Goal: Task Accomplishment & Management: Use online tool/utility

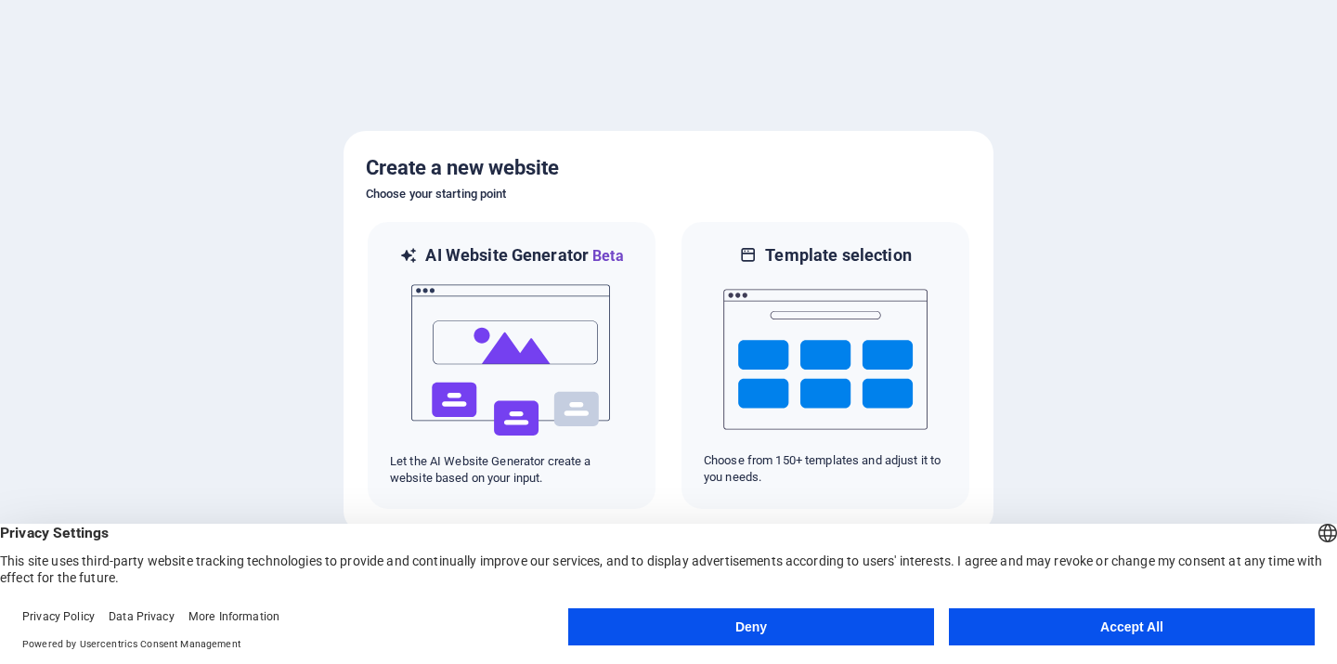
click at [1173, 624] on button "Accept All" at bounding box center [1132, 626] width 366 height 37
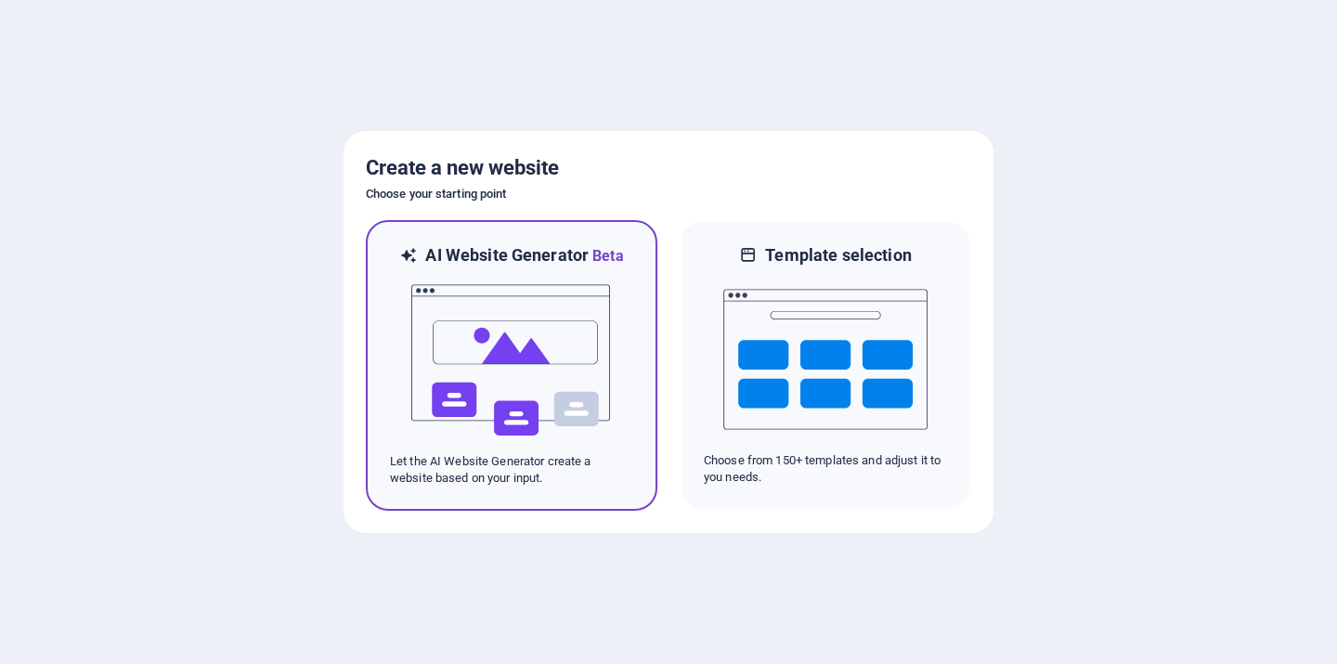
click at [517, 336] on img at bounding box center [512, 360] width 204 height 186
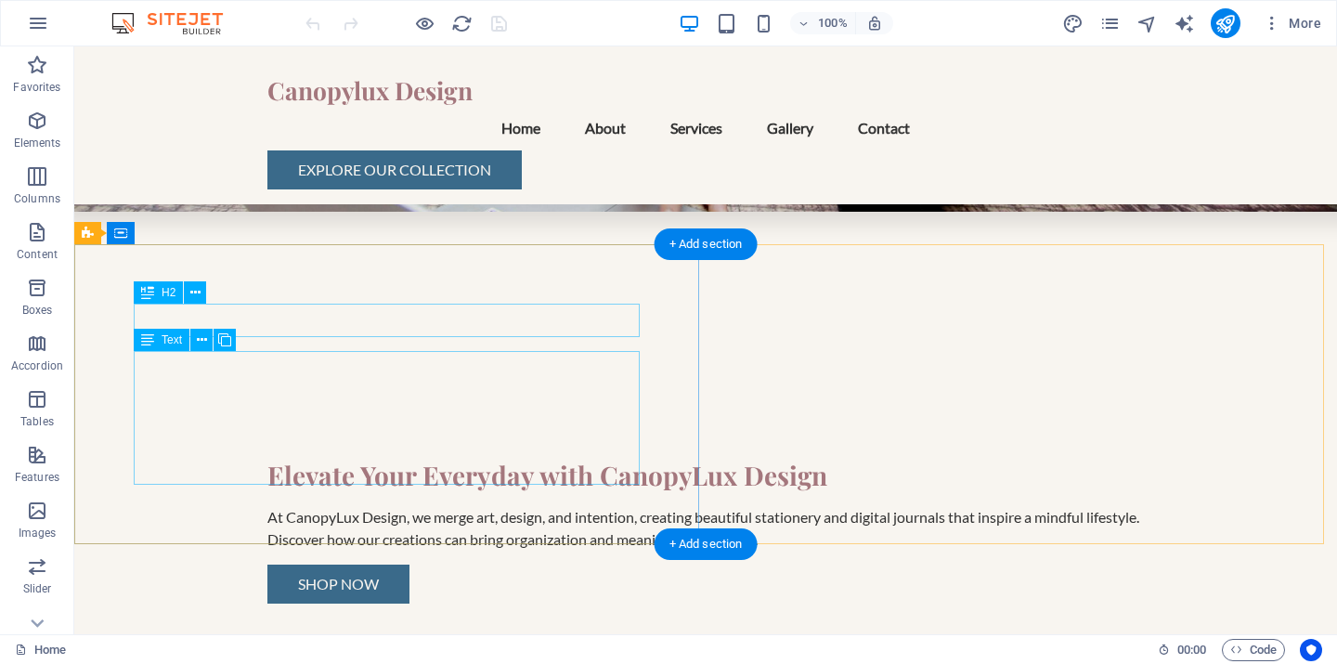
scroll to position [421, 0]
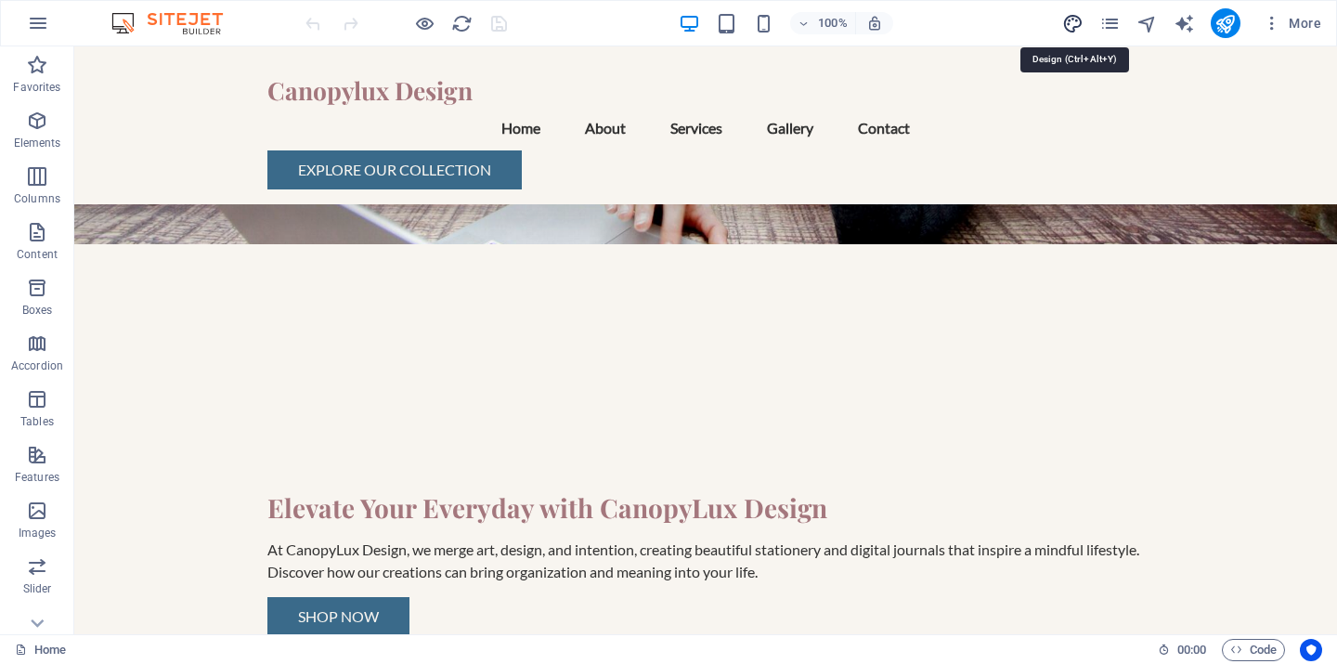
click at [1075, 22] on icon "design" at bounding box center [1072, 23] width 21 height 21
select select "px"
select select "200"
select select "px"
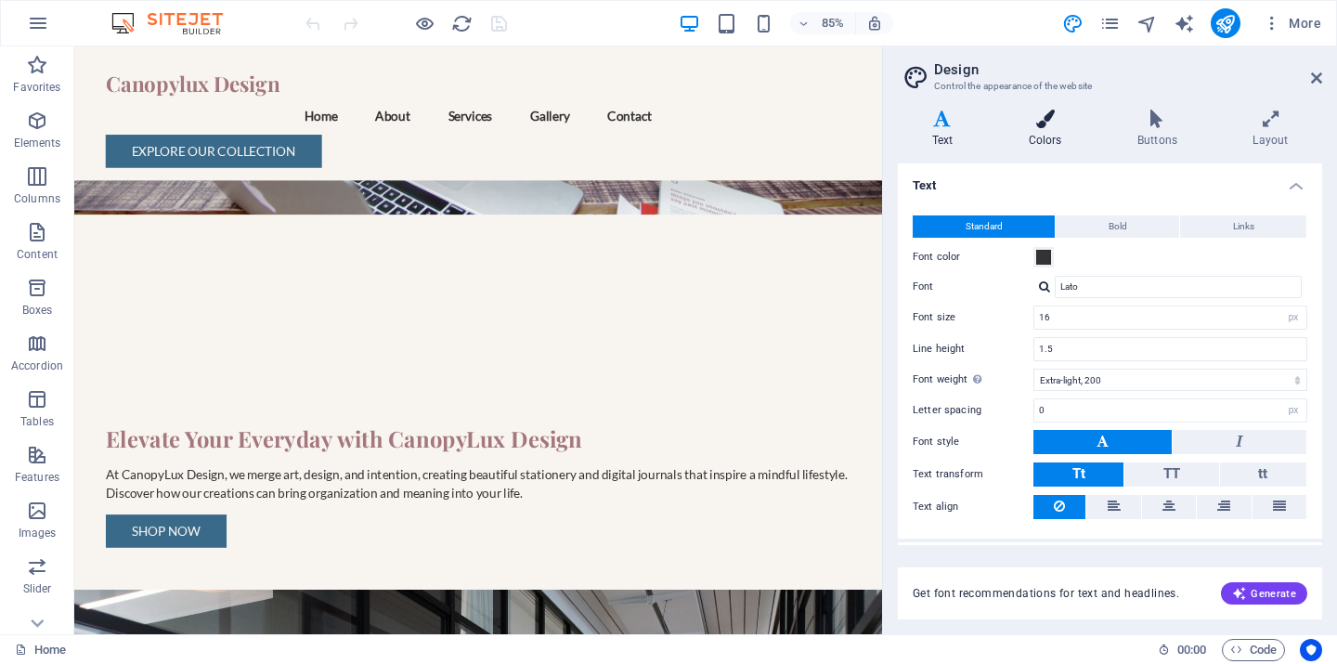
click at [1049, 131] on h4 "Colors" at bounding box center [1049, 129] width 109 height 39
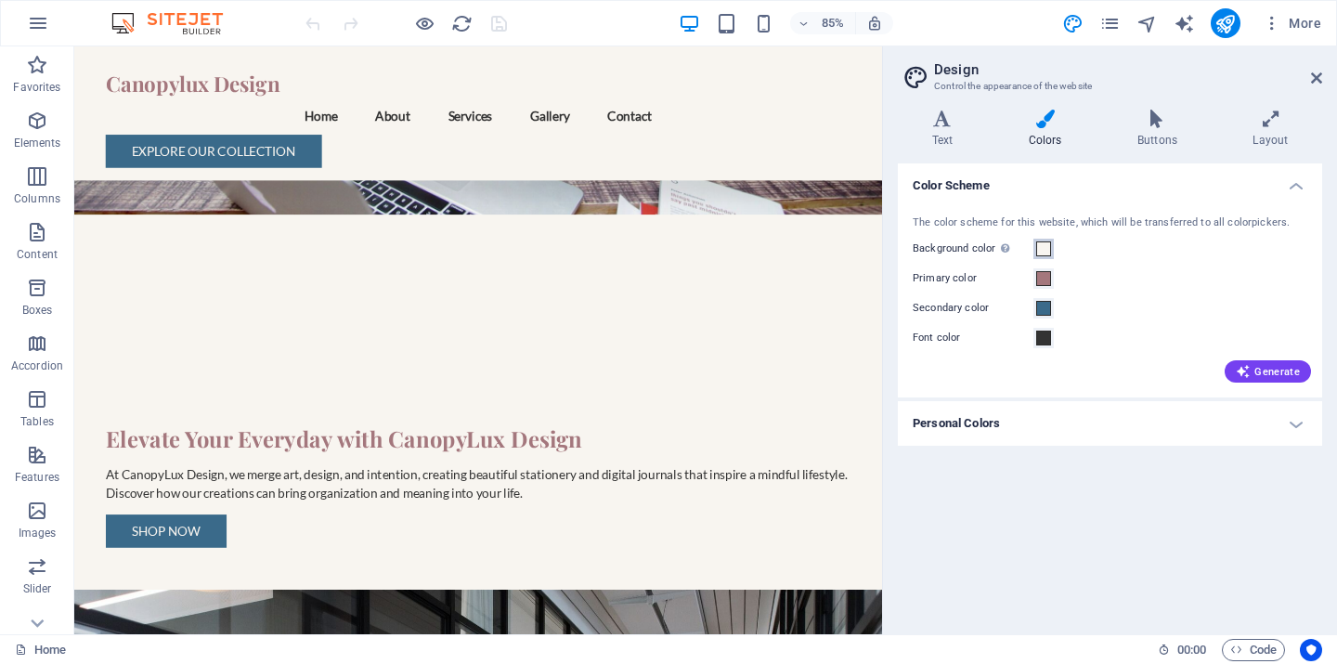
click at [1046, 244] on span at bounding box center [1043, 248] width 15 height 15
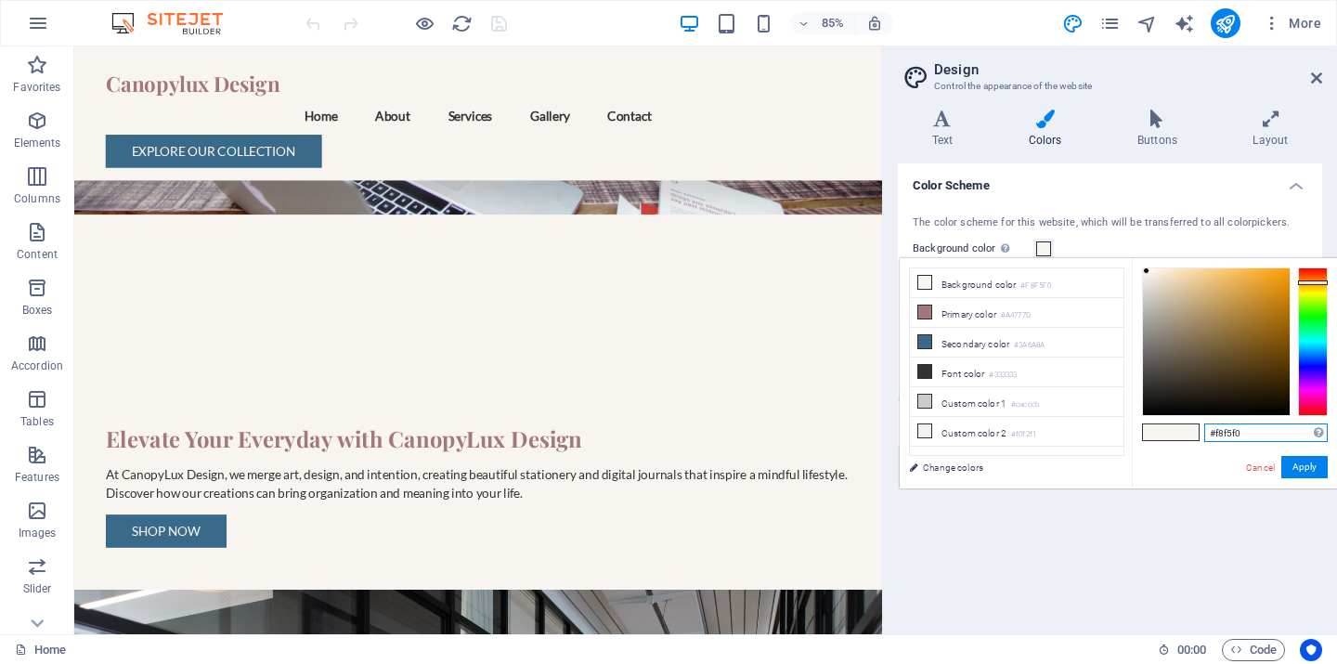
click at [1253, 430] on input "#f8f5f0" at bounding box center [1267, 433] width 124 height 19
type input "#ffffff"
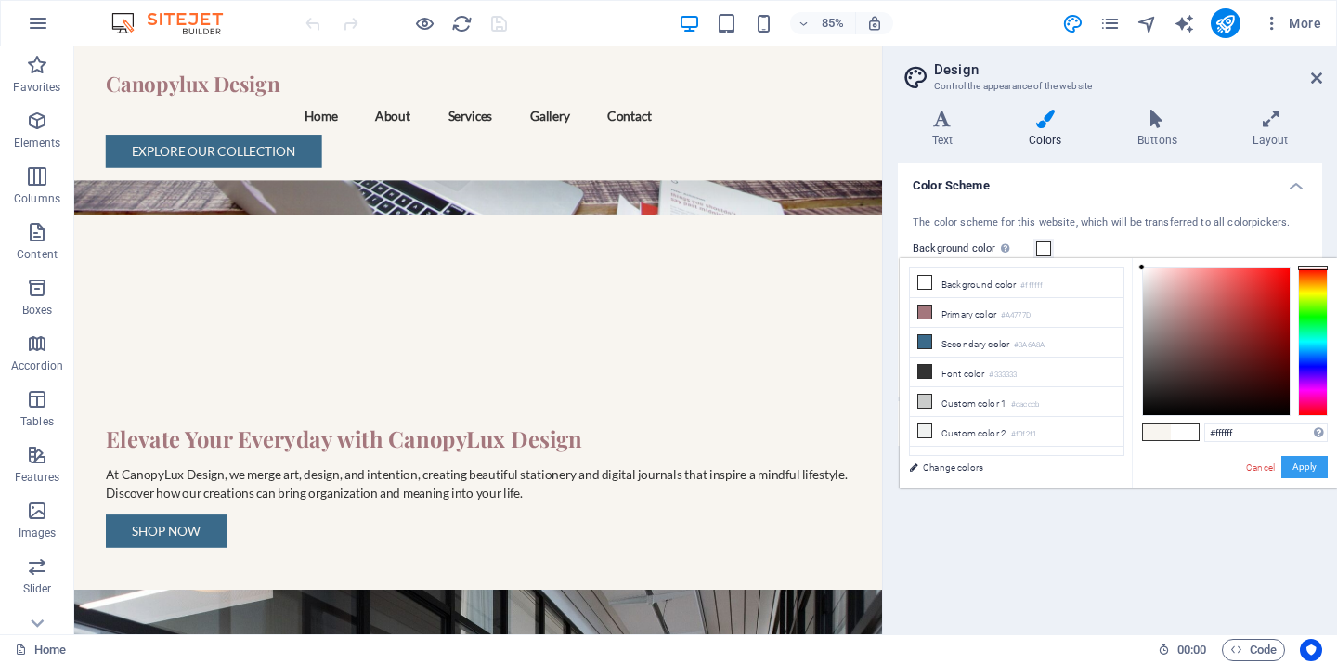
click at [1310, 471] on button "Apply" at bounding box center [1305, 467] width 46 height 22
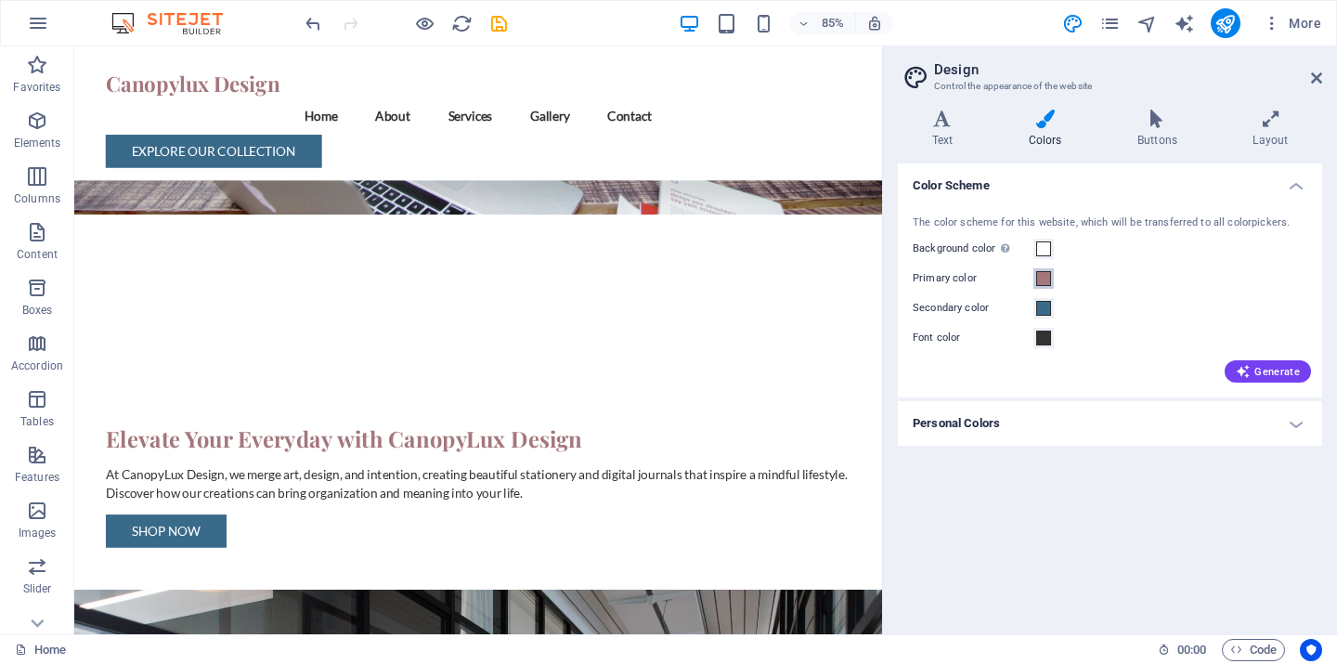
click at [1046, 278] on span at bounding box center [1043, 278] width 15 height 15
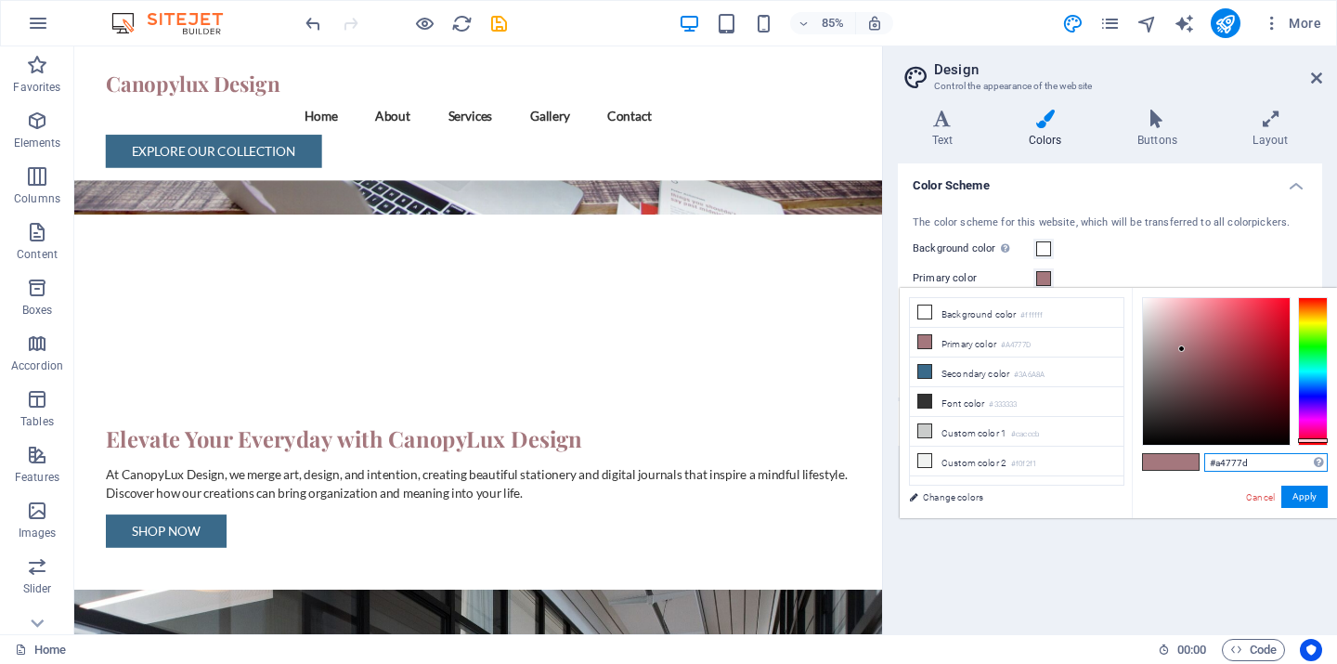
click at [1263, 463] on input "#a4777d" at bounding box center [1267, 462] width 124 height 19
type input "#d9a5b3"
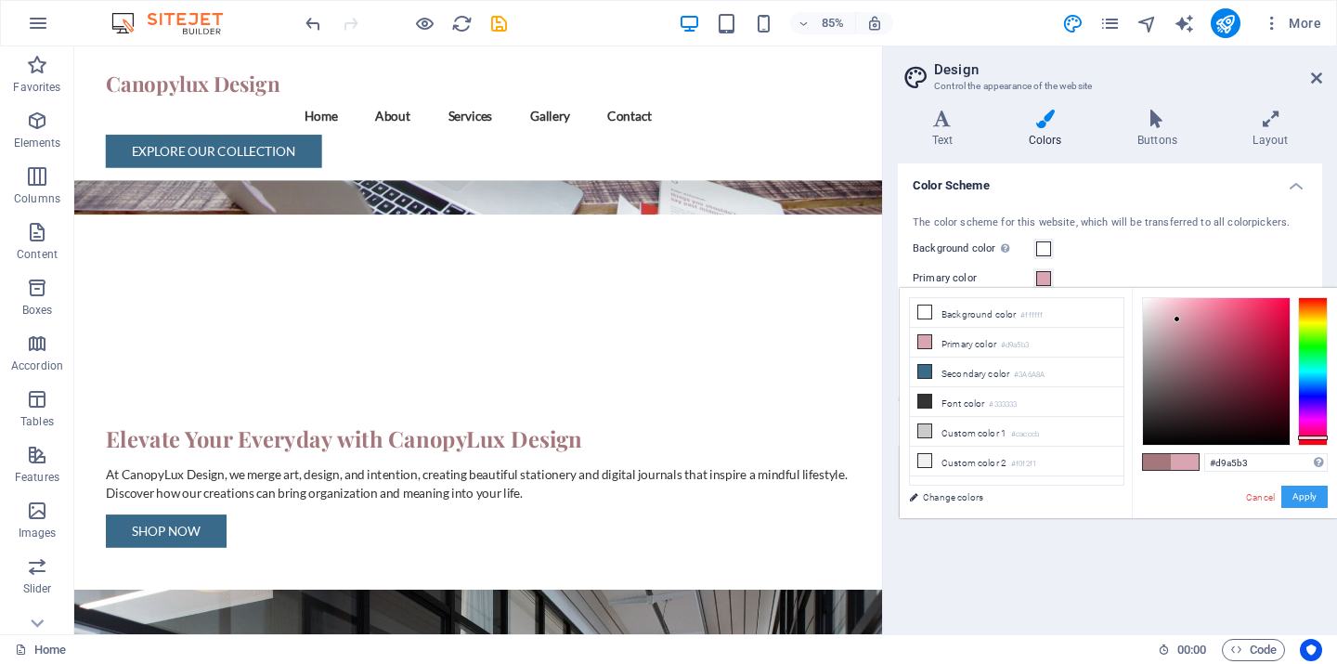
click at [1311, 497] on button "Apply" at bounding box center [1305, 497] width 46 height 22
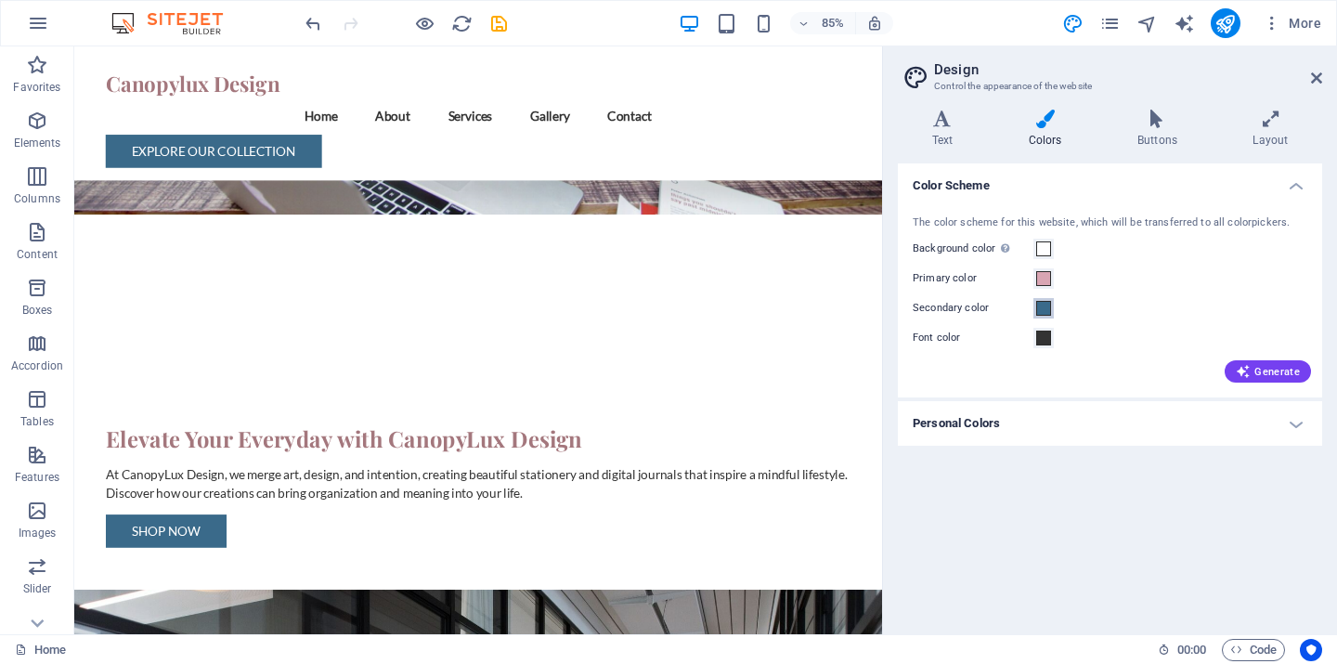
click at [1045, 306] on span at bounding box center [1043, 308] width 15 height 15
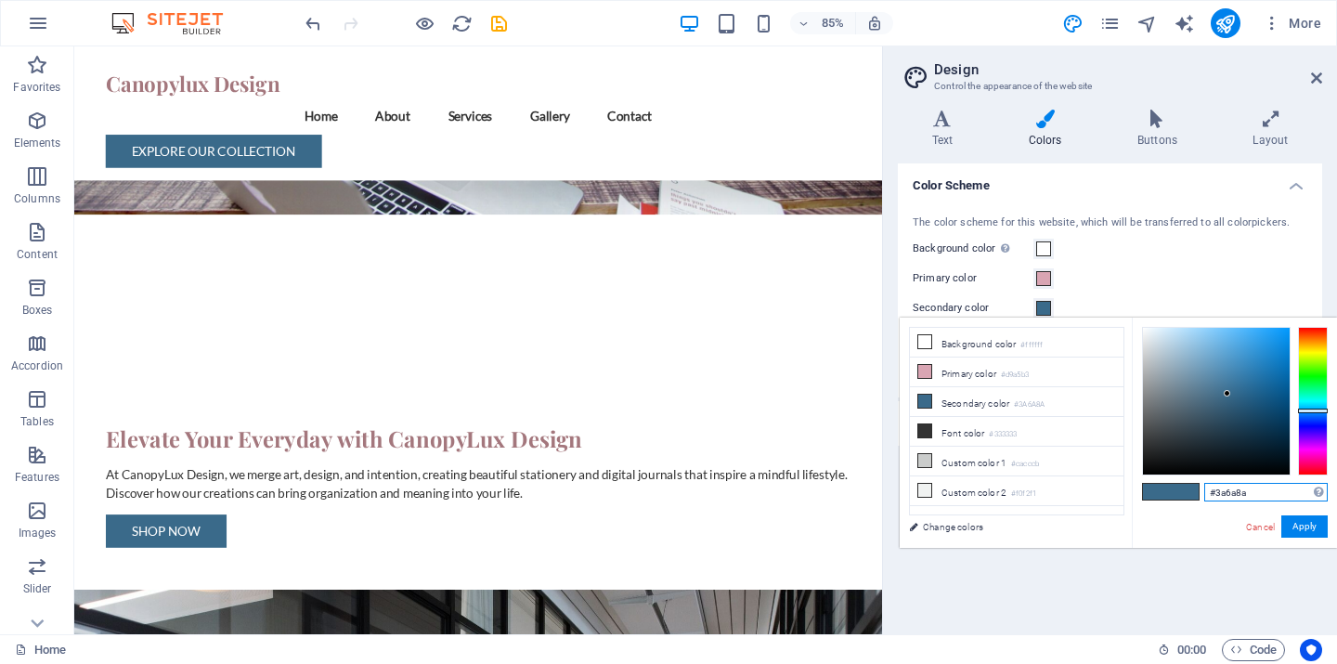
click at [1267, 487] on input "#3a6a8a" at bounding box center [1267, 492] width 124 height 19
click at [1264, 495] on input "#3a6a8a" at bounding box center [1267, 492] width 124 height 19
type input "#0c265a"
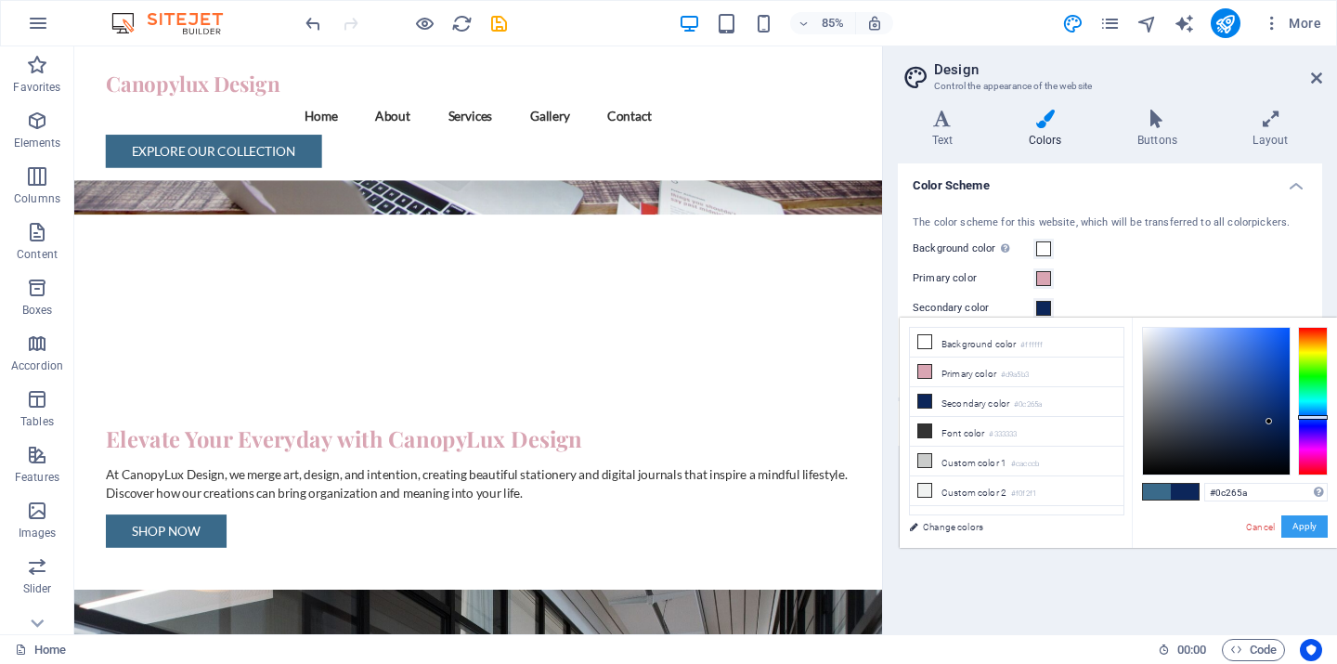
click at [1314, 525] on button "Apply" at bounding box center [1305, 526] width 46 height 22
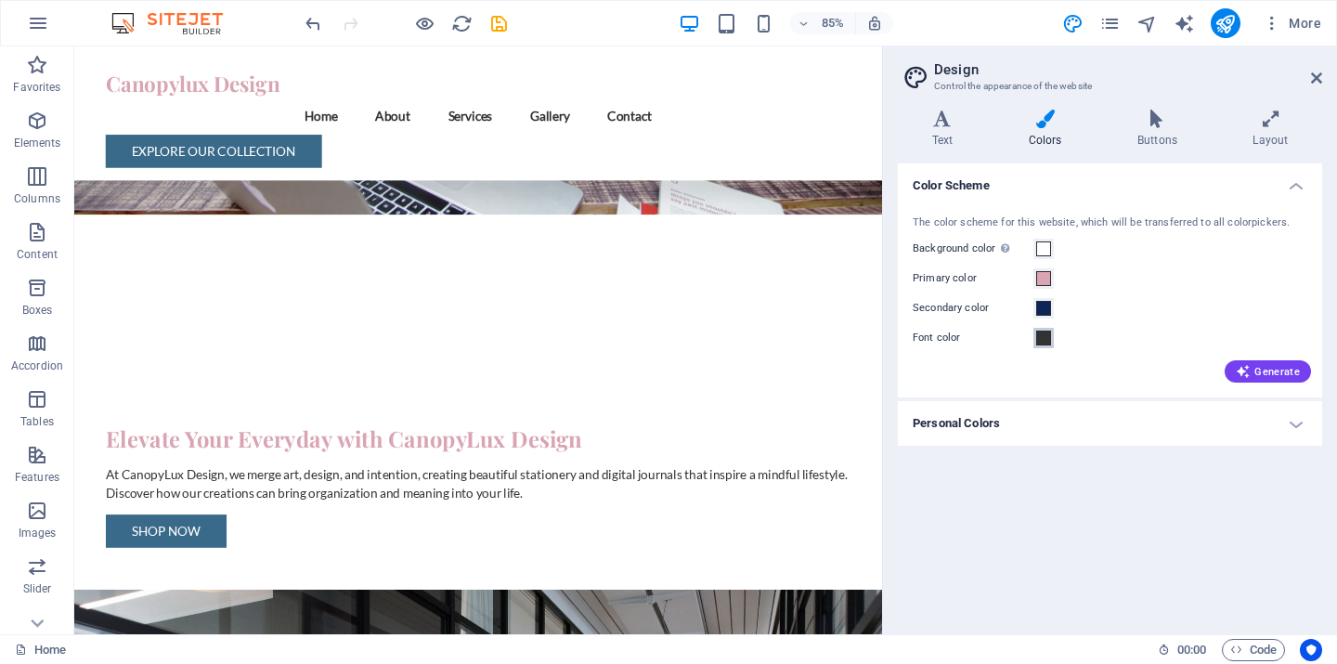
click at [1043, 338] on span at bounding box center [1043, 338] width 15 height 15
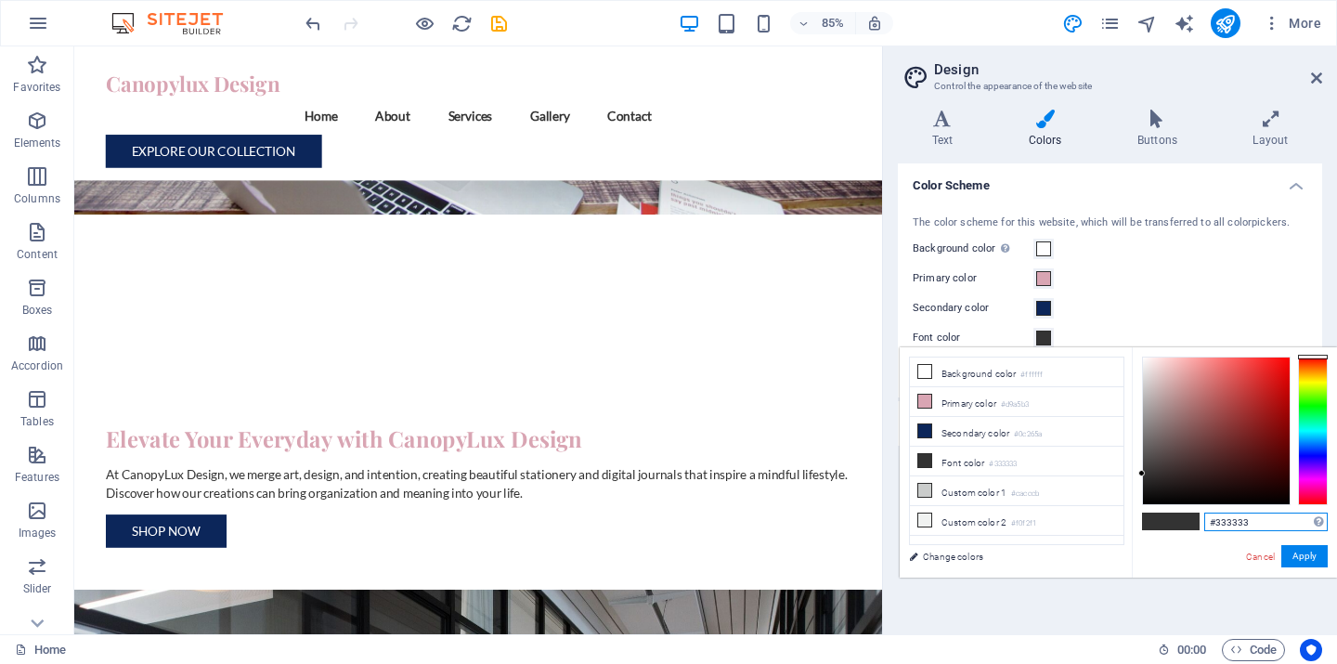
click at [1267, 525] on input "#333333" at bounding box center [1267, 522] width 124 height 19
type input "#2f2f2f"
click at [1306, 557] on button "Apply" at bounding box center [1305, 556] width 46 height 22
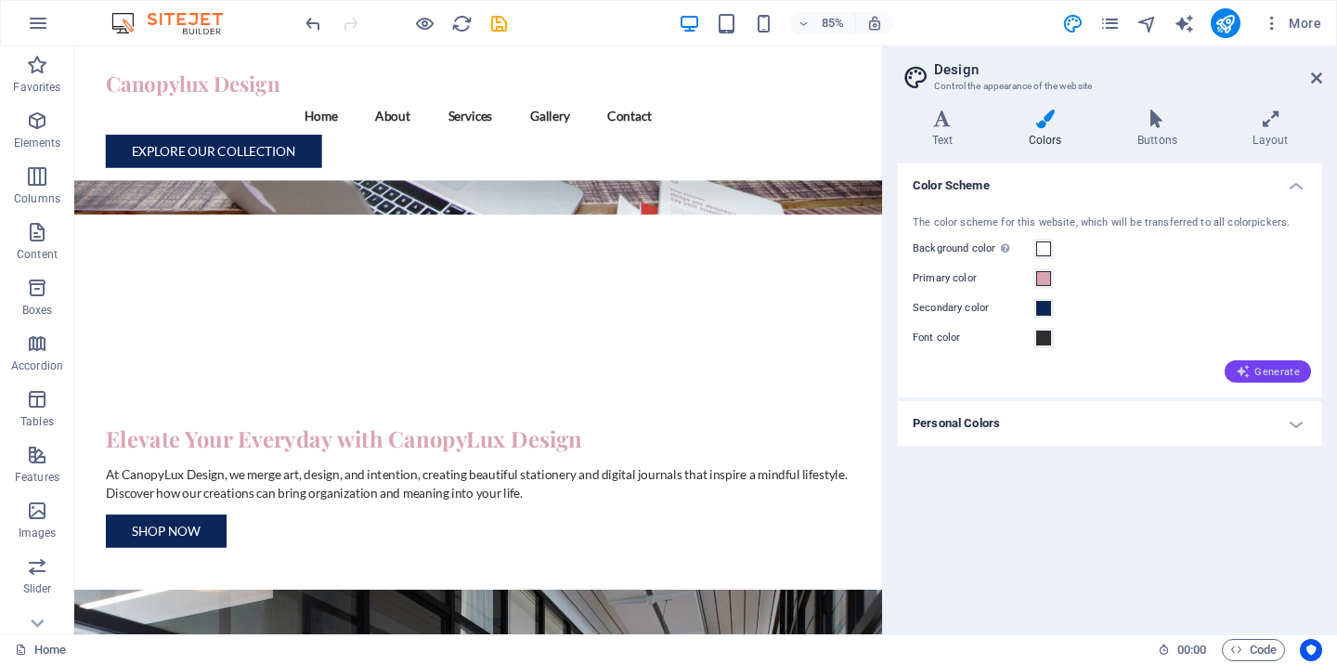
click at [1271, 371] on span "Generate" at bounding box center [1268, 371] width 64 height 15
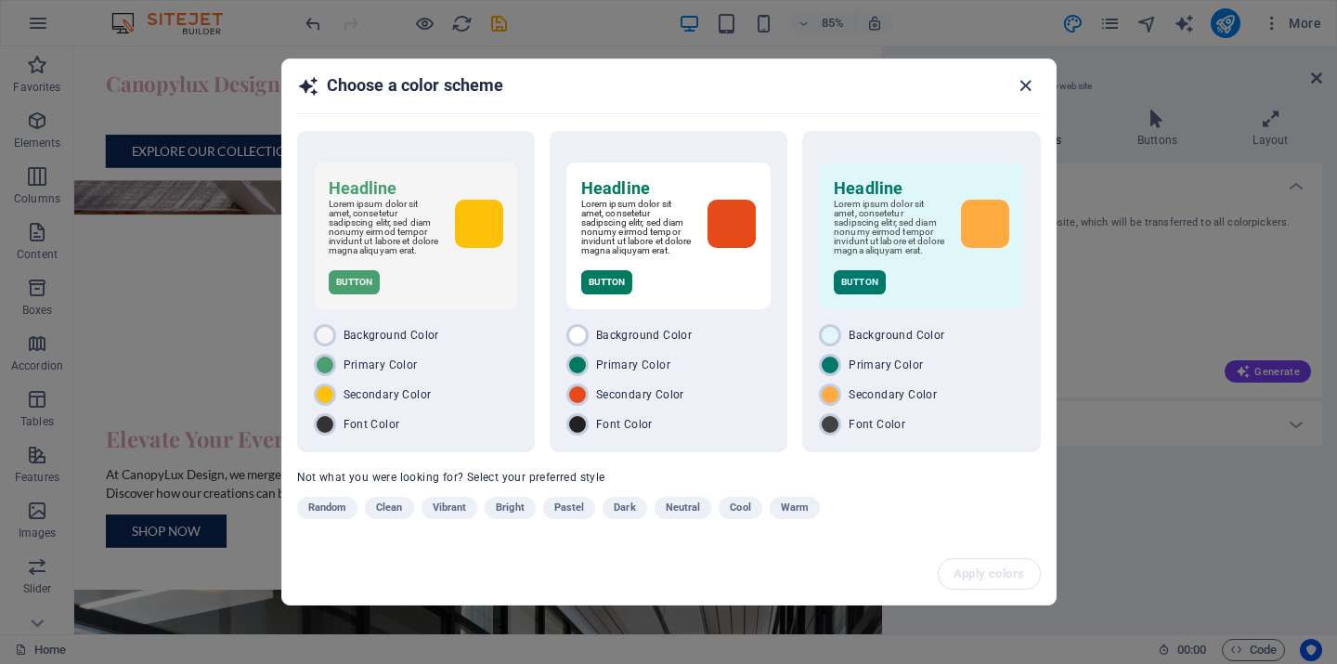
click at [1028, 84] on icon "button" at bounding box center [1025, 85] width 21 height 21
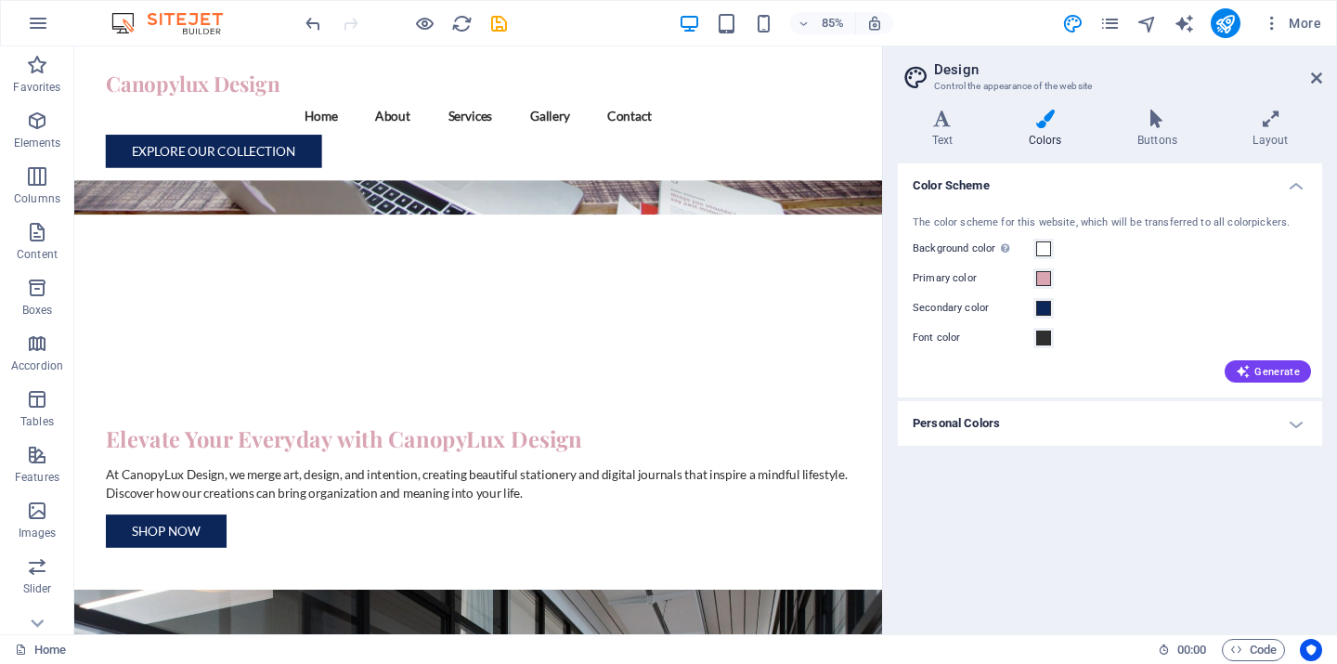
click at [1293, 425] on h4 "Personal Colors" at bounding box center [1110, 423] width 424 height 45
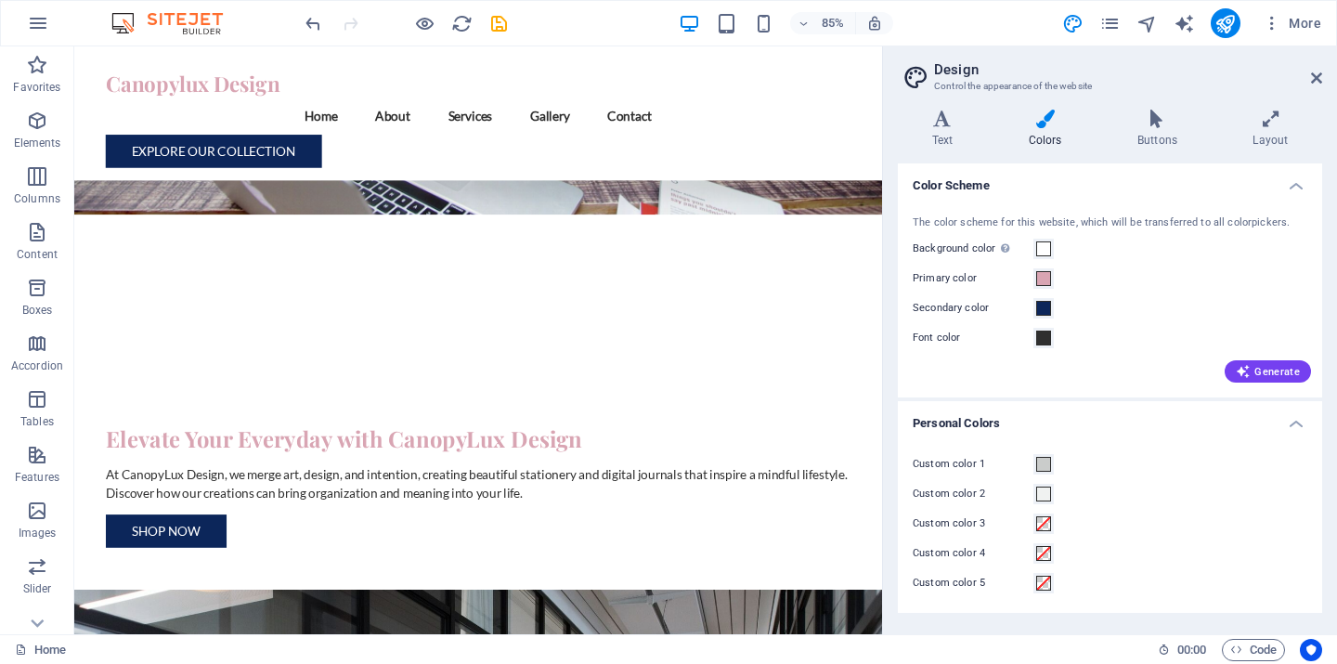
click at [1299, 424] on h4 "Personal Colors" at bounding box center [1110, 417] width 424 height 33
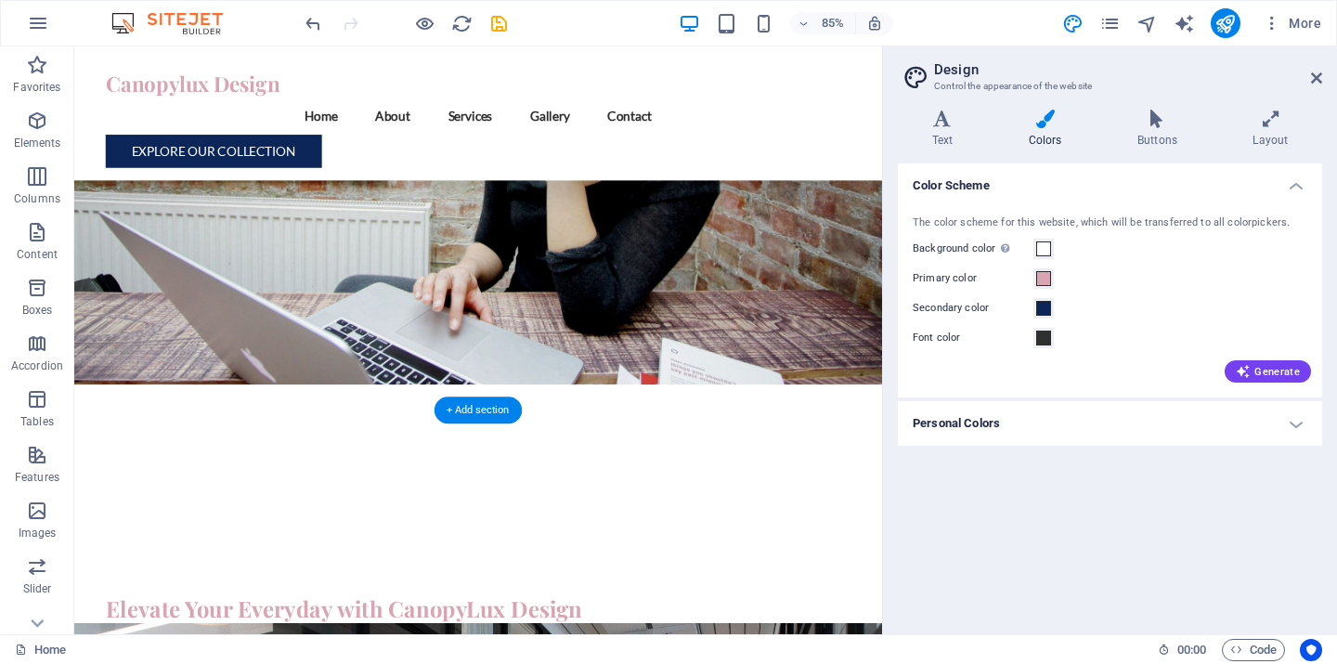
scroll to position [0, 0]
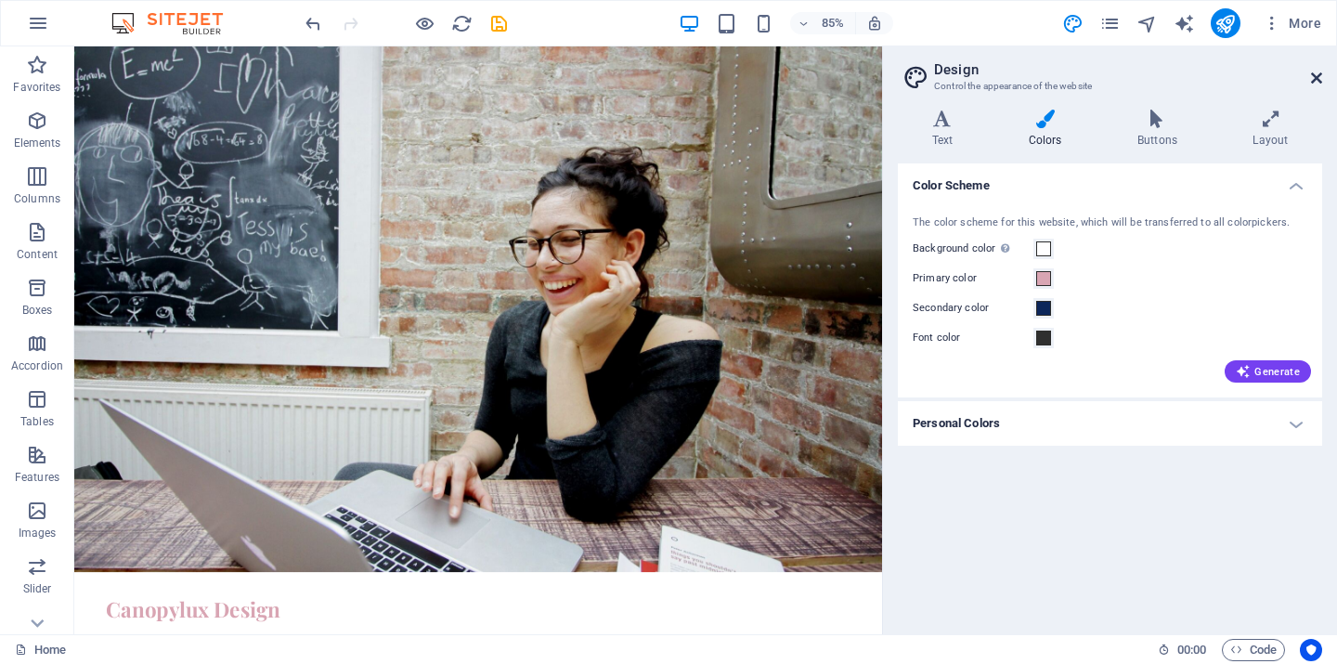
click at [1315, 79] on icon at bounding box center [1316, 78] width 11 height 15
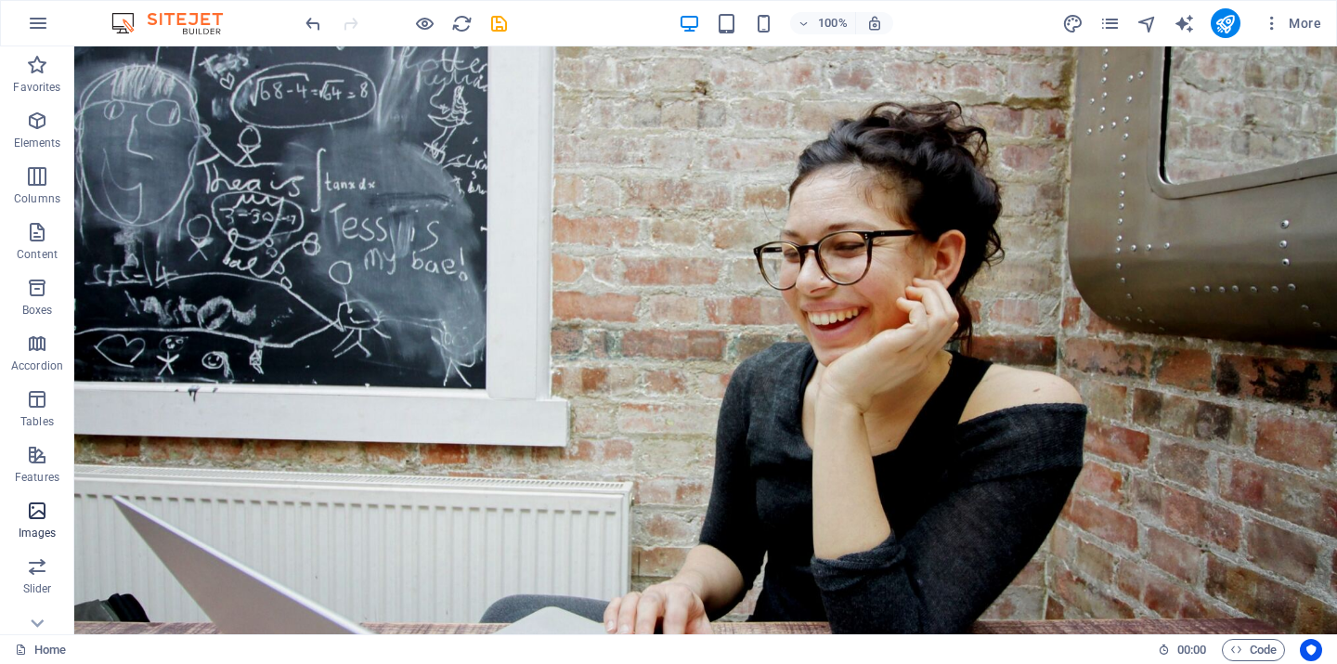
click at [41, 514] on icon "button" at bounding box center [37, 511] width 22 height 22
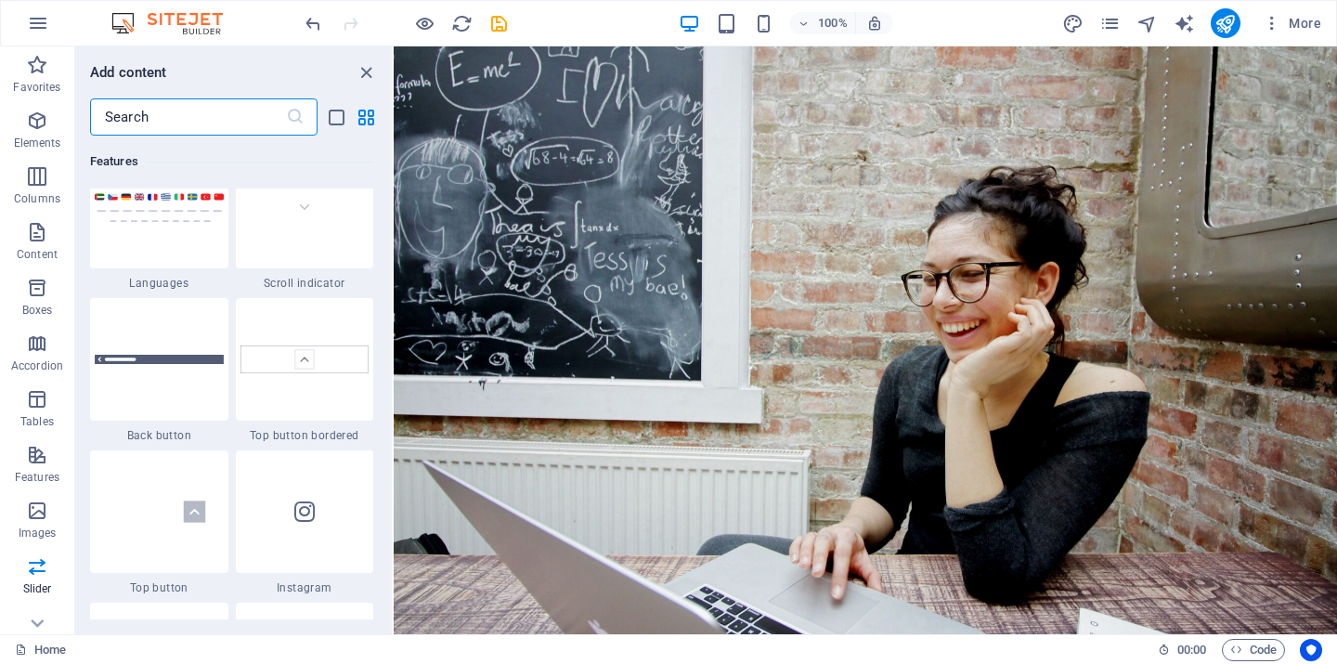
scroll to position [8336, 0]
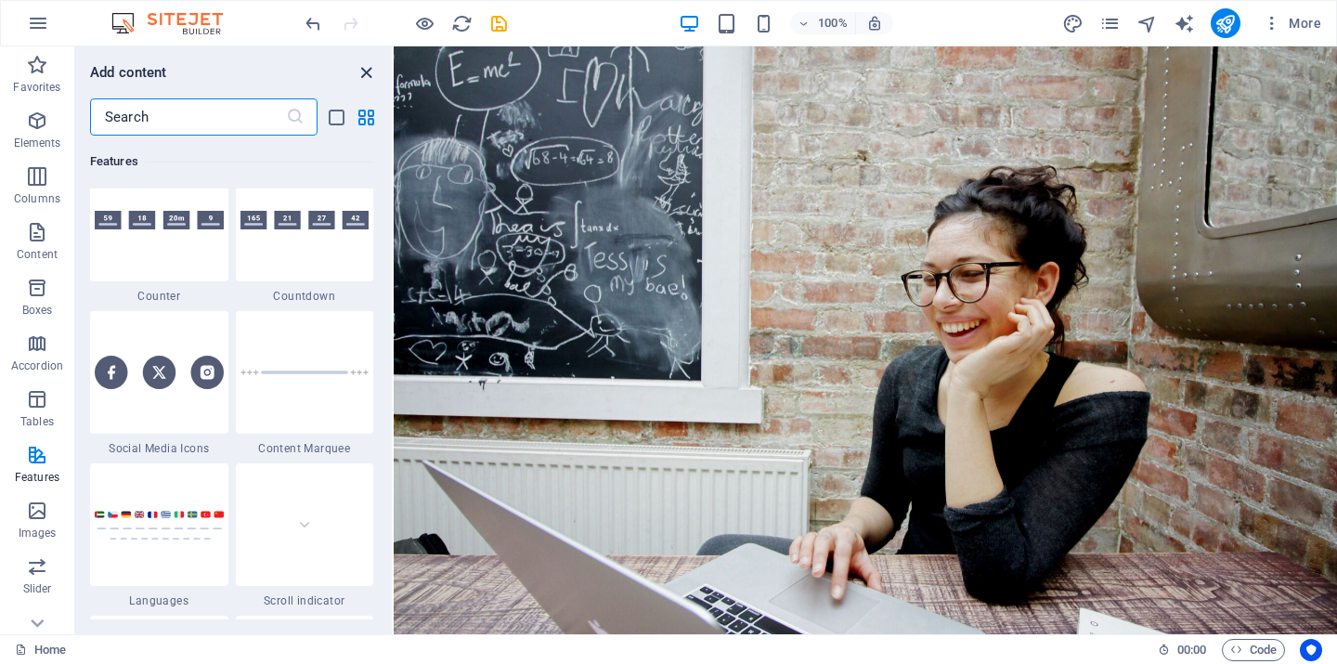
click at [365, 73] on icon "close panel" at bounding box center [366, 72] width 21 height 21
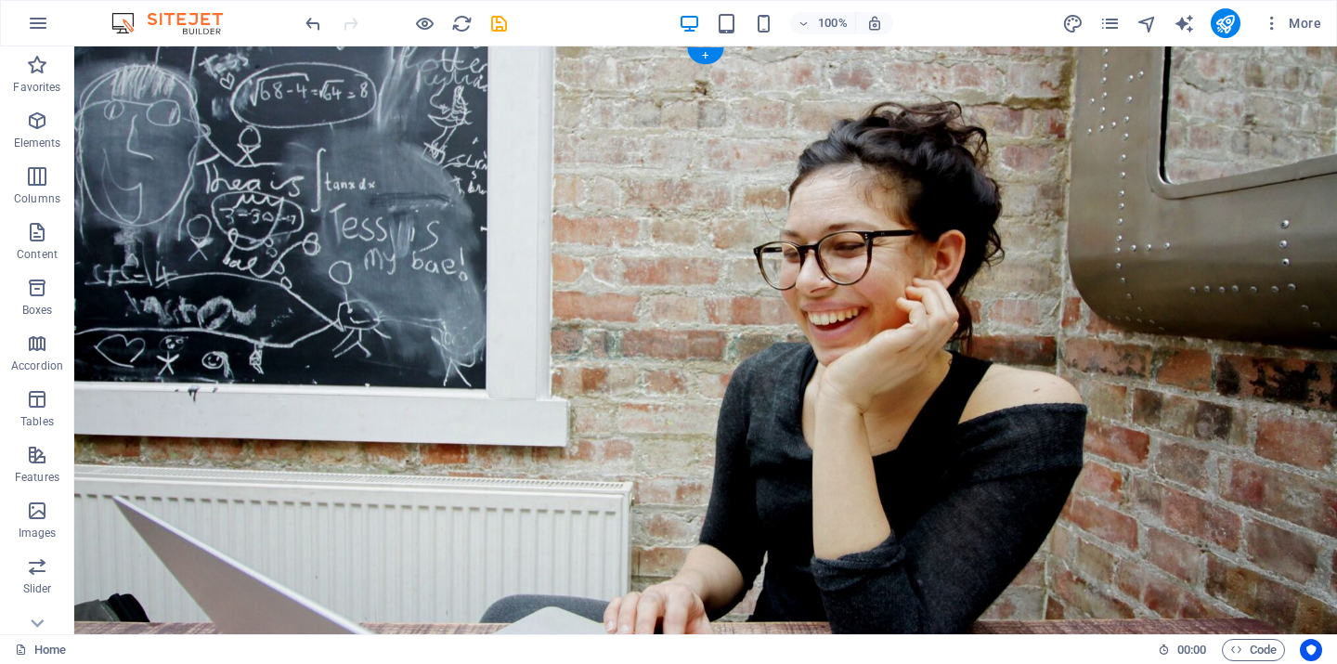
click at [1061, 241] on figure at bounding box center [705, 355] width 1263 height 619
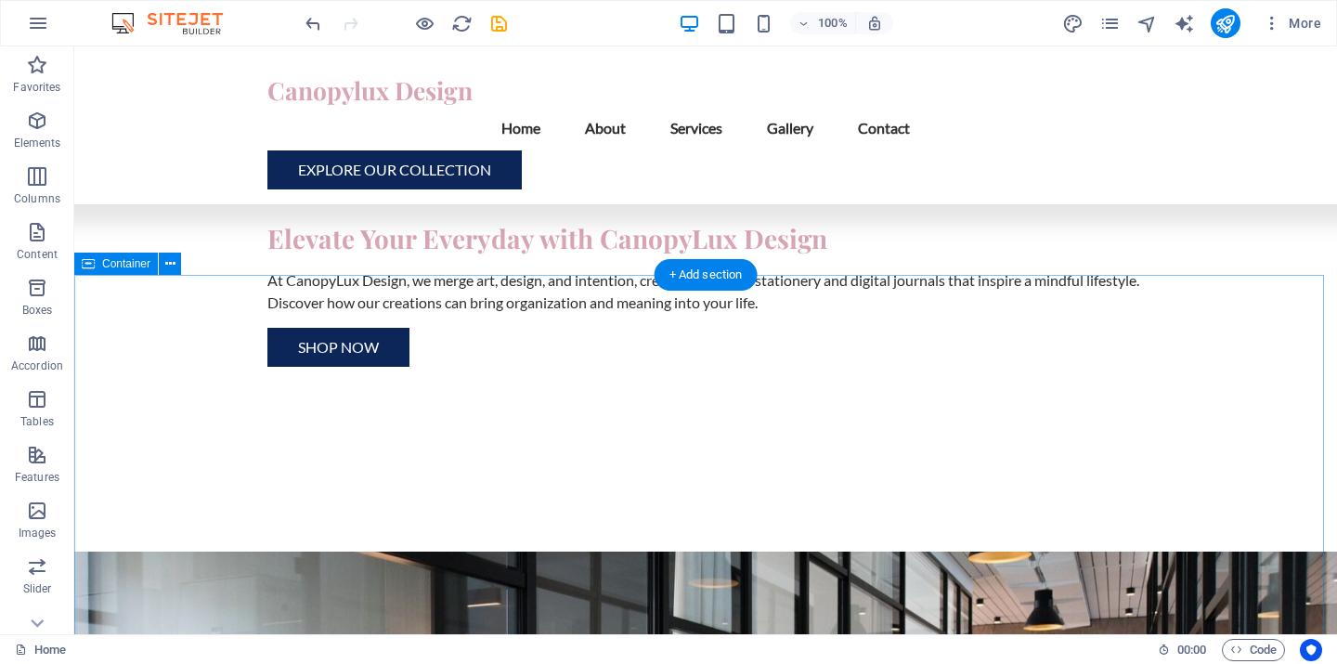
scroll to position [0, 0]
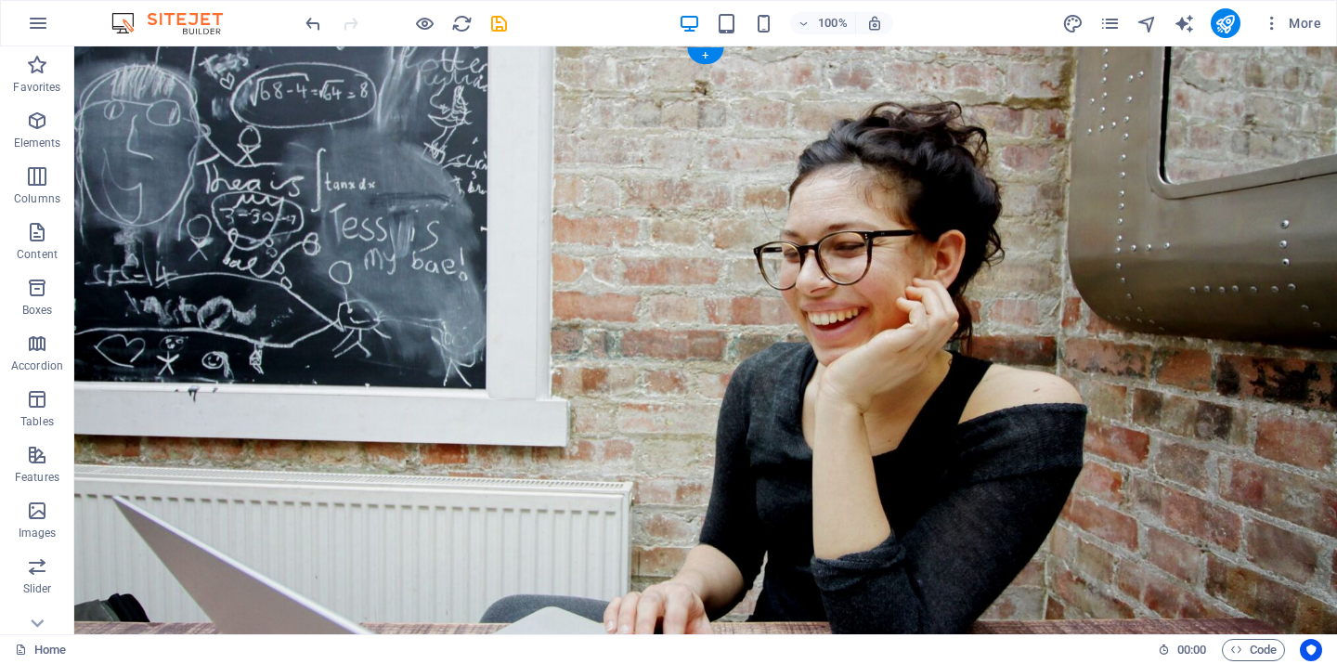
click at [868, 246] on figure at bounding box center [705, 355] width 1263 height 619
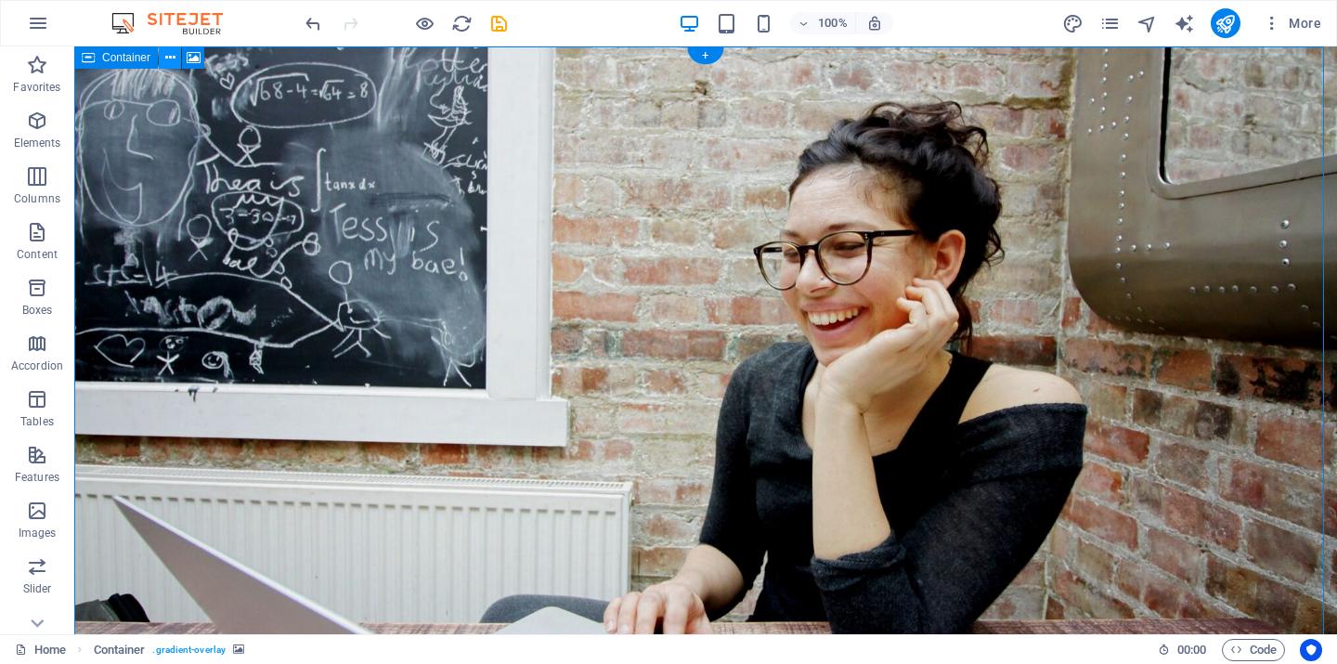
click at [168, 59] on icon at bounding box center [170, 58] width 10 height 20
click at [1048, 224] on figure at bounding box center [705, 355] width 1263 height 619
click at [1073, 23] on icon "design" at bounding box center [1072, 23] width 21 height 21
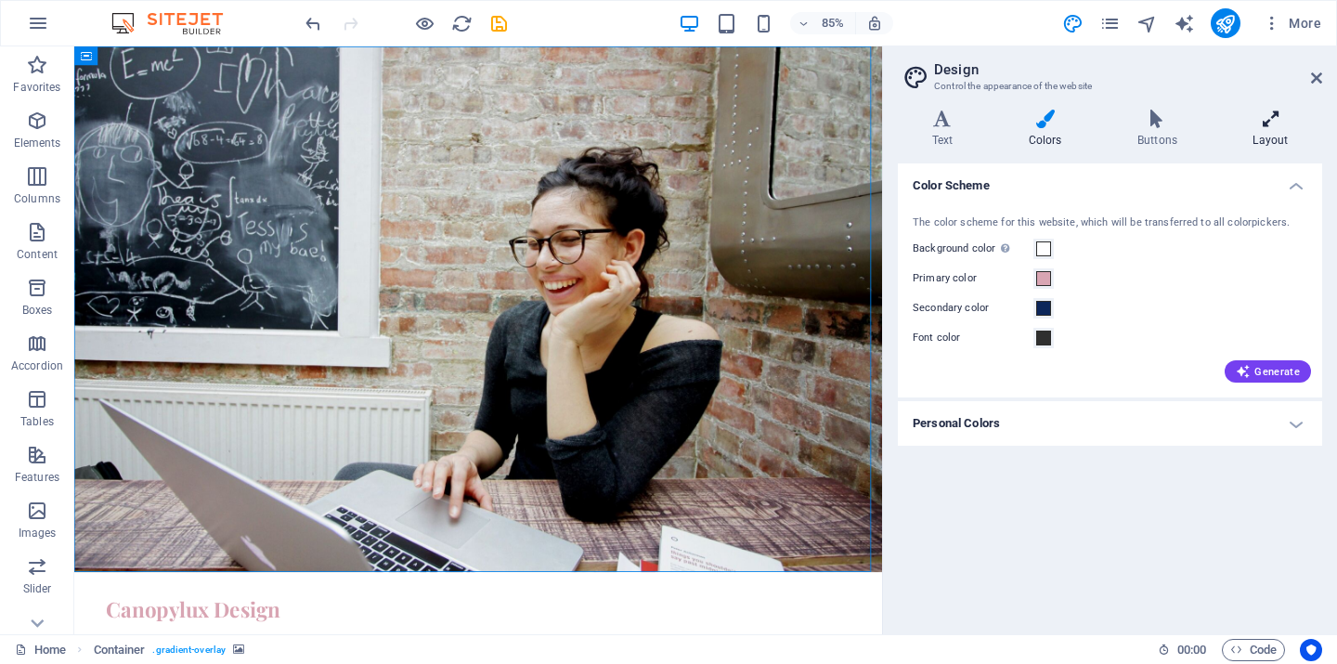
click at [1278, 122] on icon at bounding box center [1270, 119] width 103 height 19
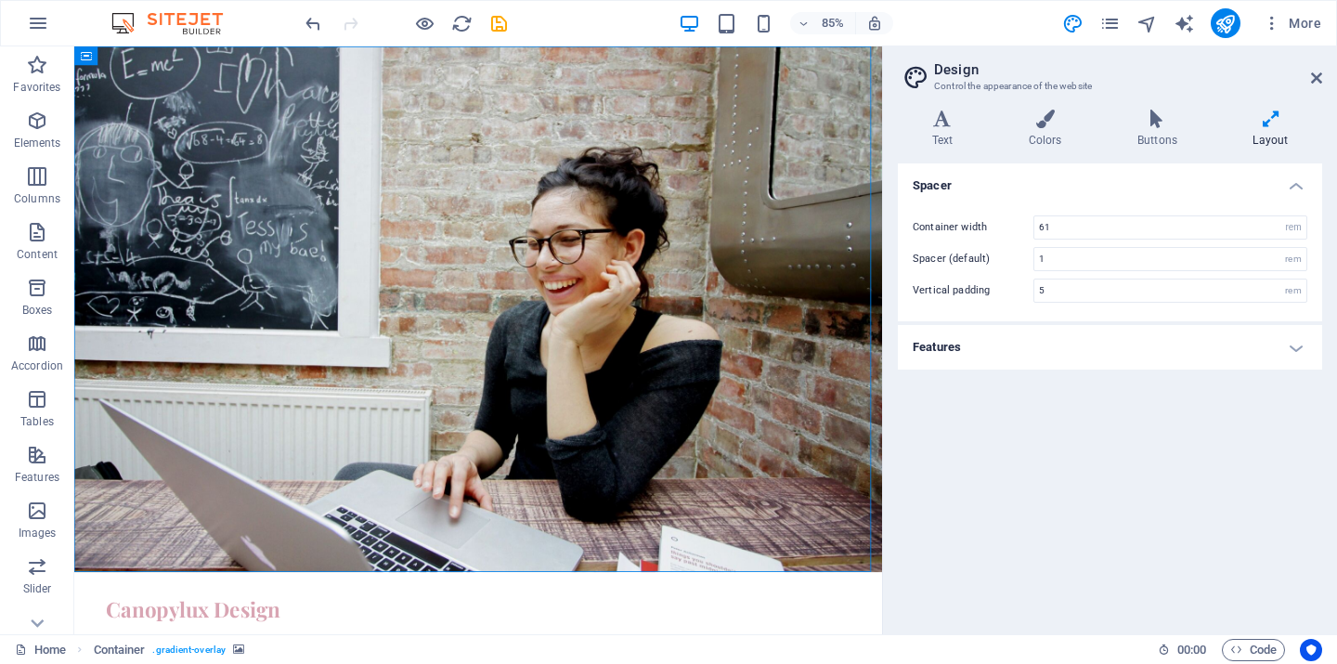
click at [1302, 351] on h4 "Features" at bounding box center [1110, 347] width 424 height 45
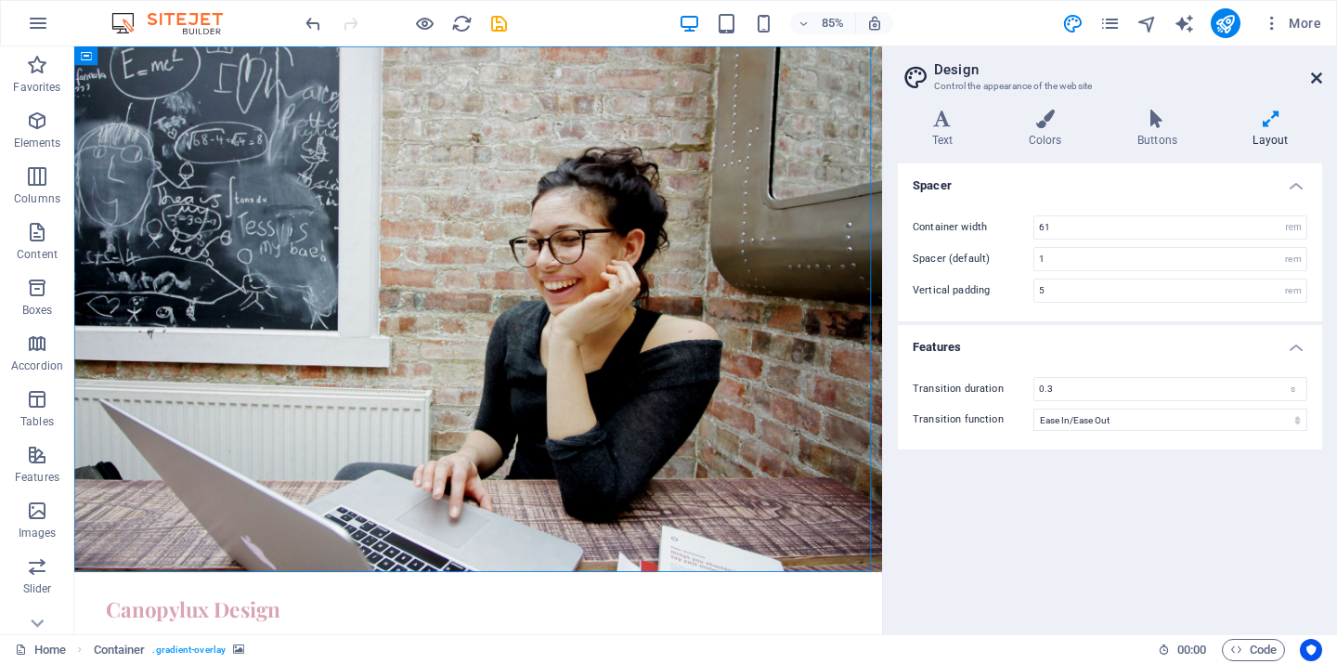
click at [1318, 74] on icon at bounding box center [1316, 78] width 11 height 15
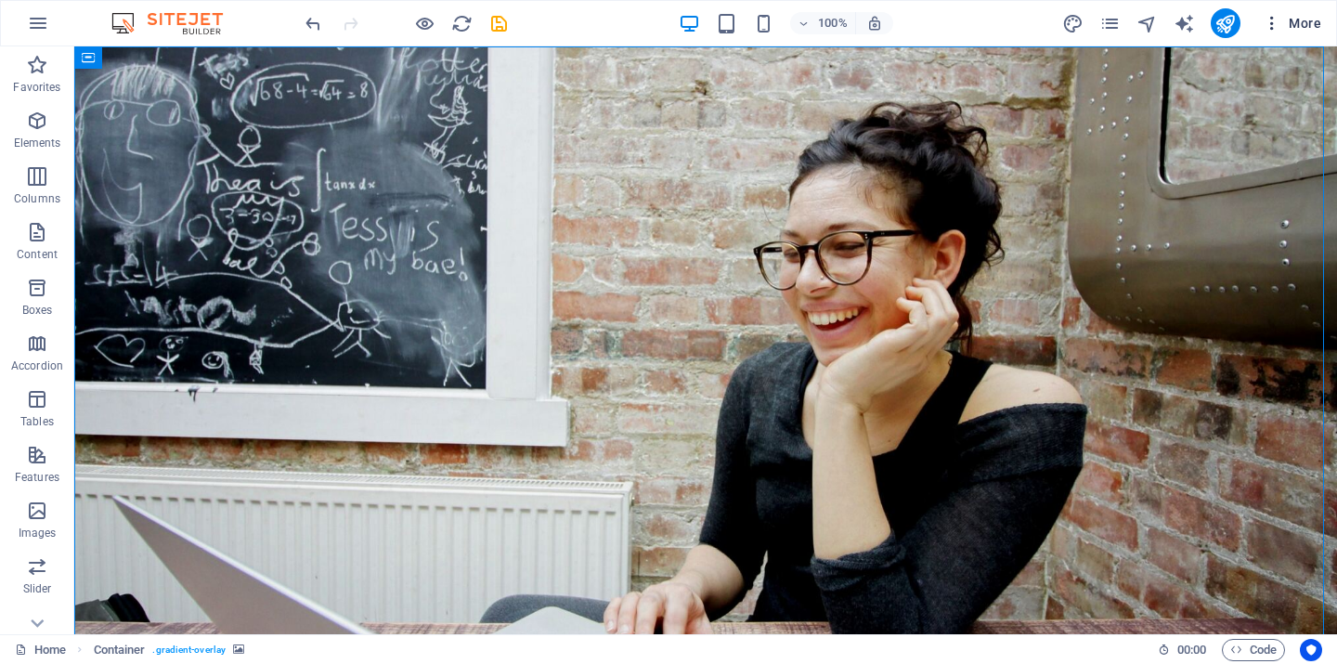
click at [1304, 23] on span "More" at bounding box center [1292, 23] width 59 height 19
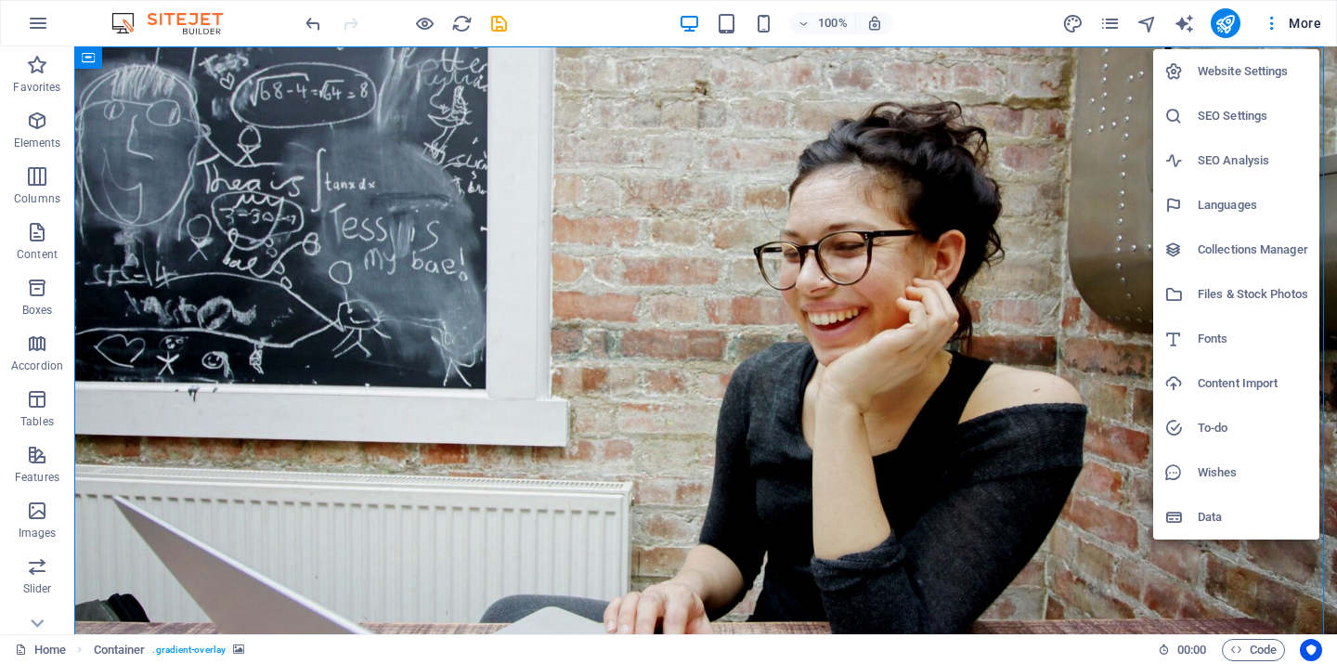
click at [934, 181] on div at bounding box center [668, 332] width 1337 height 664
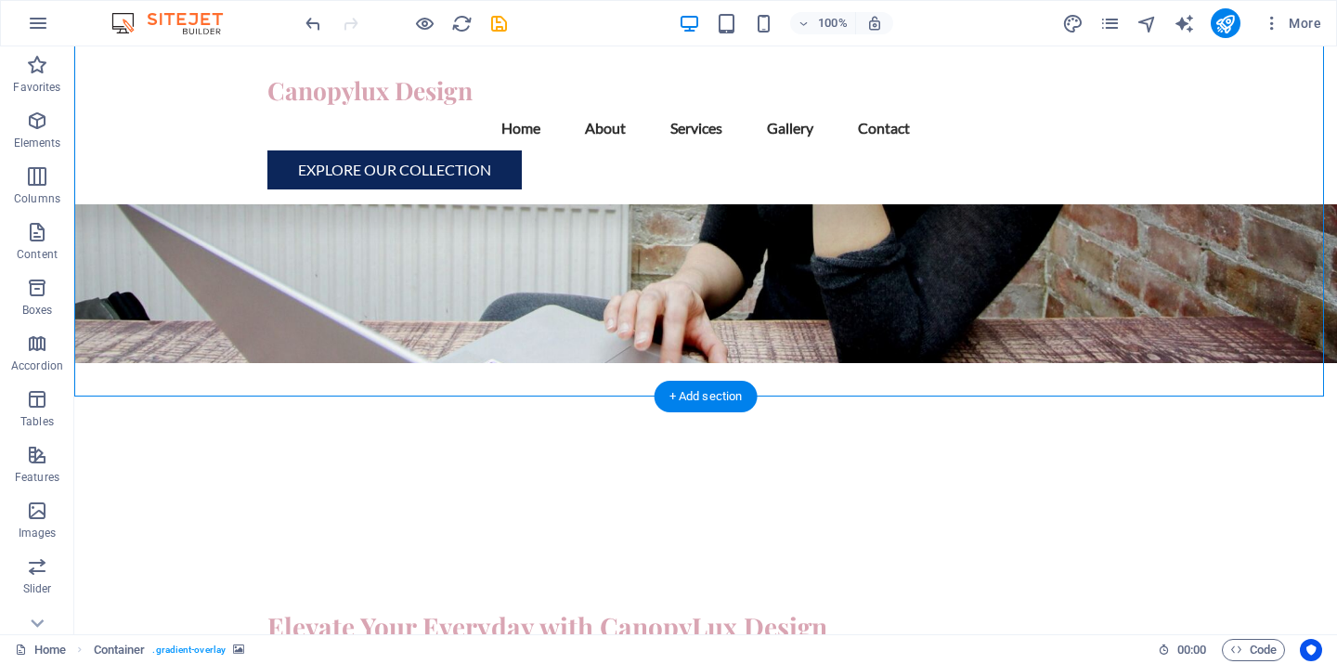
scroll to position [19, 0]
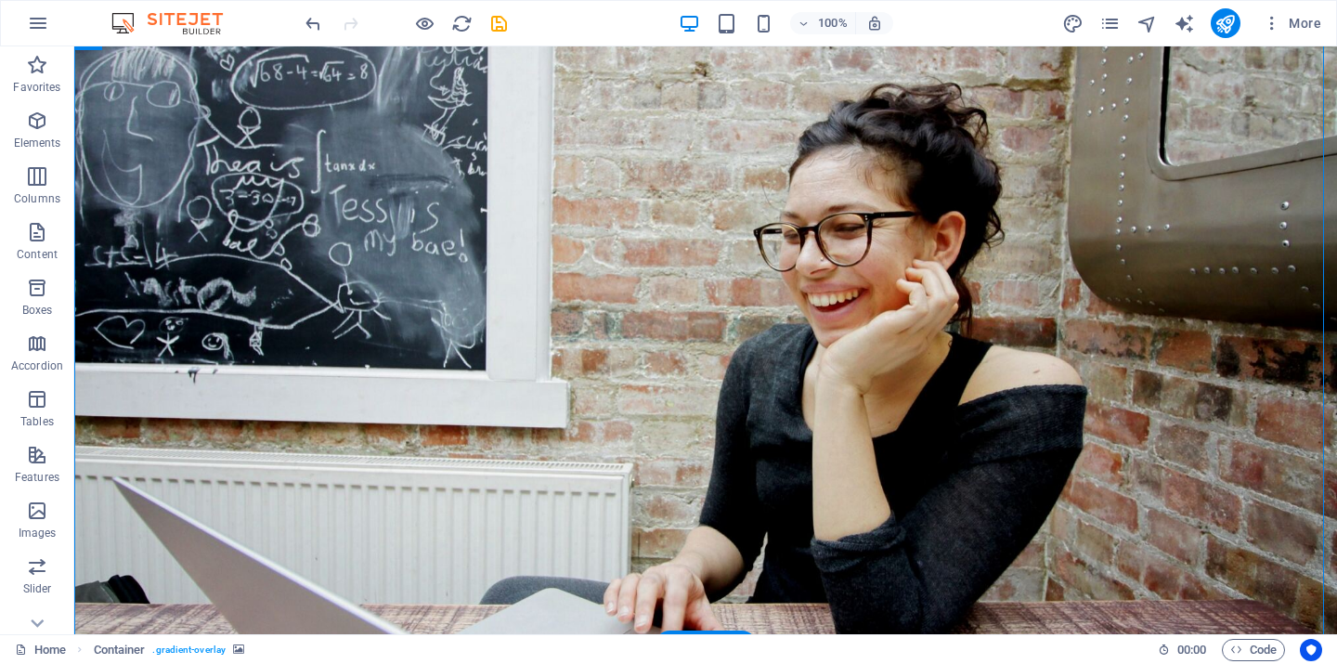
click at [905, 260] on figure at bounding box center [705, 337] width 1263 height 619
click at [499, 21] on icon "save" at bounding box center [499, 23] width 21 height 21
checkbox input "false"
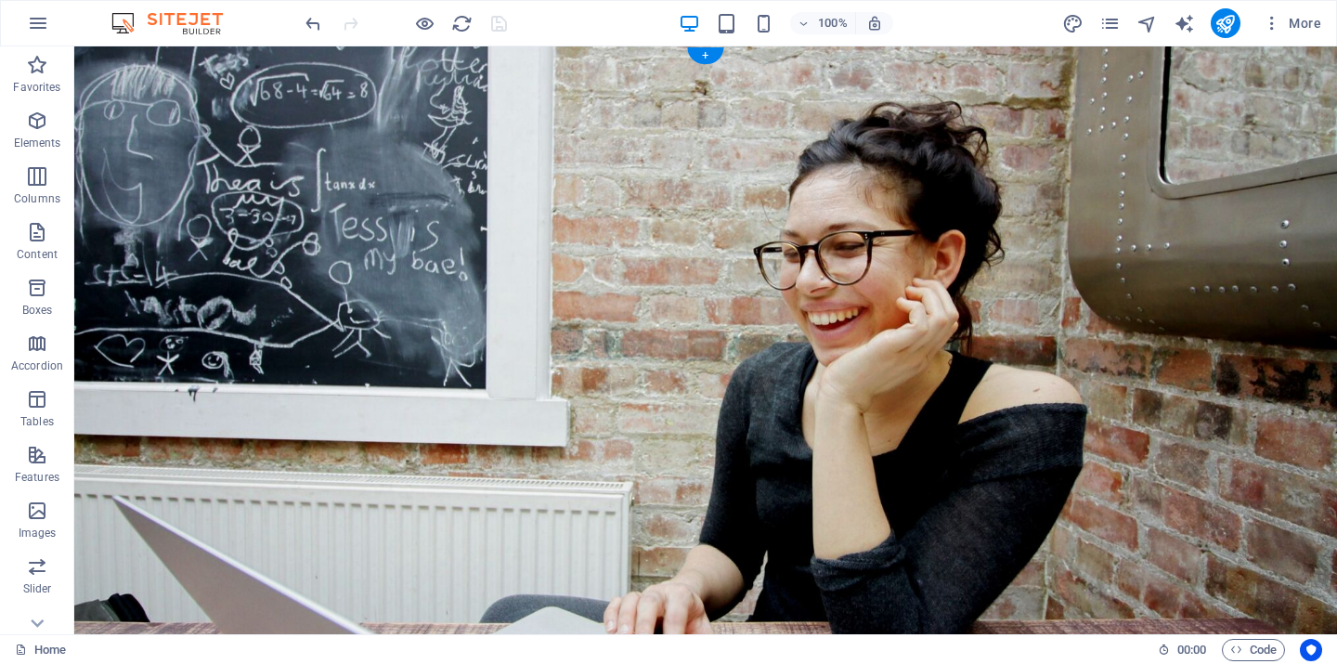
click at [897, 313] on figure at bounding box center [705, 355] width 1263 height 619
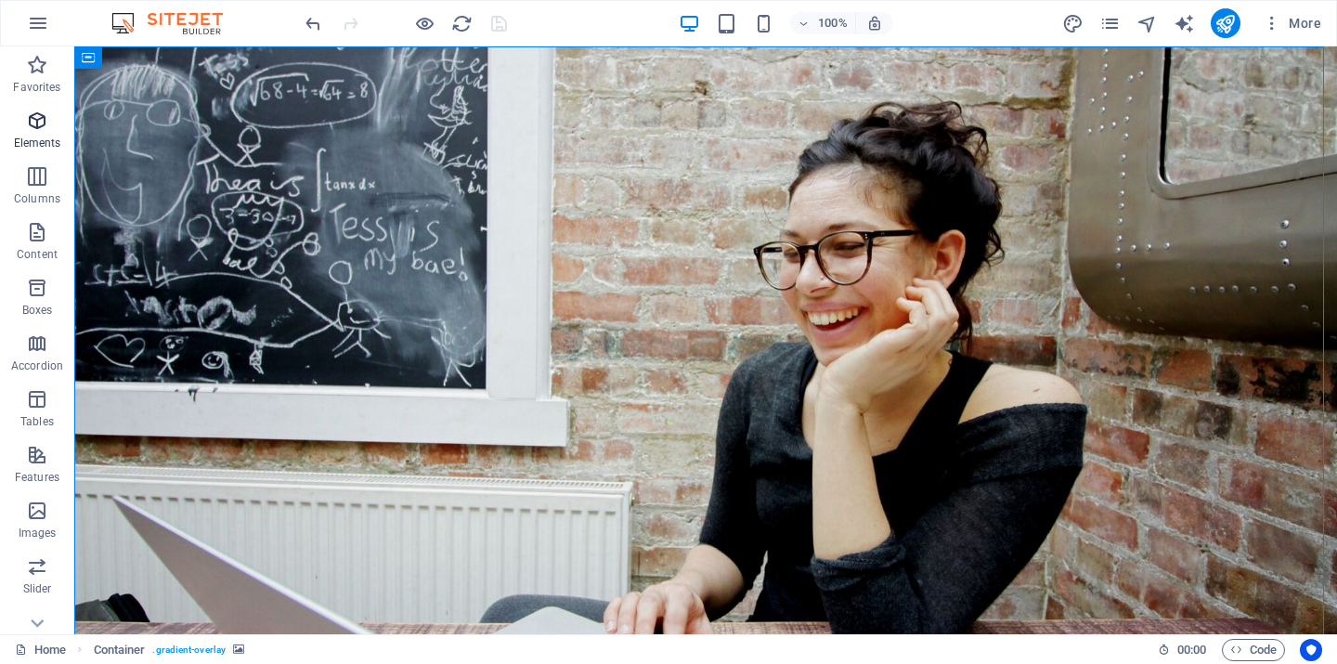
click at [40, 133] on span "Elements" at bounding box center [37, 132] width 74 height 45
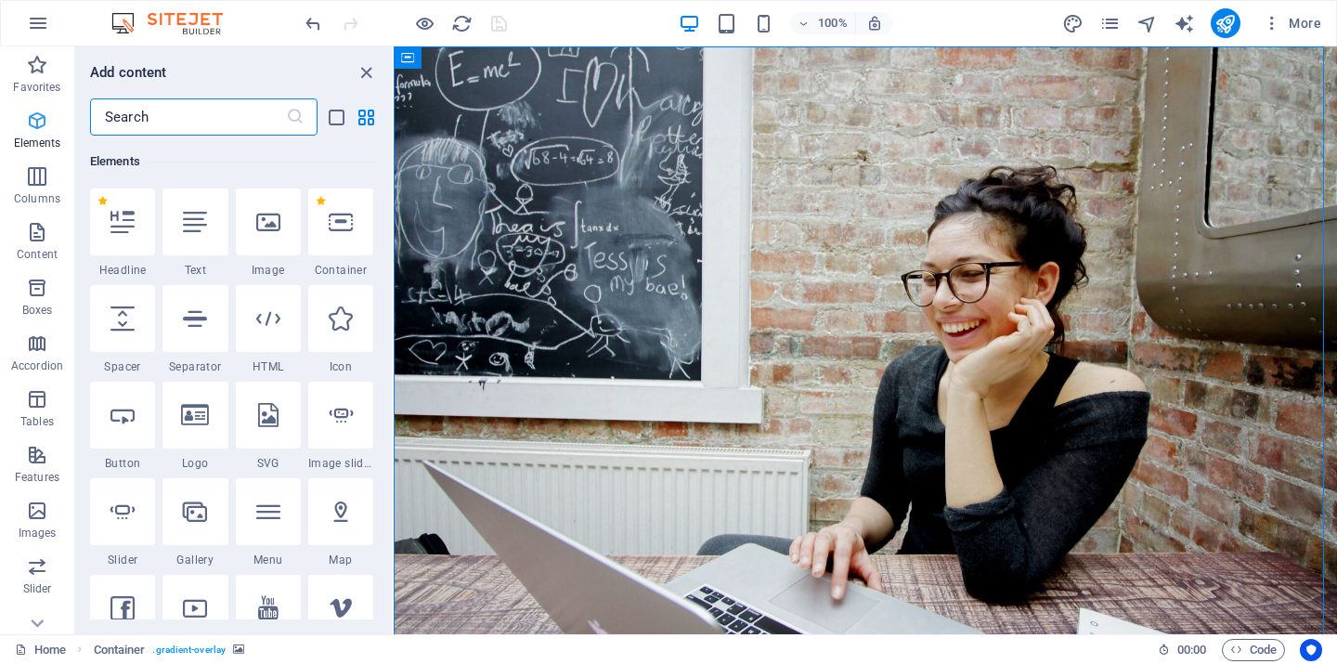
scroll to position [198, 0]
click at [372, 66] on icon "close panel" at bounding box center [366, 72] width 21 height 21
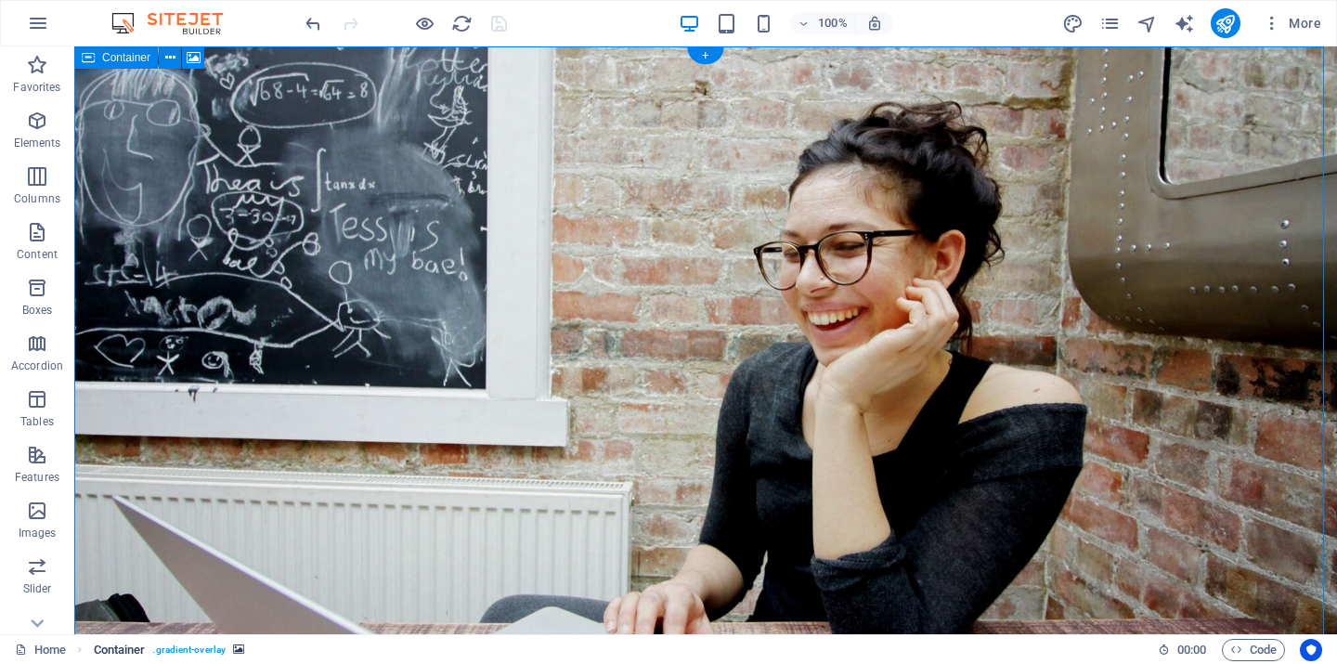
click at [183, 646] on span ". gradient-overlay" at bounding box center [188, 650] width 73 height 22
click at [239, 648] on icon "breadcrumb" at bounding box center [238, 650] width 11 height 10
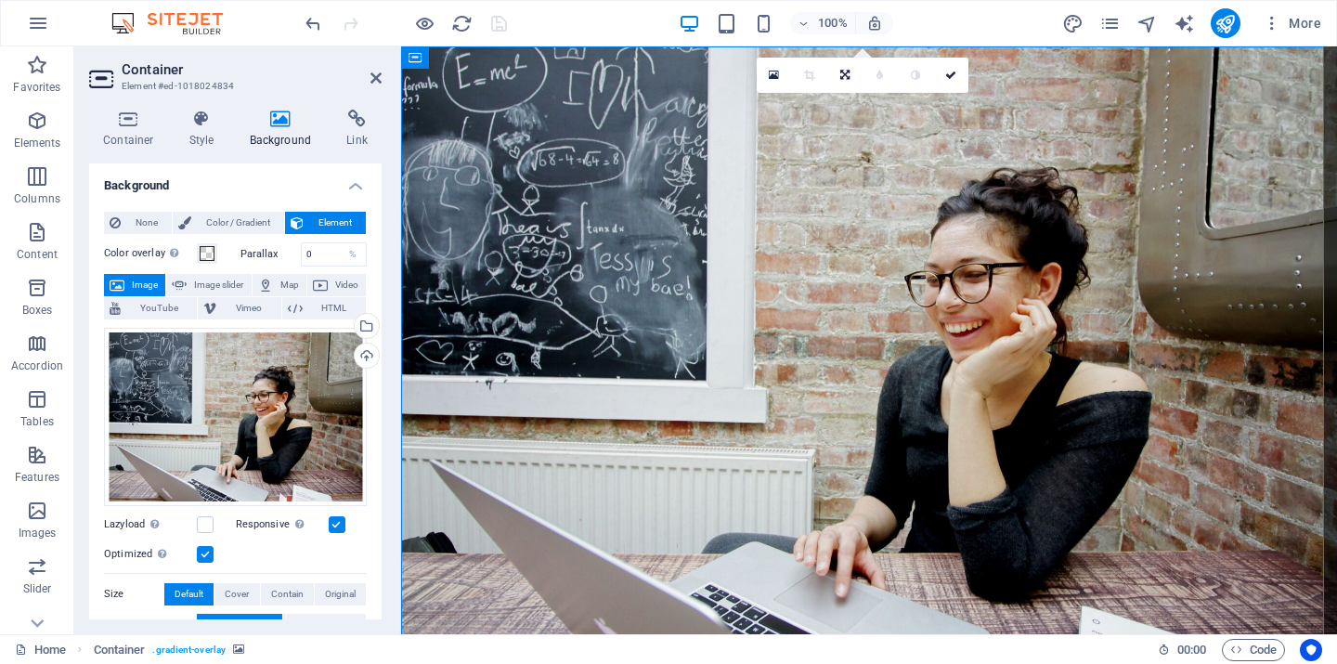
scroll to position [30, 0]
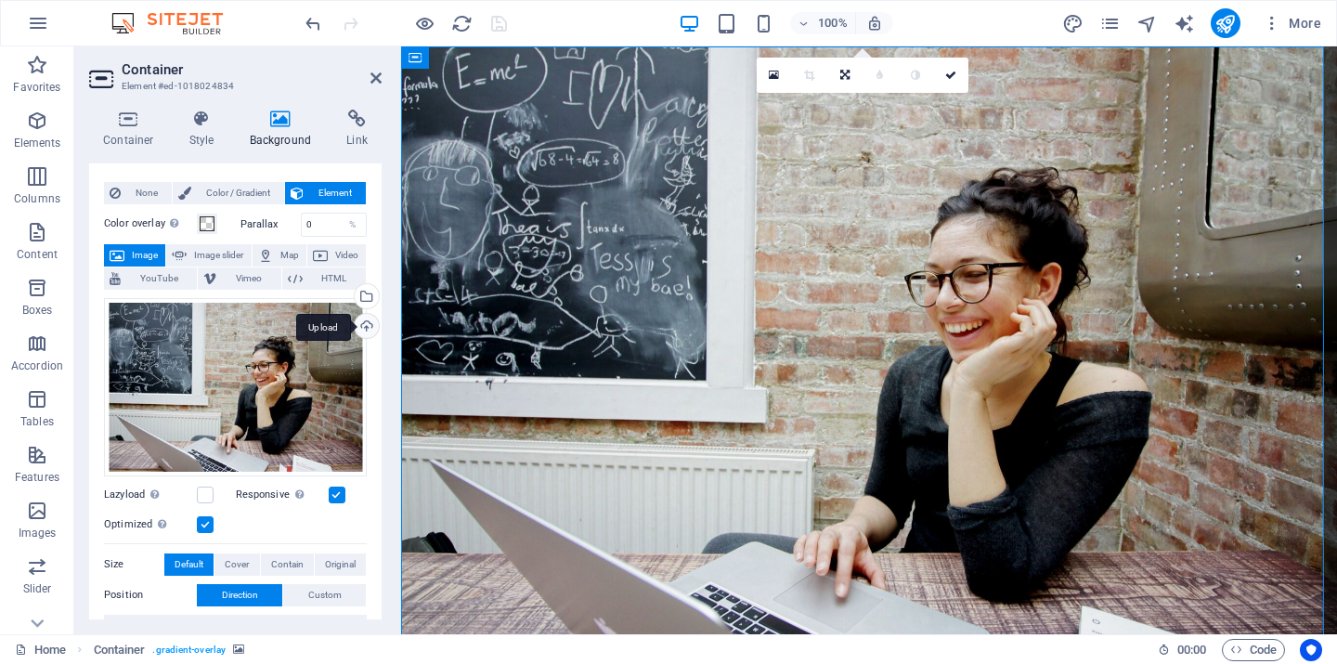
click at [362, 326] on div "Upload" at bounding box center [365, 328] width 28 height 28
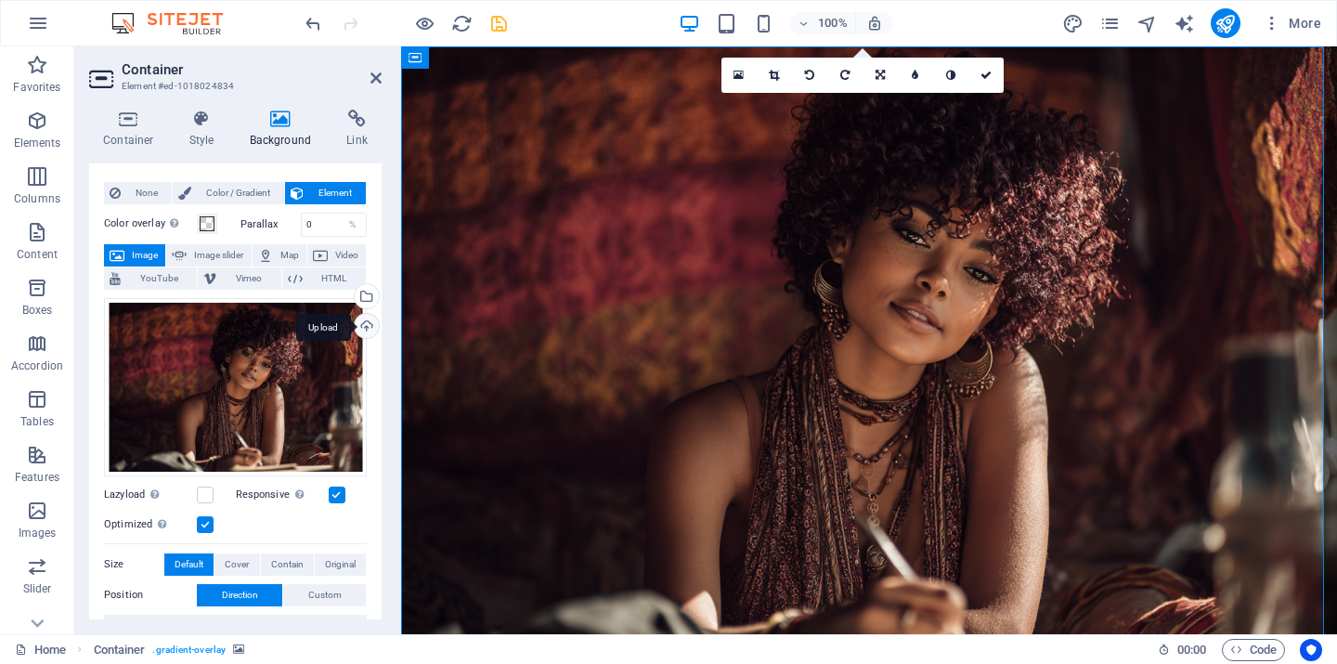
click at [366, 324] on div "Upload" at bounding box center [365, 328] width 28 height 28
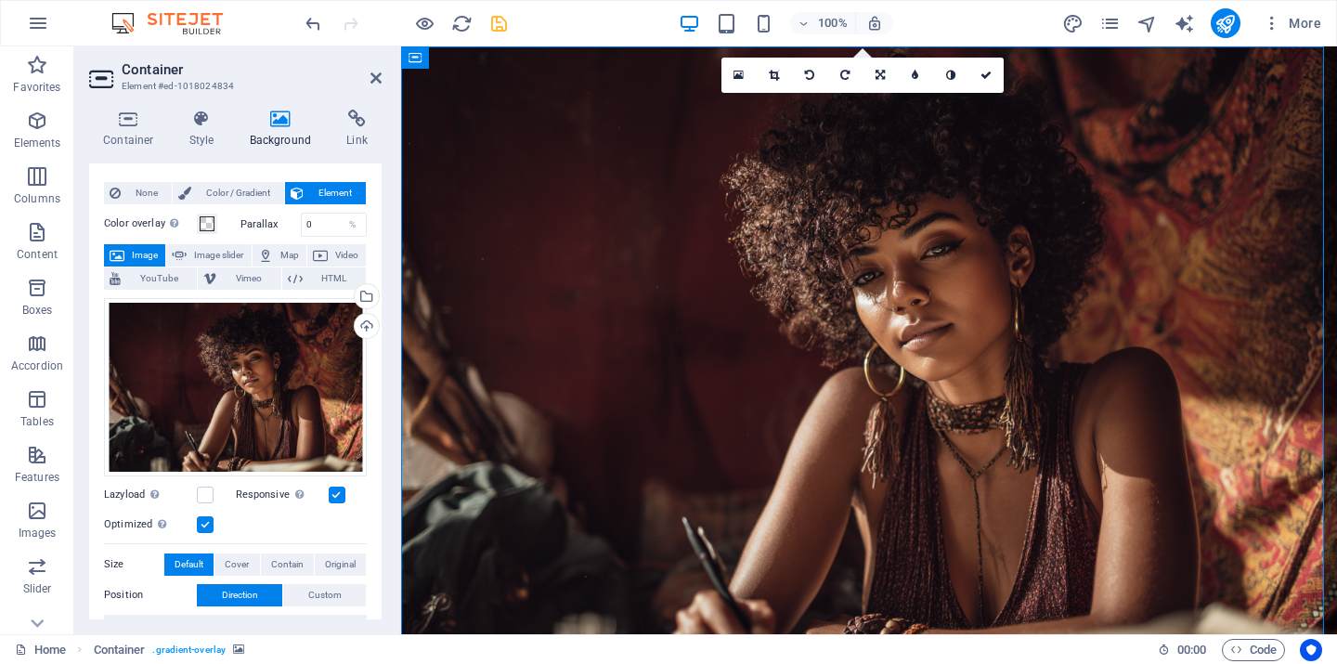
scroll to position [133, 0]
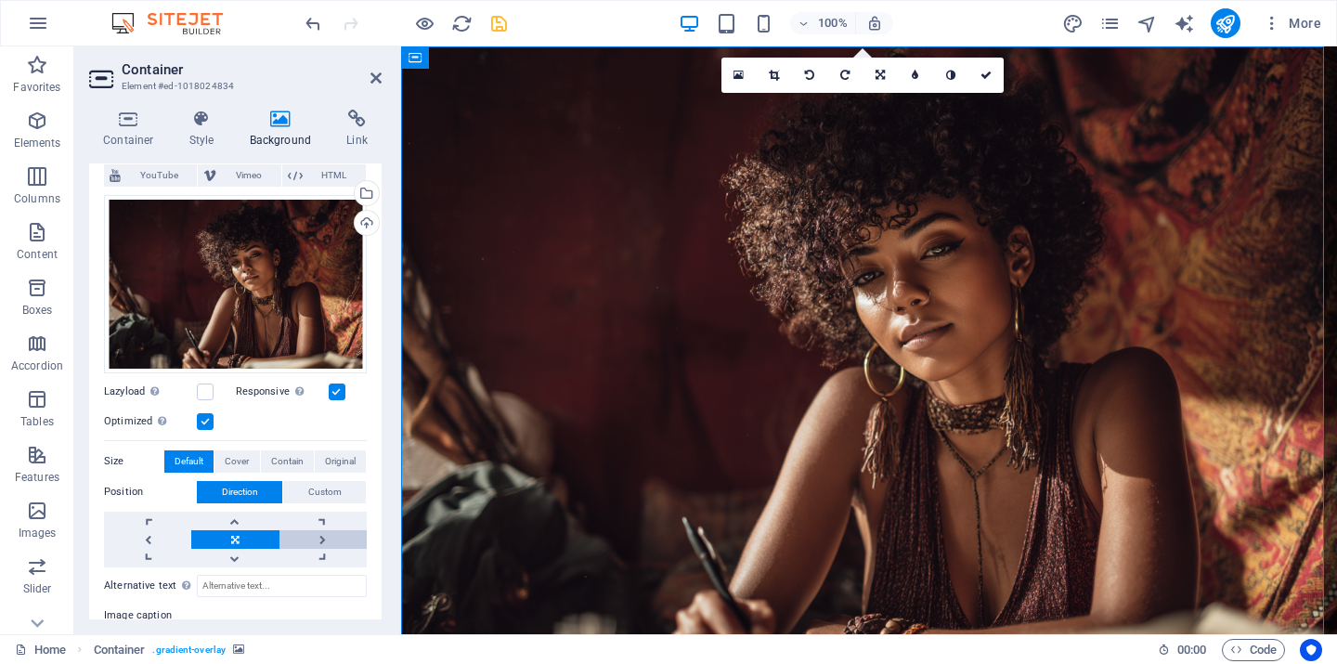
click at [314, 536] on link at bounding box center [323, 539] width 87 height 19
click at [145, 533] on link at bounding box center [147, 539] width 87 height 19
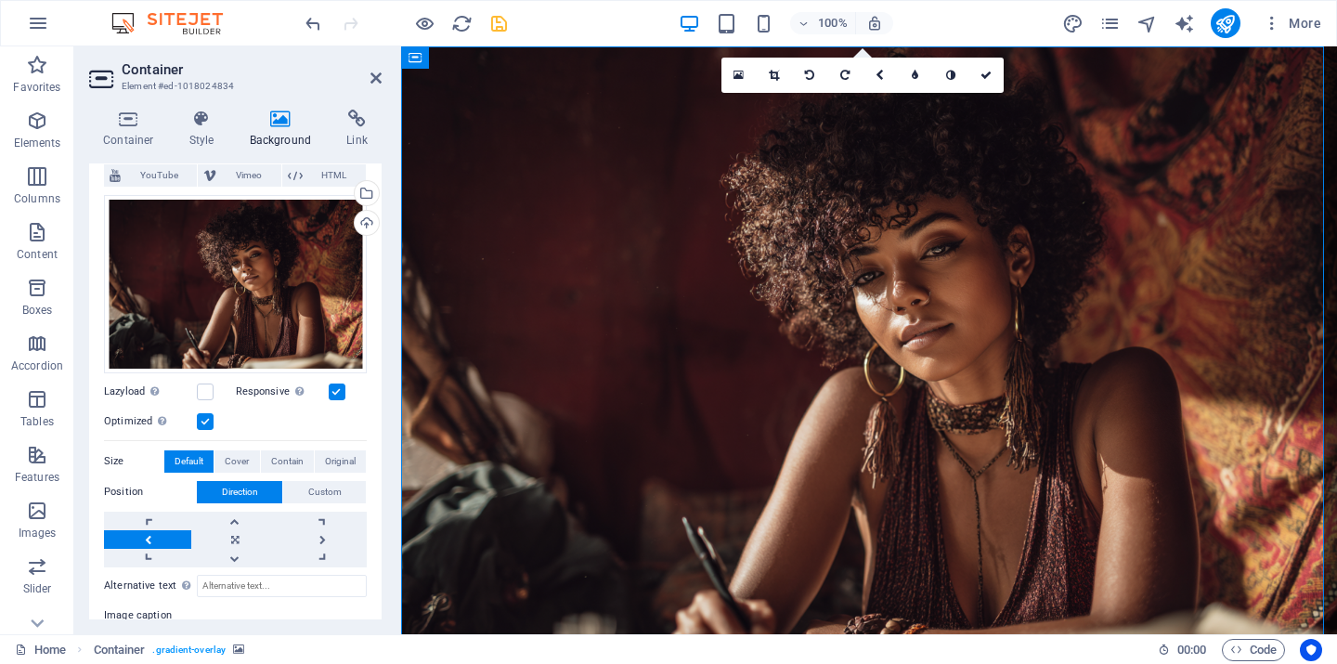
click at [145, 533] on link at bounding box center [147, 539] width 87 height 19
click at [362, 223] on div "Upload" at bounding box center [365, 225] width 28 height 28
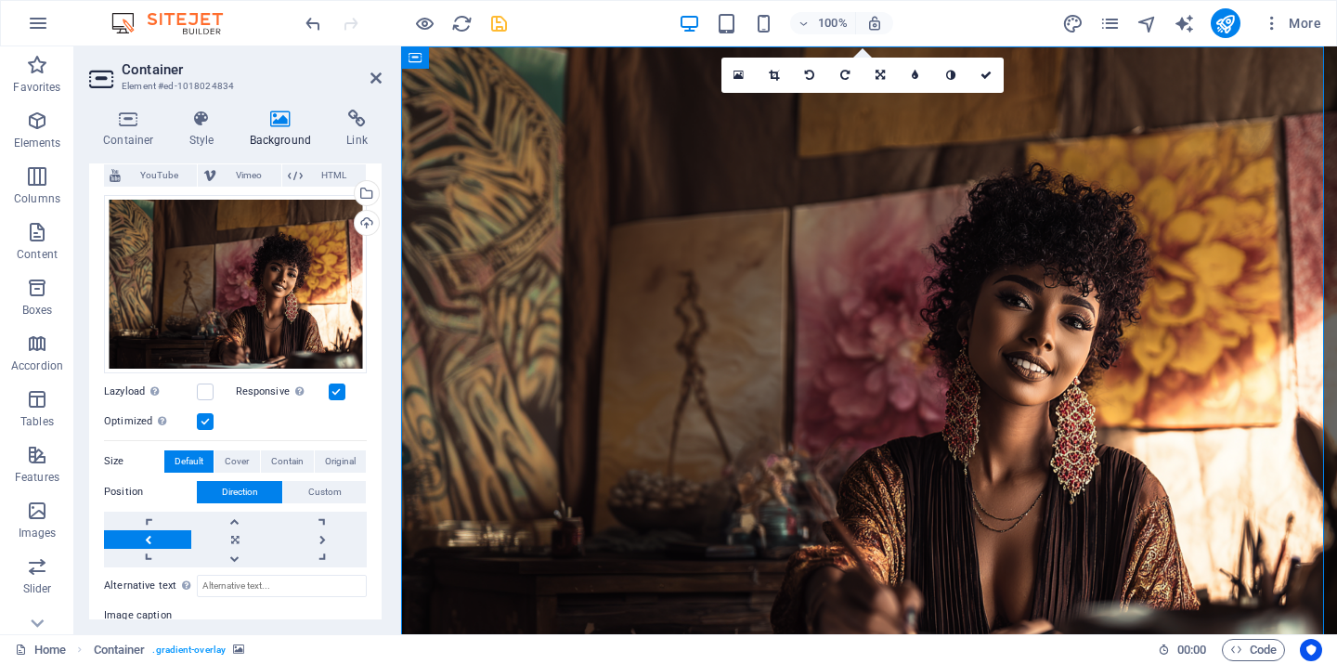
click at [143, 535] on link at bounding box center [147, 539] width 87 height 19
click at [362, 219] on div "Upload" at bounding box center [365, 225] width 28 height 28
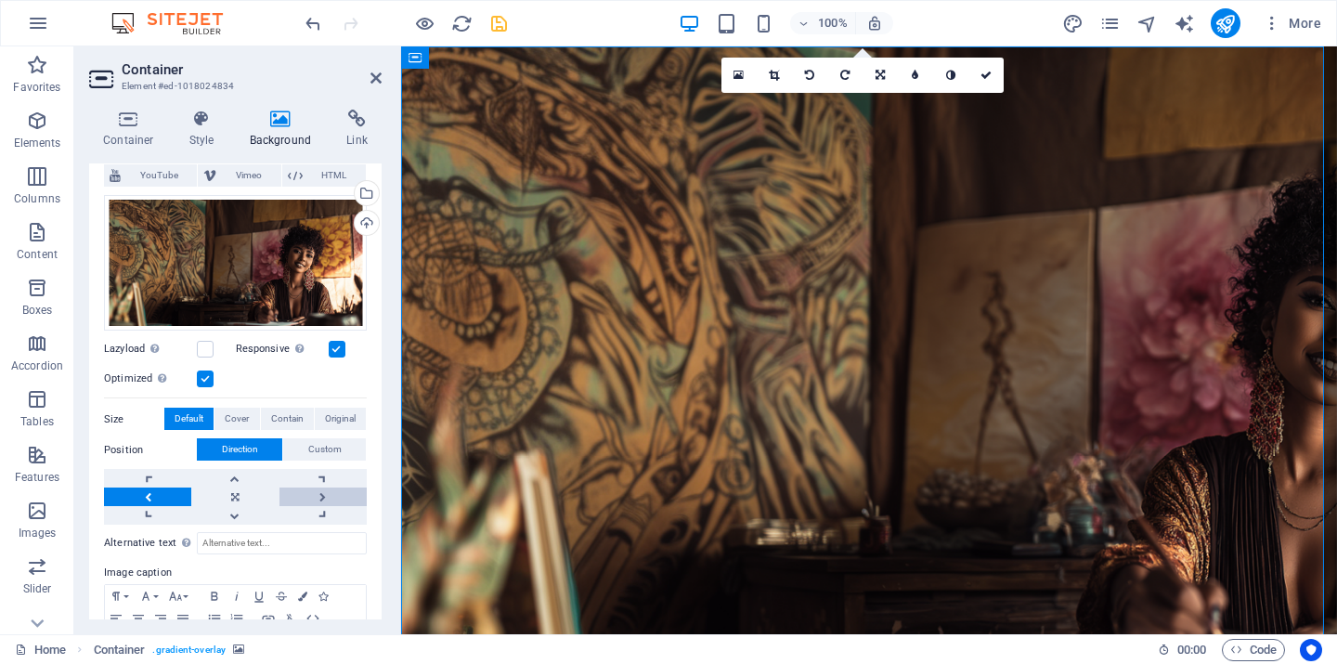
click at [318, 497] on link at bounding box center [323, 497] width 87 height 19
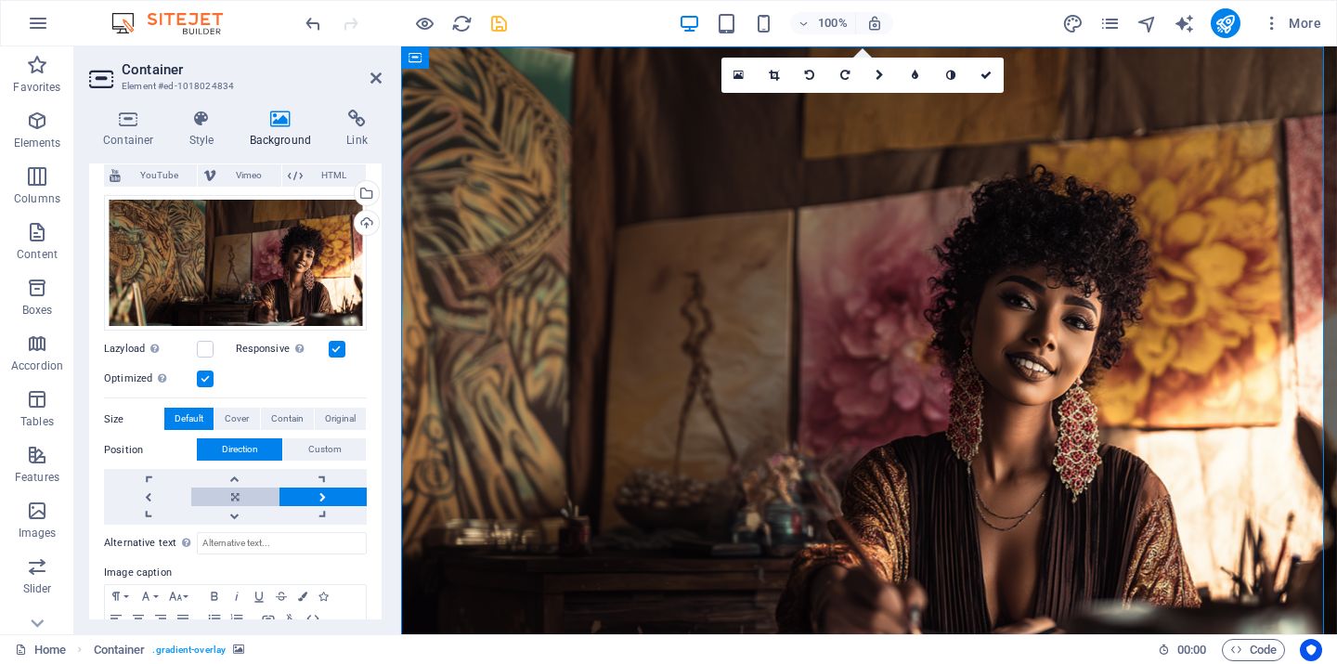
click at [234, 495] on link at bounding box center [234, 497] width 87 height 19
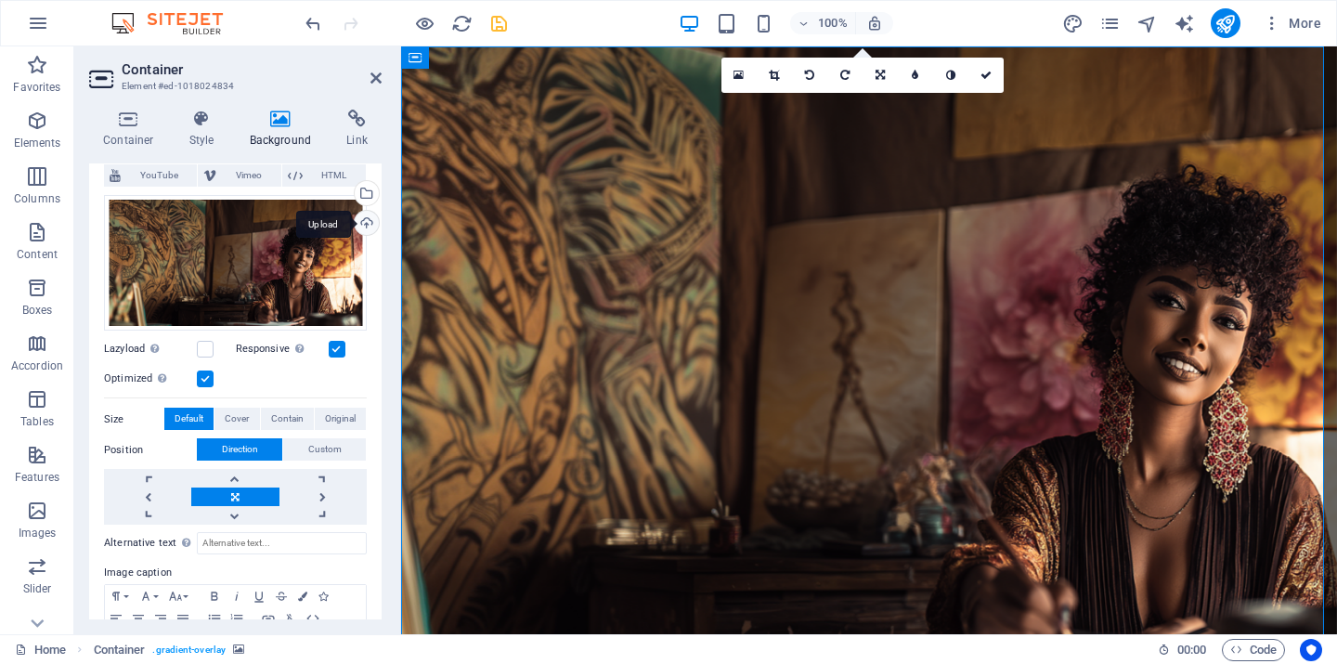
click at [358, 222] on div "Upload" at bounding box center [365, 225] width 28 height 28
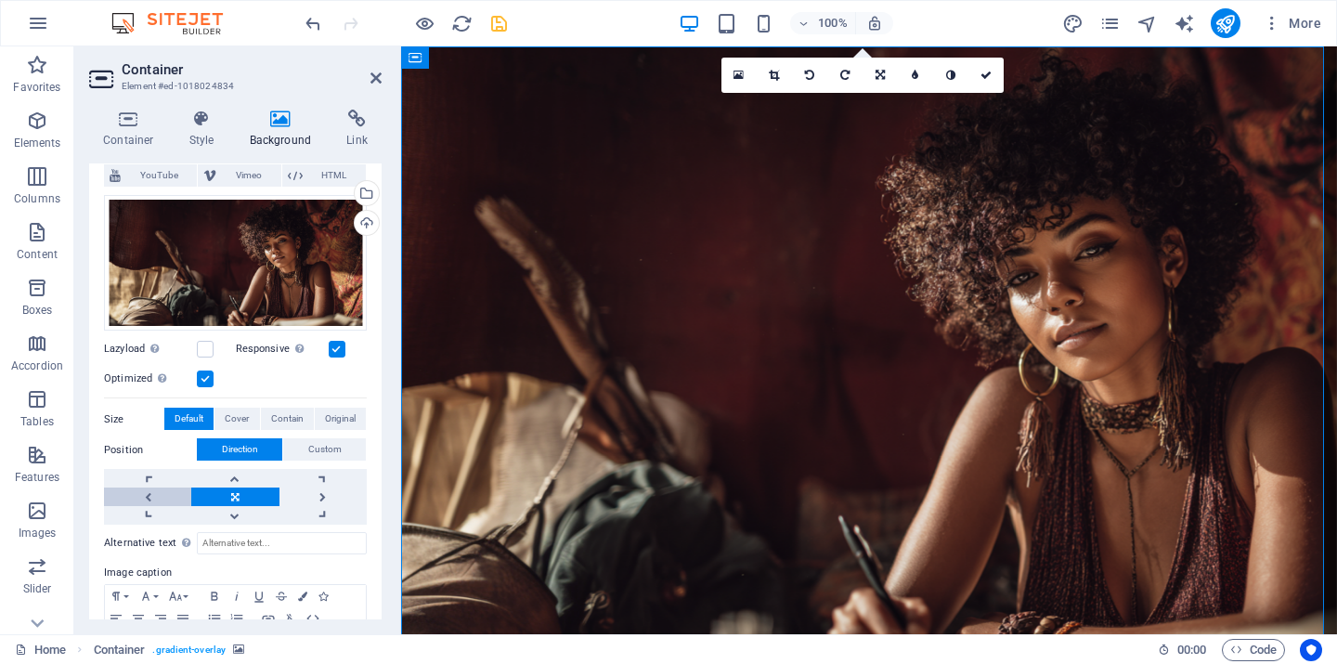
click at [153, 488] on link at bounding box center [147, 497] width 87 height 19
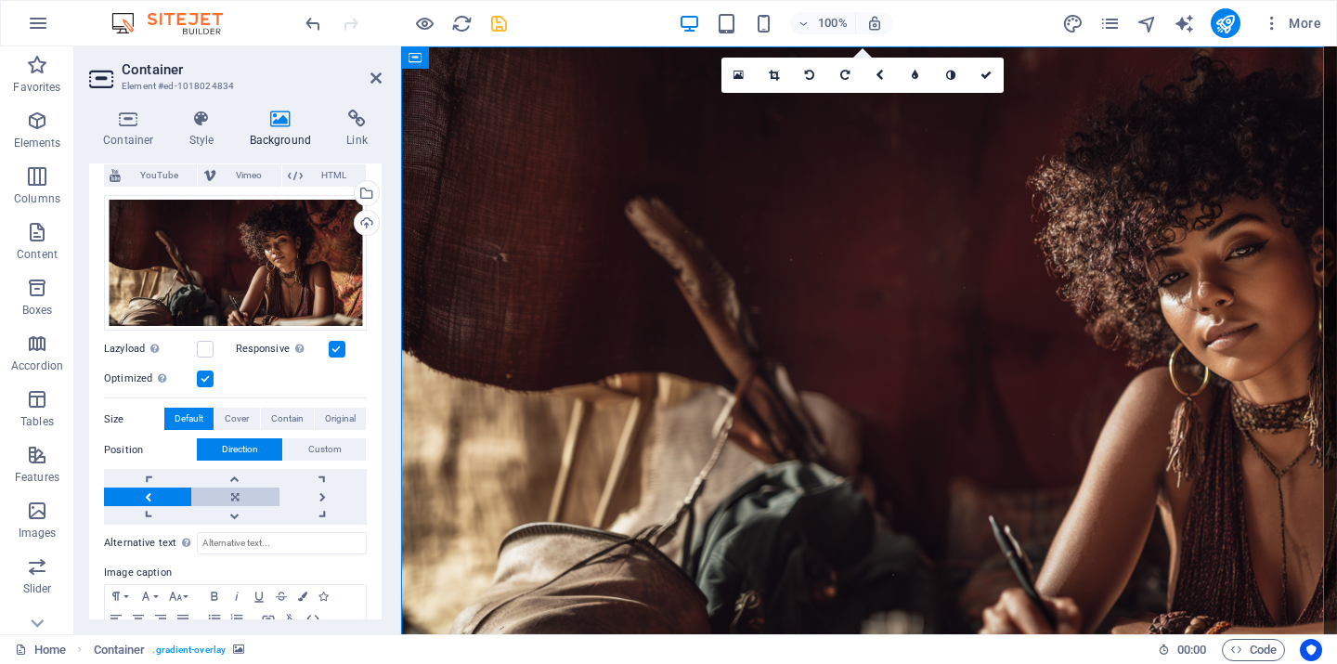
click at [235, 492] on link at bounding box center [234, 497] width 87 height 19
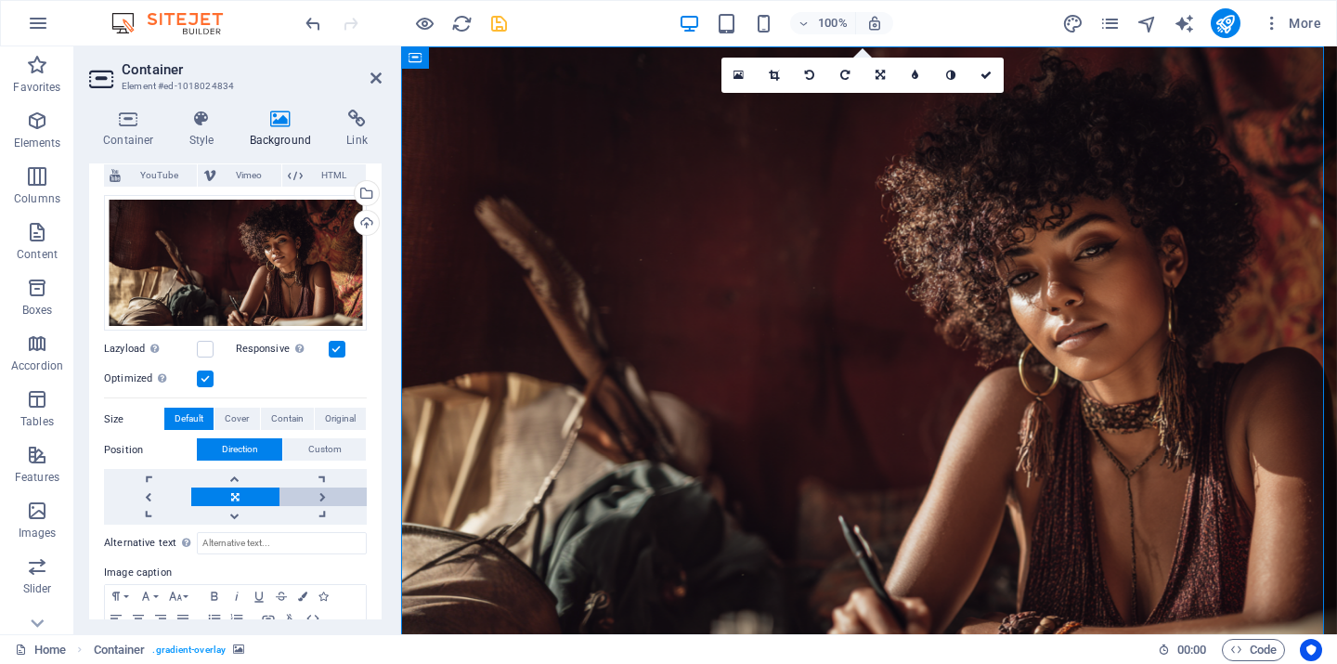
click at [313, 492] on link at bounding box center [323, 497] width 87 height 19
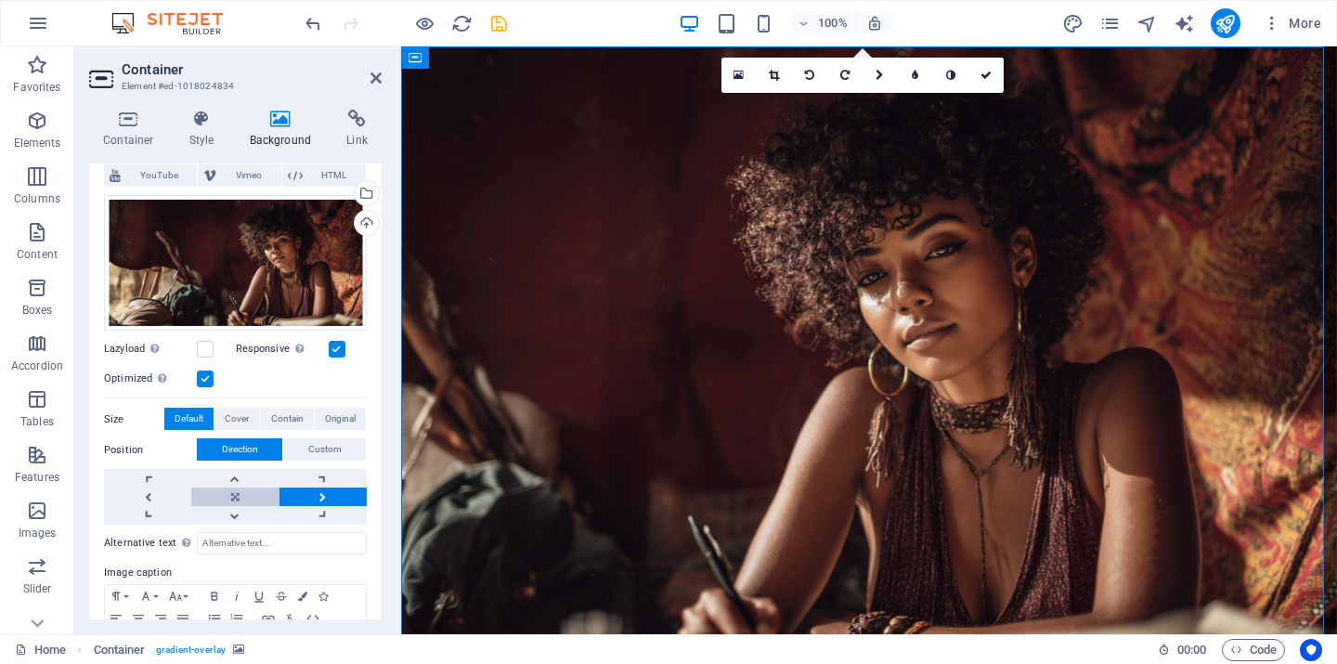
click at [242, 490] on link at bounding box center [234, 497] width 87 height 19
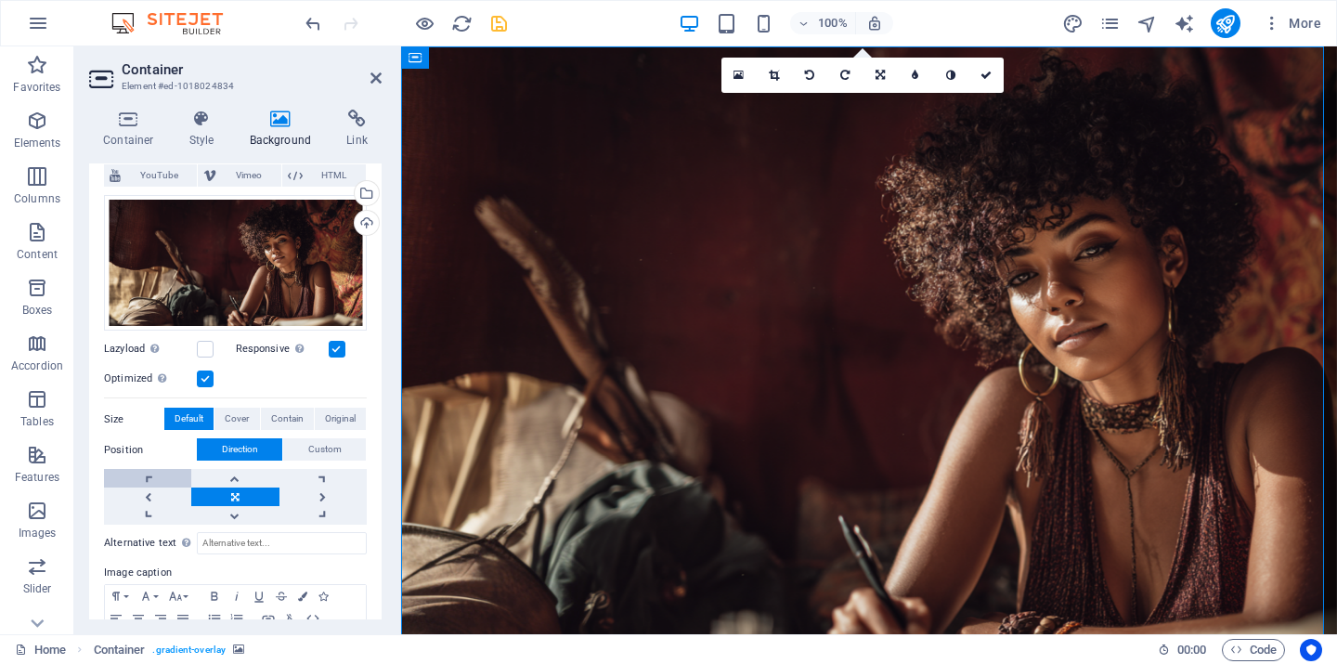
scroll to position [215, 0]
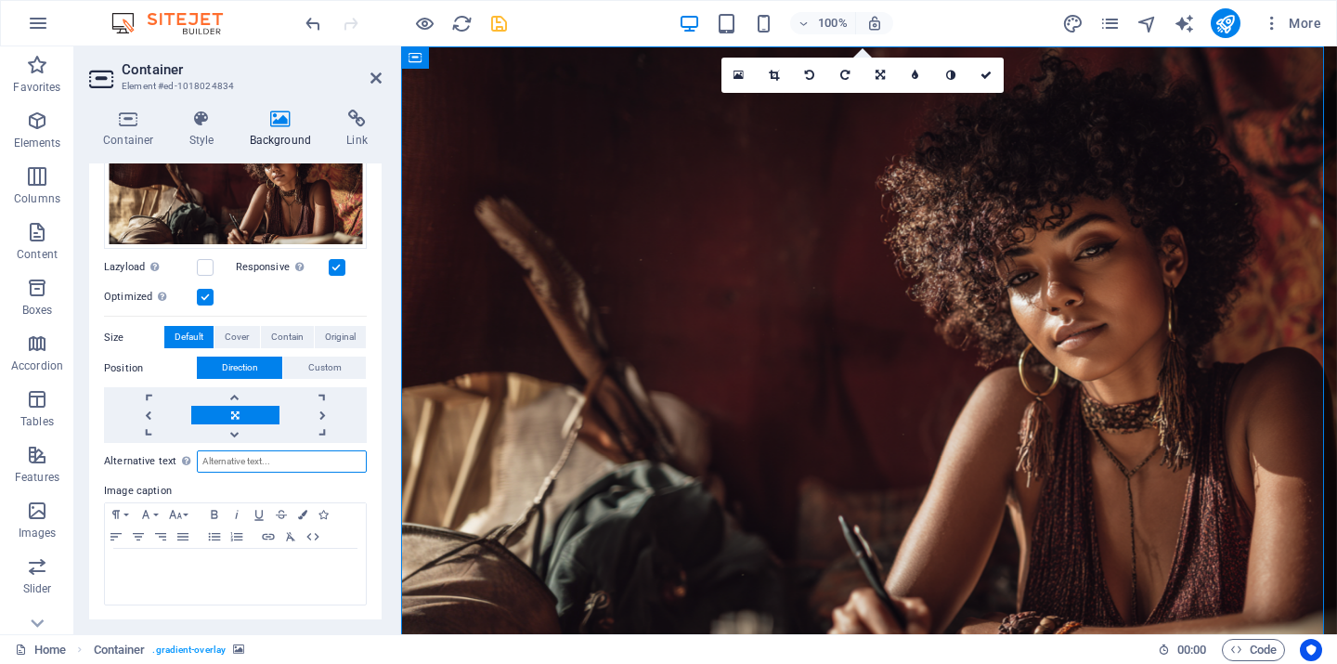
click at [213, 458] on input "Alternative text The alternative text is used by devices that cannot display im…" at bounding box center [282, 461] width 170 height 22
drag, startPoint x: 202, startPoint y: 462, endPoint x: 367, endPoint y: 472, distance: 164.7
click at [367, 472] on div "None Color / Gradient Element Stretch background to full-width Color overlay Pl…" at bounding box center [235, 302] width 293 height 640
type input "CanopyLux Design Girl Artist at Desk"
click at [155, 558] on p at bounding box center [235, 566] width 242 height 17
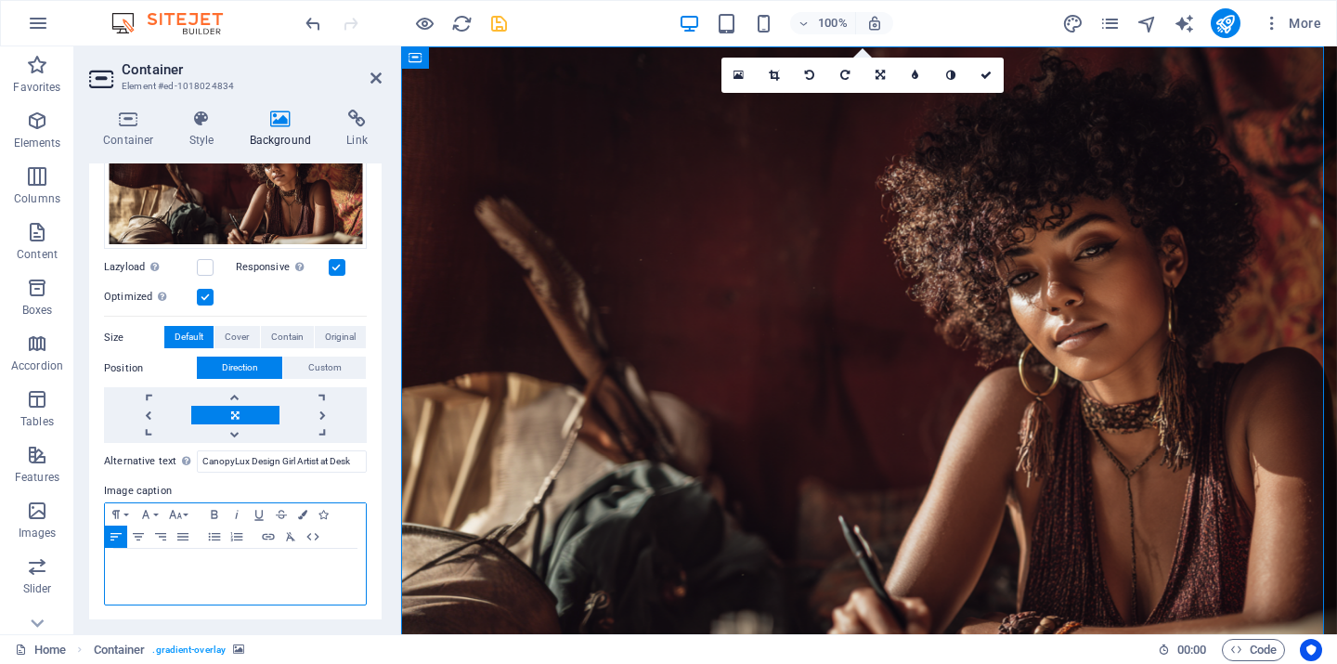
scroll to position [0, 5]
drag, startPoint x: 284, startPoint y: 572, endPoint x: 111, endPoint y: 558, distance: 174.2
click at [111, 558] on div "CanopyLux Design Girl Artist at Desk" at bounding box center [235, 577] width 261 height 56
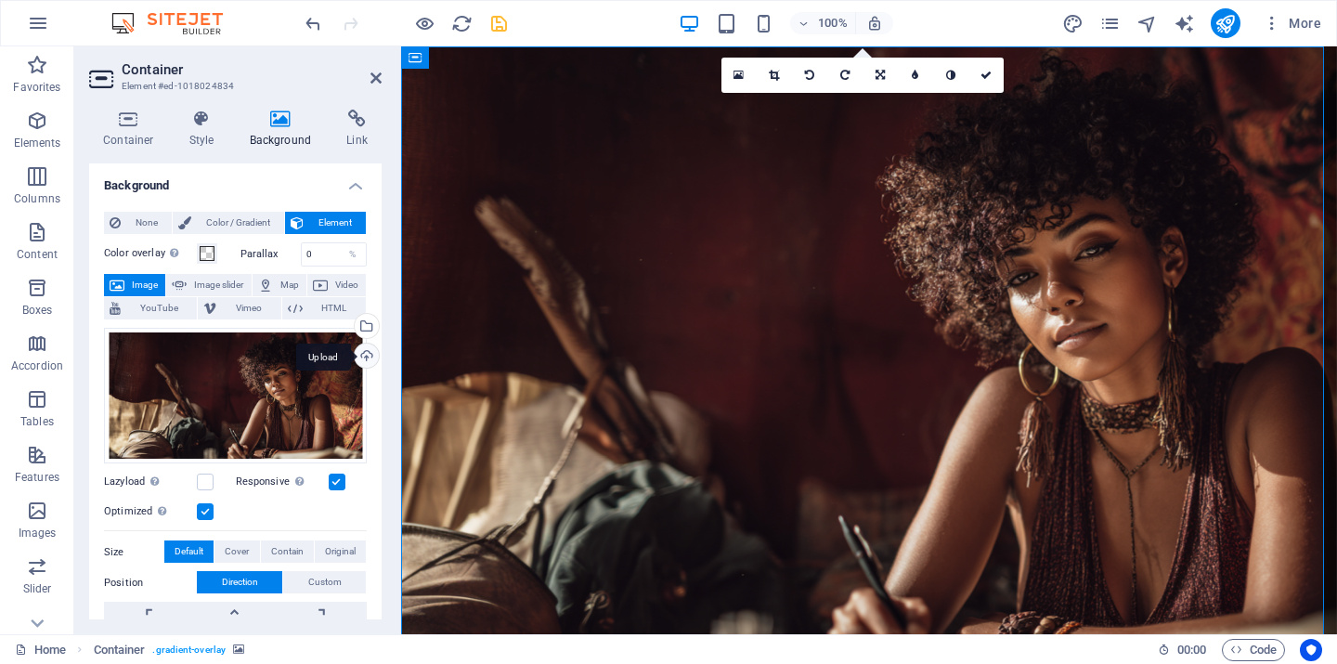
click at [358, 356] on div "Upload" at bounding box center [365, 358] width 28 height 28
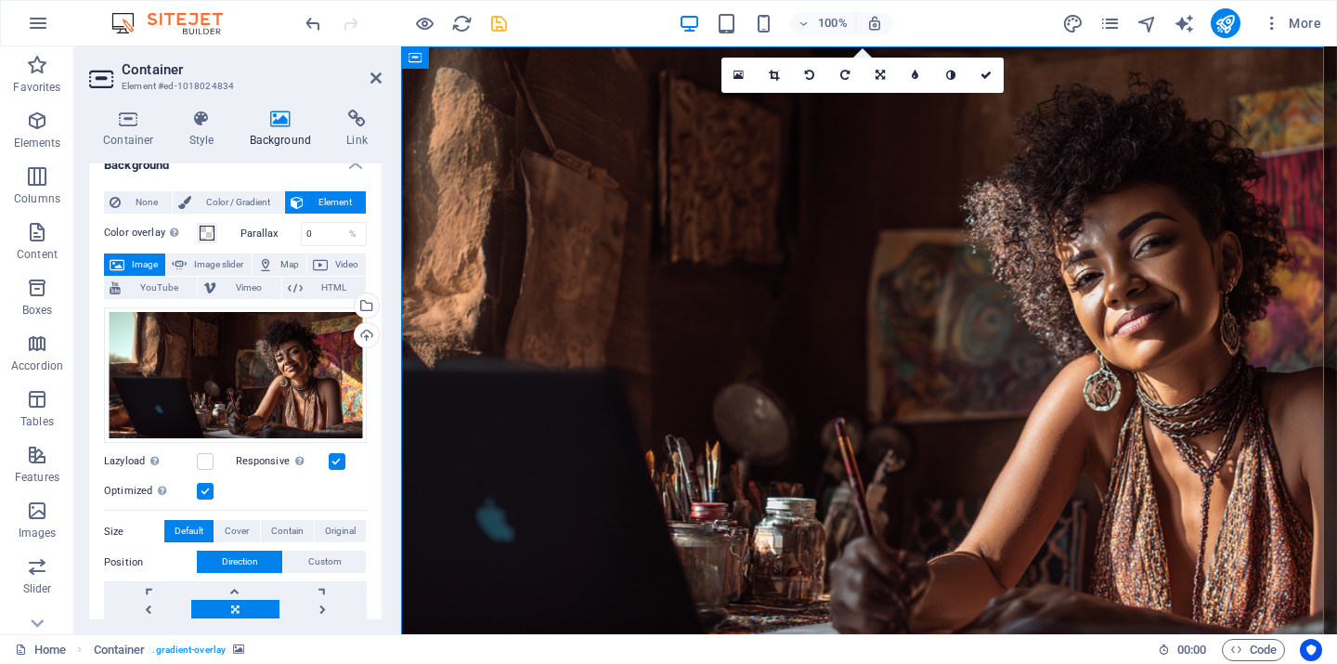
scroll to position [47, 0]
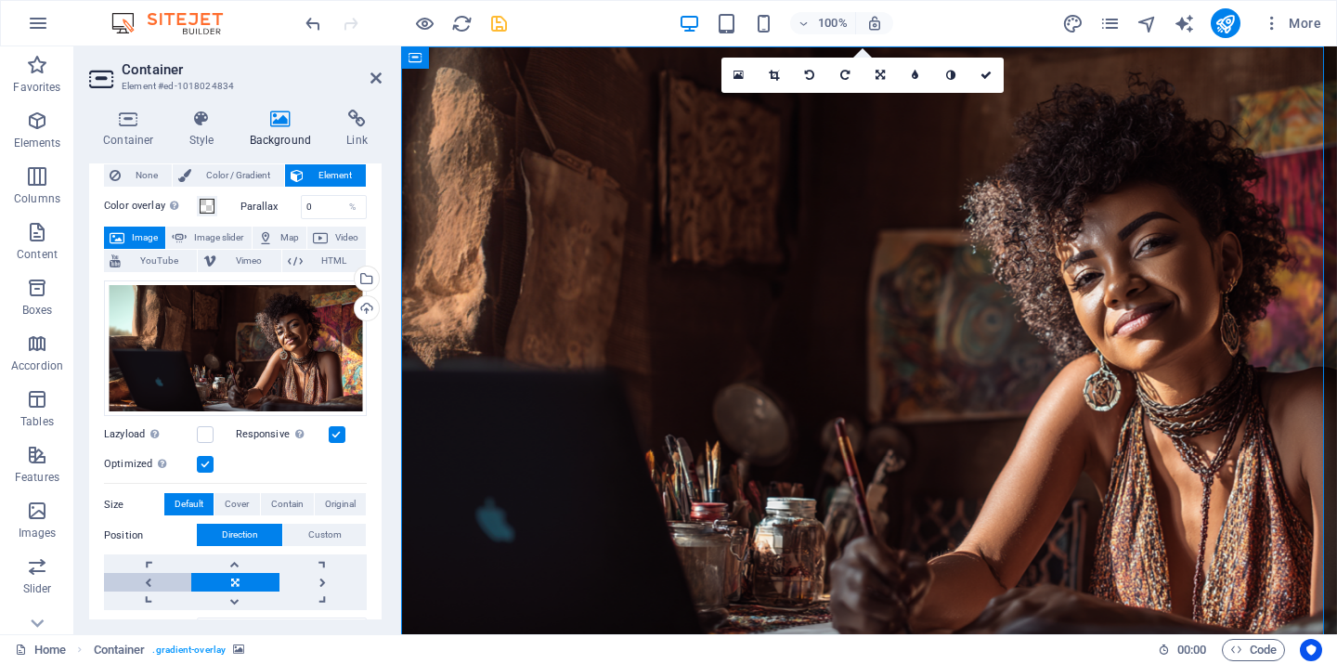
click at [152, 577] on link at bounding box center [147, 582] width 87 height 19
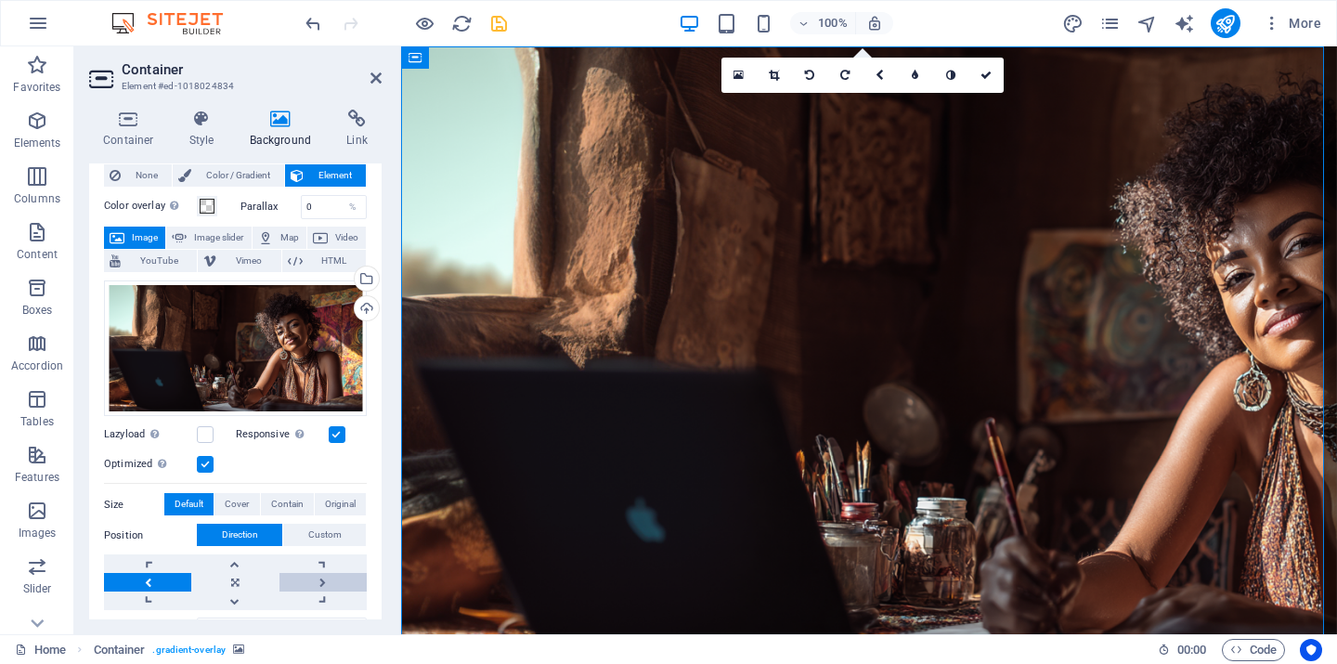
click at [316, 581] on link at bounding box center [323, 582] width 87 height 19
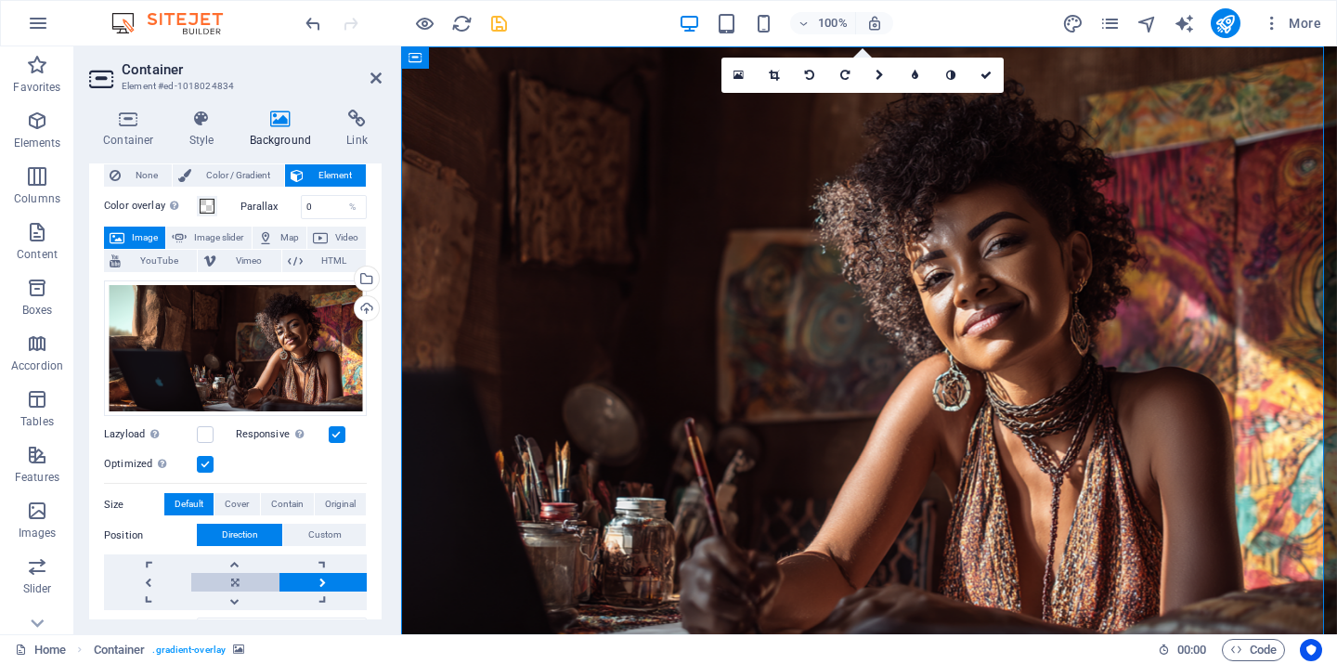
click at [243, 576] on link at bounding box center [234, 582] width 87 height 19
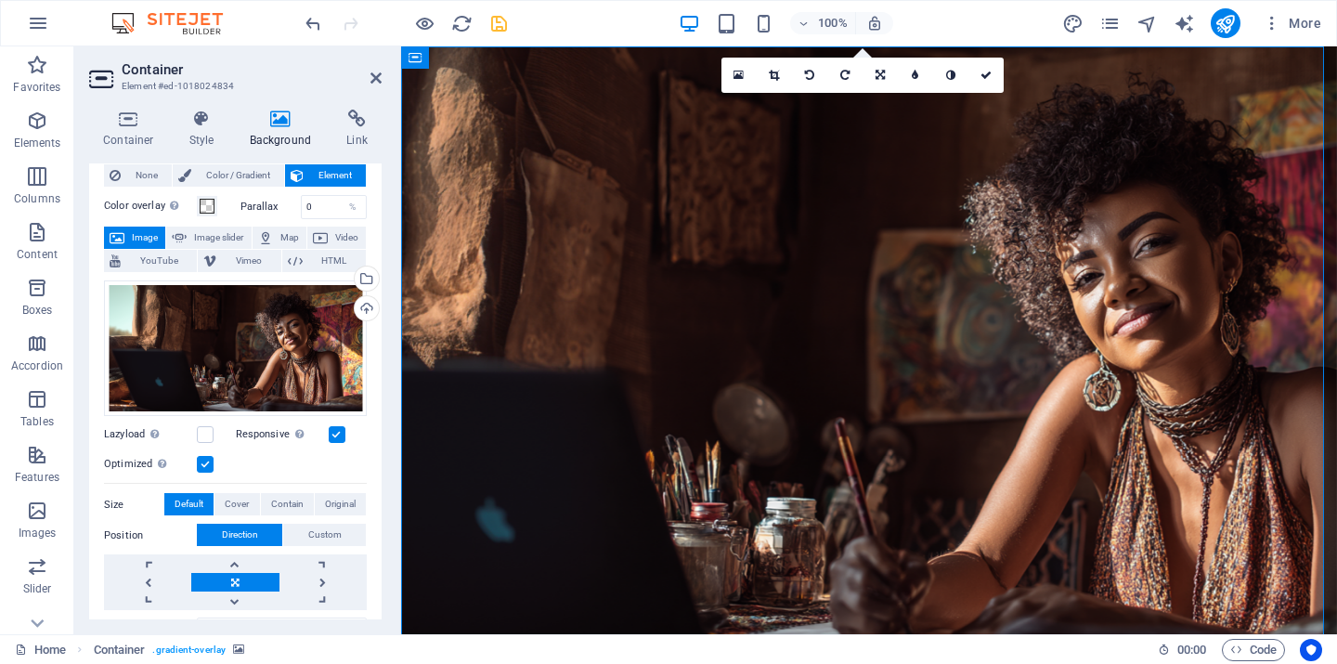
drag, startPoint x: 240, startPoint y: 577, endPoint x: 228, endPoint y: 577, distance: 11.1
click at [228, 577] on link at bounding box center [234, 582] width 87 height 19
click at [362, 307] on div "Upload" at bounding box center [365, 310] width 28 height 28
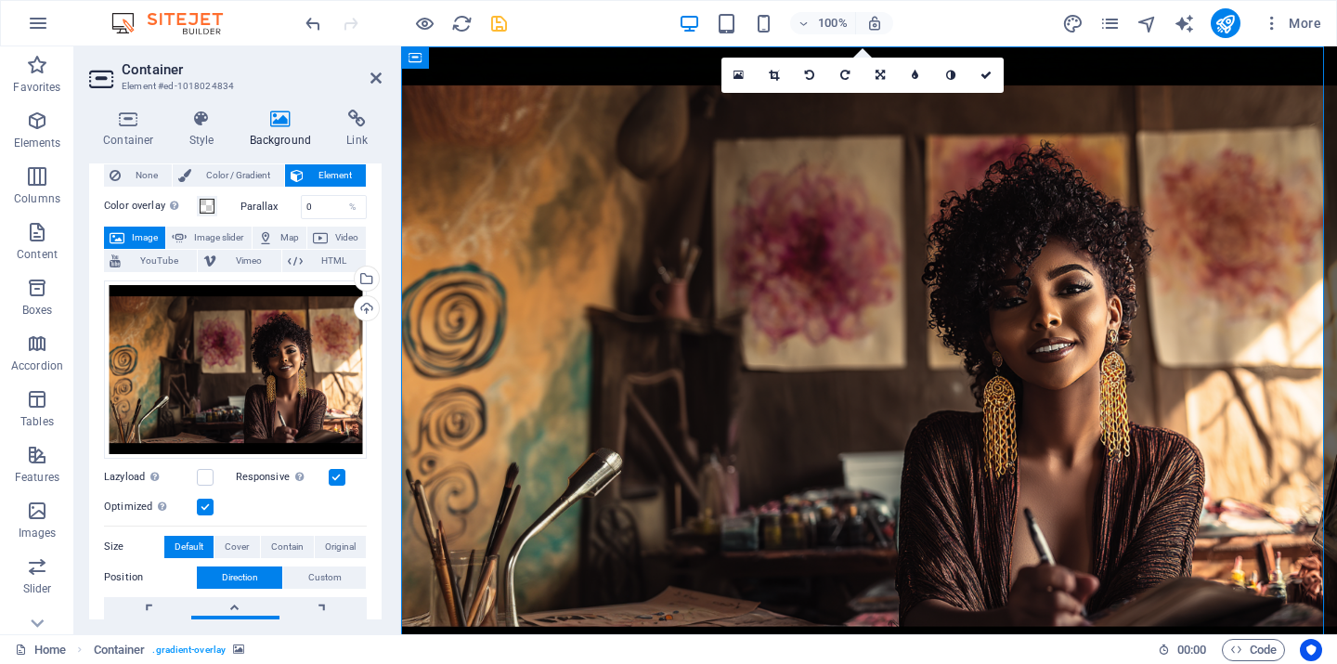
scroll to position [163, 0]
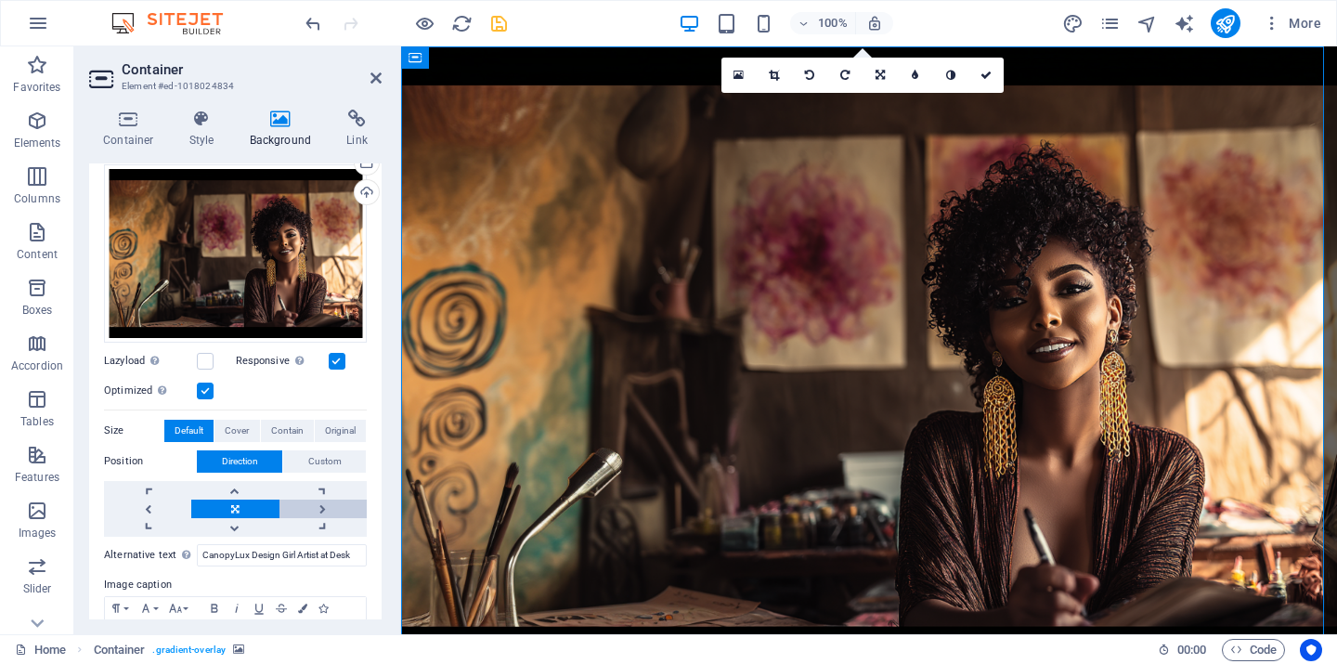
click at [316, 500] on link at bounding box center [323, 509] width 87 height 19
click at [236, 503] on link at bounding box center [234, 509] width 87 height 19
click at [359, 190] on div "Upload" at bounding box center [365, 194] width 28 height 28
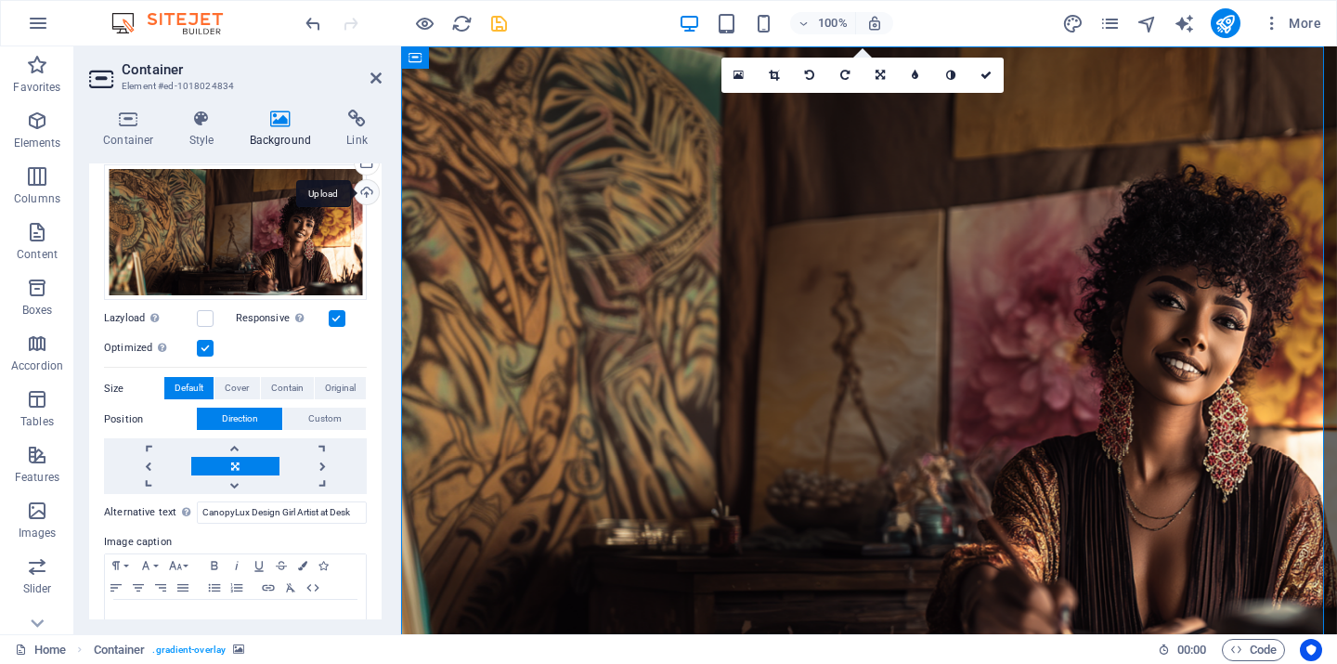
click at [361, 194] on div "Upload" at bounding box center [365, 194] width 28 height 28
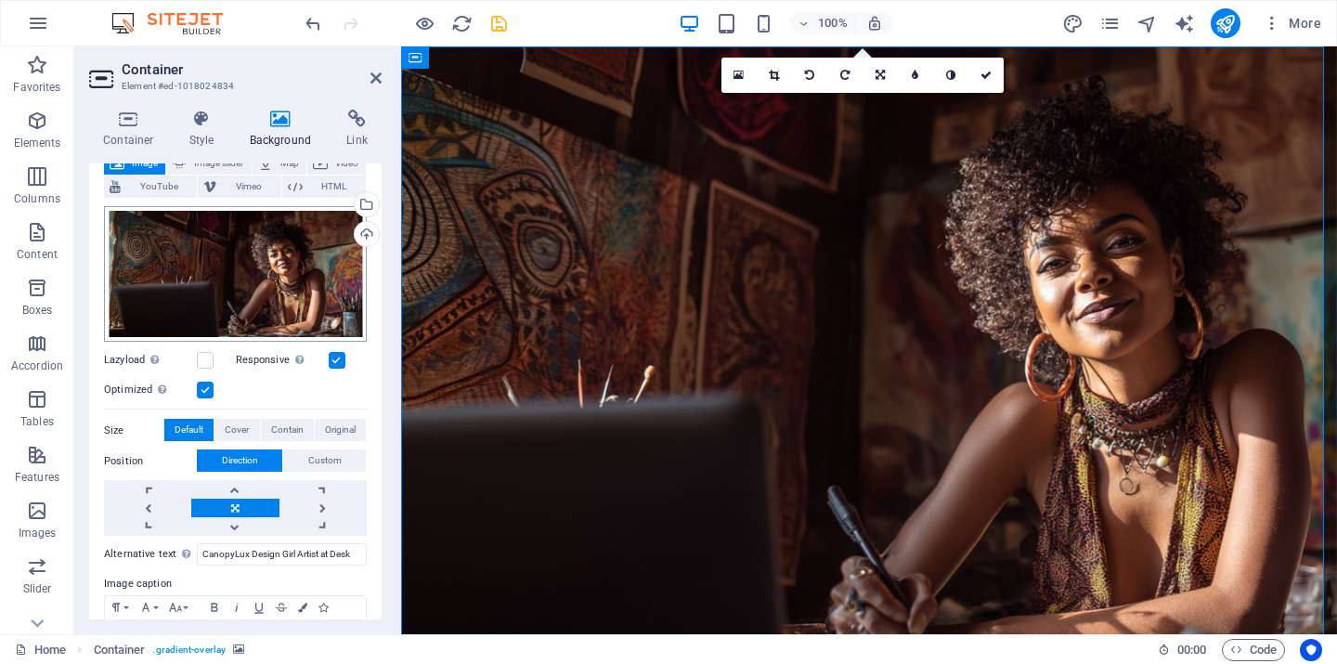
scroll to position [6, 0]
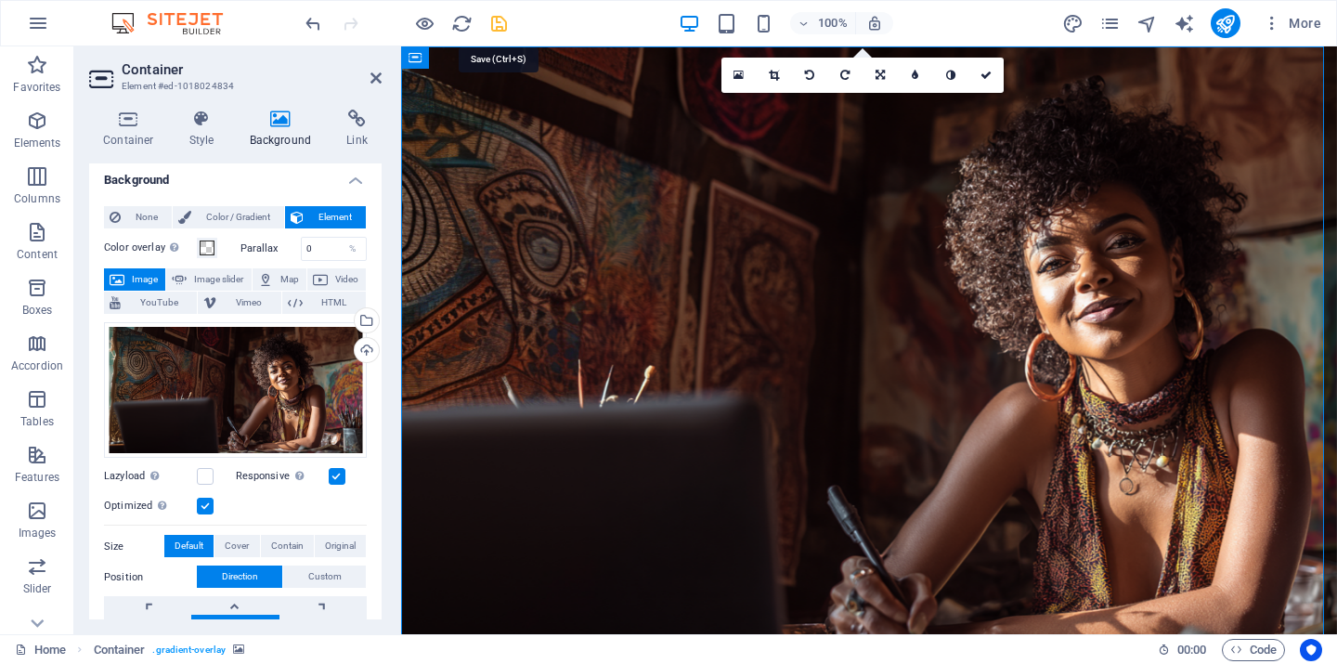
click at [495, 22] on icon "save" at bounding box center [499, 23] width 21 height 21
checkbox input "false"
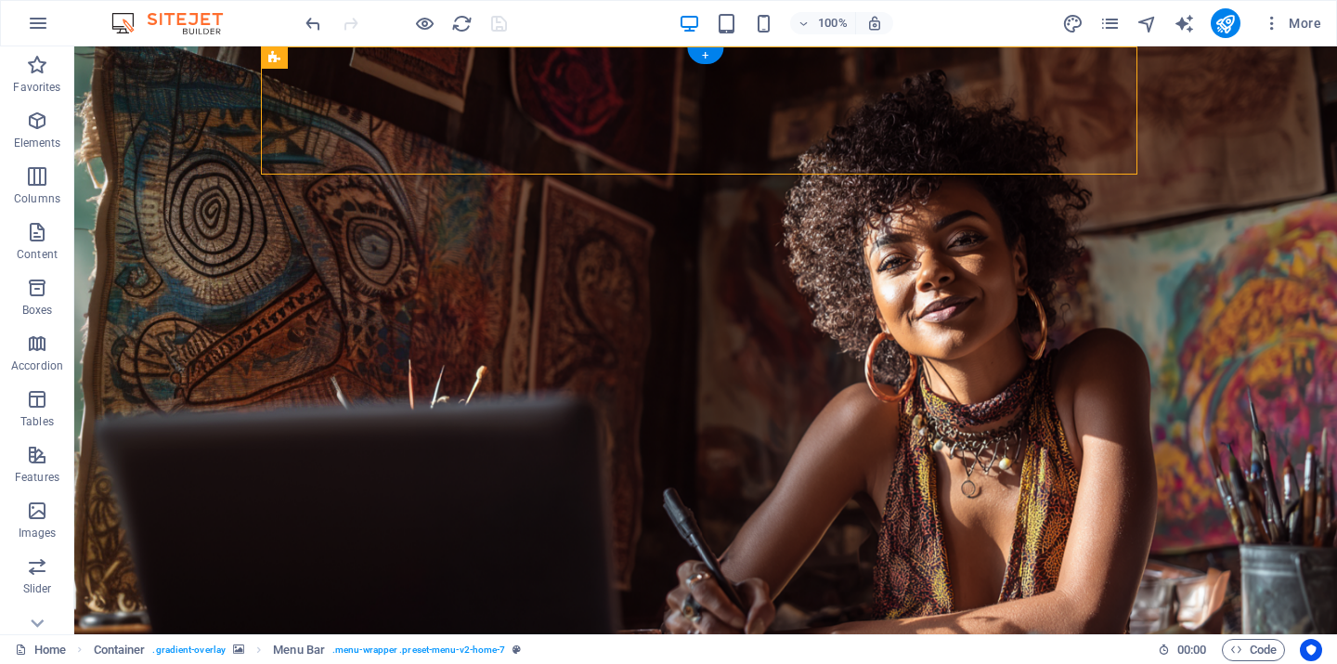
click at [152, 265] on figure at bounding box center [705, 355] width 1263 height 619
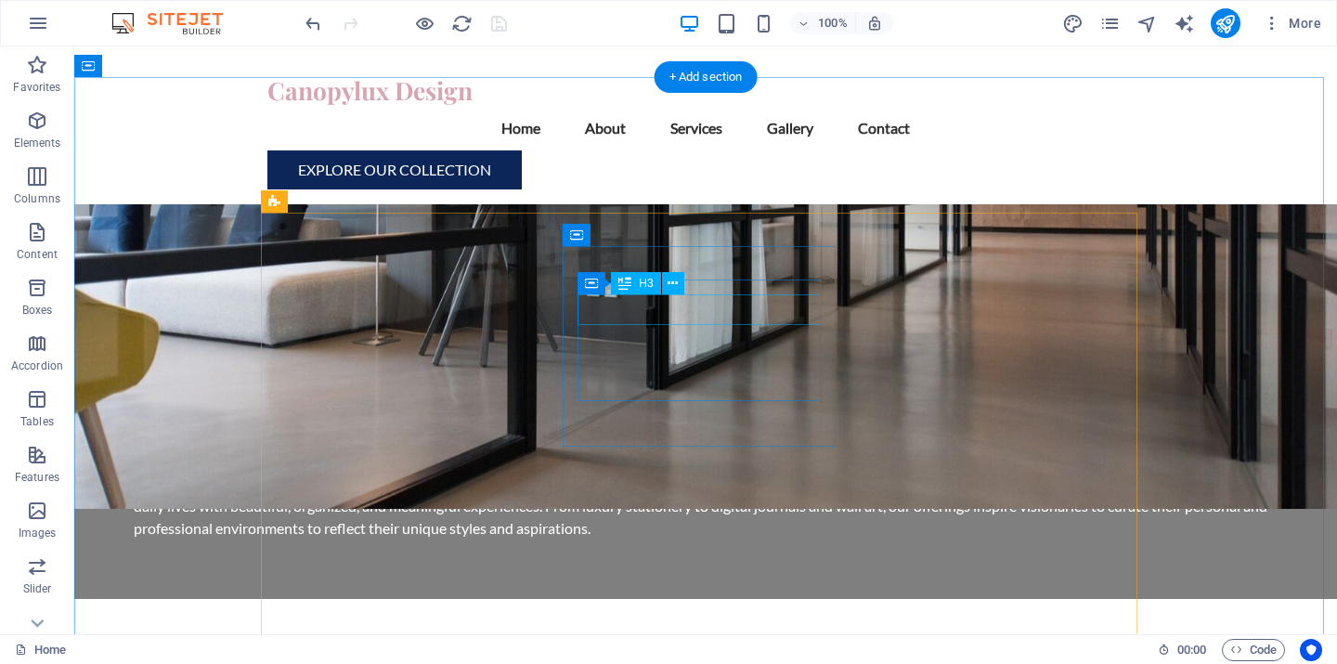
scroll to position [1062, 0]
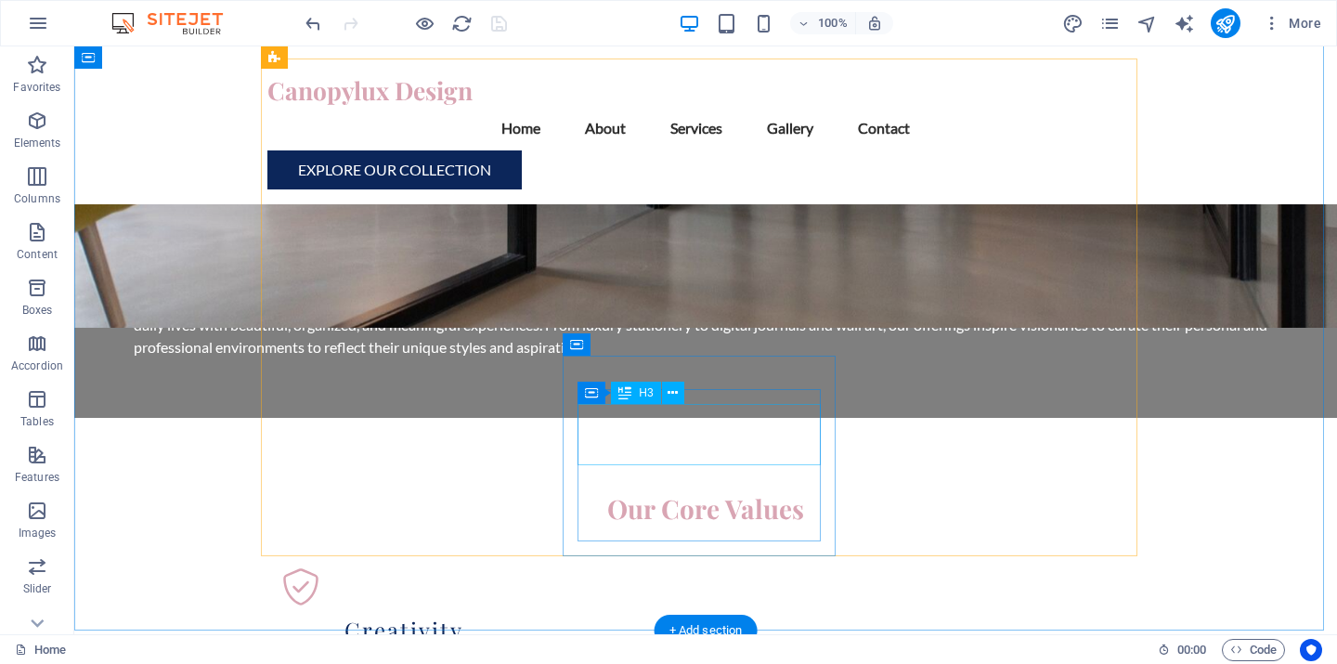
scroll to position [1208, 0]
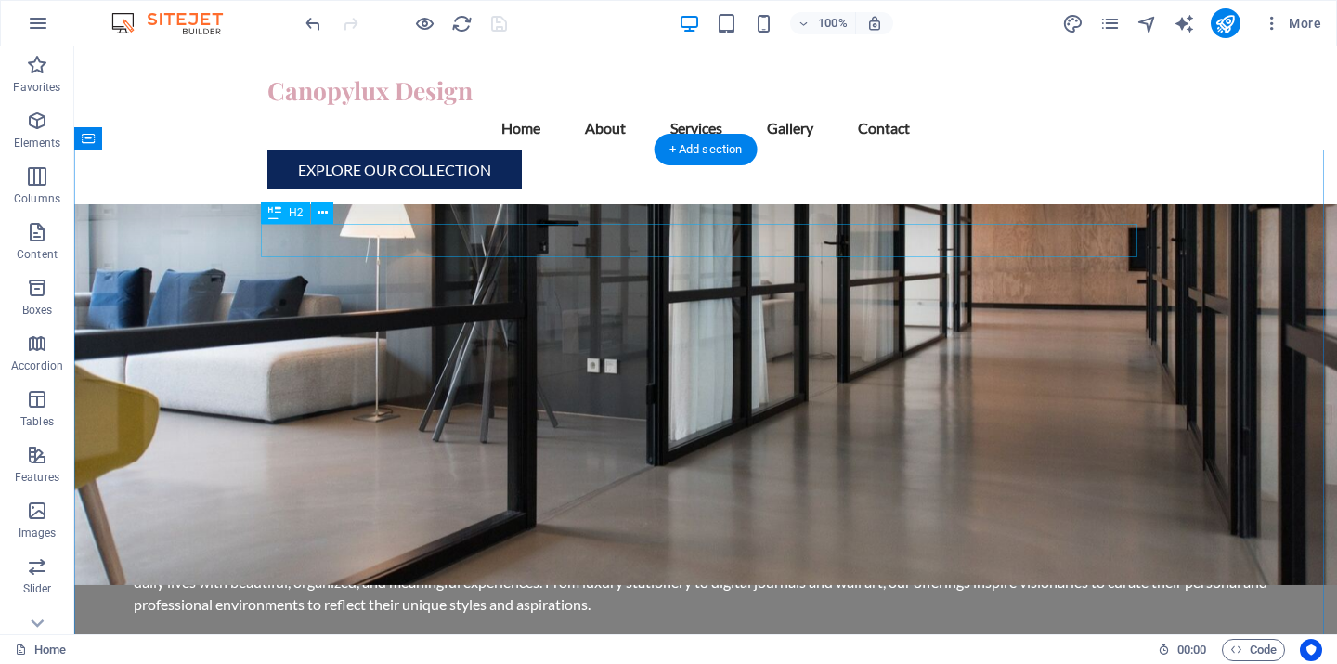
click at [328, 210] on button at bounding box center [322, 213] width 22 height 22
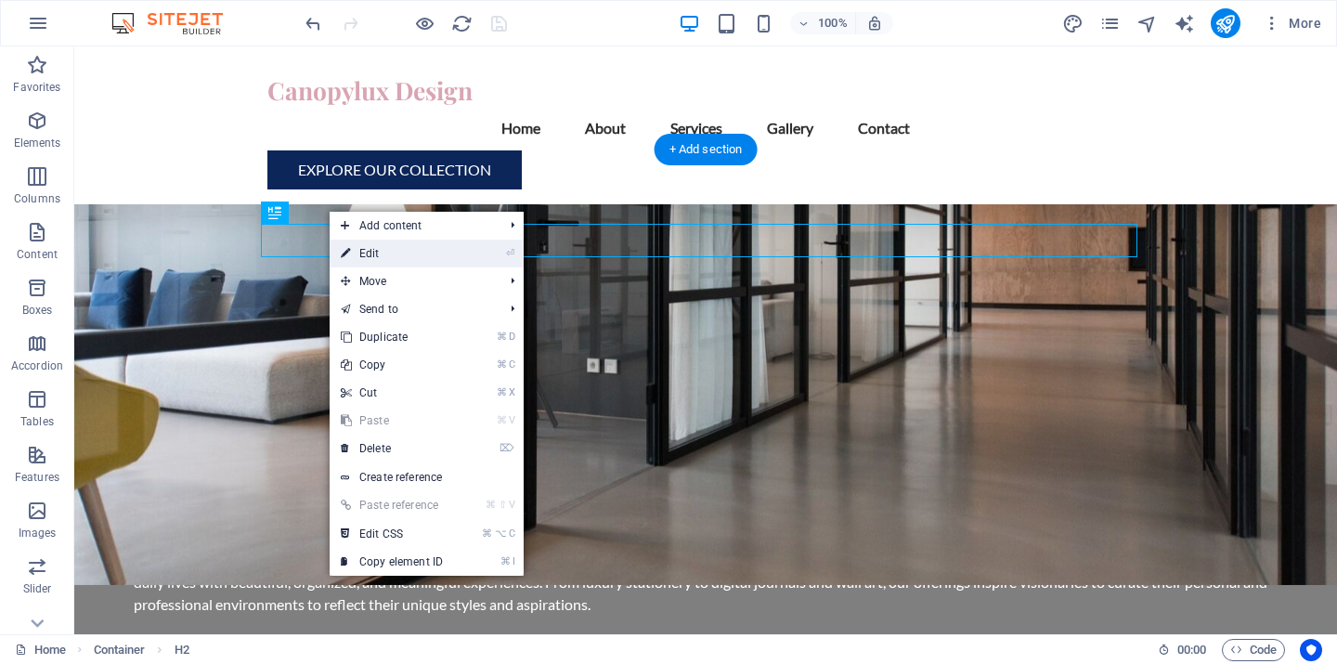
click at [369, 253] on link "⏎ Edit" at bounding box center [392, 254] width 124 height 28
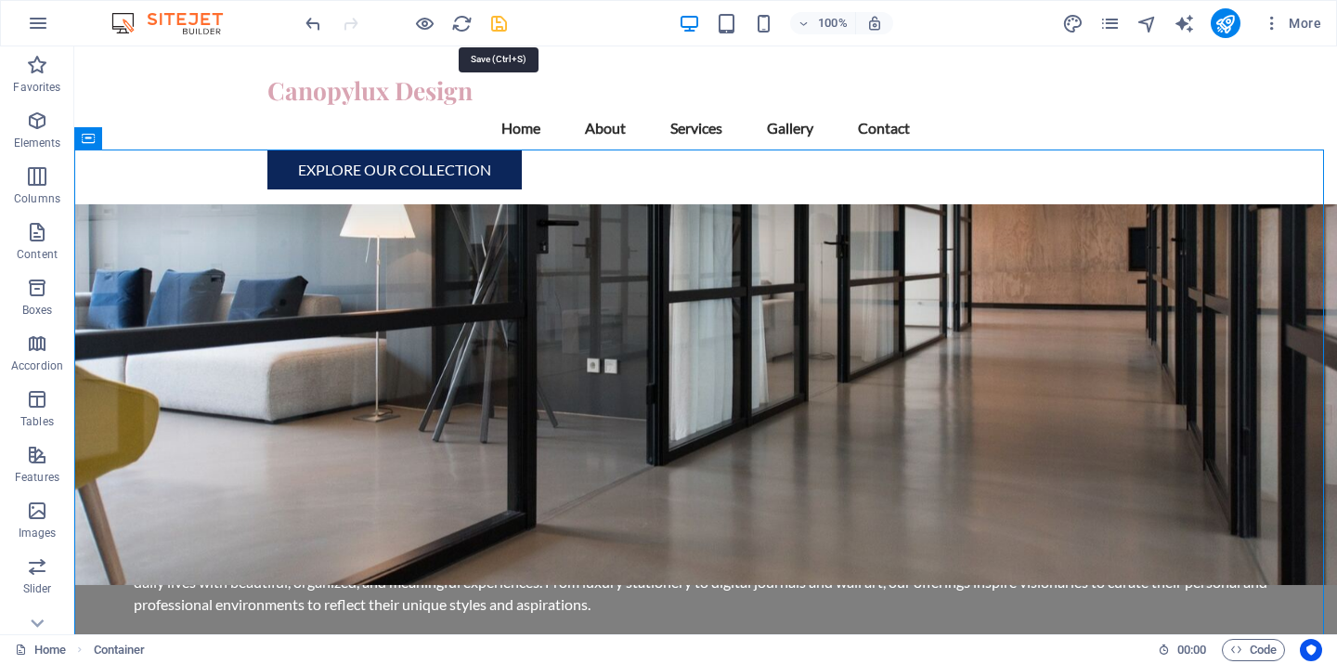
click at [498, 25] on icon "save" at bounding box center [499, 23] width 21 height 21
checkbox input "false"
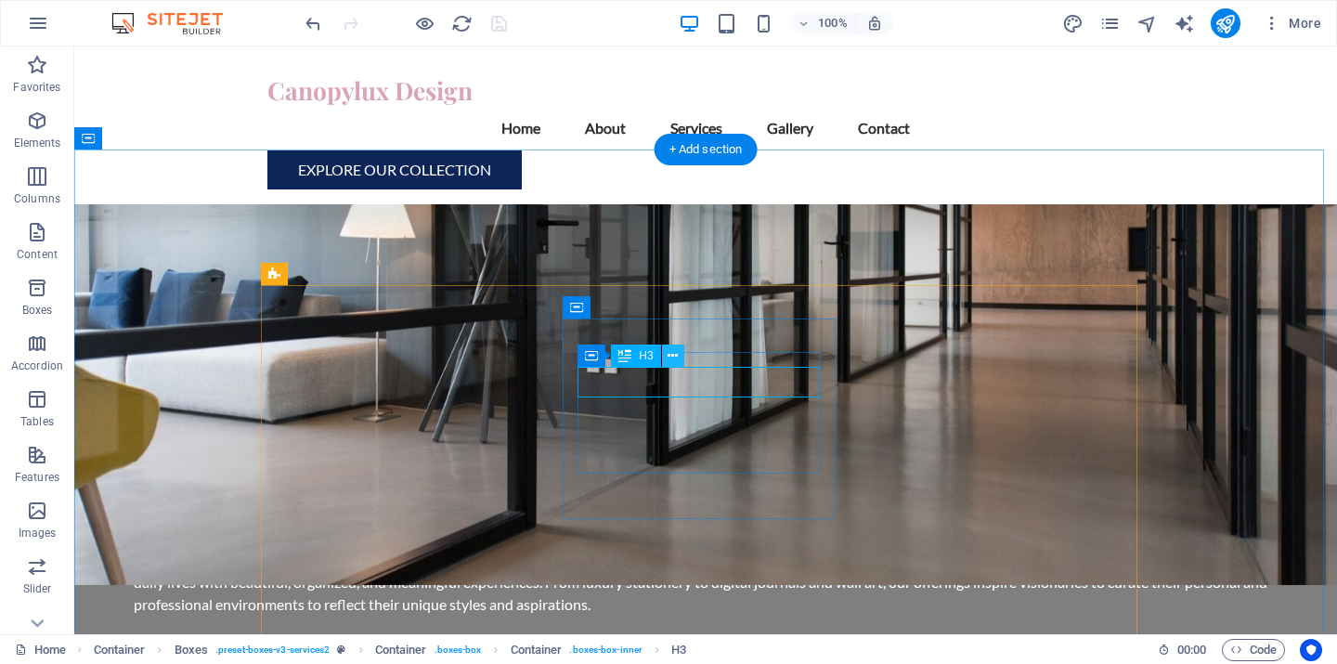
click at [672, 356] on icon at bounding box center [673, 356] width 10 height 20
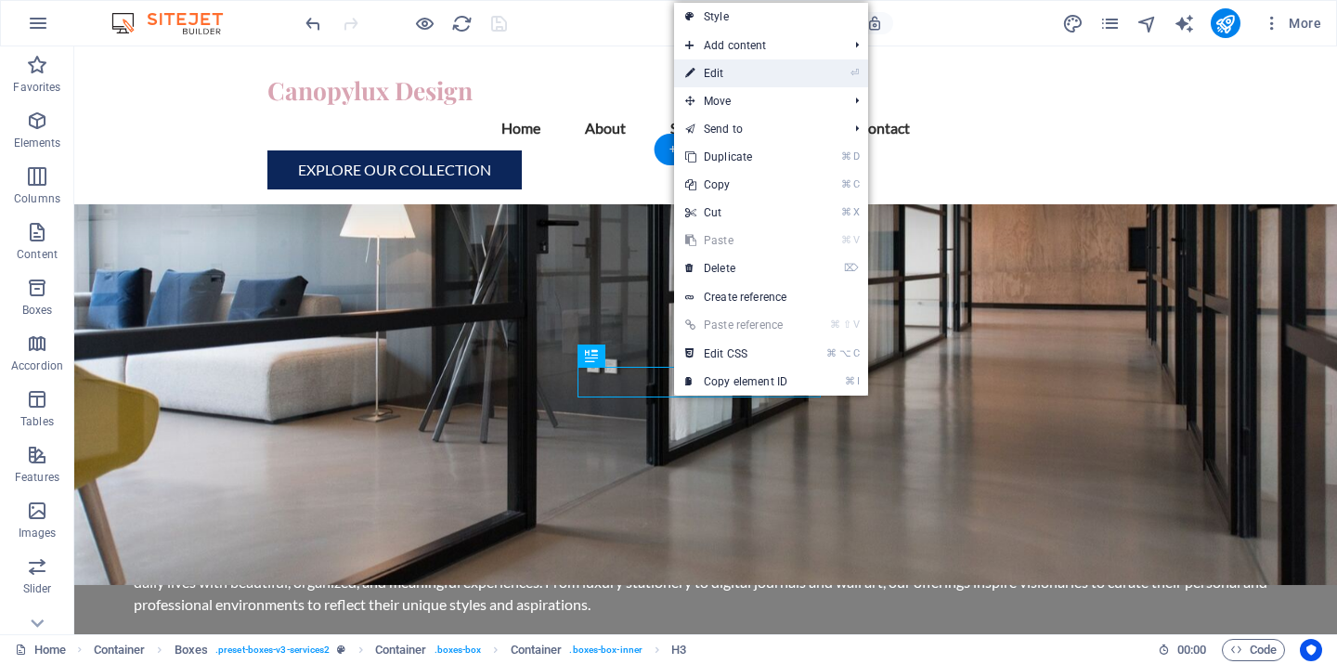
click at [737, 74] on link "⏎ Edit" at bounding box center [736, 73] width 124 height 28
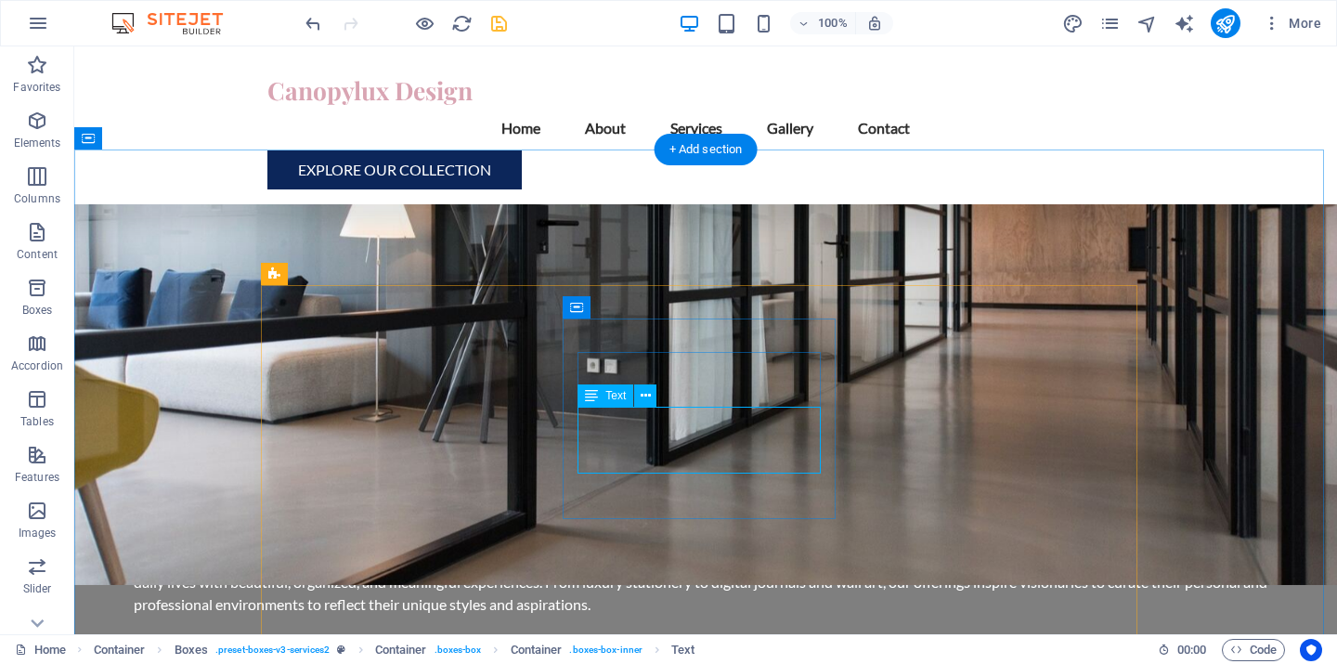
click at [650, 400] on icon at bounding box center [646, 396] width 10 height 20
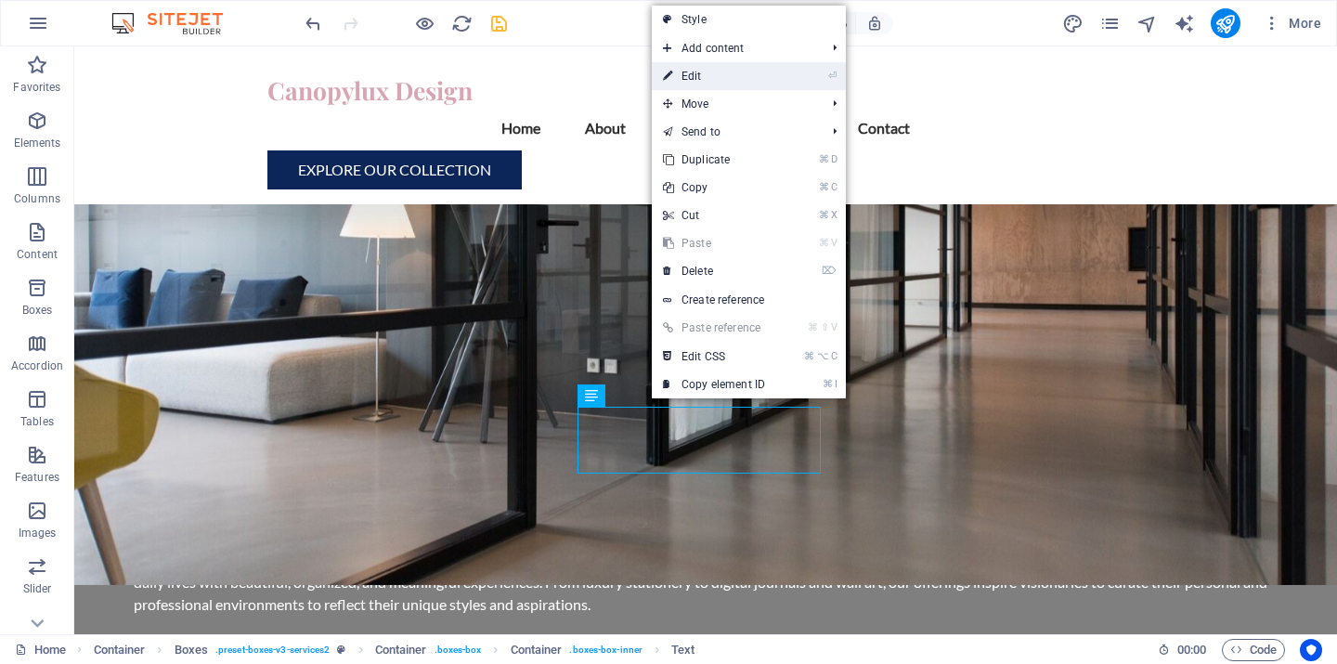
click at [721, 71] on link "⏎ Edit" at bounding box center [714, 76] width 124 height 28
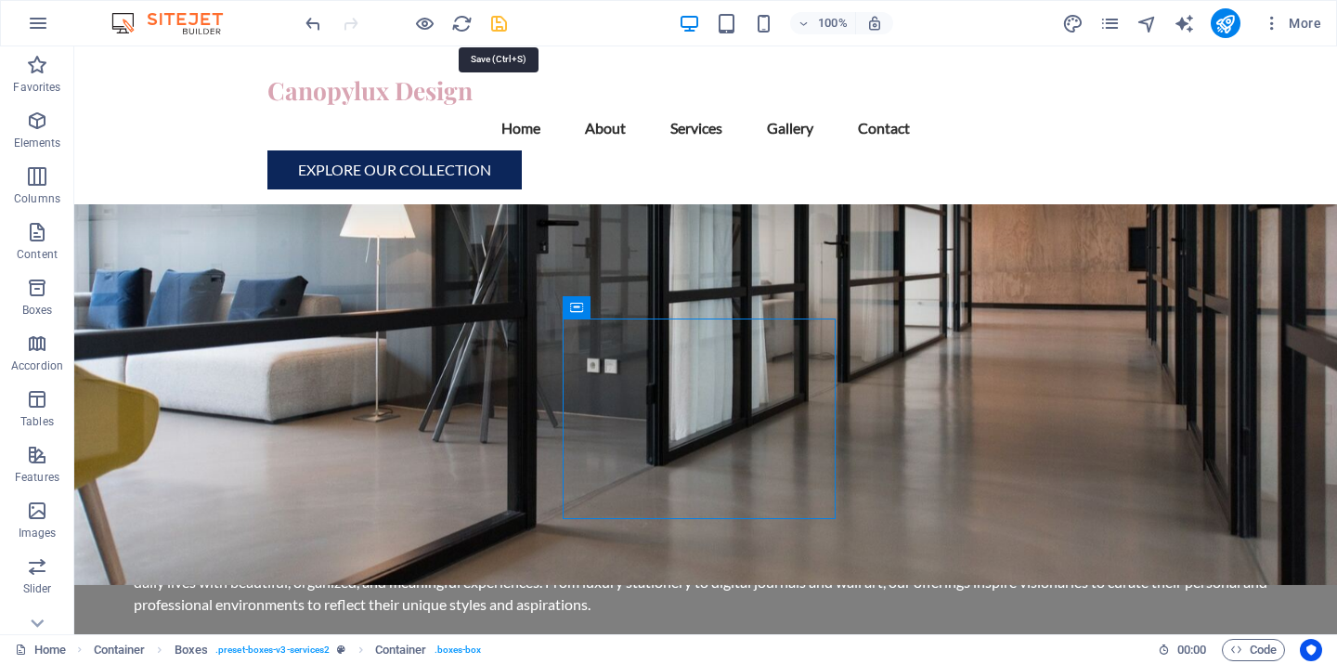
click at [498, 20] on icon "save" at bounding box center [499, 23] width 21 height 21
checkbox input "false"
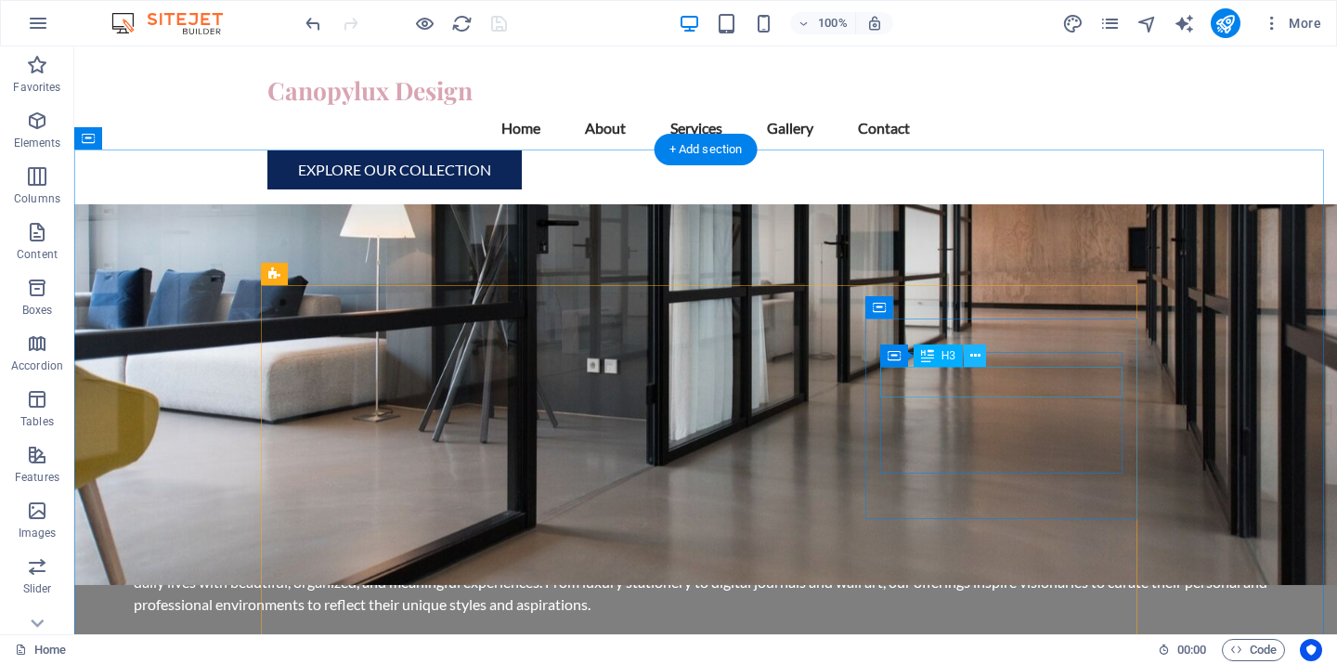
click at [972, 353] on icon at bounding box center [976, 356] width 10 height 20
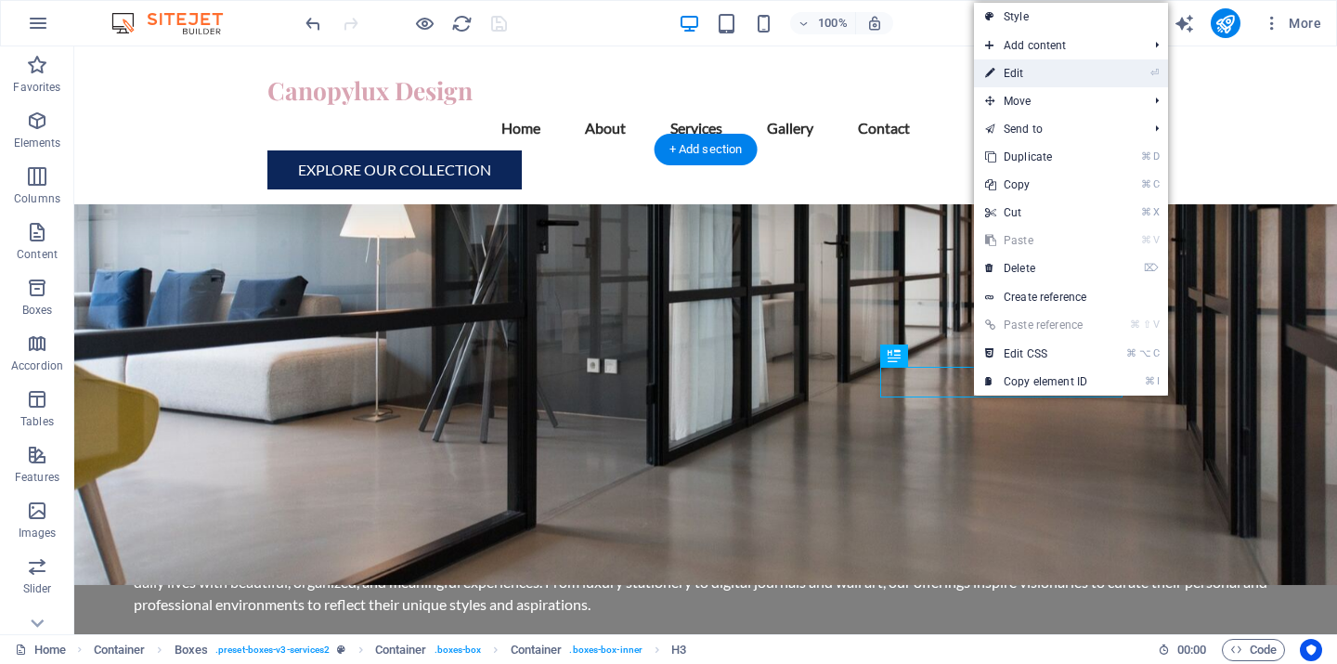
click at [1042, 75] on link "⏎ Edit" at bounding box center [1036, 73] width 124 height 28
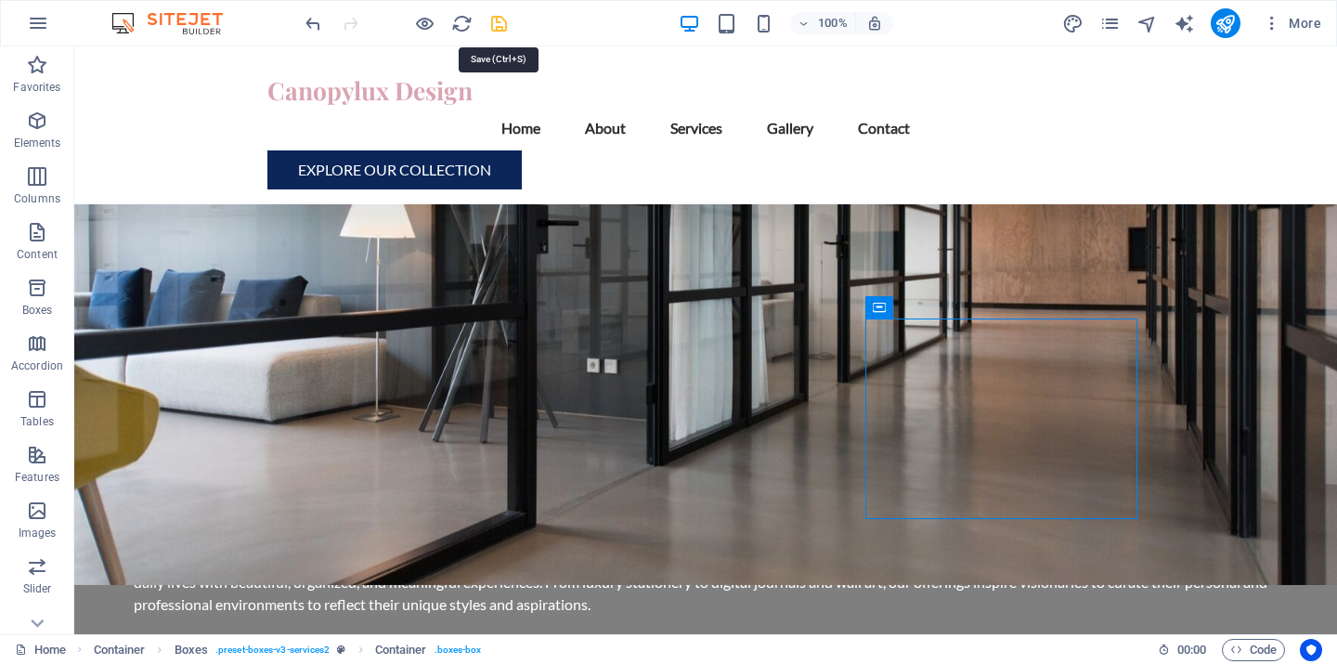
click at [501, 21] on icon "save" at bounding box center [499, 23] width 21 height 21
checkbox input "false"
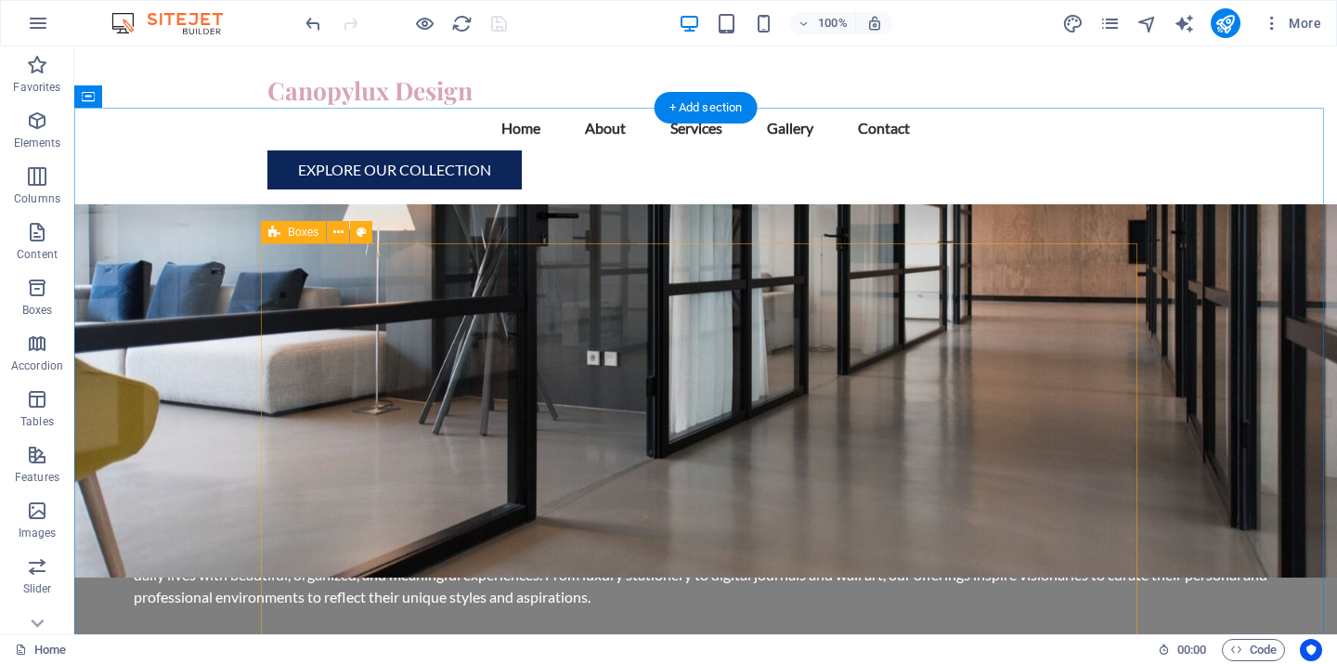
scroll to position [1727, 0]
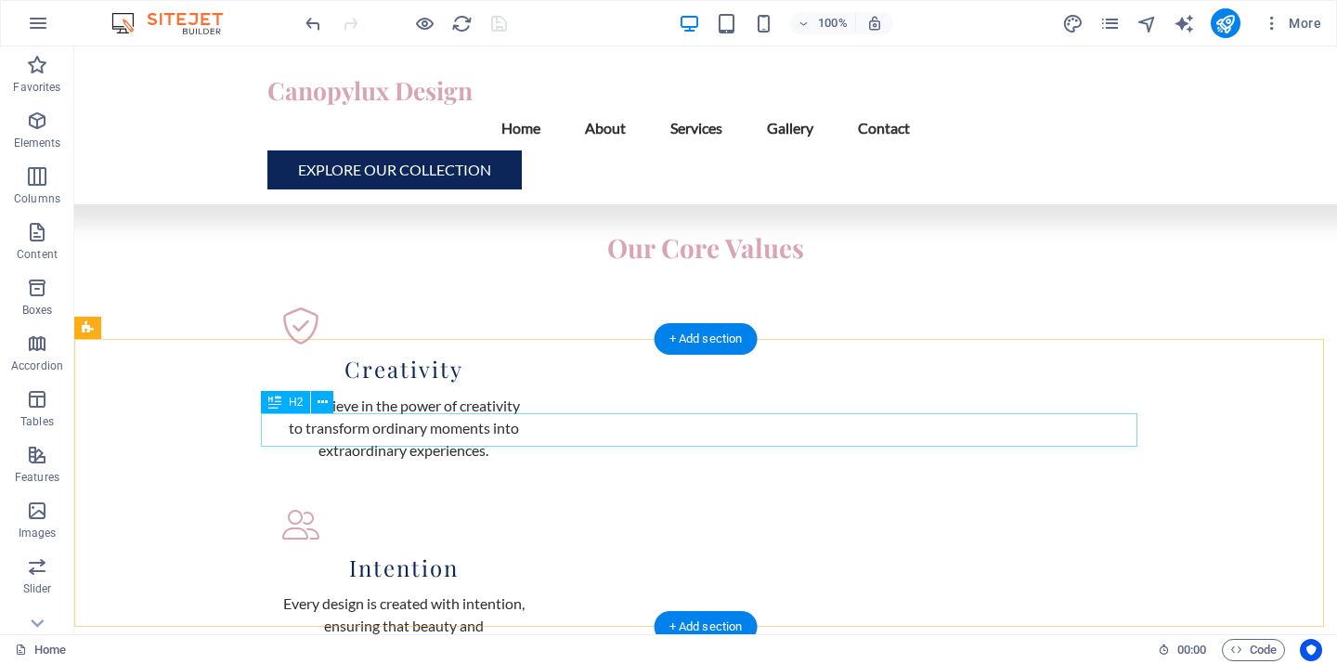
click at [323, 398] on icon at bounding box center [323, 403] width 10 height 20
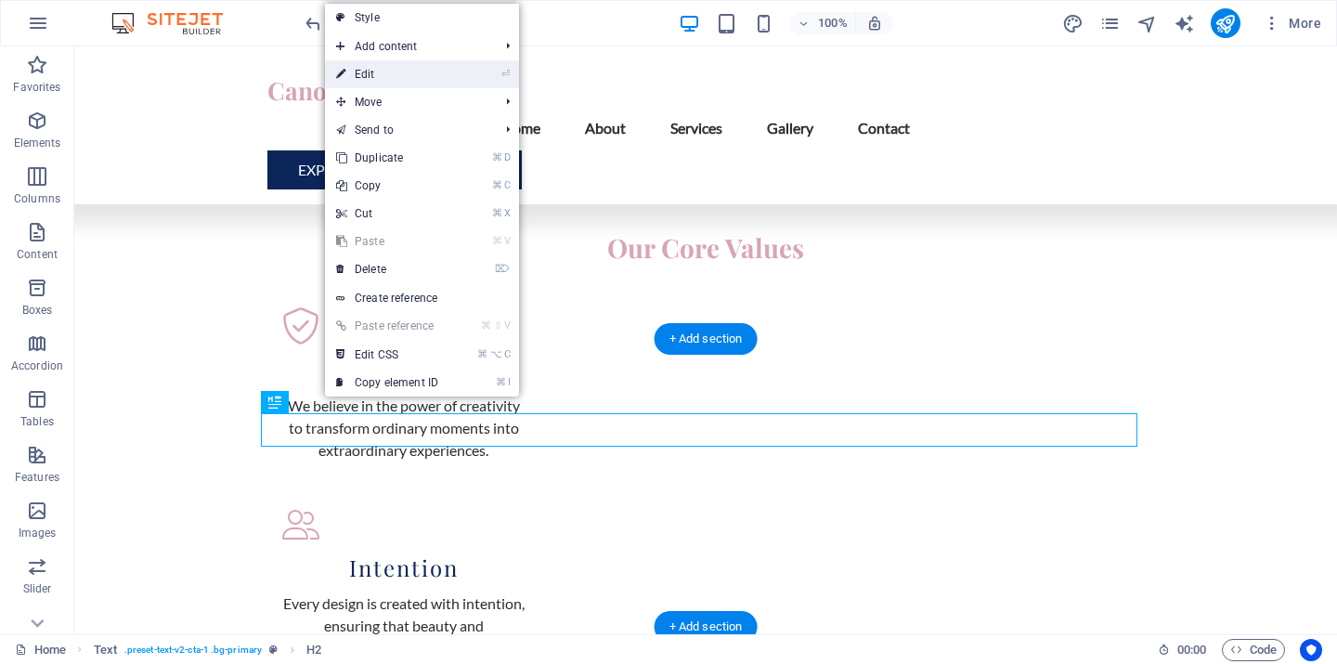
click at [376, 68] on link "⏎ Edit" at bounding box center [387, 74] width 124 height 28
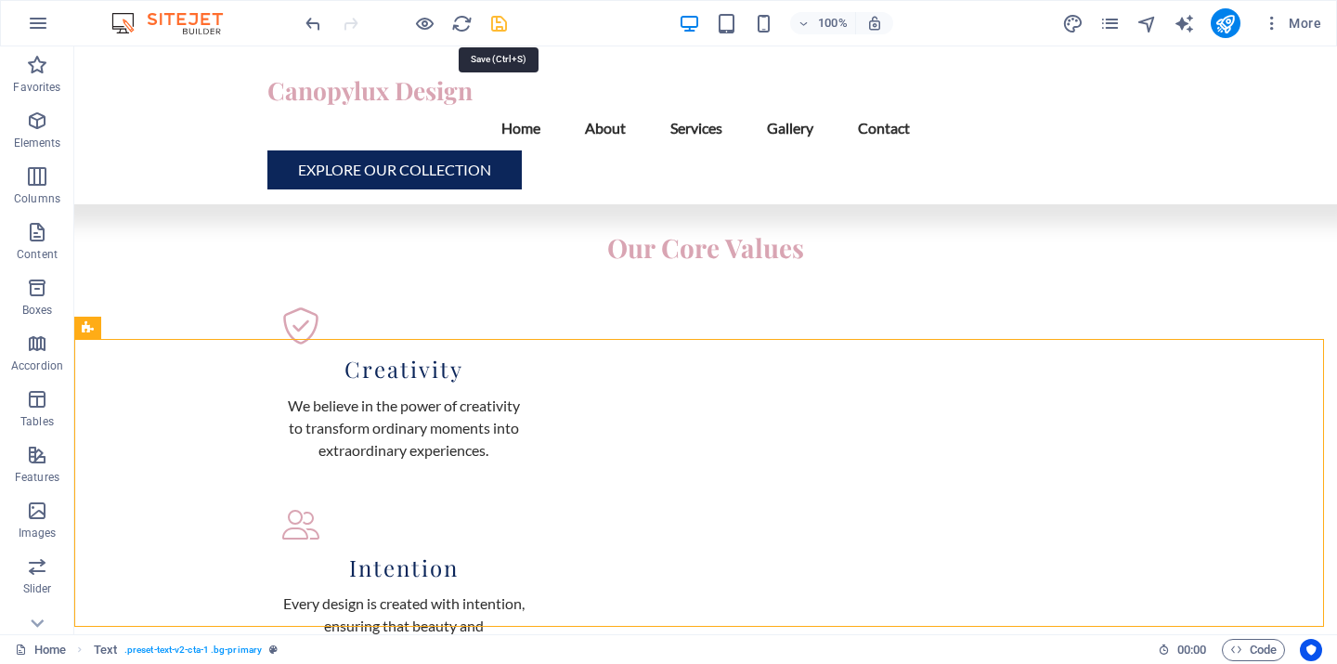
drag, startPoint x: 493, startPoint y: 20, endPoint x: 501, endPoint y: 33, distance: 14.2
click at [493, 20] on icon "save" at bounding box center [499, 23] width 21 height 21
checkbox input "false"
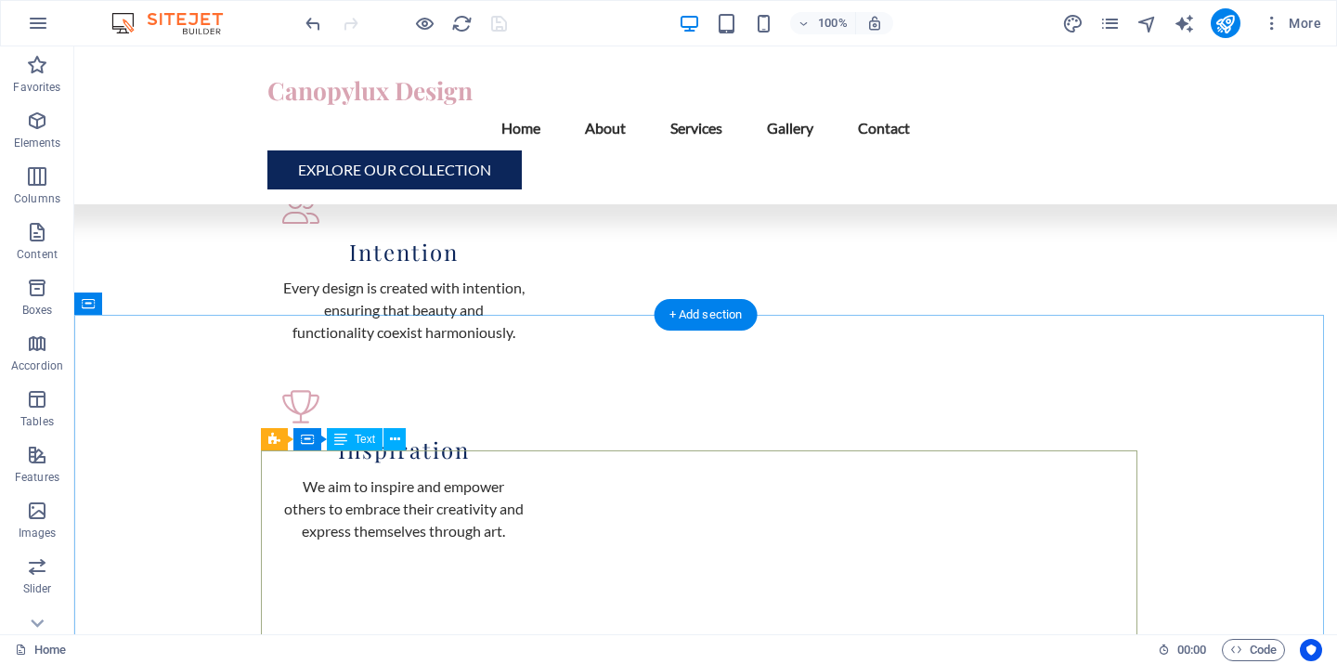
scroll to position [2066, 0]
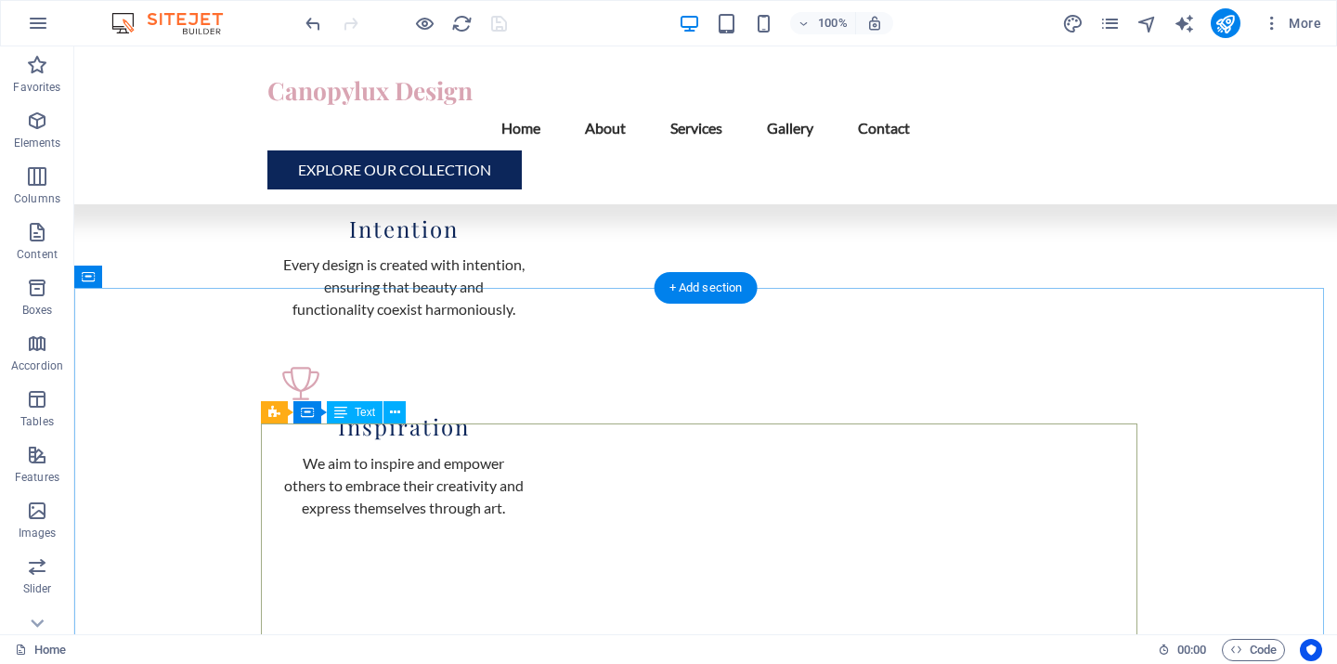
click at [398, 413] on icon at bounding box center [395, 413] width 10 height 20
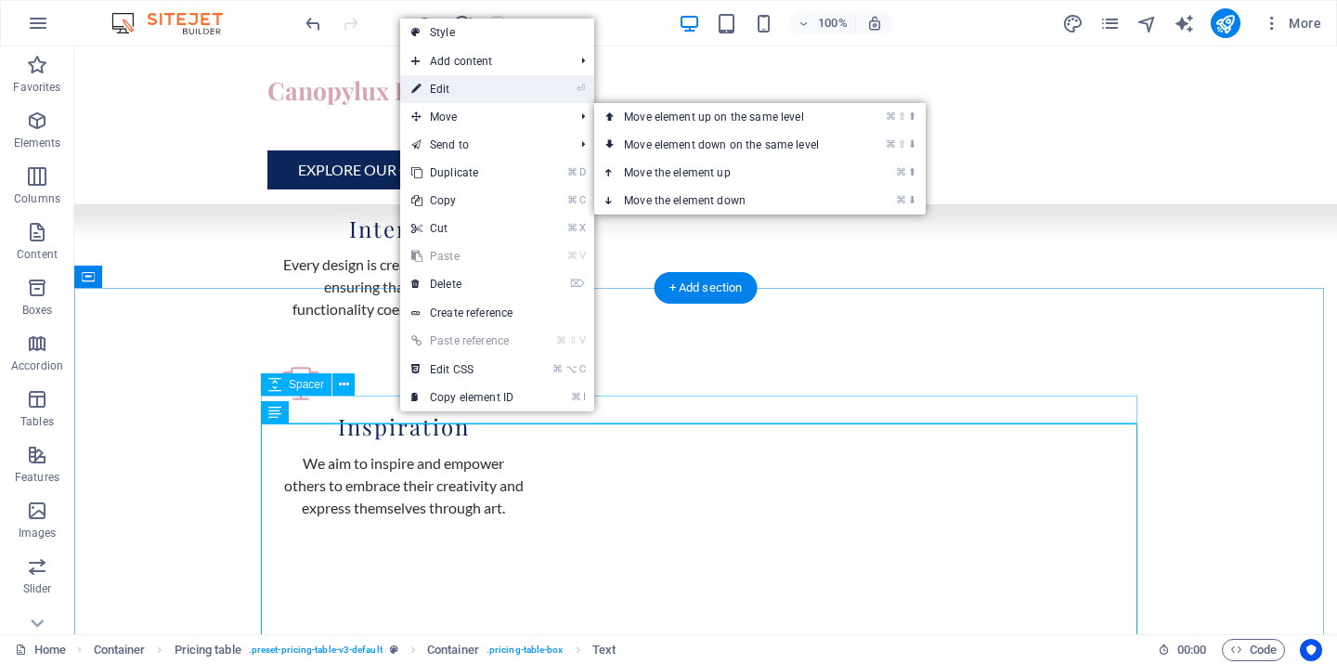
click at [466, 93] on link "⏎ Edit" at bounding box center [462, 89] width 124 height 28
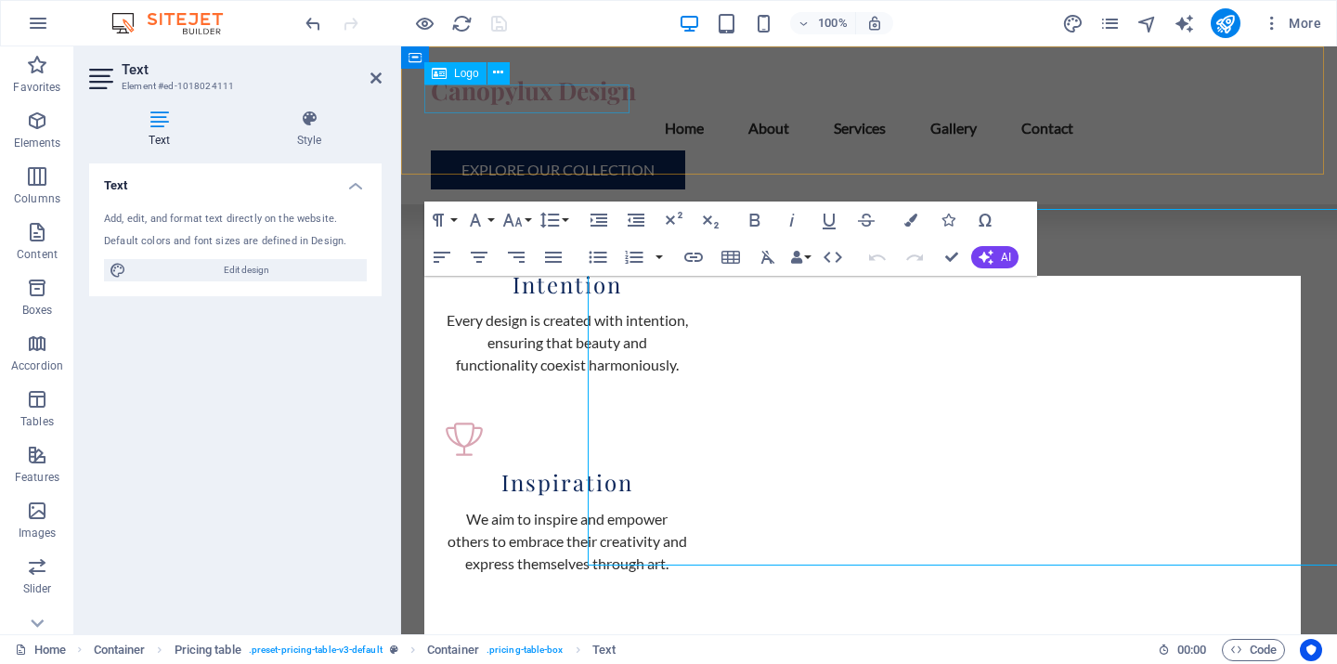
scroll to position [2280, 0]
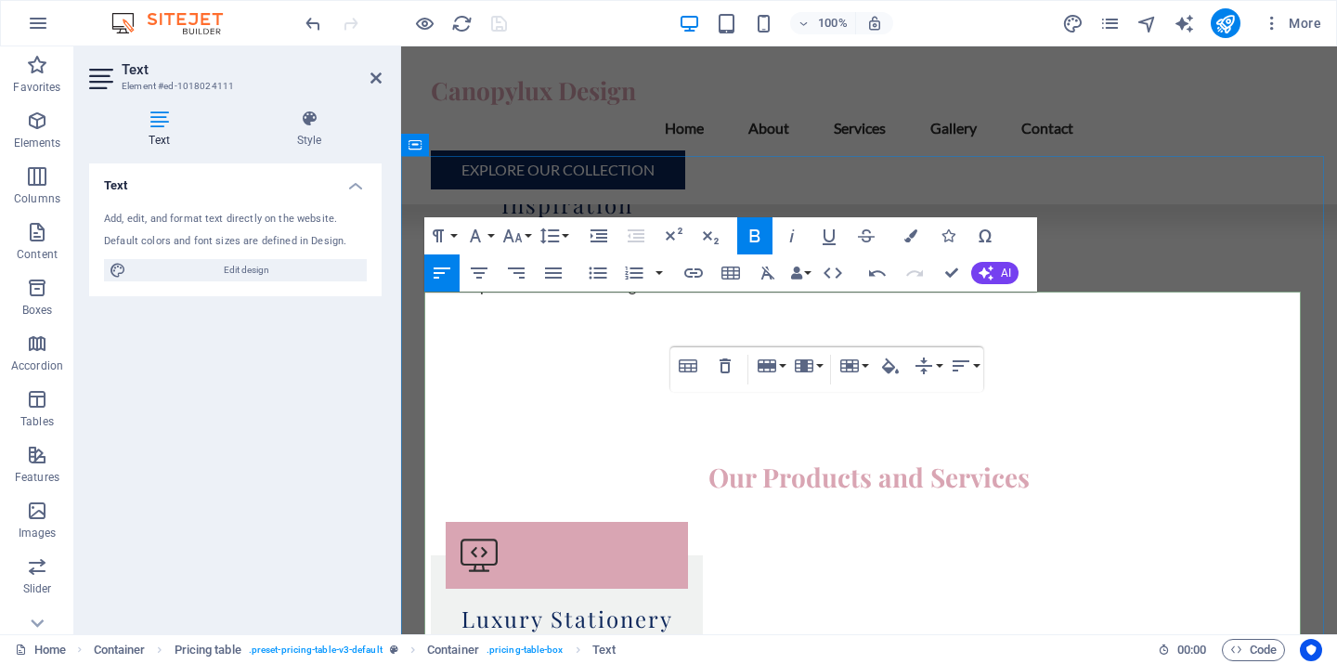
scroll to position [2264, 0]
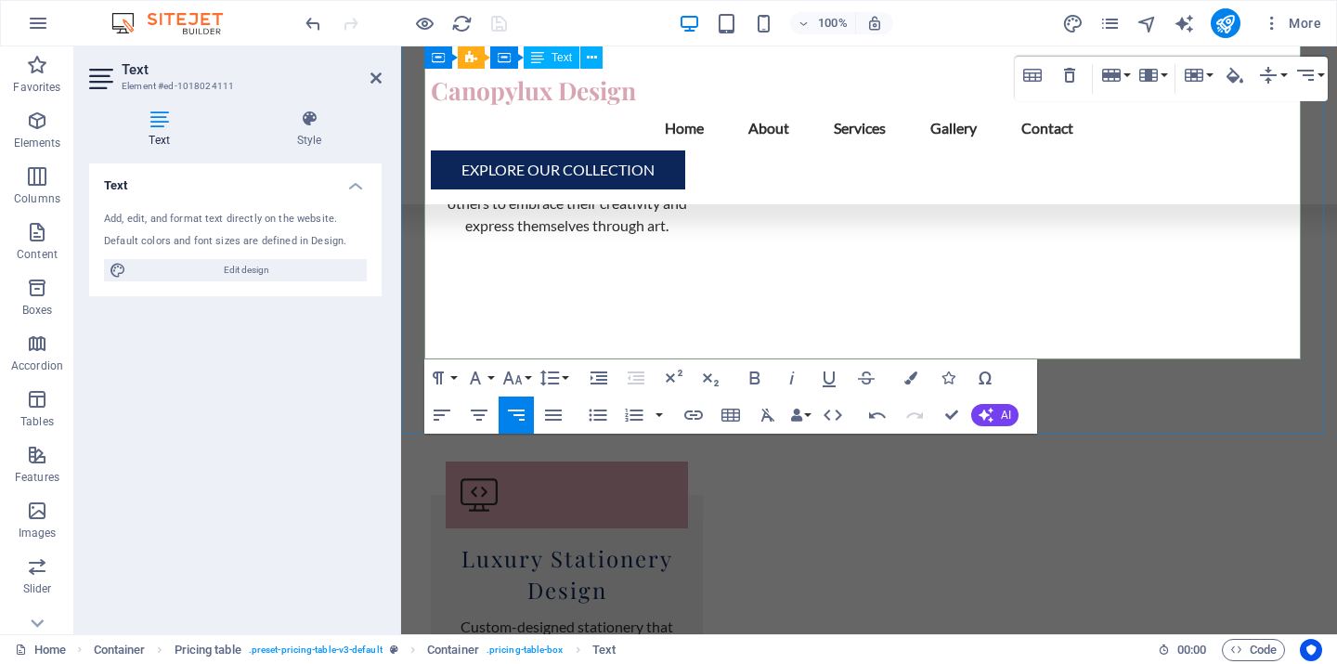
scroll to position [2555, 0]
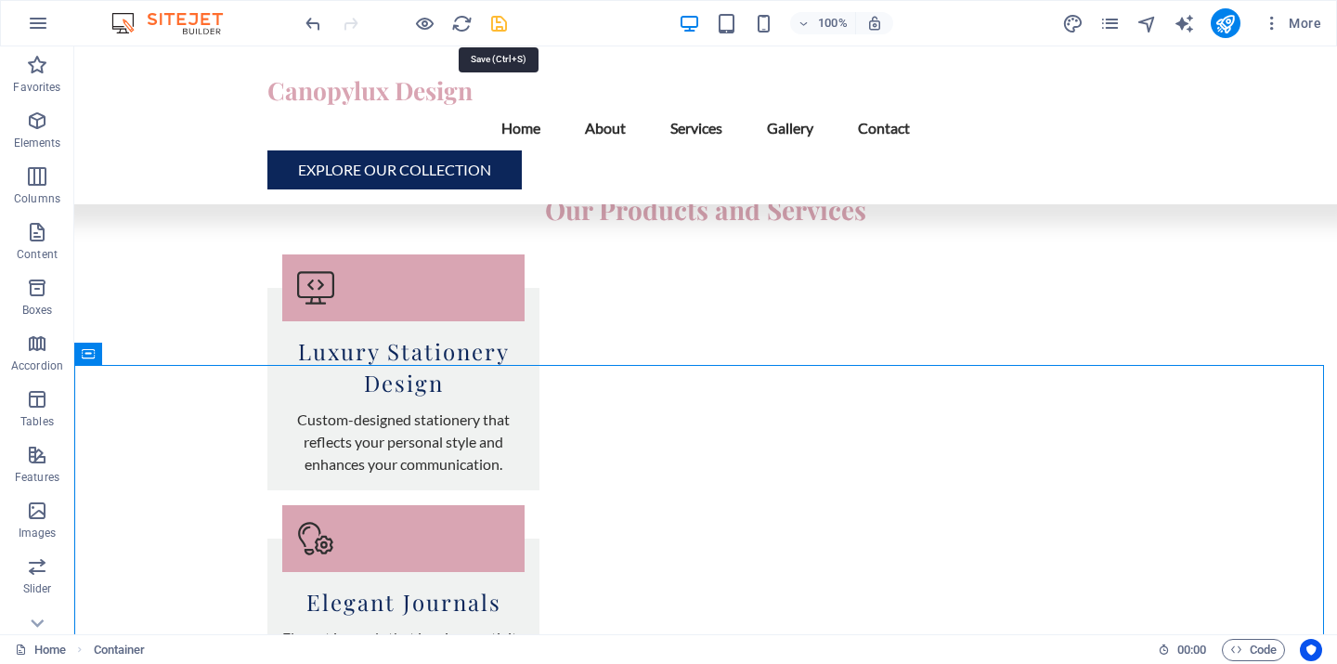
drag, startPoint x: 500, startPoint y: 21, endPoint x: 874, endPoint y: 212, distance: 419.9
click at [500, 21] on icon "save" at bounding box center [499, 23] width 21 height 21
checkbox input "false"
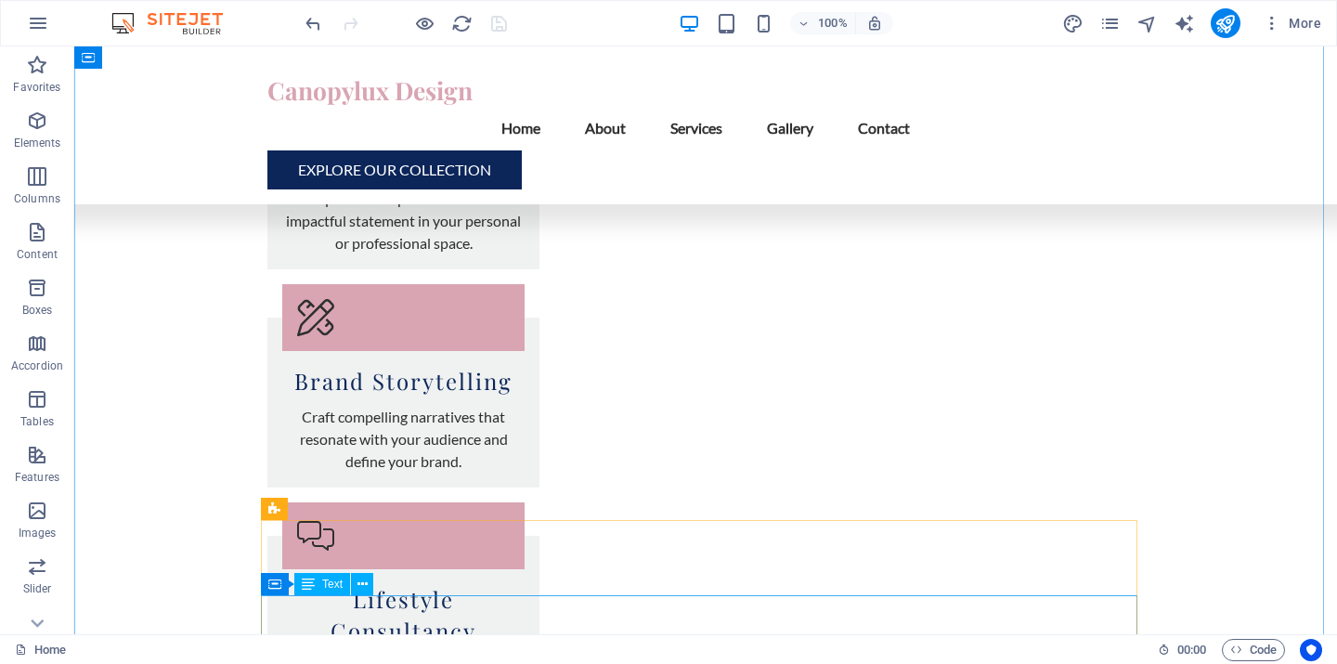
scroll to position [2775, 0]
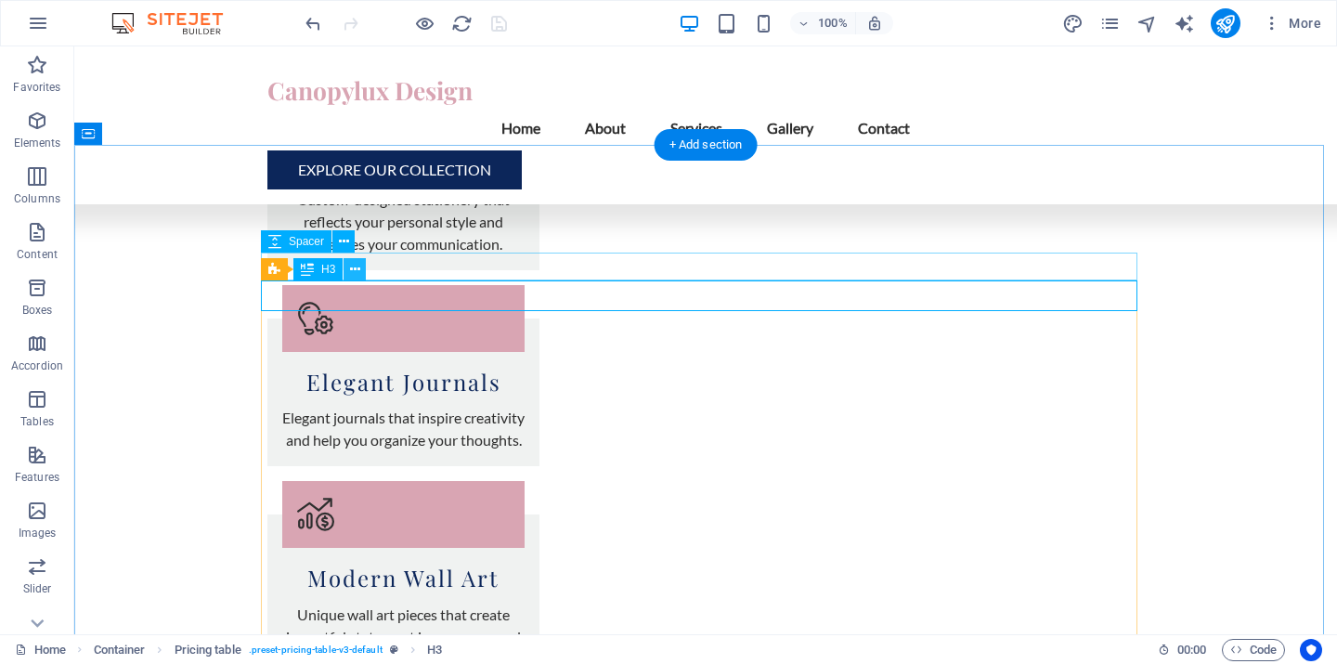
click at [358, 269] on icon at bounding box center [355, 270] width 10 height 20
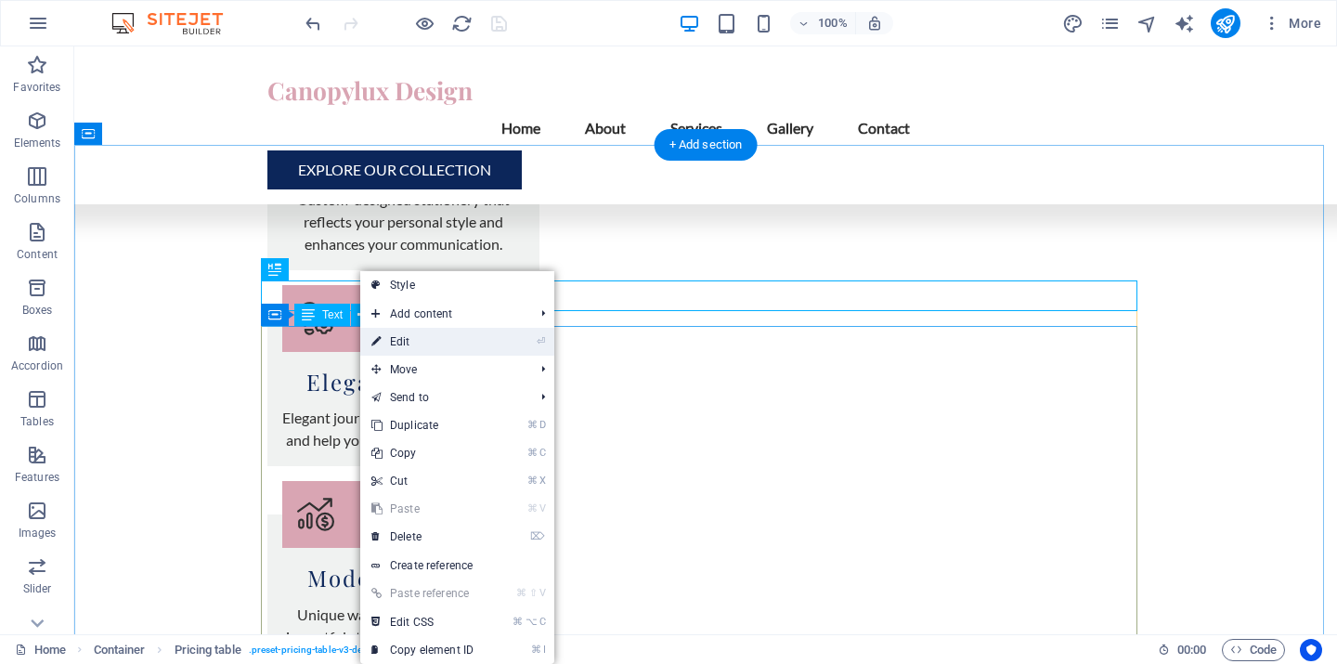
click at [406, 335] on link "⏎ Edit" at bounding box center [422, 342] width 124 height 28
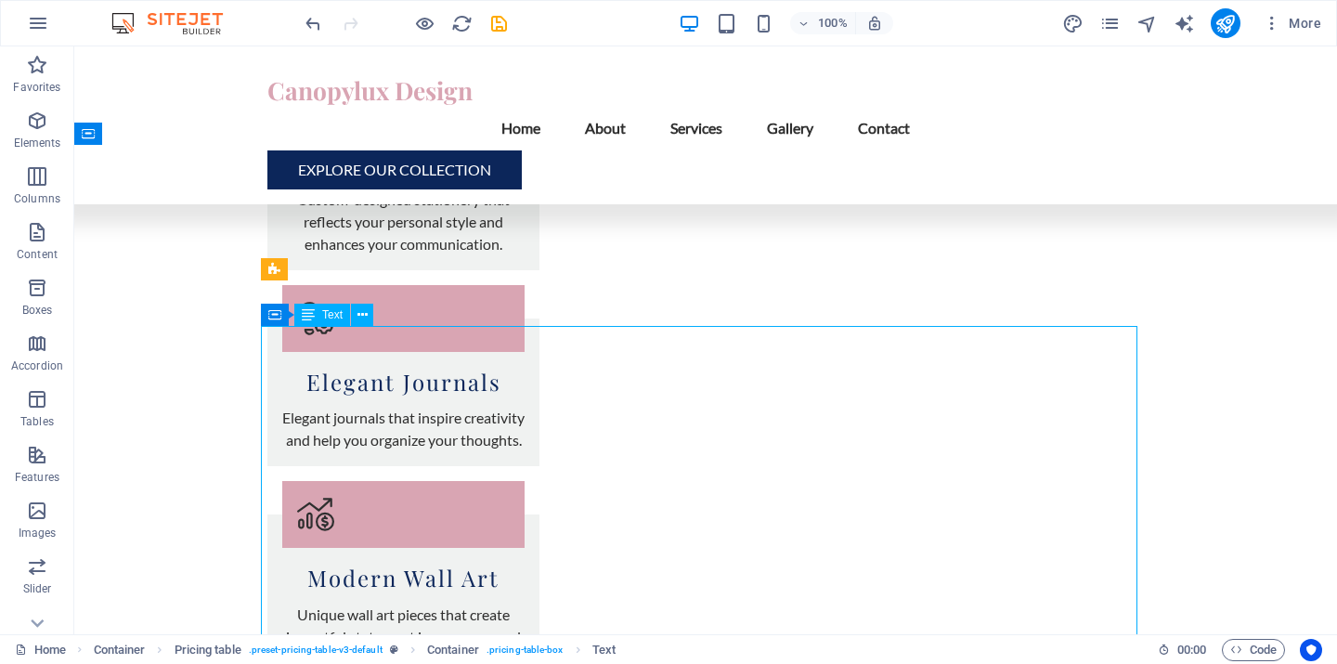
click at [364, 314] on icon at bounding box center [363, 316] width 10 height 20
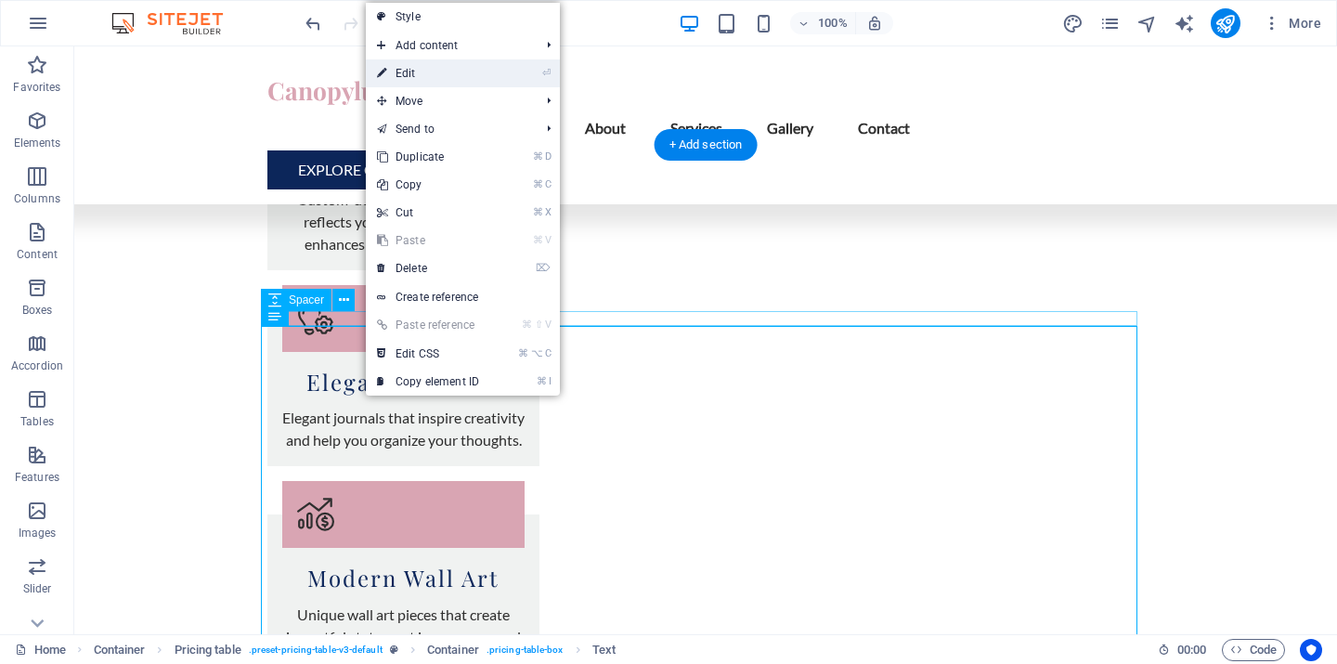
click at [413, 70] on link "⏎ Edit" at bounding box center [428, 73] width 124 height 28
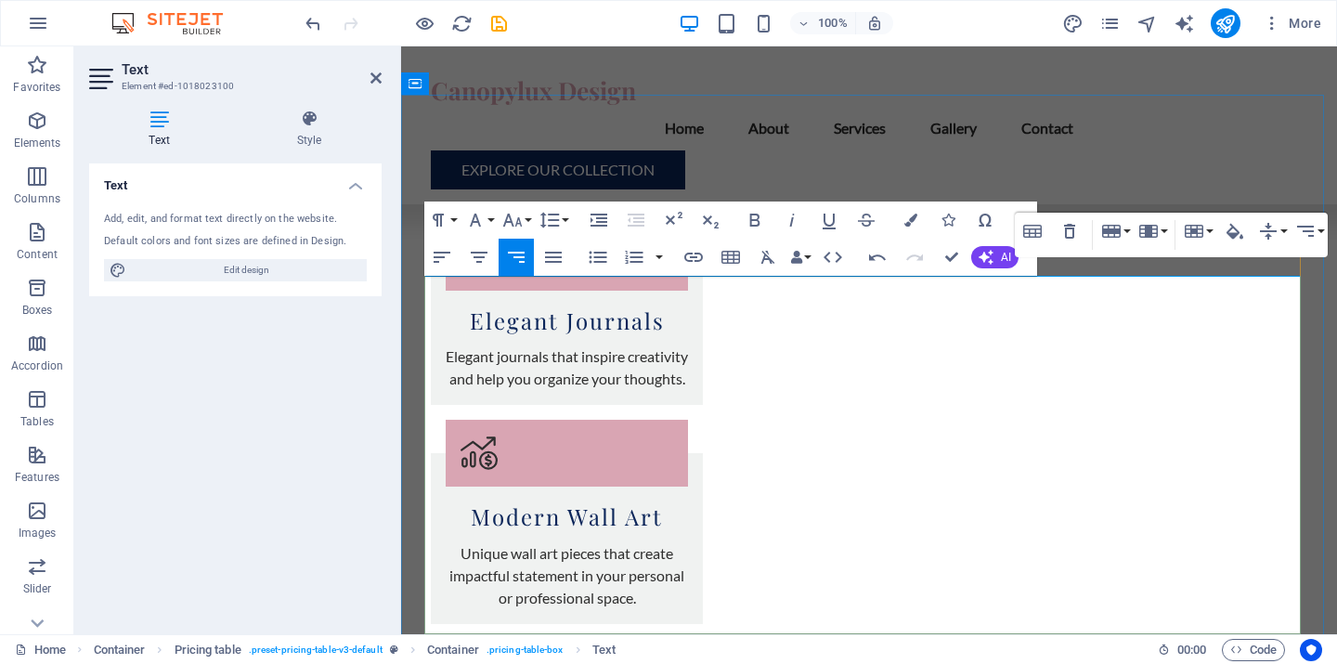
scroll to position [3000, 0]
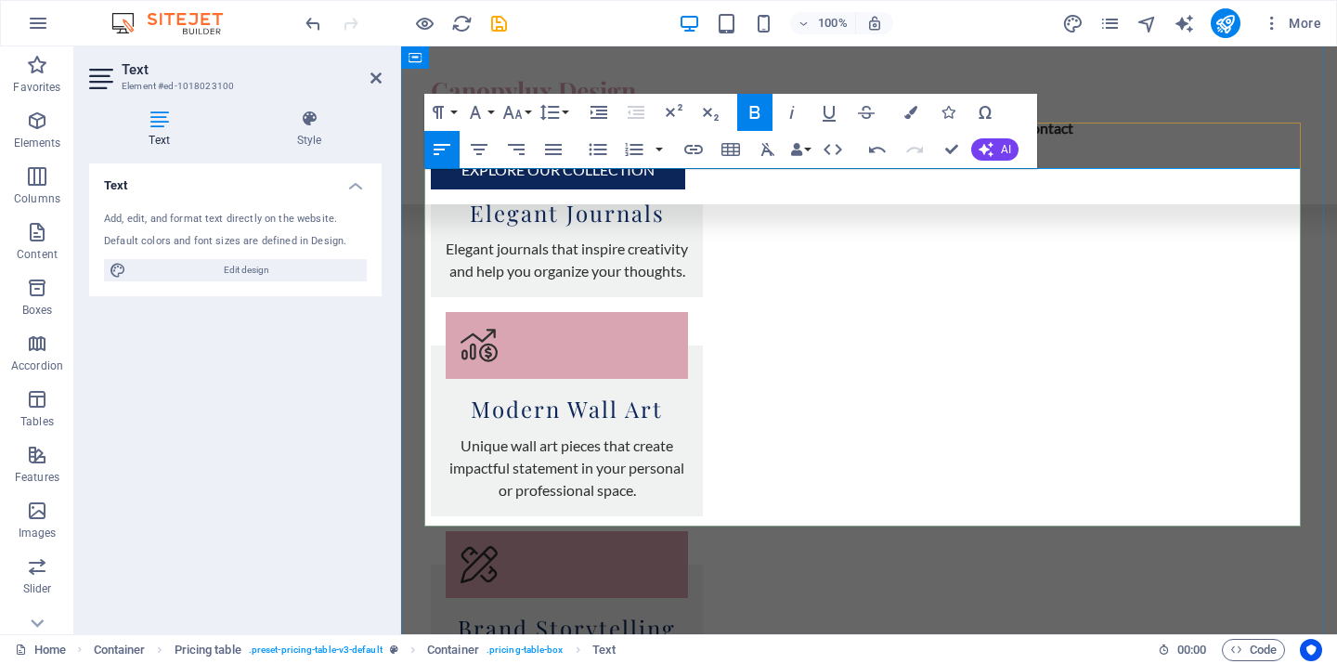
click at [1186, 145] on div "Canopylux Design Menu Home About Services Gallery Contact Explore Our Collection" at bounding box center [869, 125] width 936 height 158
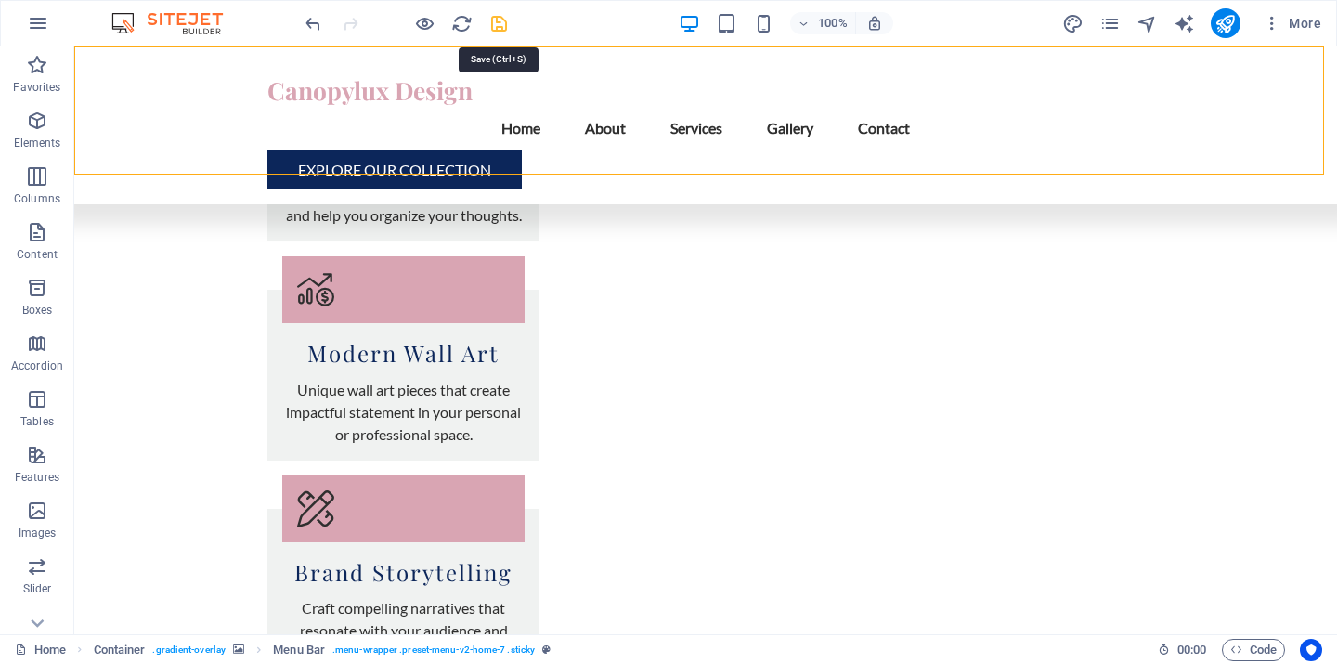
click at [501, 23] on icon "save" at bounding box center [499, 23] width 21 height 21
checkbox input "false"
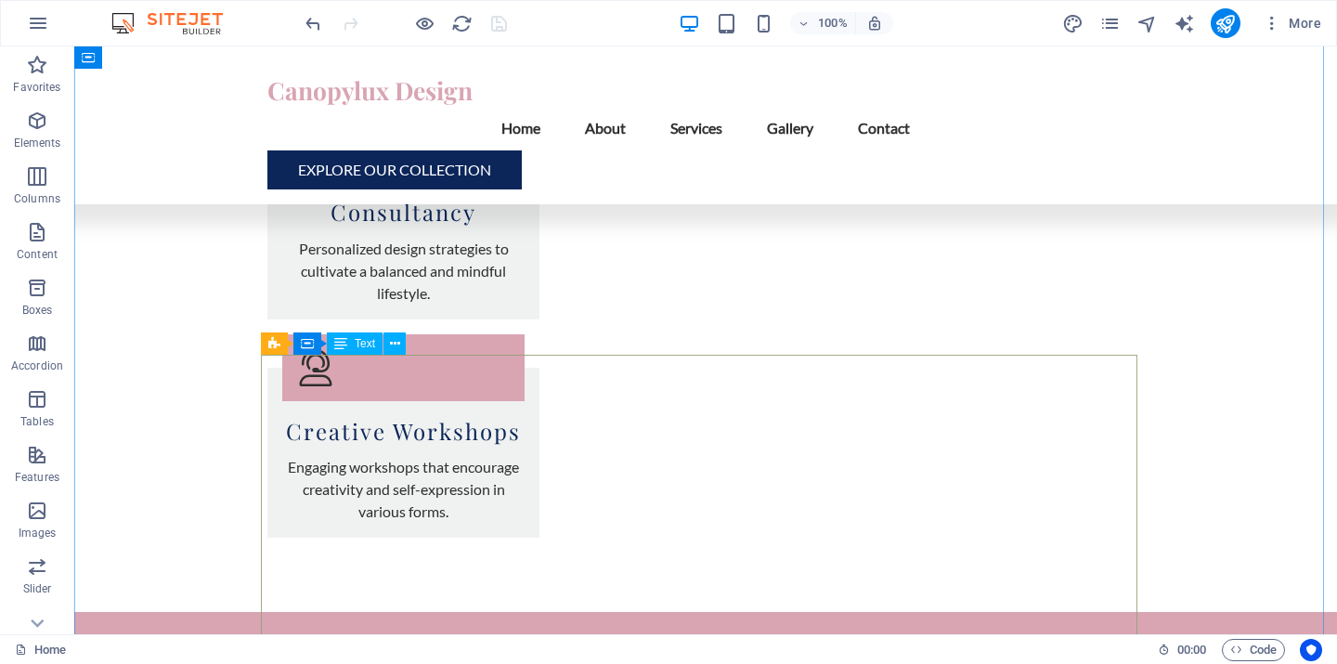
scroll to position [3720, 0]
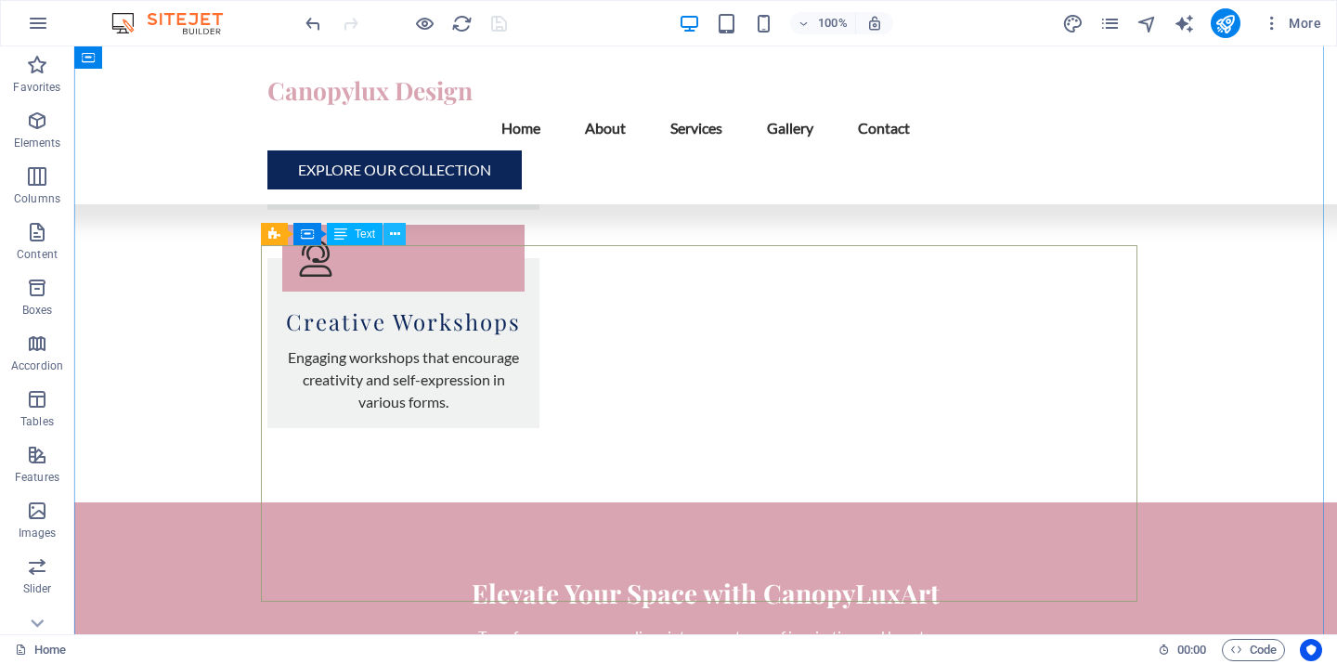
click at [394, 240] on icon at bounding box center [395, 235] width 10 height 20
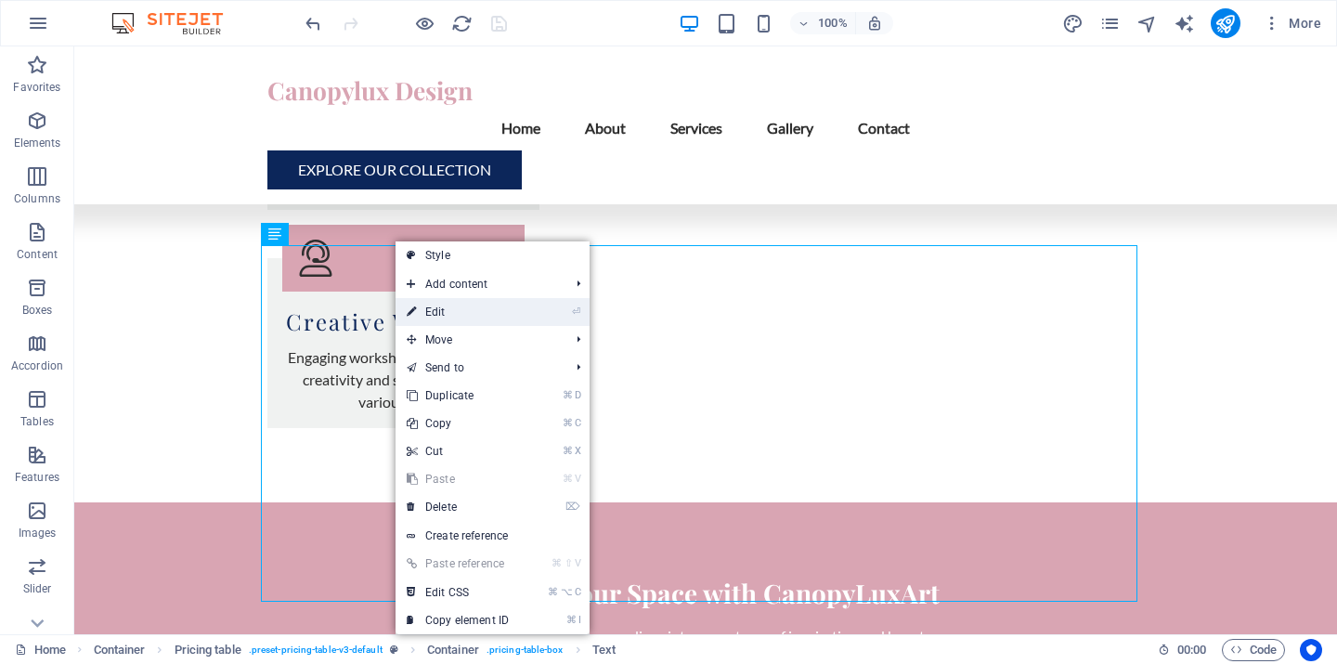
click at [435, 313] on link "⏎ Edit" at bounding box center [458, 312] width 124 height 28
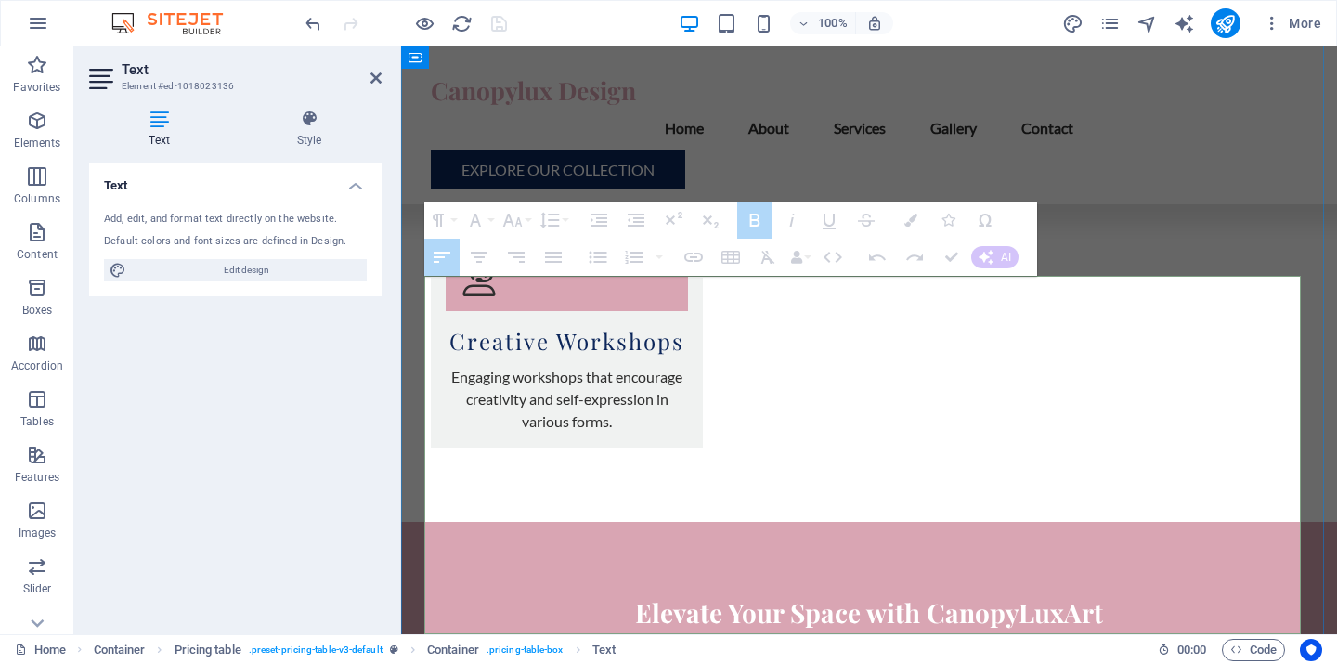
drag, startPoint x: 1045, startPoint y: 378, endPoint x: 444, endPoint y: 299, distance: 606.1
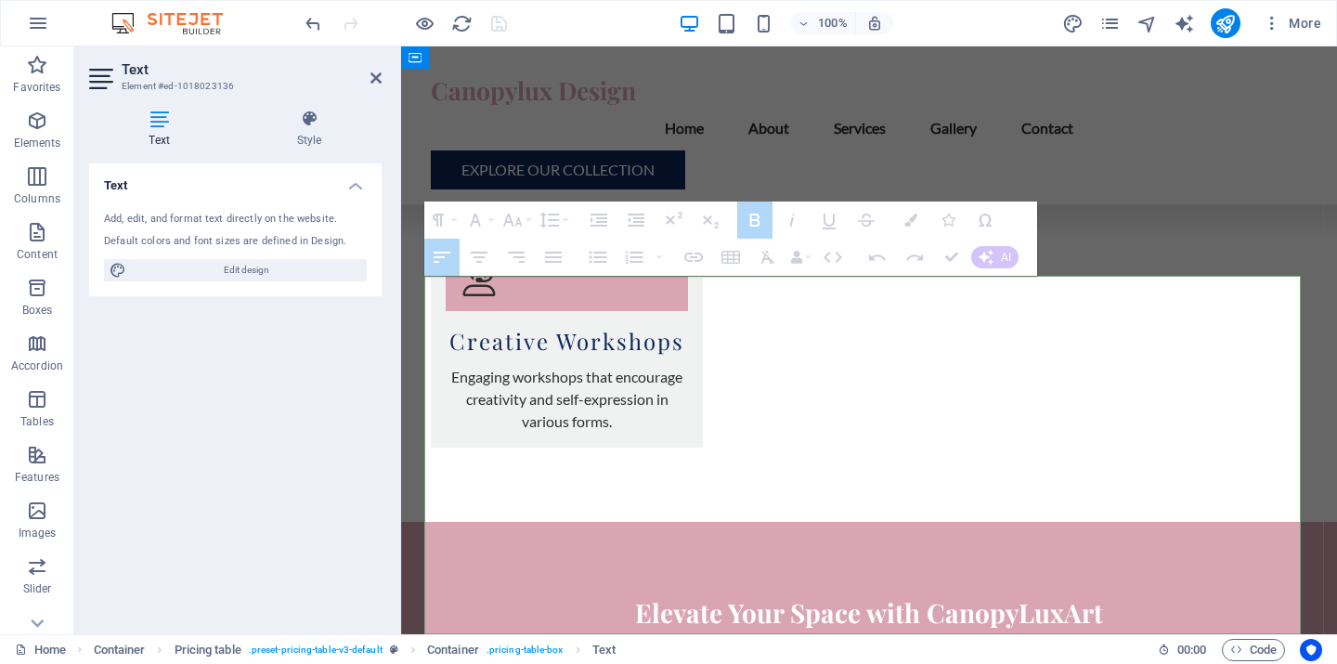
drag, startPoint x: 434, startPoint y: 294, endPoint x: 621, endPoint y: 340, distance: 193.0
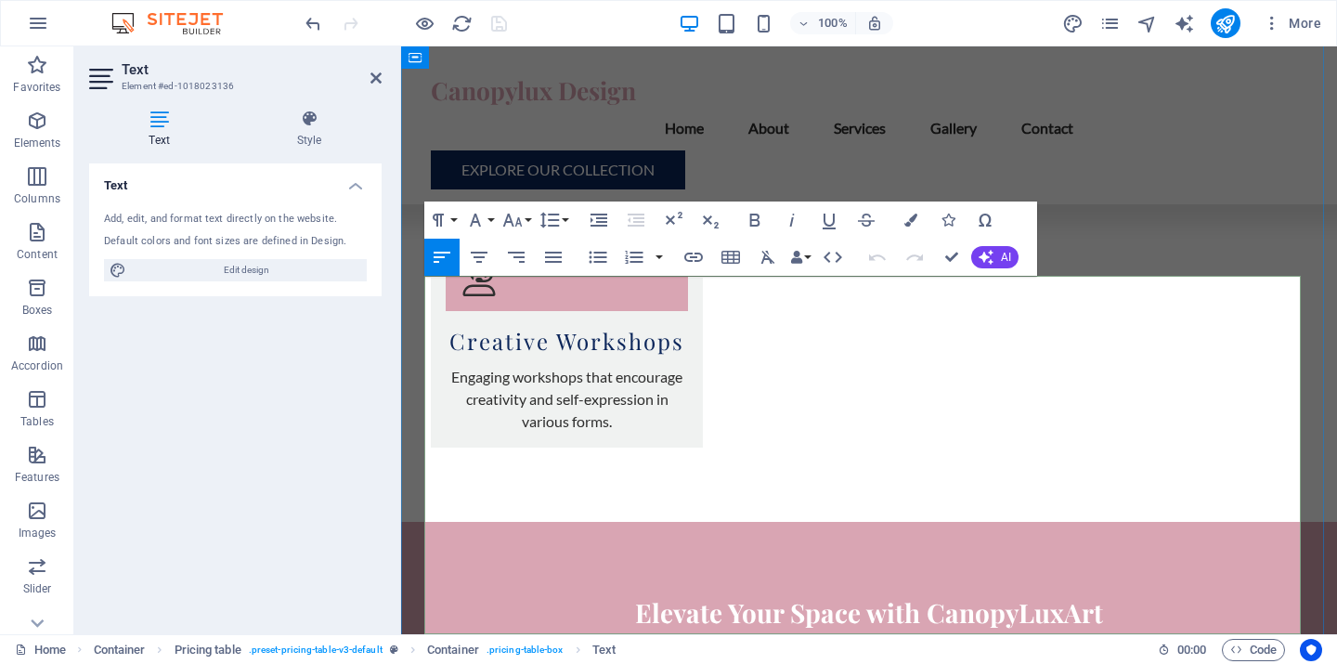
drag, startPoint x: 1017, startPoint y: 375, endPoint x: 988, endPoint y: 346, distance: 40.7
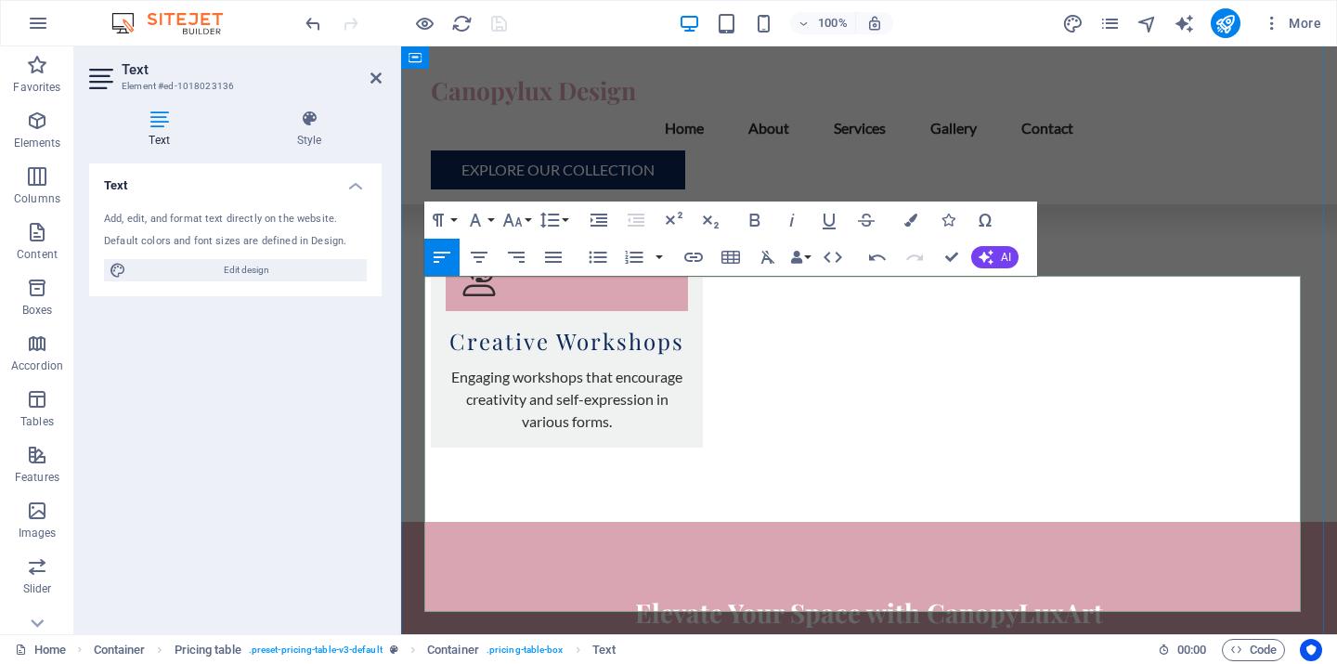
drag, startPoint x: 967, startPoint y: 322, endPoint x: 431, endPoint y: 296, distance: 536.5
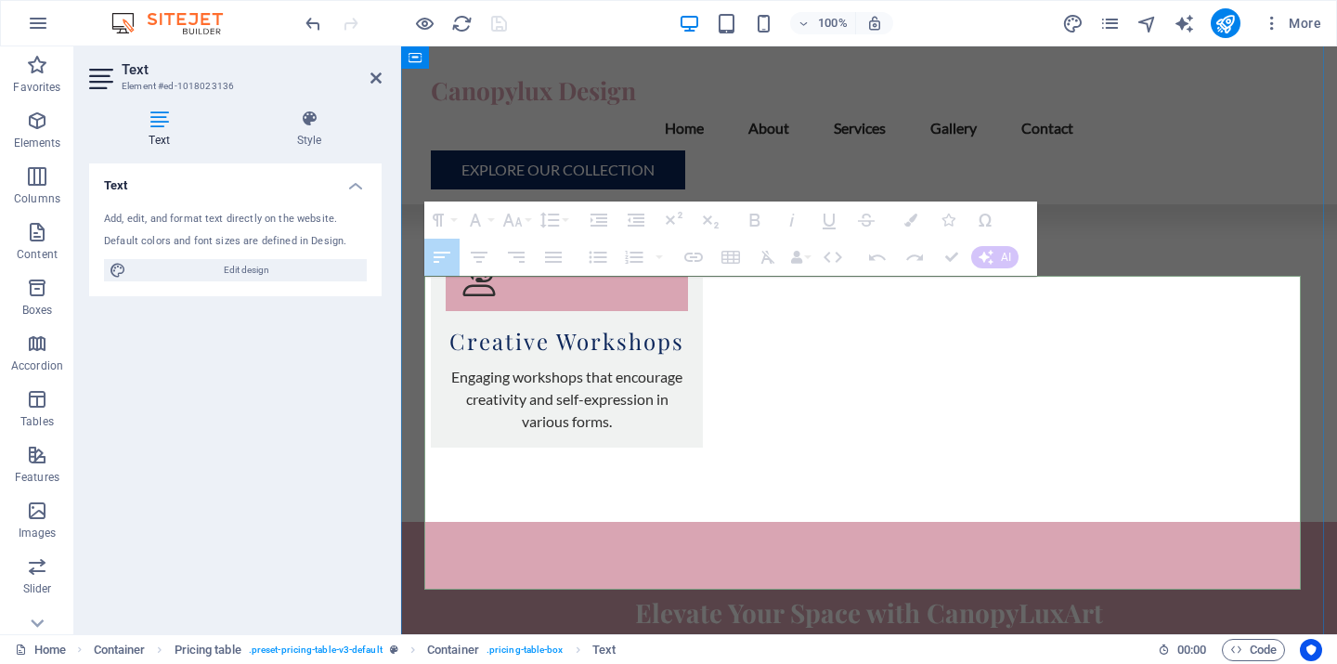
drag, startPoint x: 433, startPoint y: 427, endPoint x: 670, endPoint y: 553, distance: 268.0
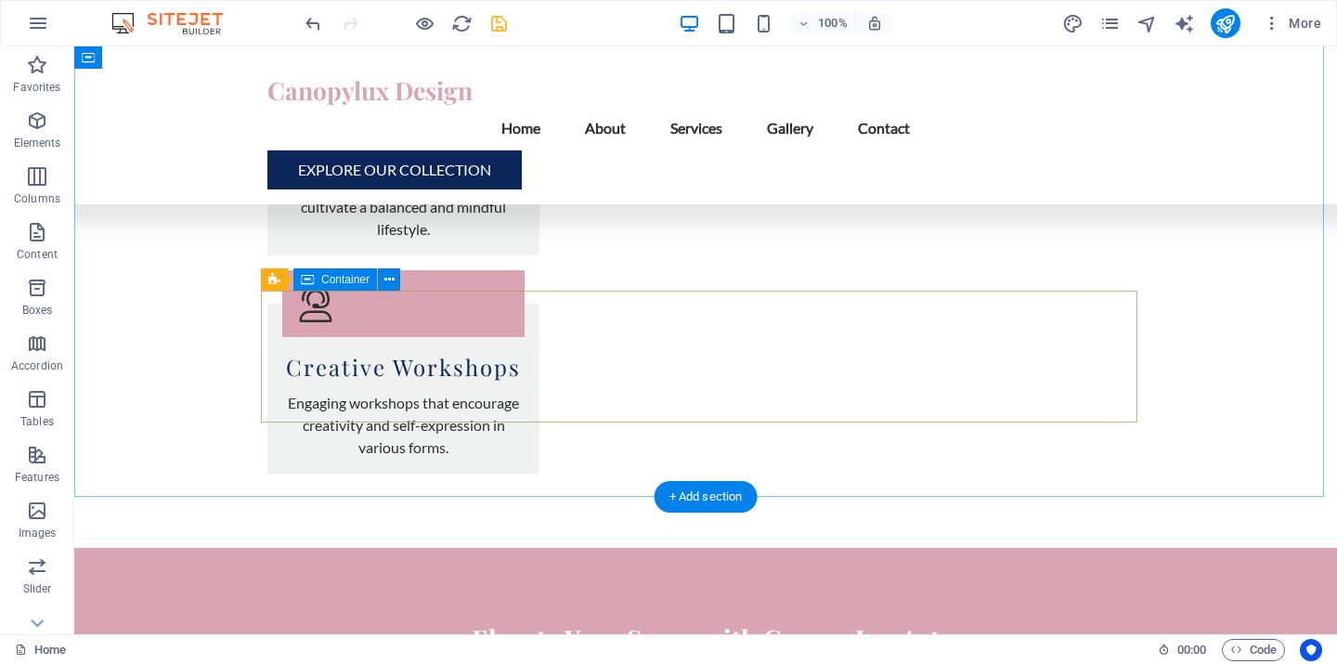
scroll to position [3577, 0]
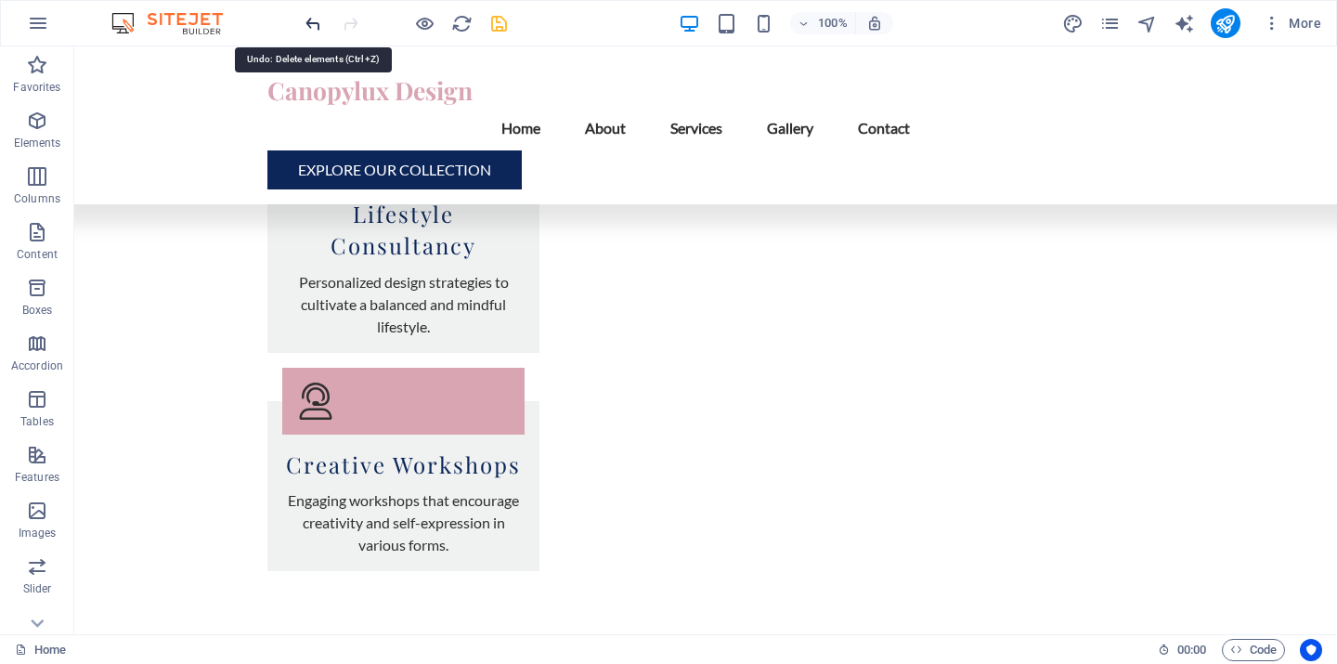
click at [307, 24] on icon "undo" at bounding box center [313, 23] width 21 height 21
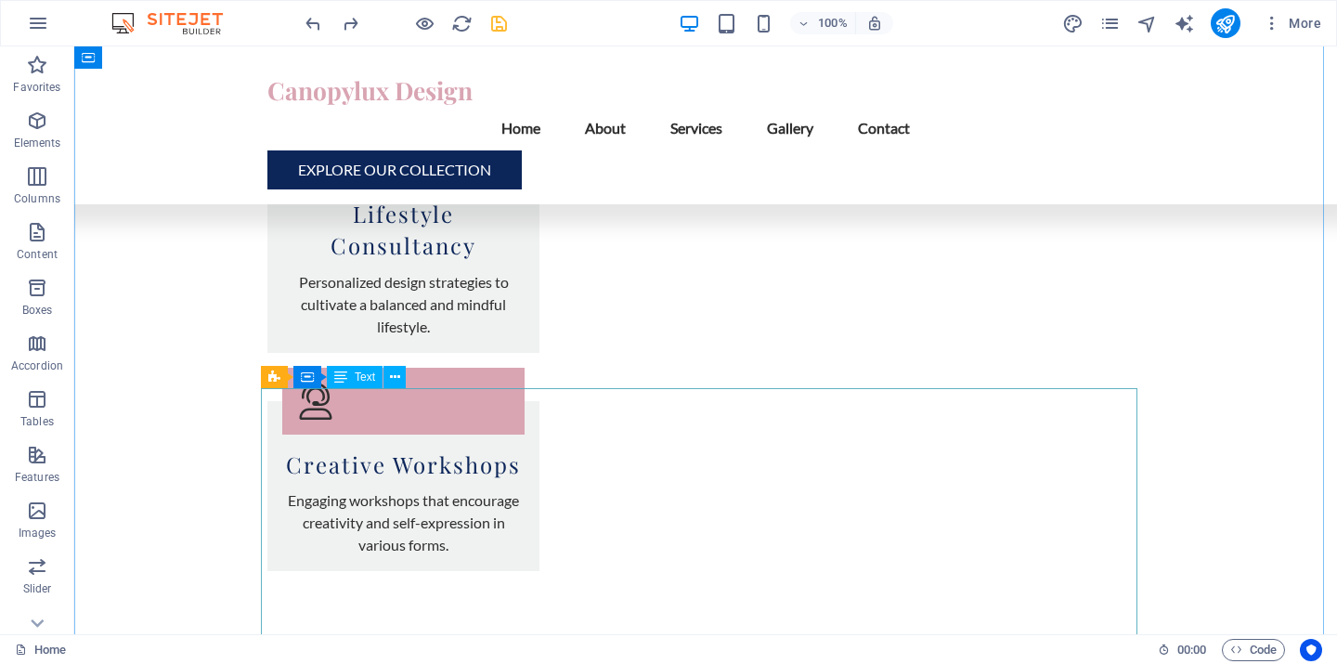
scroll to position [3604, 0]
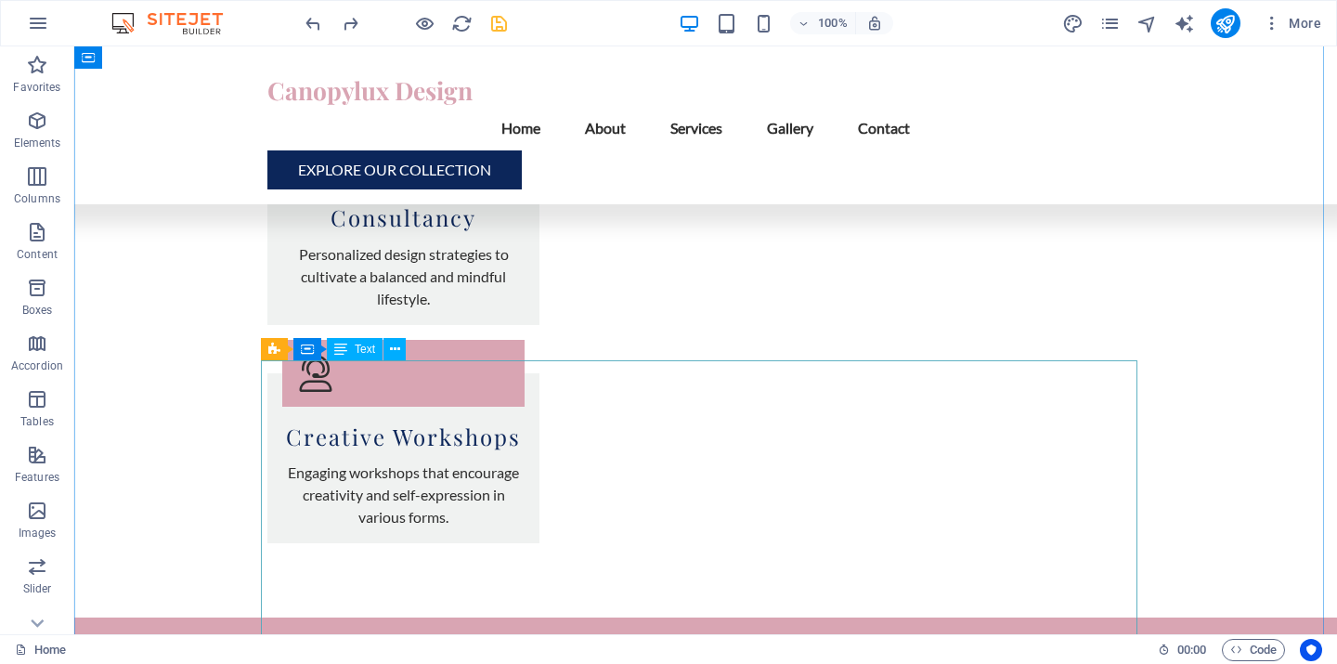
click at [392, 352] on icon at bounding box center [395, 350] width 10 height 20
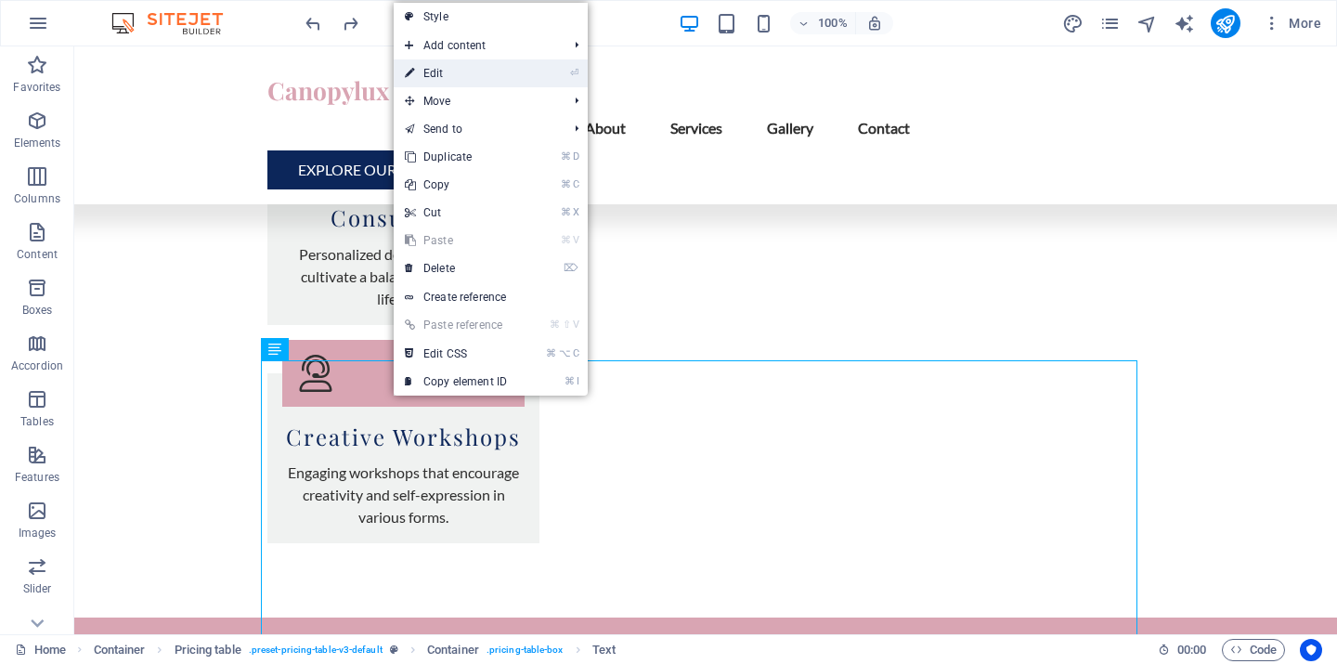
click at [454, 73] on link "⏎ Edit" at bounding box center [456, 73] width 124 height 28
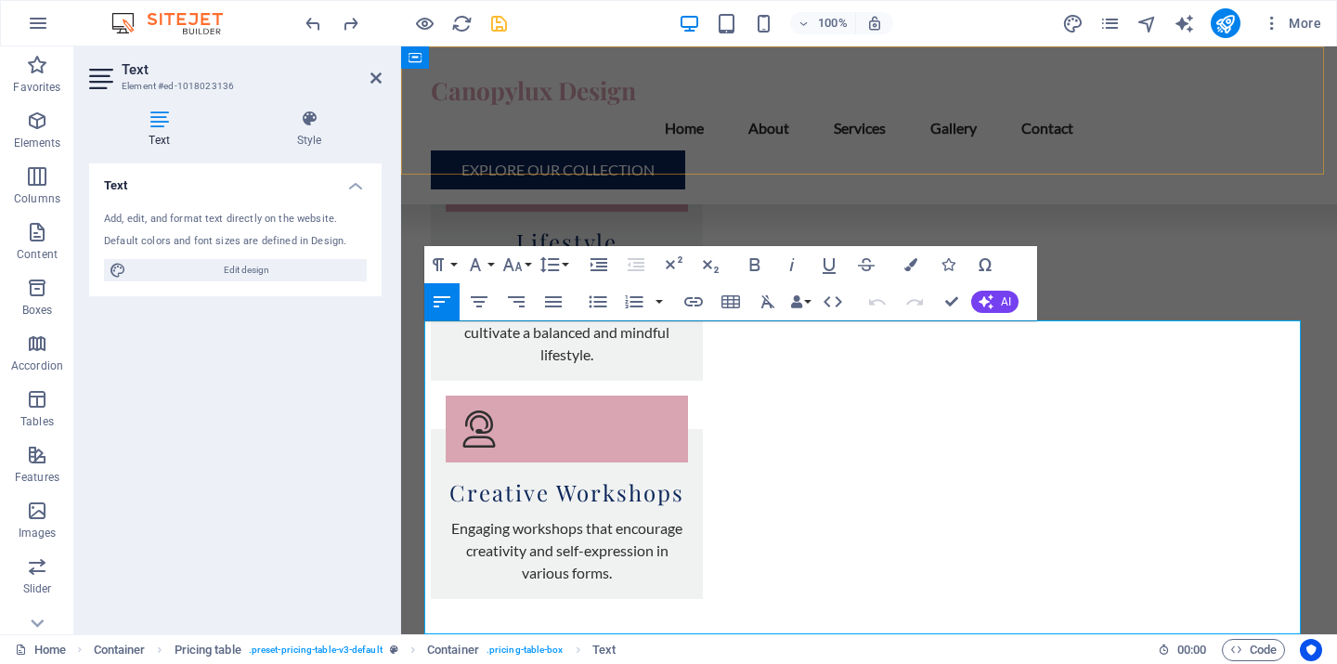
scroll to position [3711, 0]
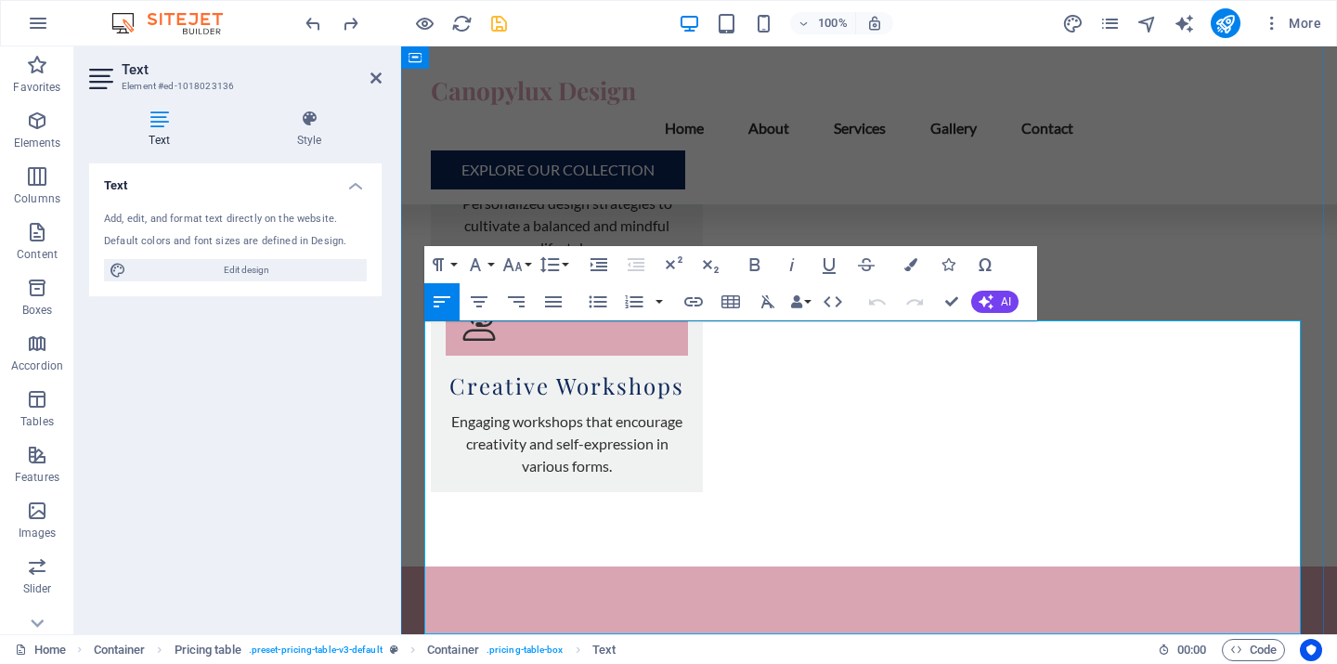
click at [719, 275] on icon "button" at bounding box center [716, 276] width 22 height 22
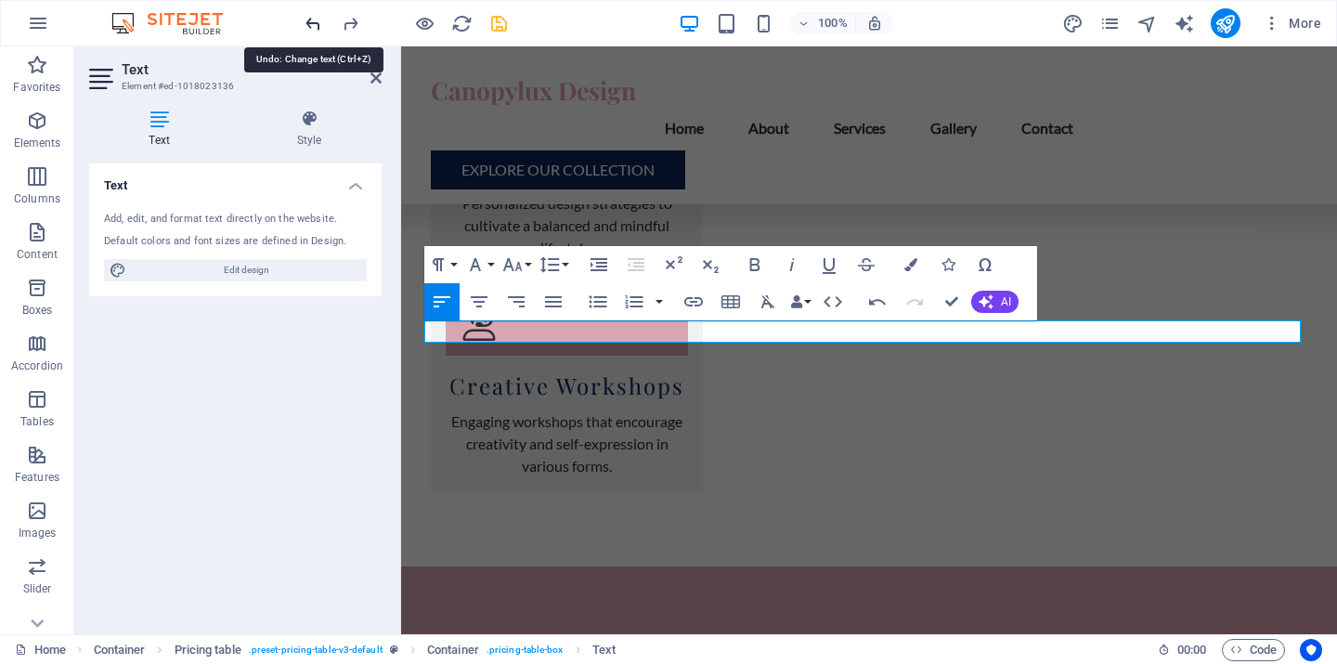
click at [305, 20] on icon "undo" at bounding box center [313, 23] width 21 height 21
click at [309, 20] on icon "undo" at bounding box center [313, 23] width 21 height 21
click at [319, 20] on icon "undo" at bounding box center [313, 23] width 21 height 21
click at [312, 22] on icon "undo" at bounding box center [313, 23] width 21 height 21
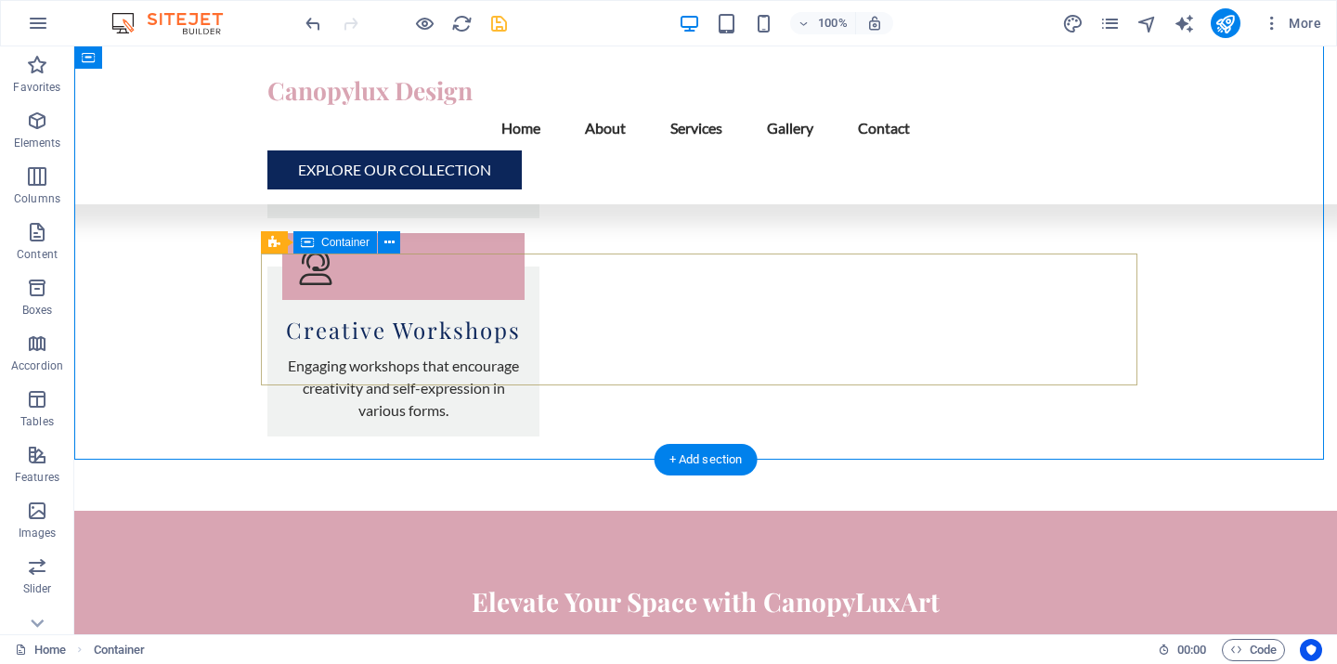
scroll to position [3682, 0]
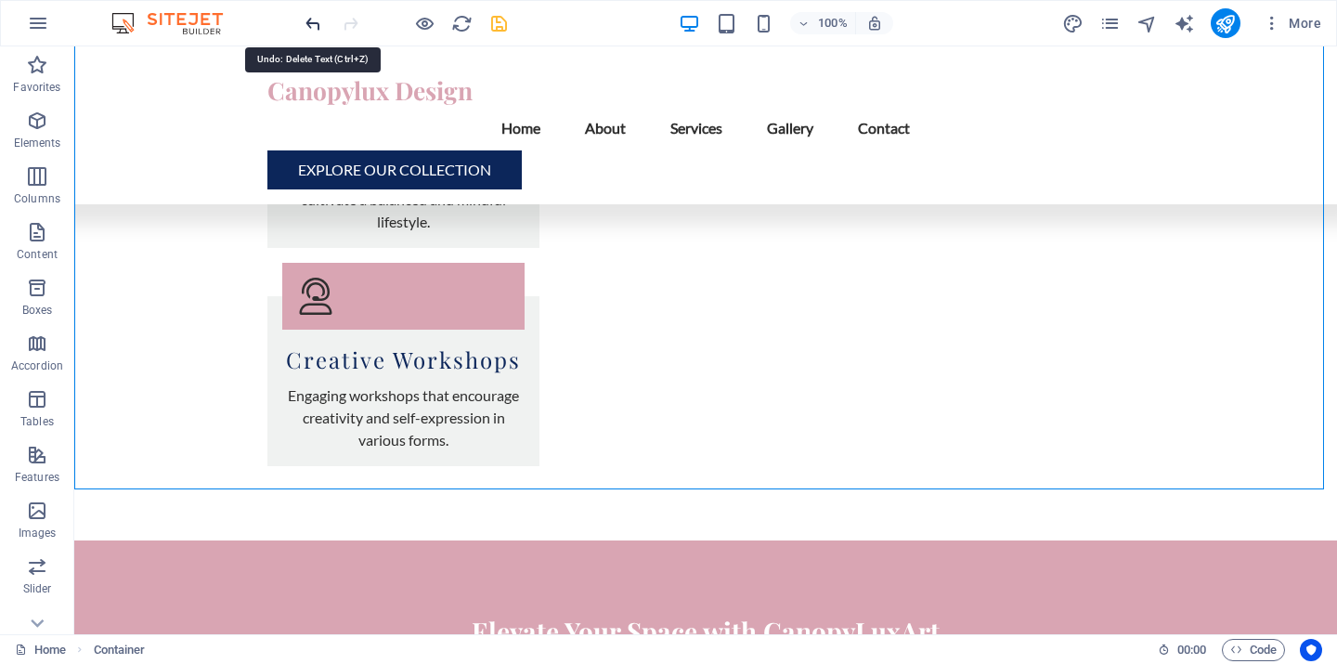
click at [307, 21] on icon "undo" at bounding box center [313, 23] width 21 height 21
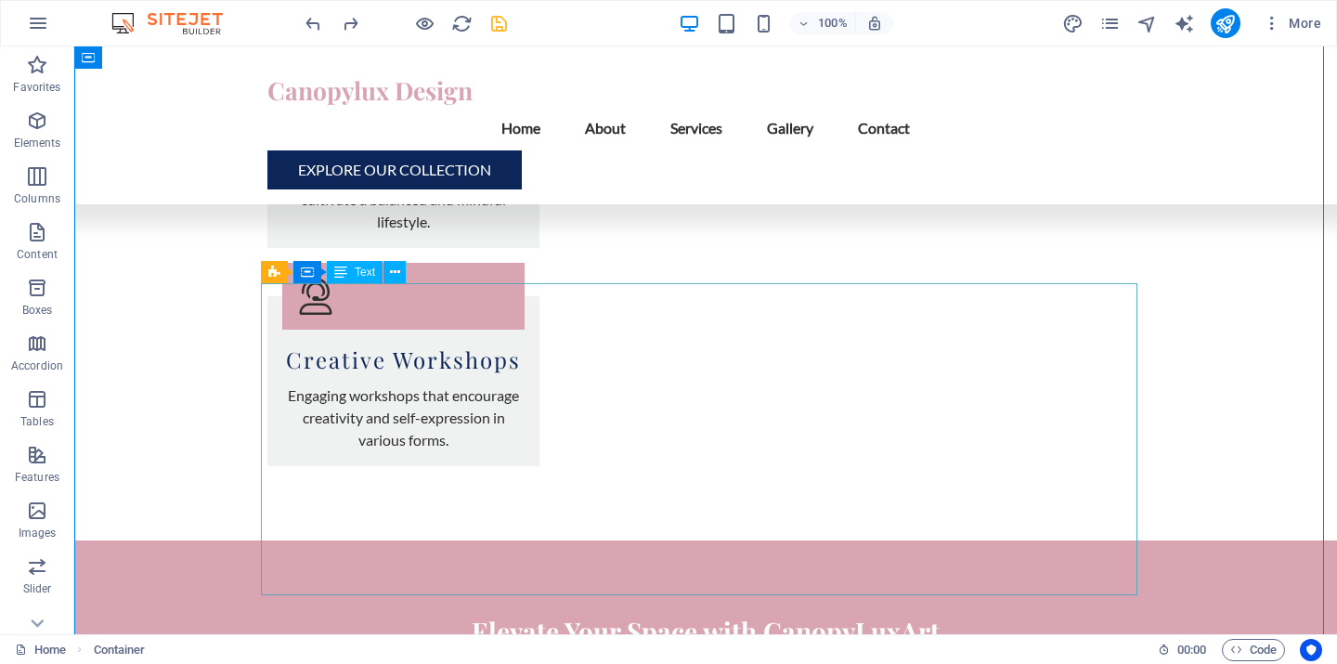
click at [396, 276] on icon at bounding box center [395, 273] width 10 height 20
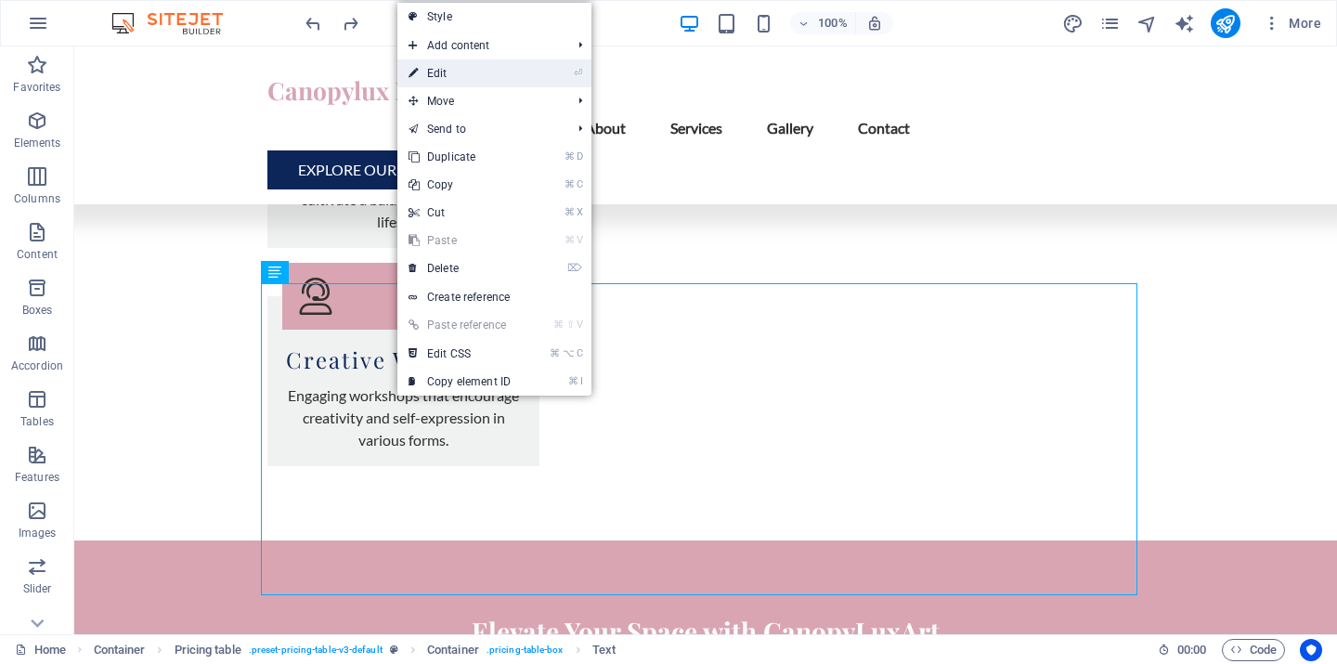
drag, startPoint x: 444, startPoint y: 76, endPoint x: 47, endPoint y: 40, distance: 398.2
click at [444, 76] on link "⏎ Edit" at bounding box center [460, 73] width 124 height 28
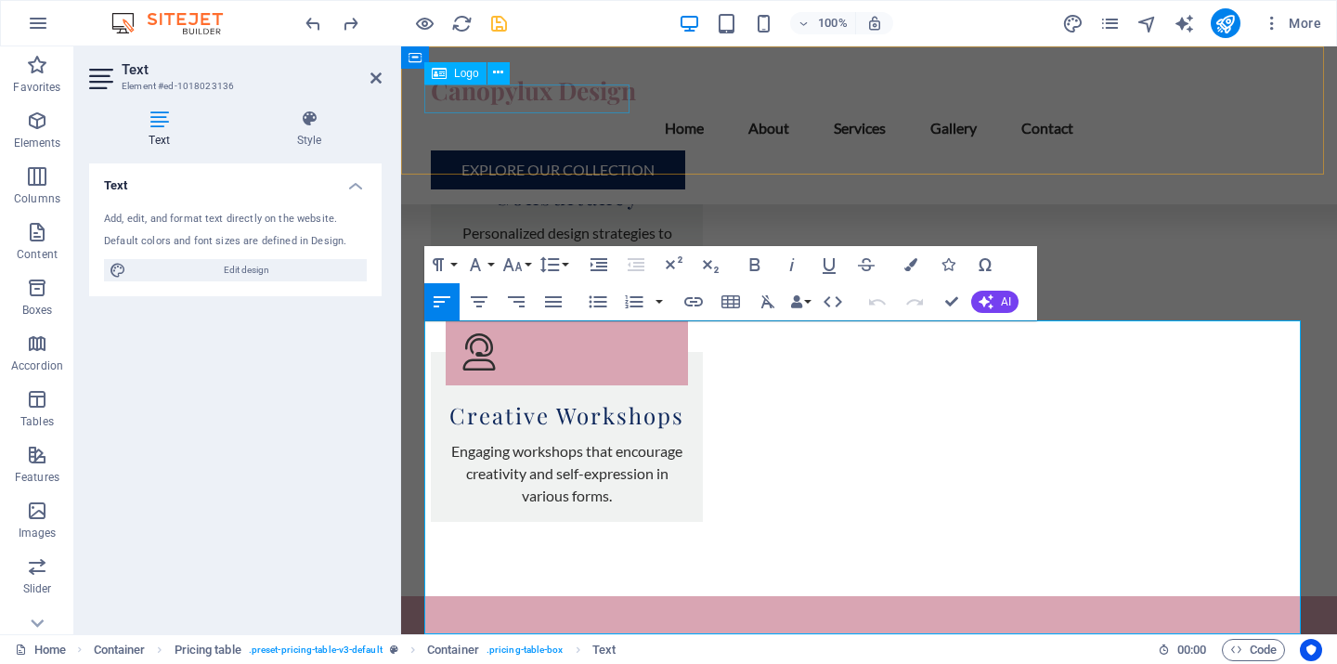
scroll to position [3711, 0]
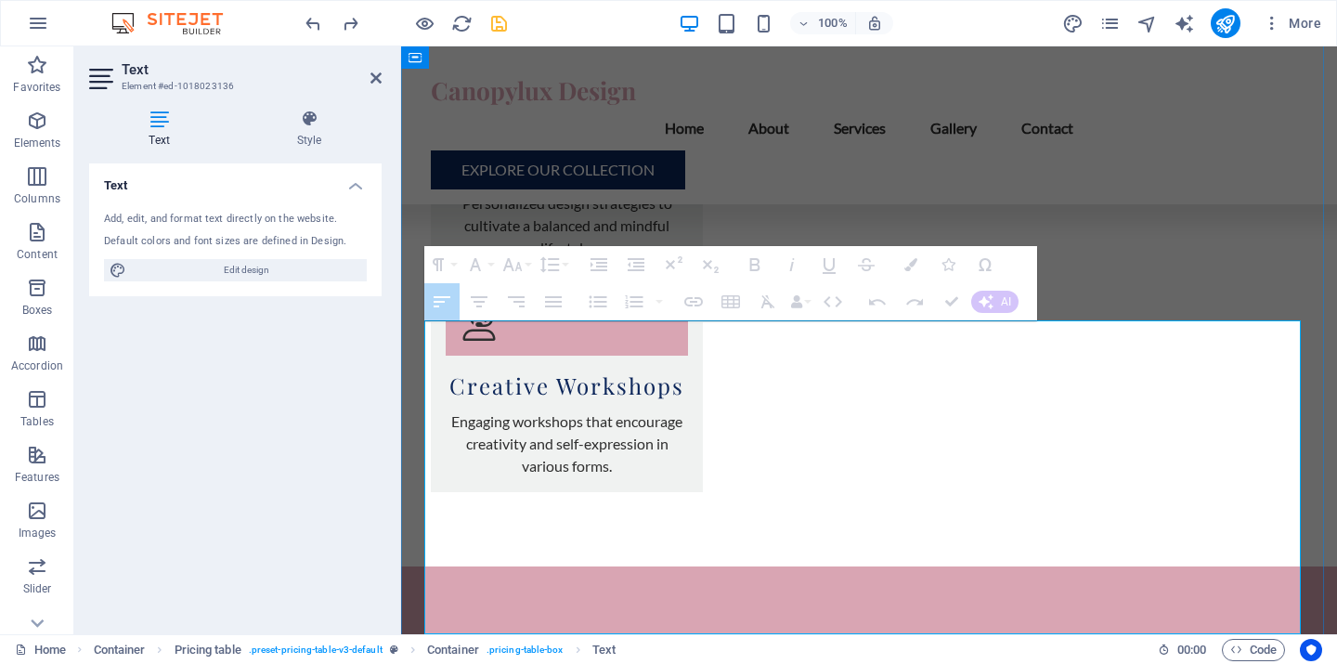
drag, startPoint x: 431, startPoint y: 415, endPoint x: 1277, endPoint y: 437, distance: 846.4
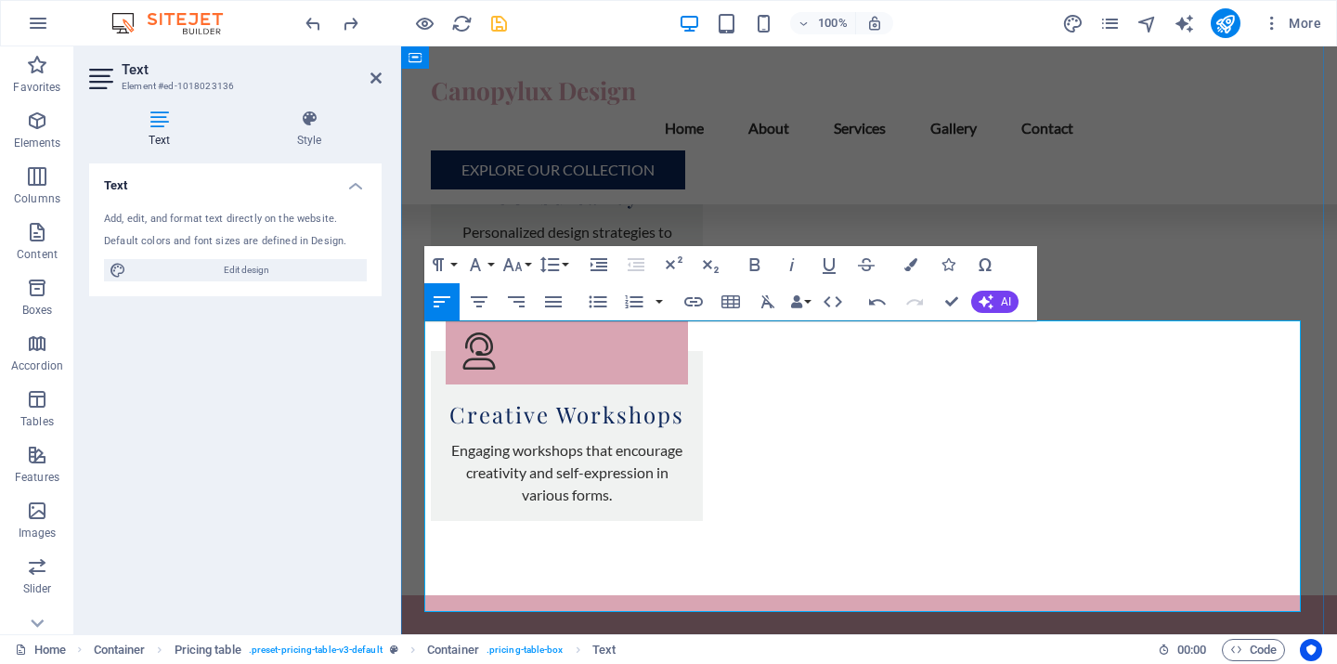
scroll to position [3600, 0]
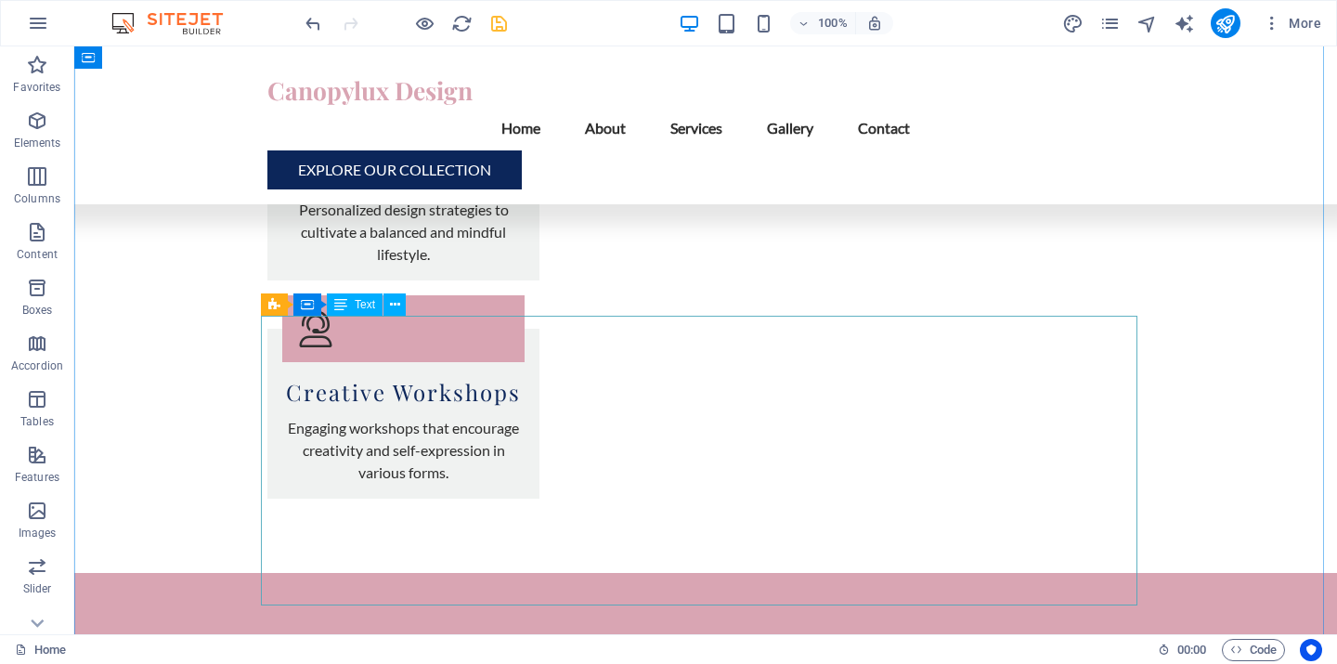
scroll to position [3523, 0]
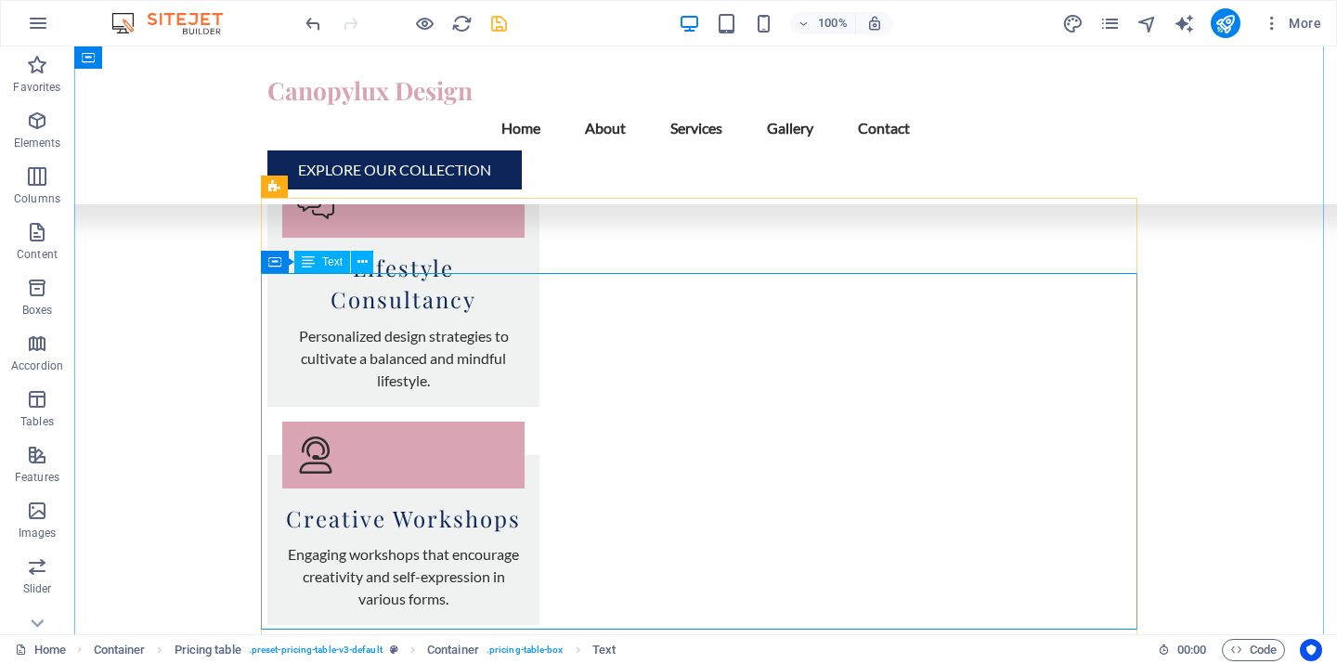
scroll to position [3260, 0]
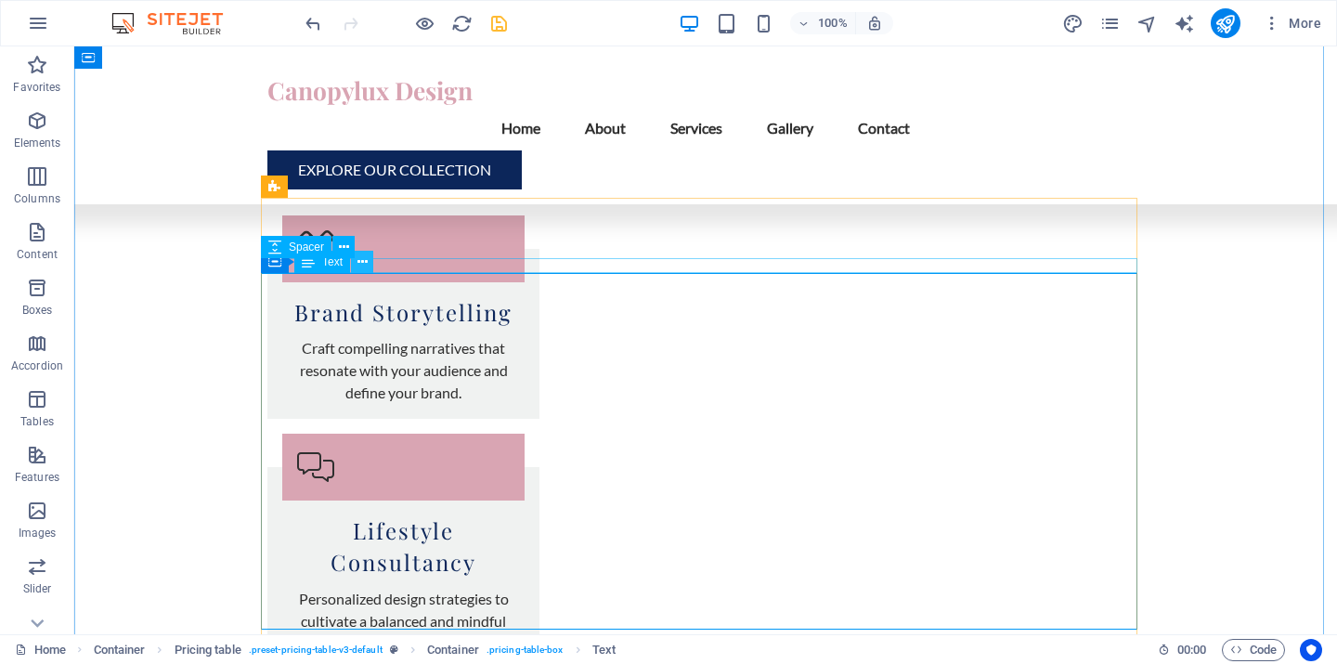
click at [363, 260] on icon at bounding box center [363, 263] width 10 height 20
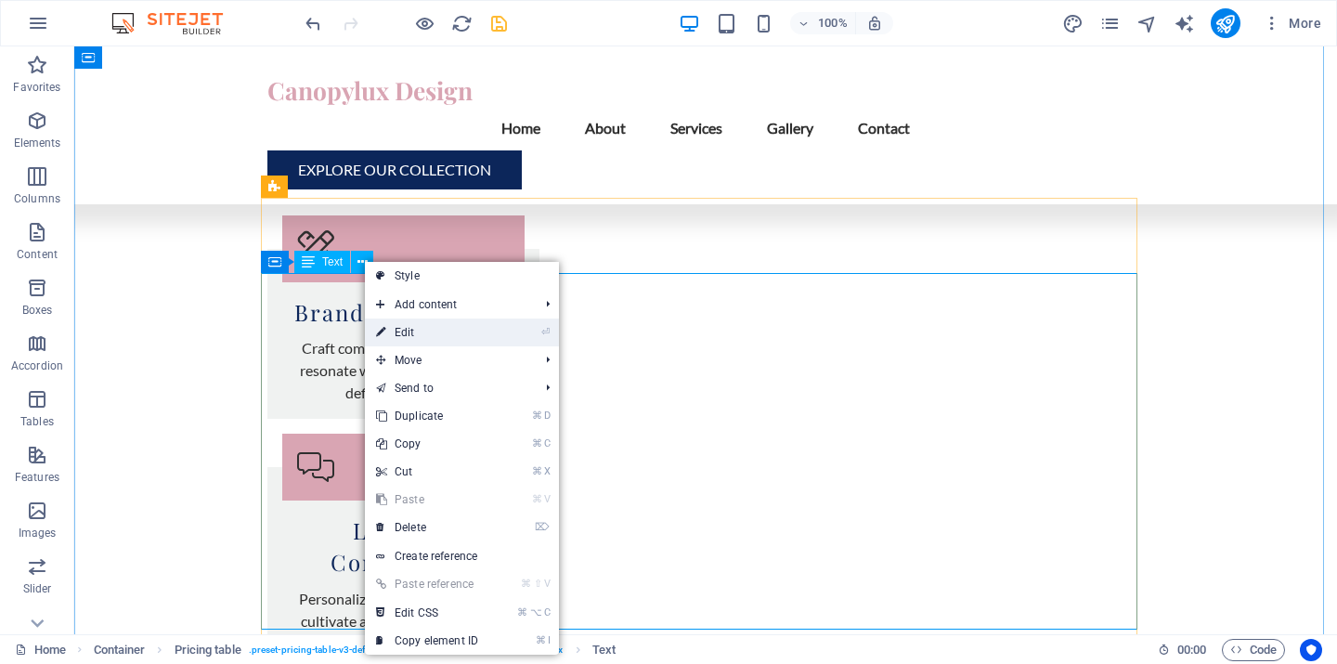
drag, startPoint x: 413, startPoint y: 330, endPoint x: 16, endPoint y: 286, distance: 399.9
click at [413, 330] on link "⏎ Edit" at bounding box center [427, 333] width 124 height 28
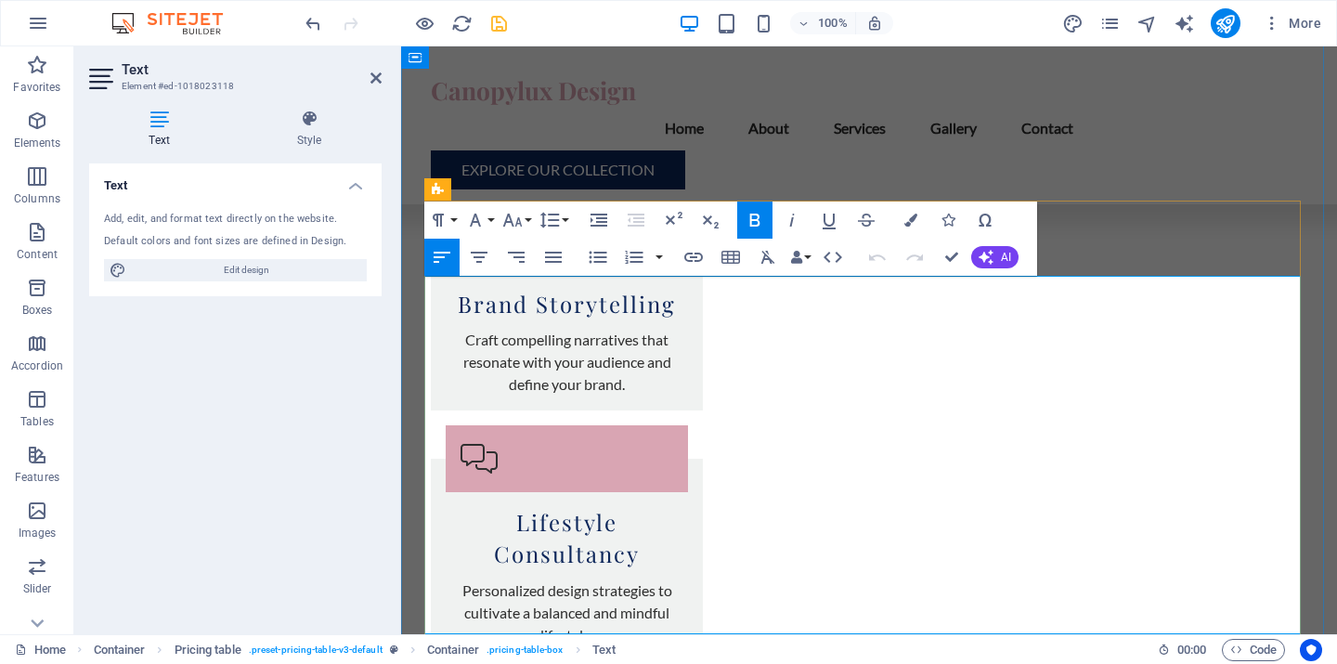
scroll to position [3633, 0]
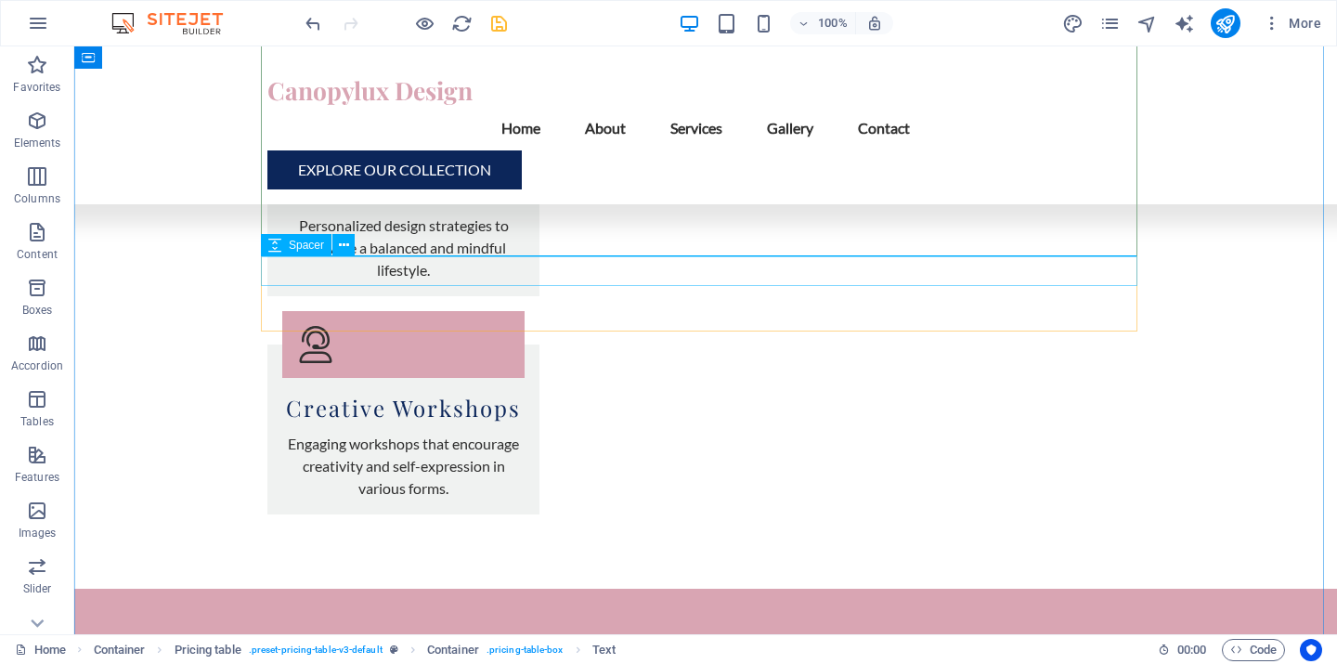
click at [346, 245] on icon at bounding box center [344, 246] width 10 height 20
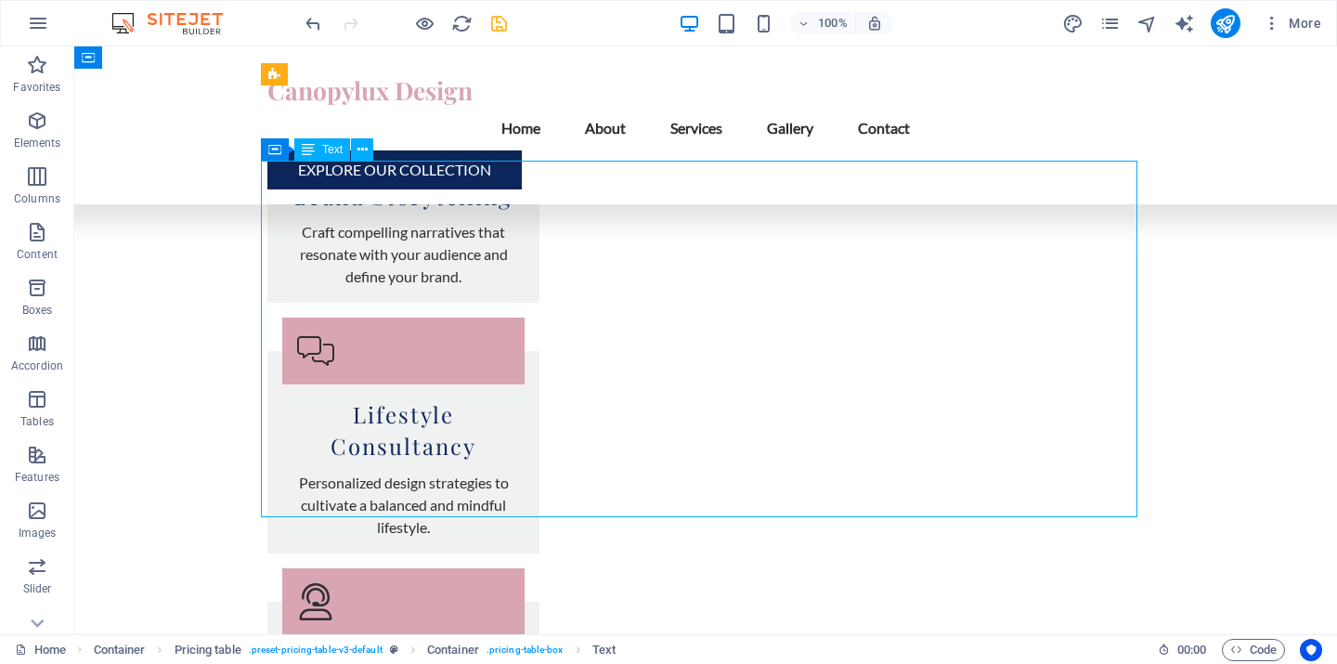
scroll to position [3094, 0]
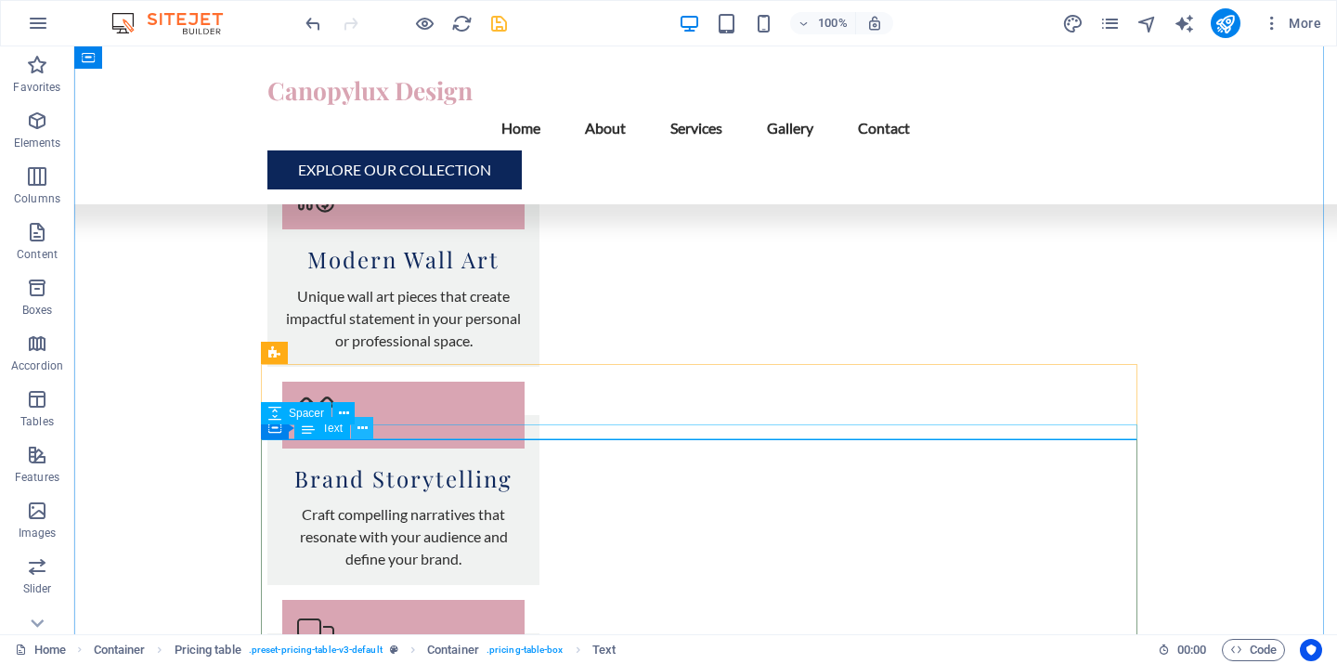
drag, startPoint x: 366, startPoint y: 431, endPoint x: 306, endPoint y: 394, distance: 70.1
click at [366, 431] on icon at bounding box center [363, 429] width 10 height 20
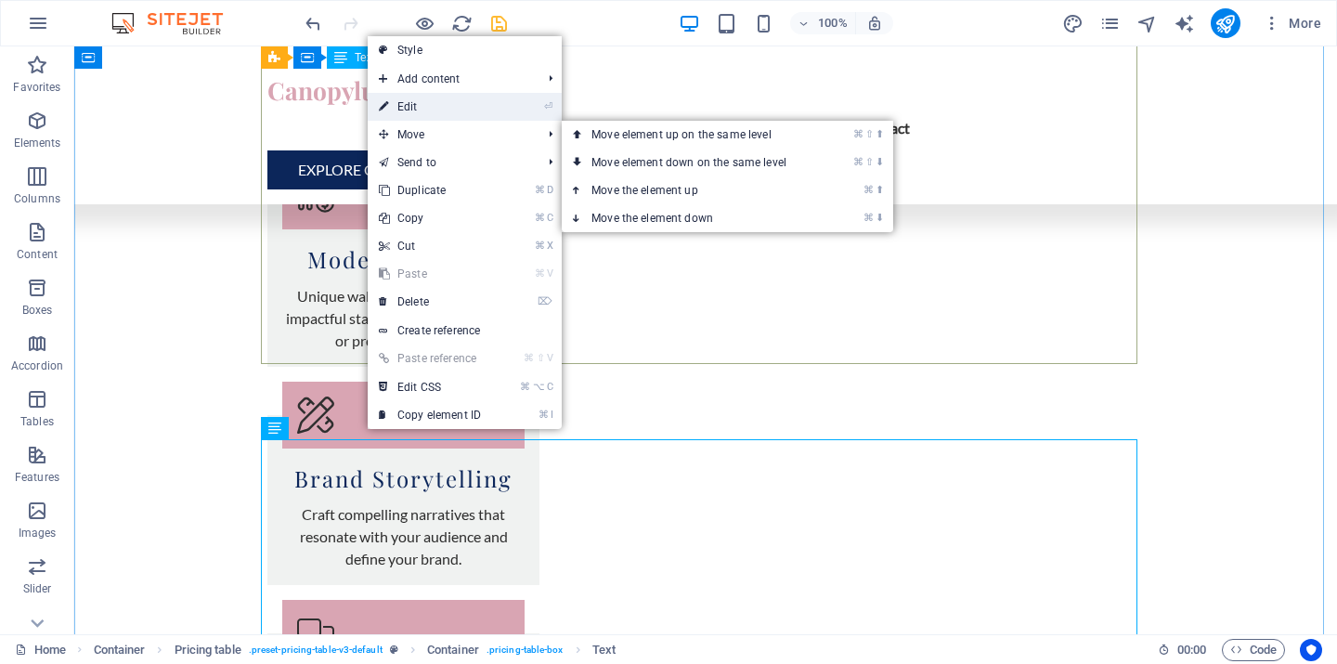
click at [425, 105] on link "⏎ Edit" at bounding box center [430, 107] width 124 height 28
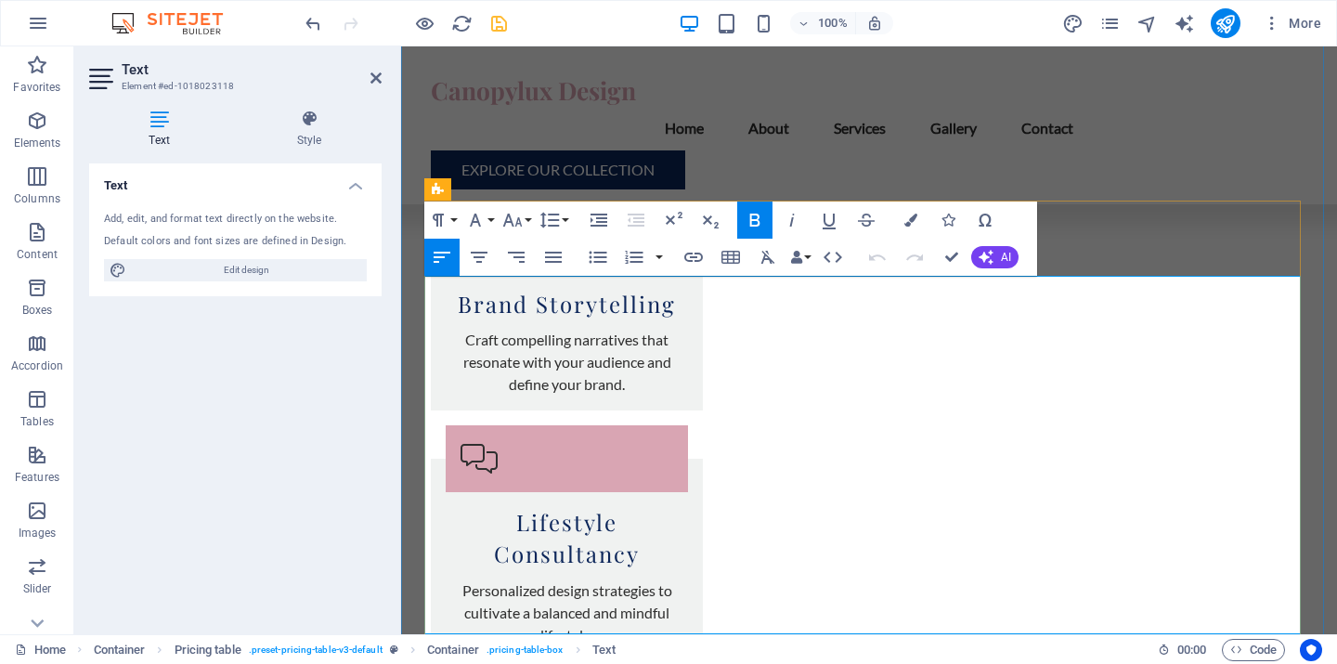
scroll to position [3449, 0]
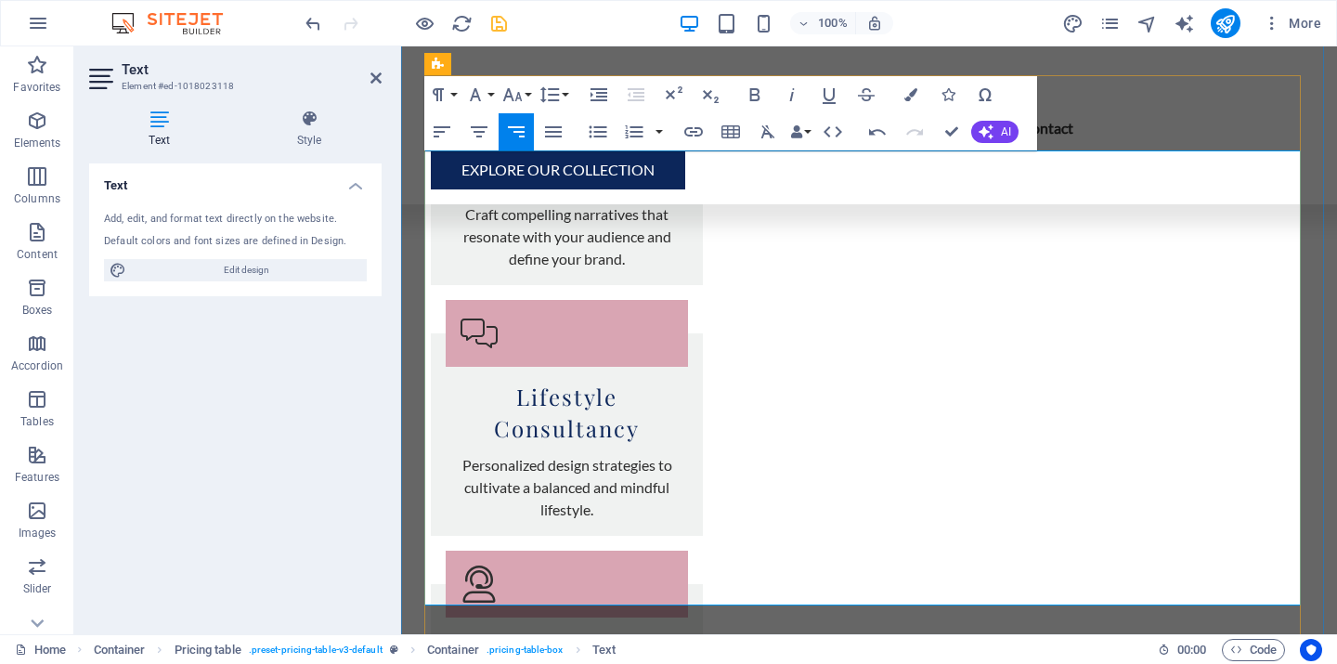
drag, startPoint x: 1035, startPoint y: 463, endPoint x: 1219, endPoint y: 485, distance: 185.2
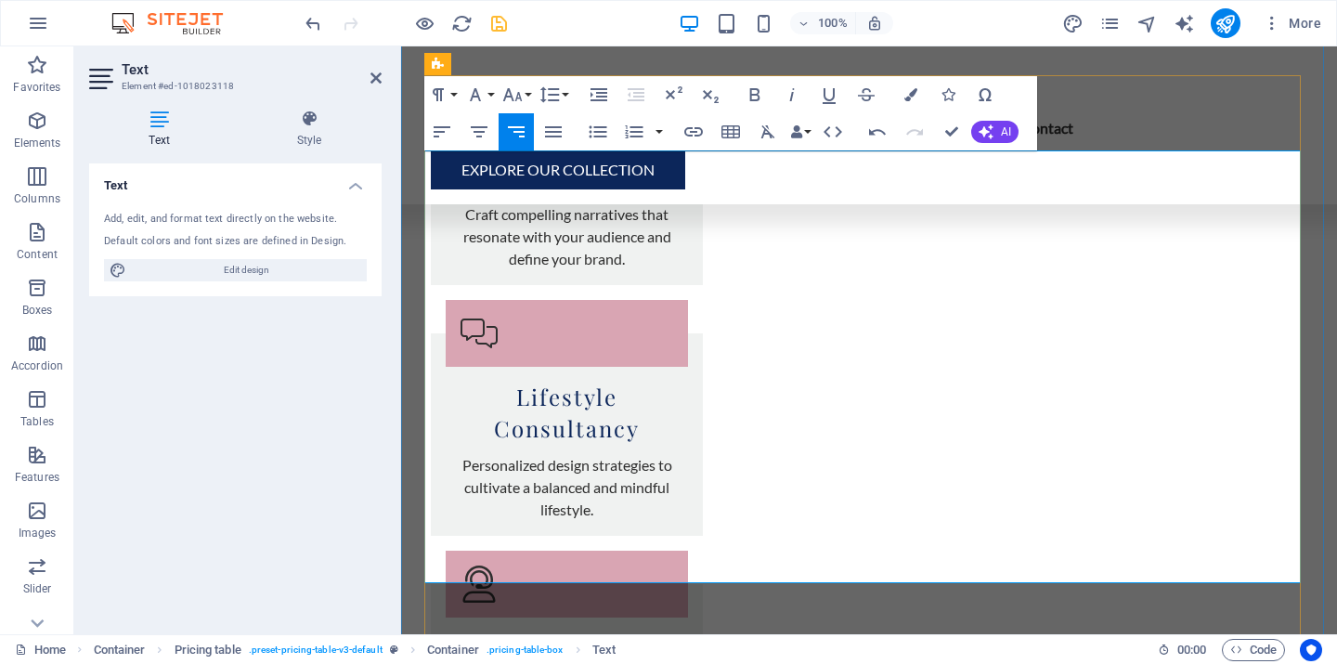
click at [750, 499] on icon "button" at bounding box center [756, 500] width 19 height 13
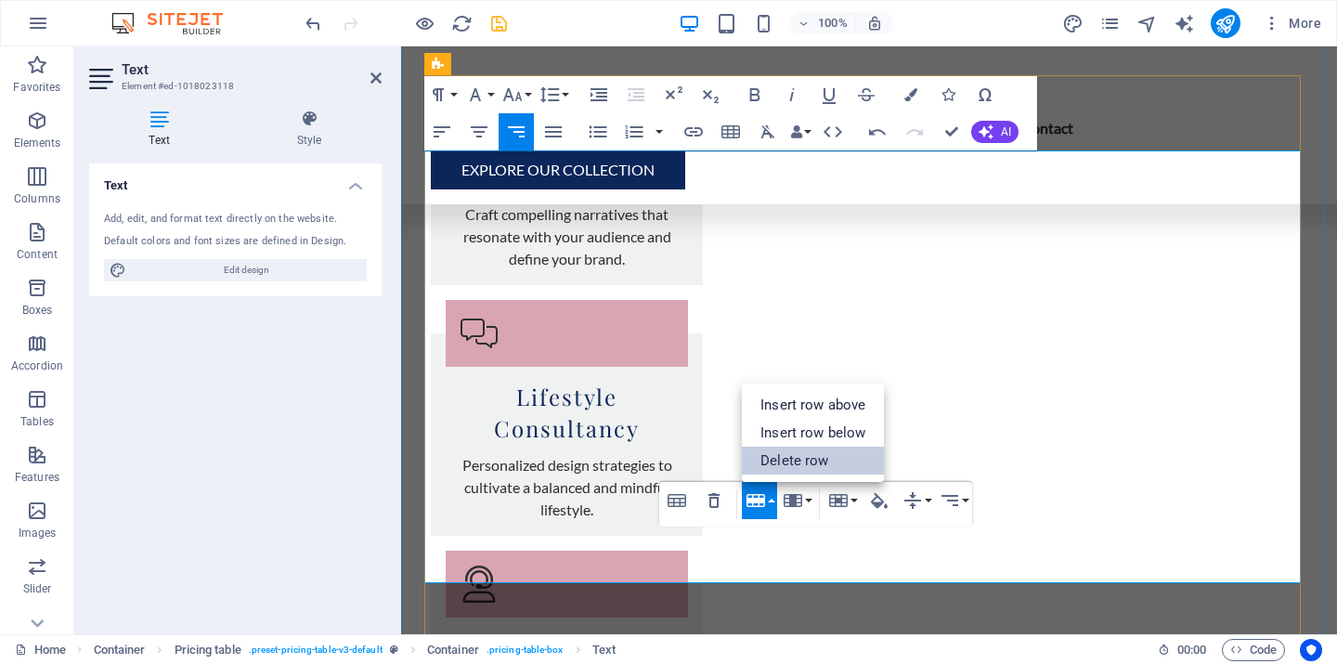
click at [797, 465] on link "Delete row" at bounding box center [813, 461] width 142 height 28
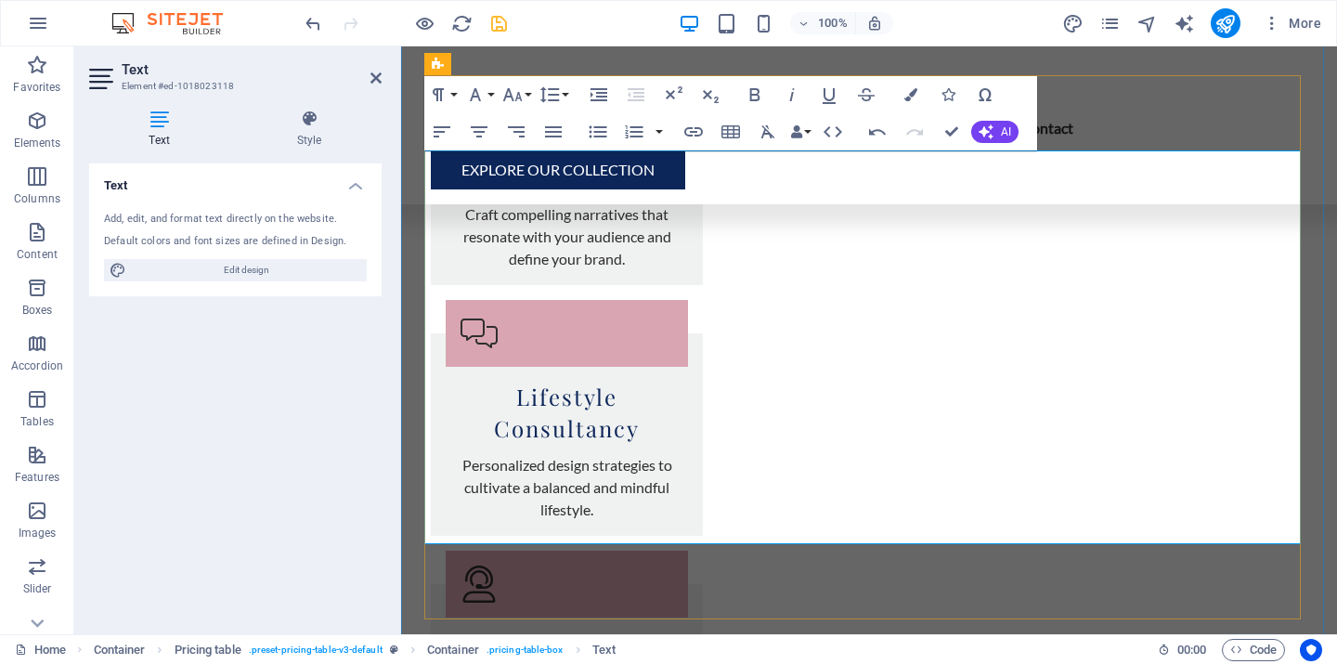
click at [753, 400] on icon "button" at bounding box center [756, 403] width 19 height 13
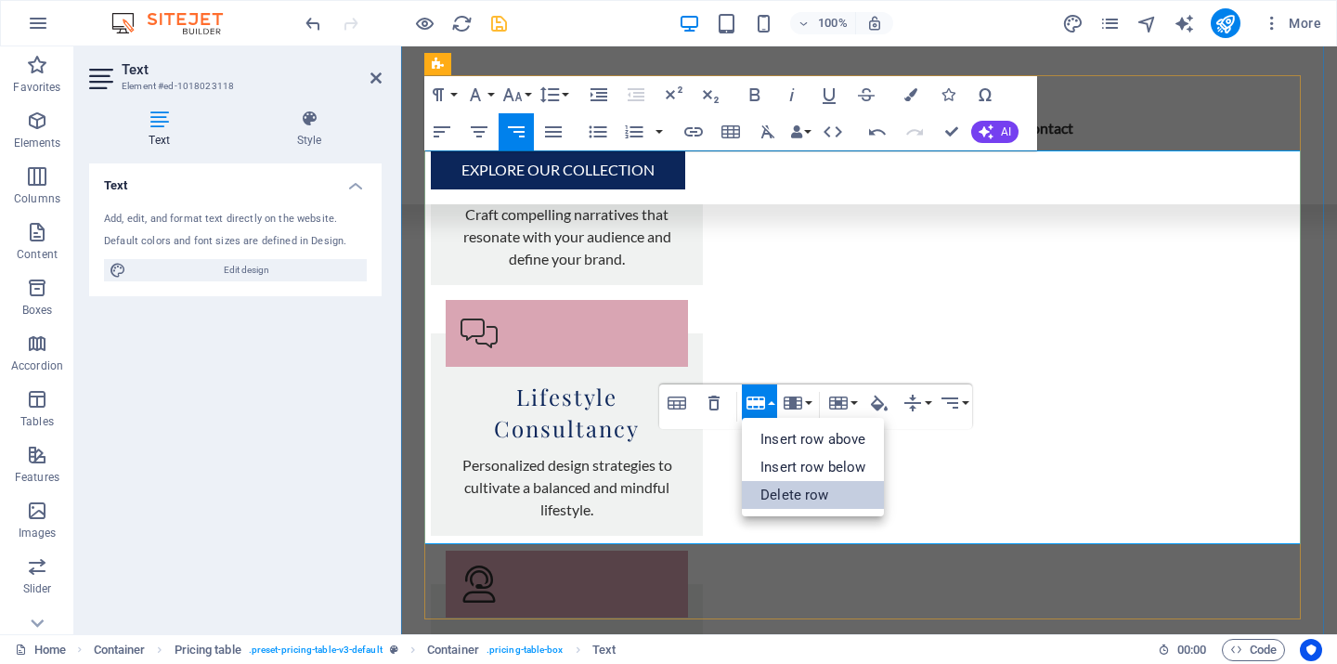
click at [781, 501] on link "Delete row" at bounding box center [813, 495] width 142 height 28
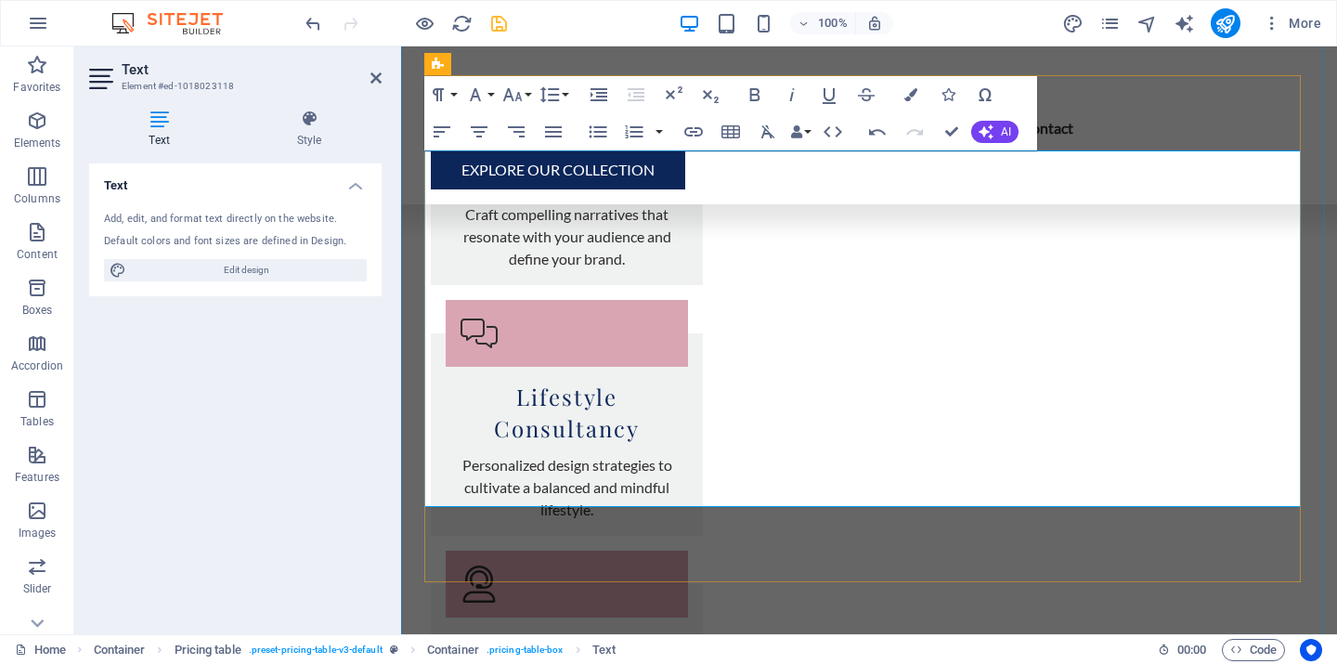
click at [752, 400] on icon "button" at bounding box center [756, 403] width 19 height 13
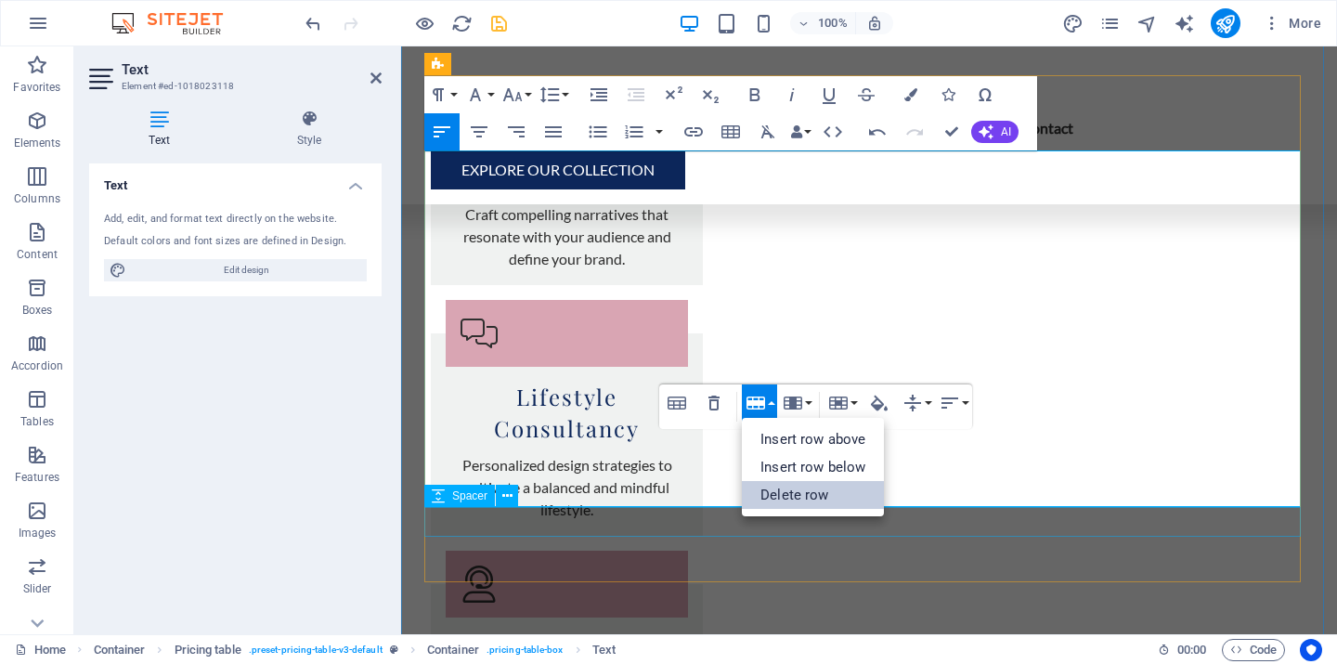
click at [777, 502] on link "Delete row" at bounding box center [813, 495] width 142 height 28
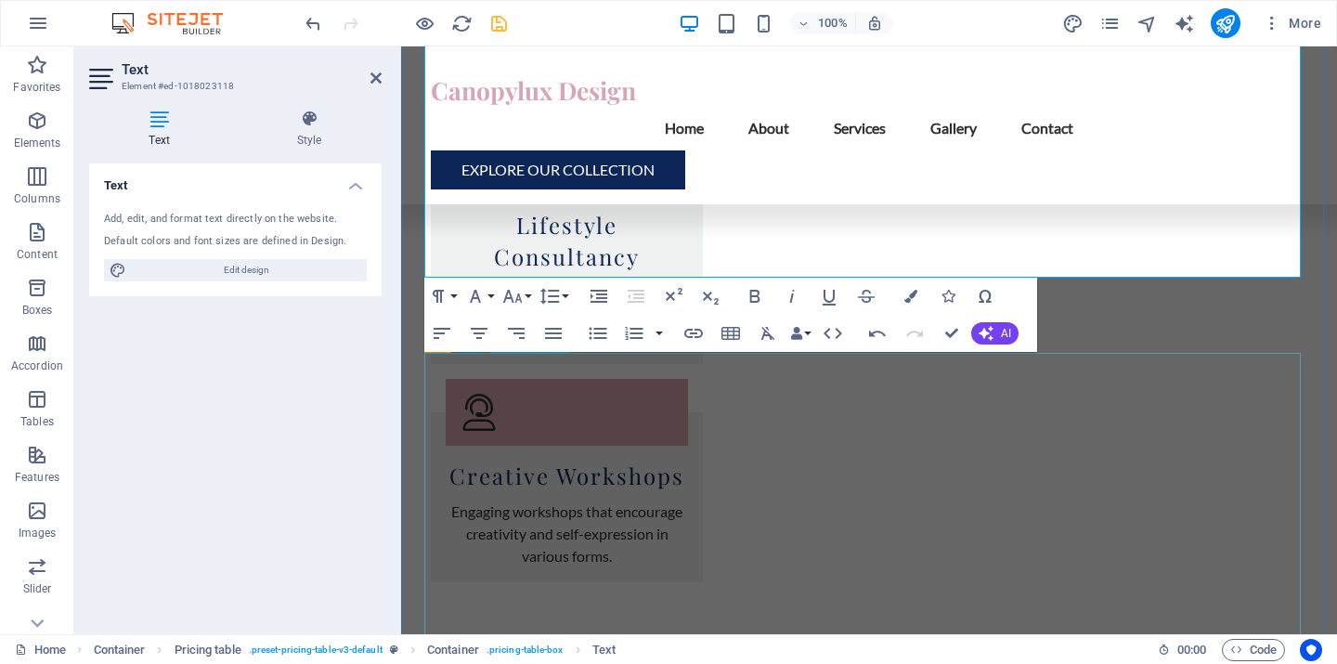
scroll to position [3761, 0]
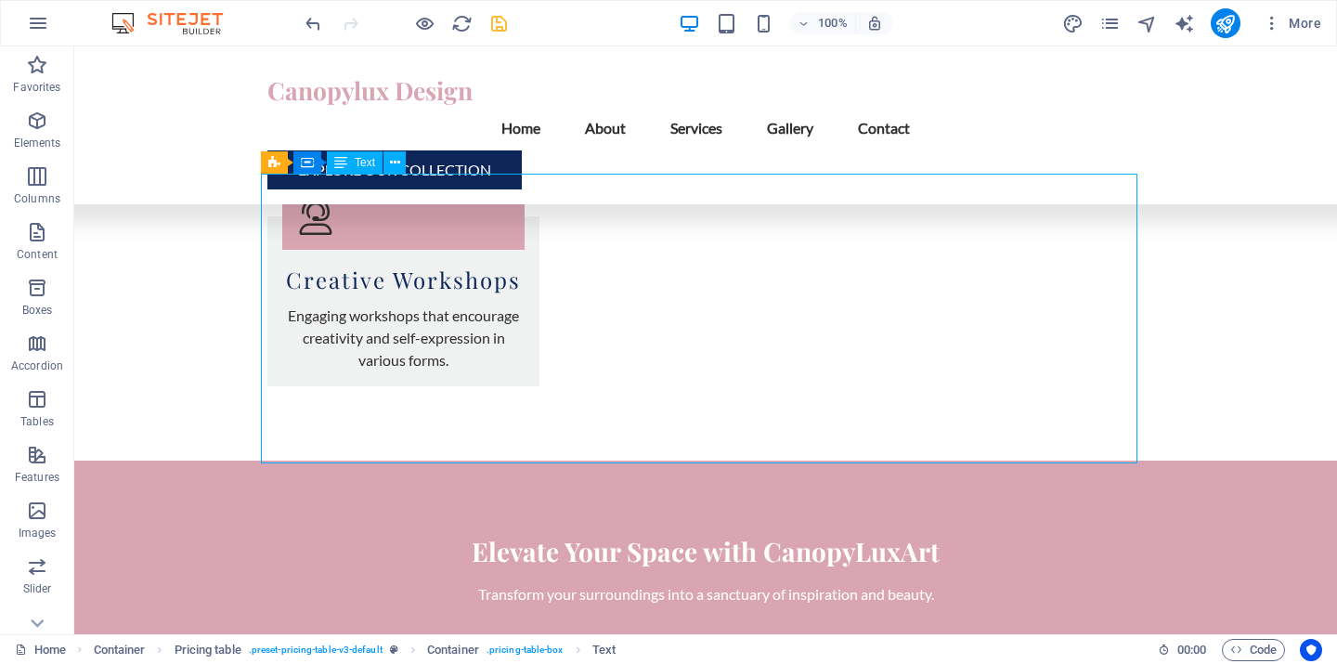
scroll to position [3645, 0]
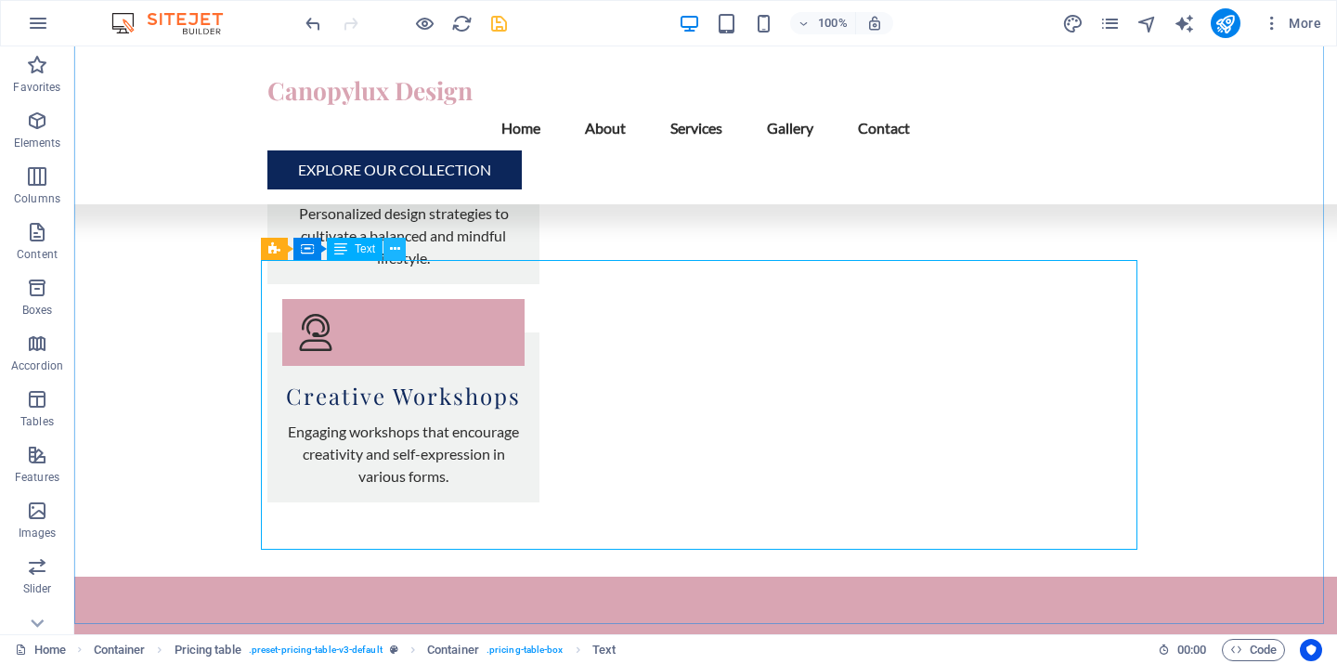
click at [395, 246] on icon at bounding box center [395, 250] width 10 height 20
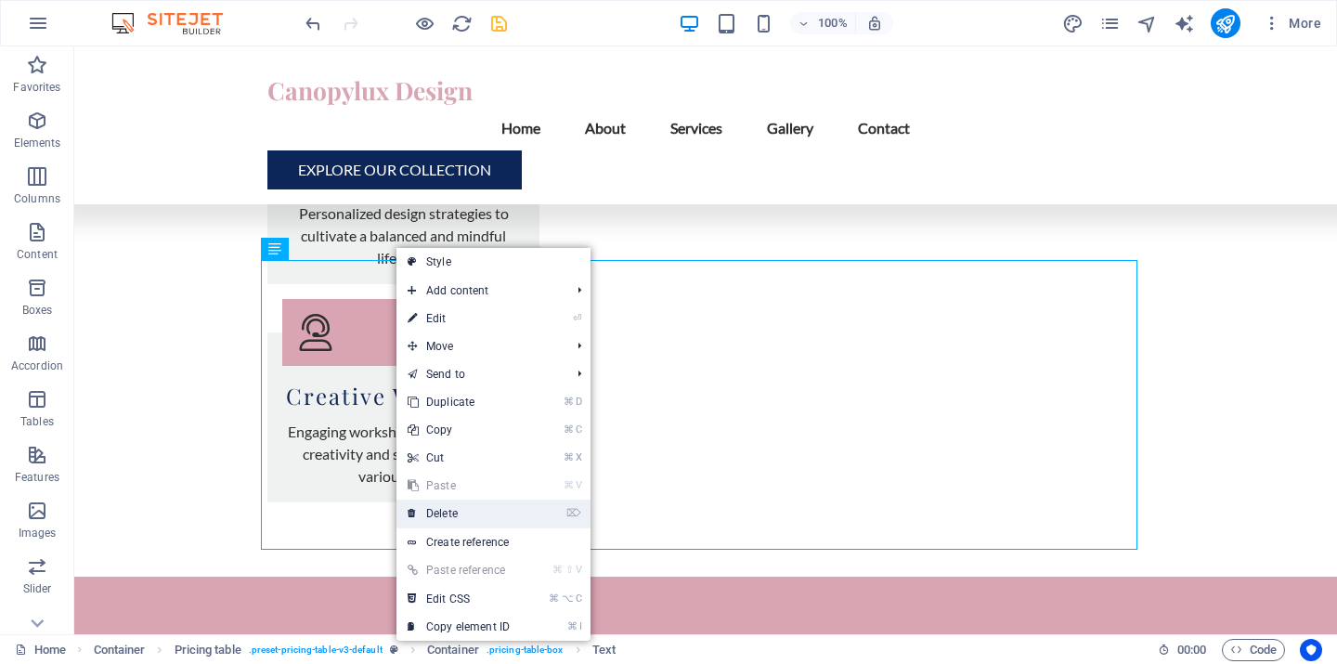
click at [465, 520] on link "⌦ Delete" at bounding box center [459, 514] width 124 height 28
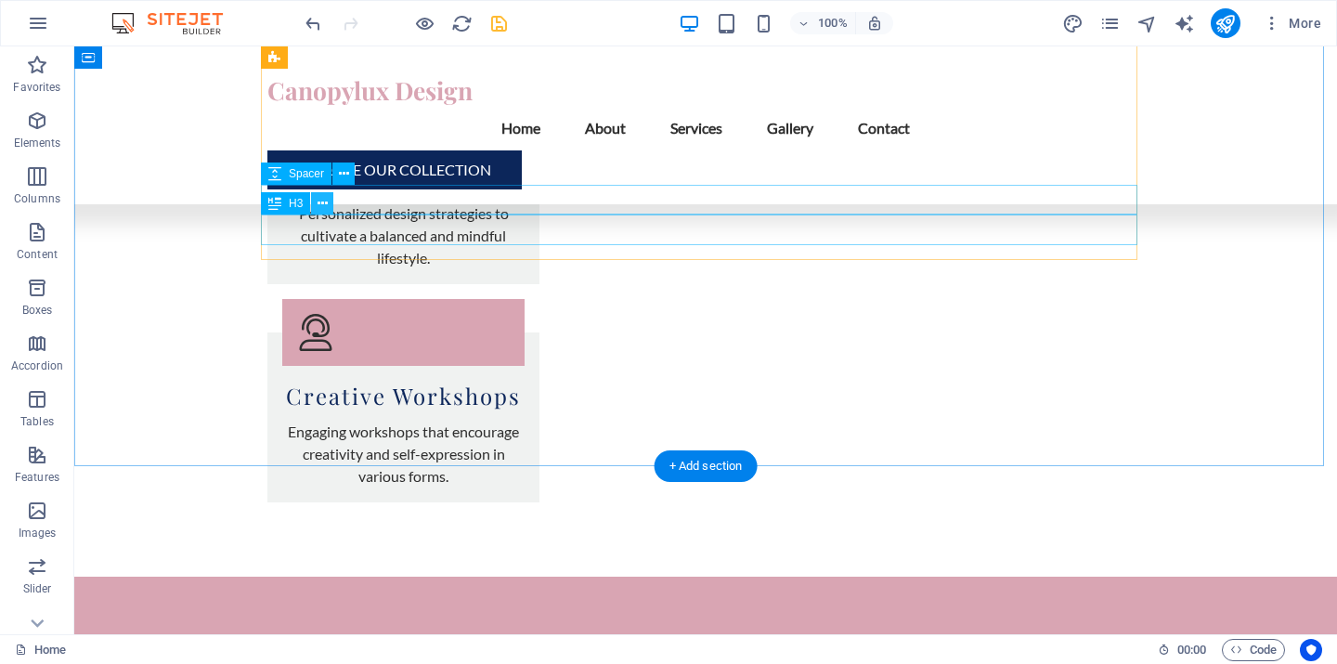
click at [322, 205] on icon at bounding box center [323, 204] width 10 height 20
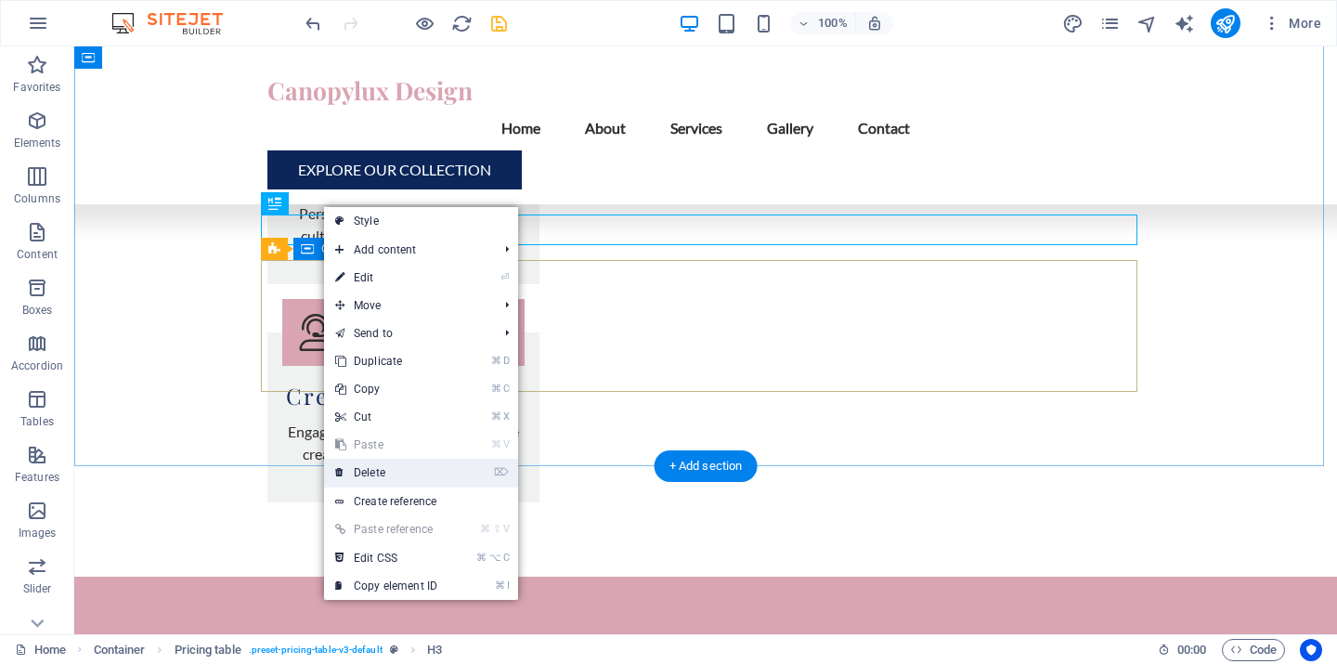
click at [383, 467] on link "⌦ Delete" at bounding box center [386, 473] width 124 height 28
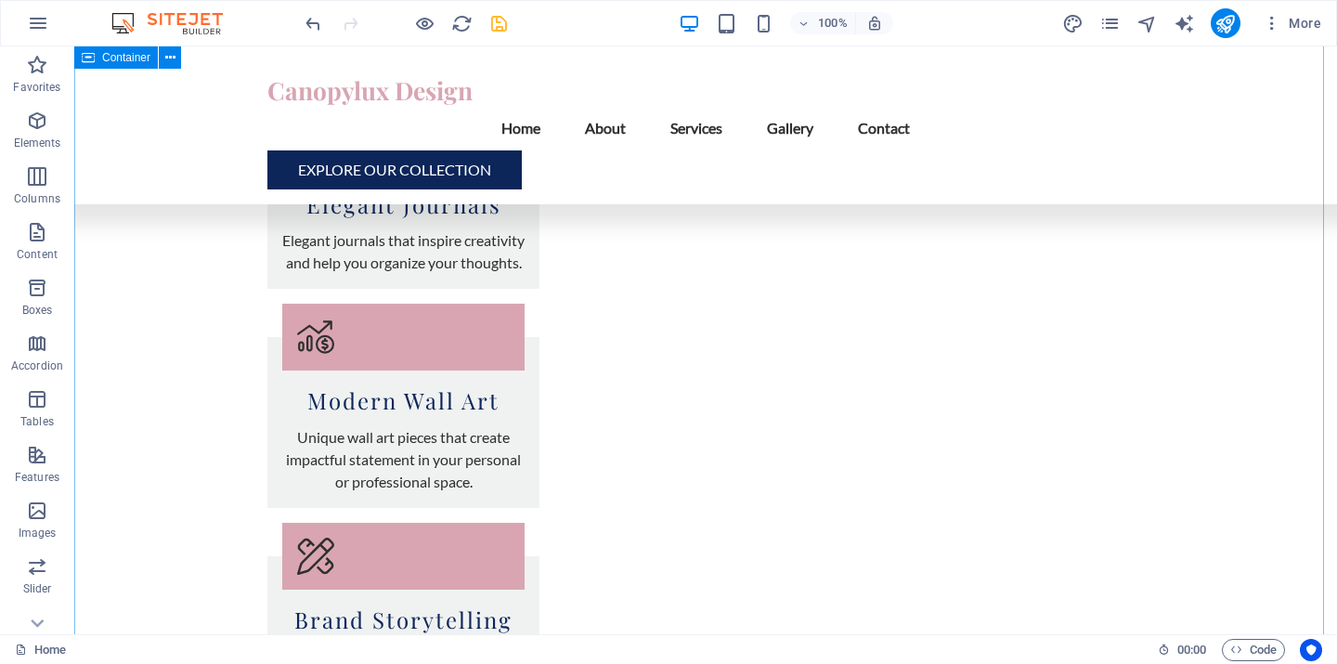
scroll to position [2485, 0]
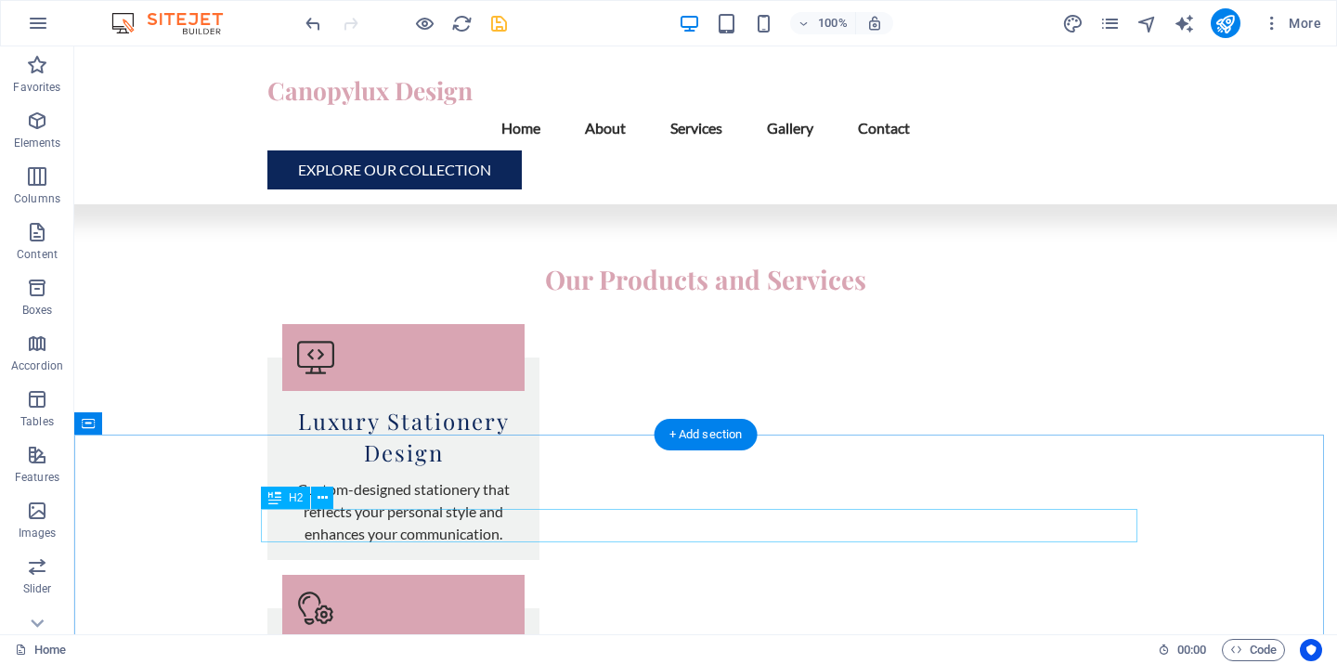
click at [326, 499] on icon at bounding box center [323, 499] width 10 height 20
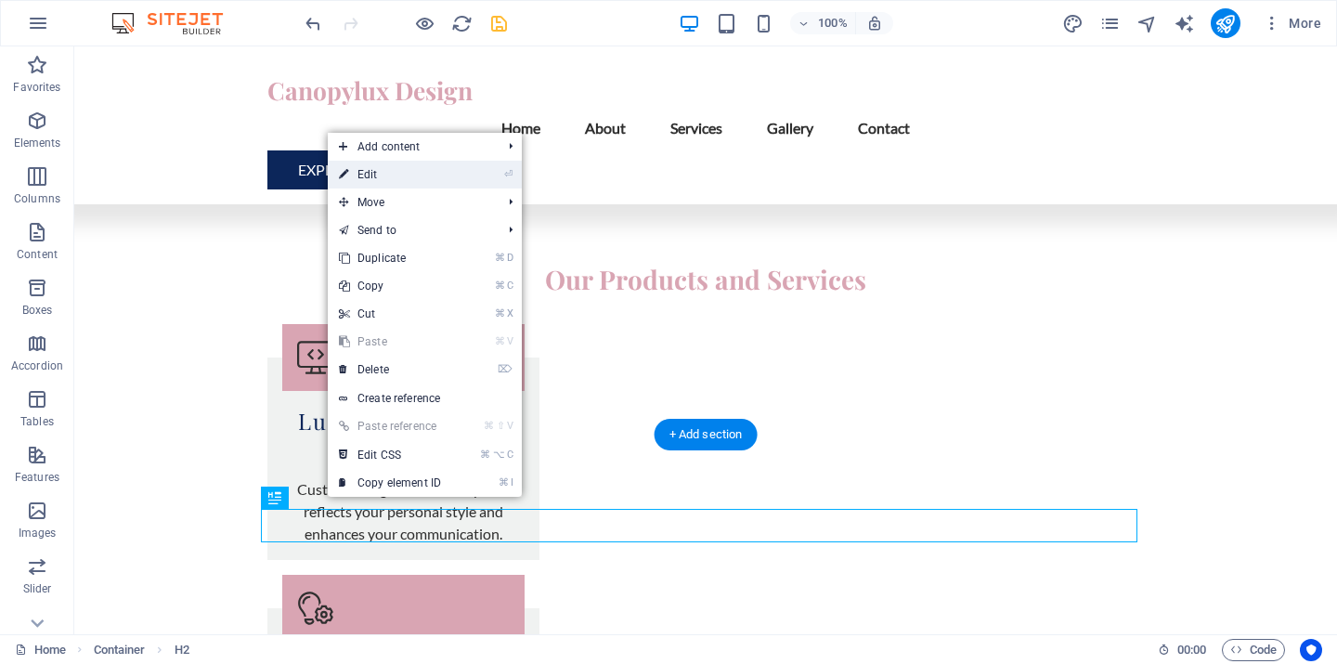
click at [391, 176] on link "⏎ Edit" at bounding box center [390, 175] width 124 height 28
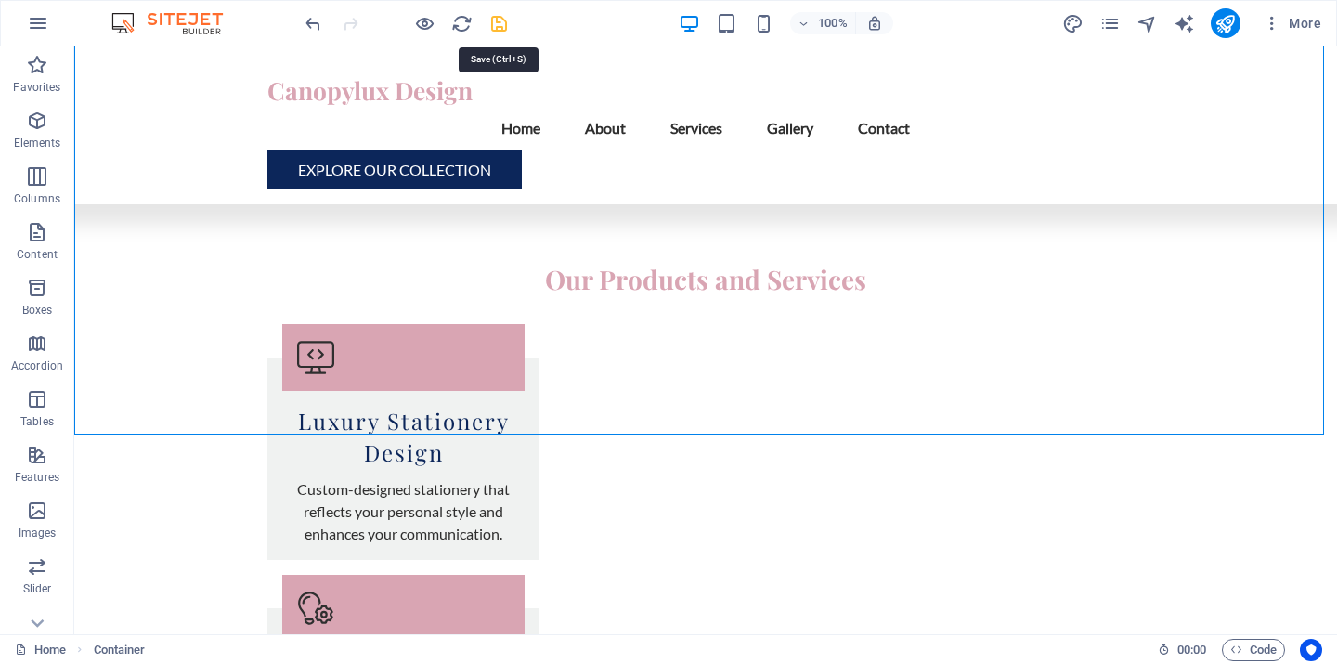
click at [502, 24] on icon "save" at bounding box center [499, 23] width 21 height 21
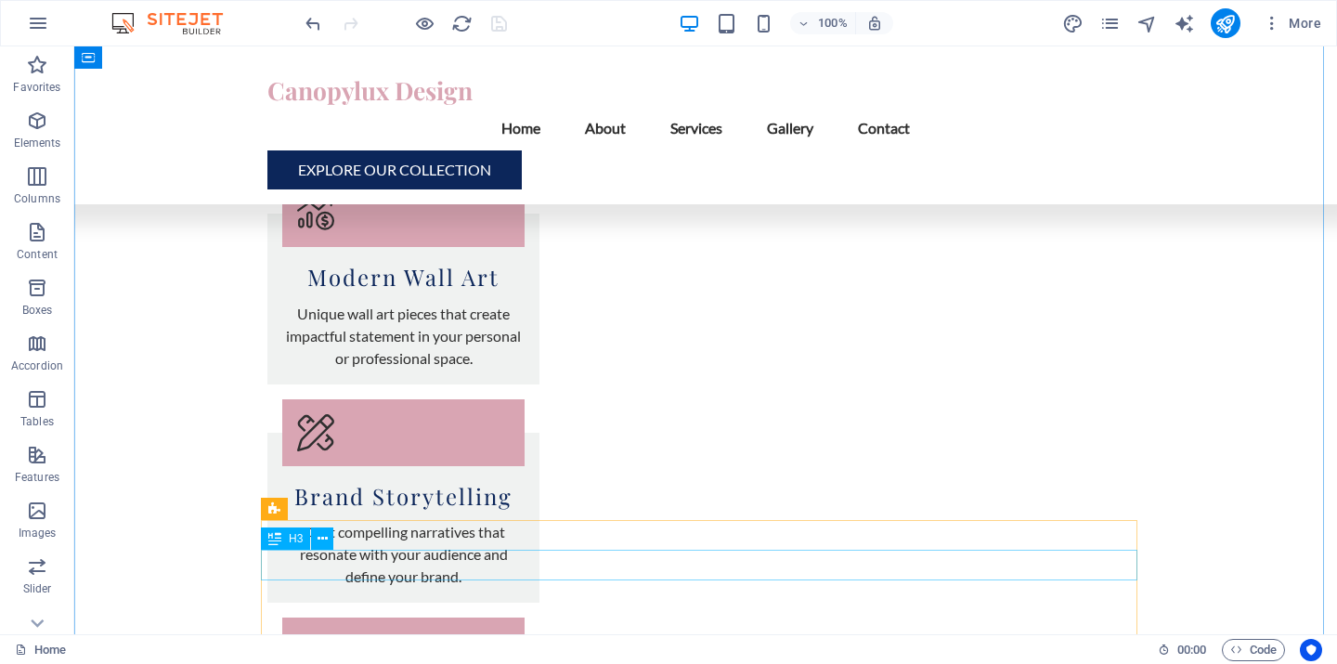
scroll to position [2793, 0]
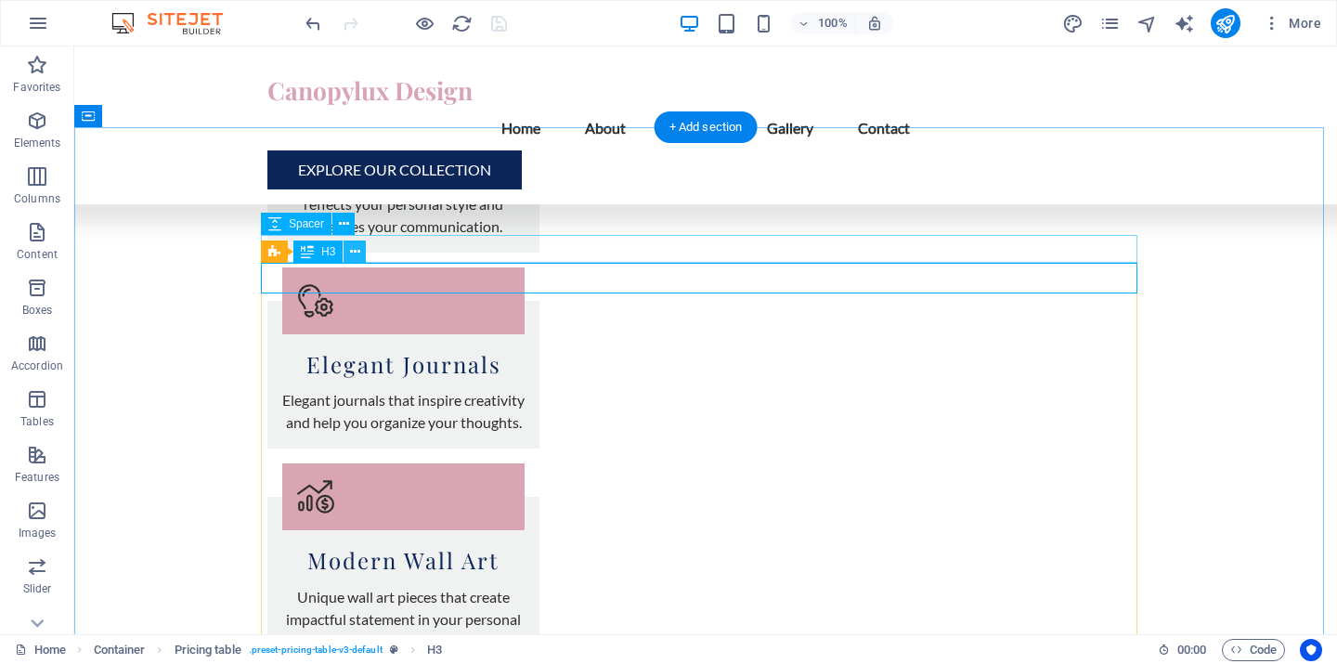
click at [358, 249] on icon at bounding box center [355, 252] width 10 height 20
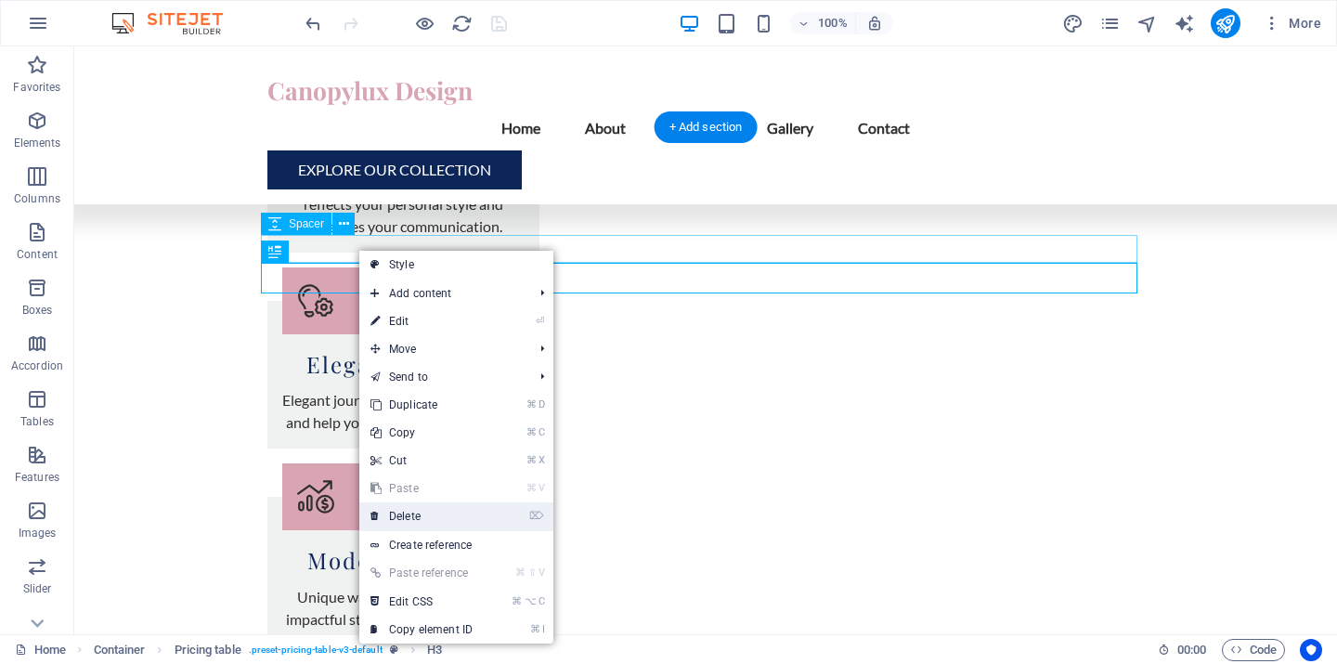
click at [421, 521] on link "⌦ Delete" at bounding box center [421, 516] width 124 height 28
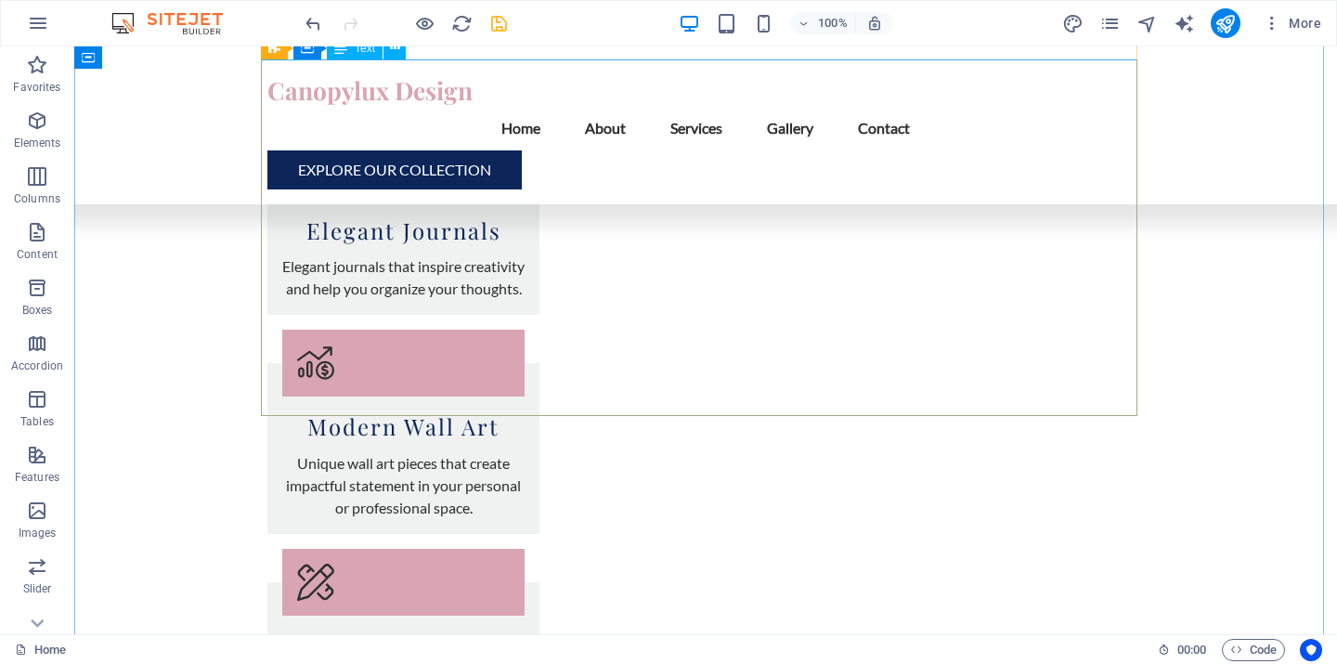
scroll to position [3011, 0]
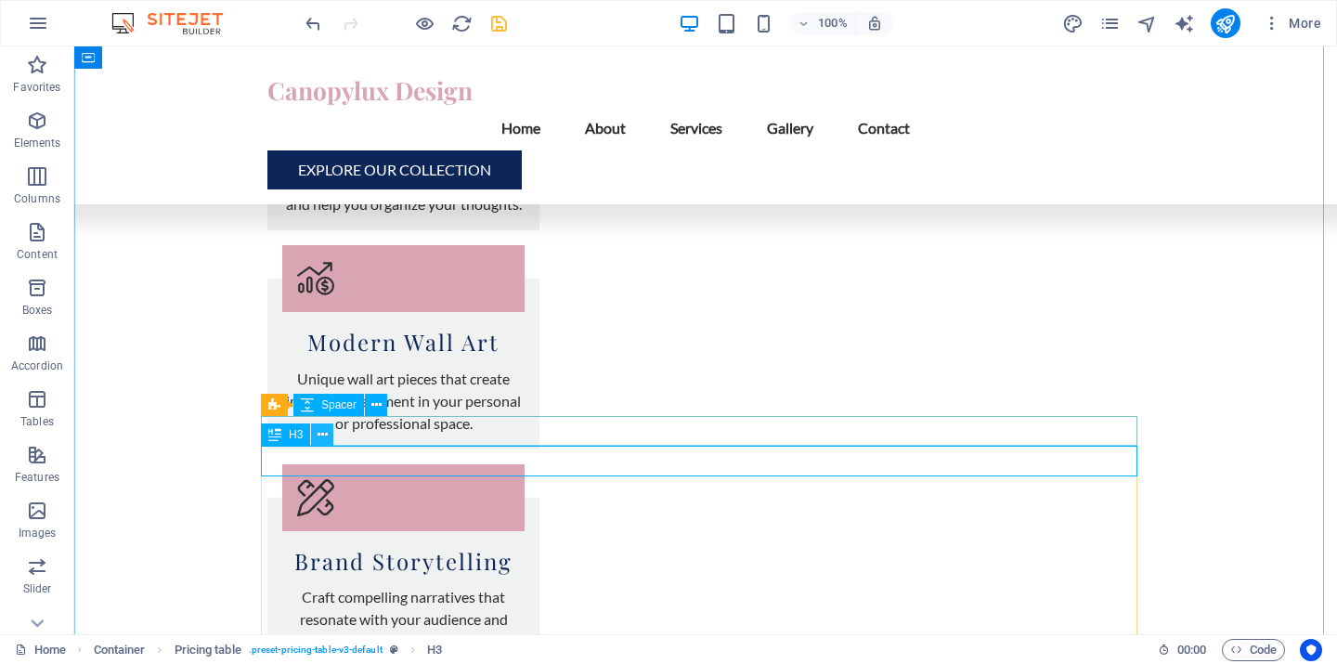
click at [323, 437] on icon at bounding box center [323, 435] width 10 height 20
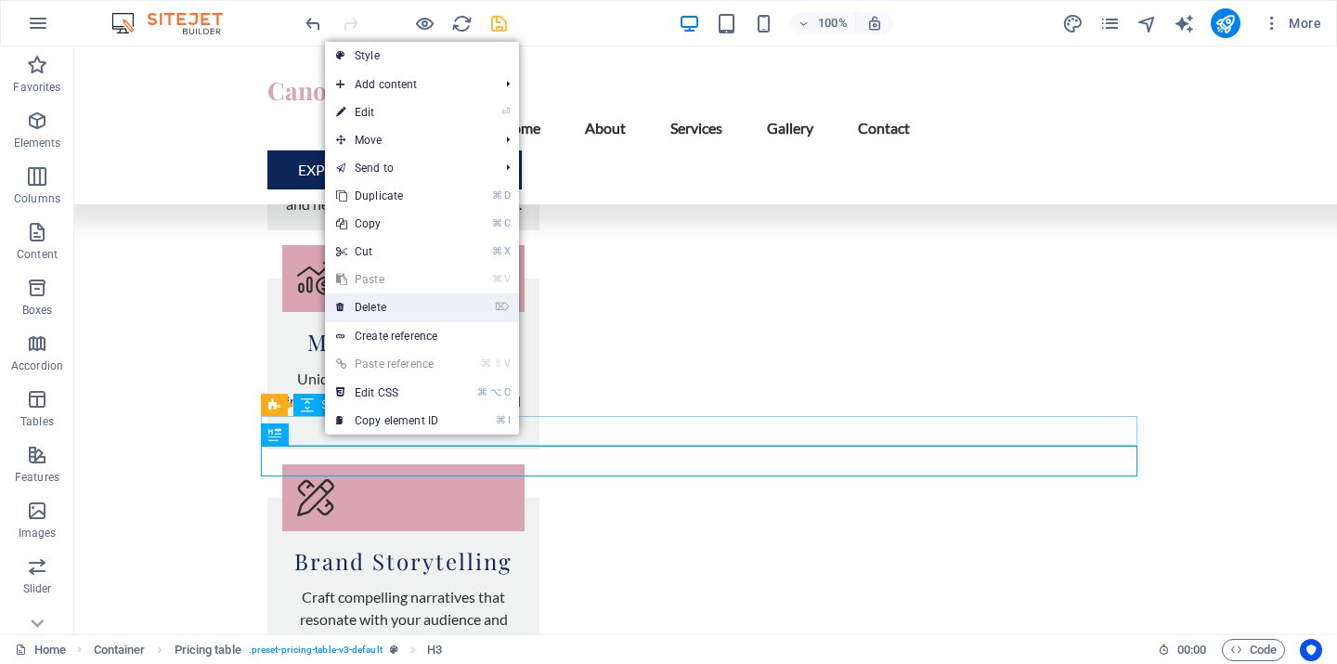
click at [382, 309] on link "⌦ Delete" at bounding box center [387, 307] width 124 height 28
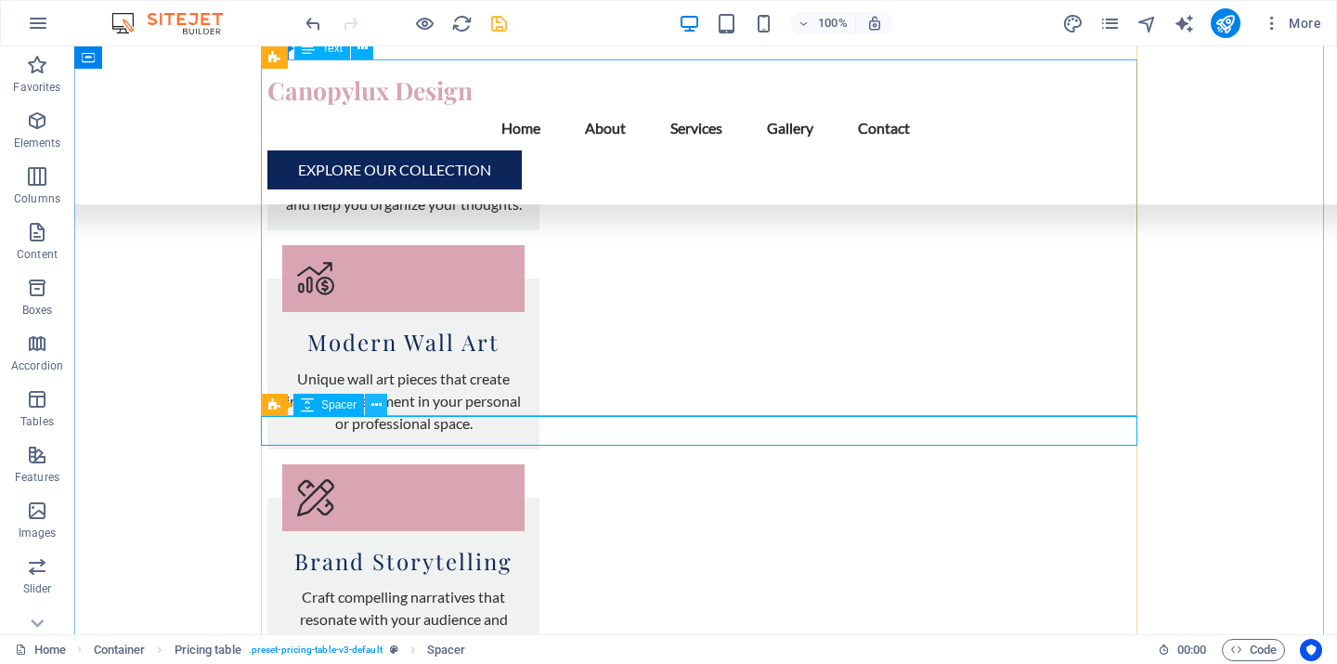
click at [377, 411] on icon at bounding box center [376, 406] width 10 height 20
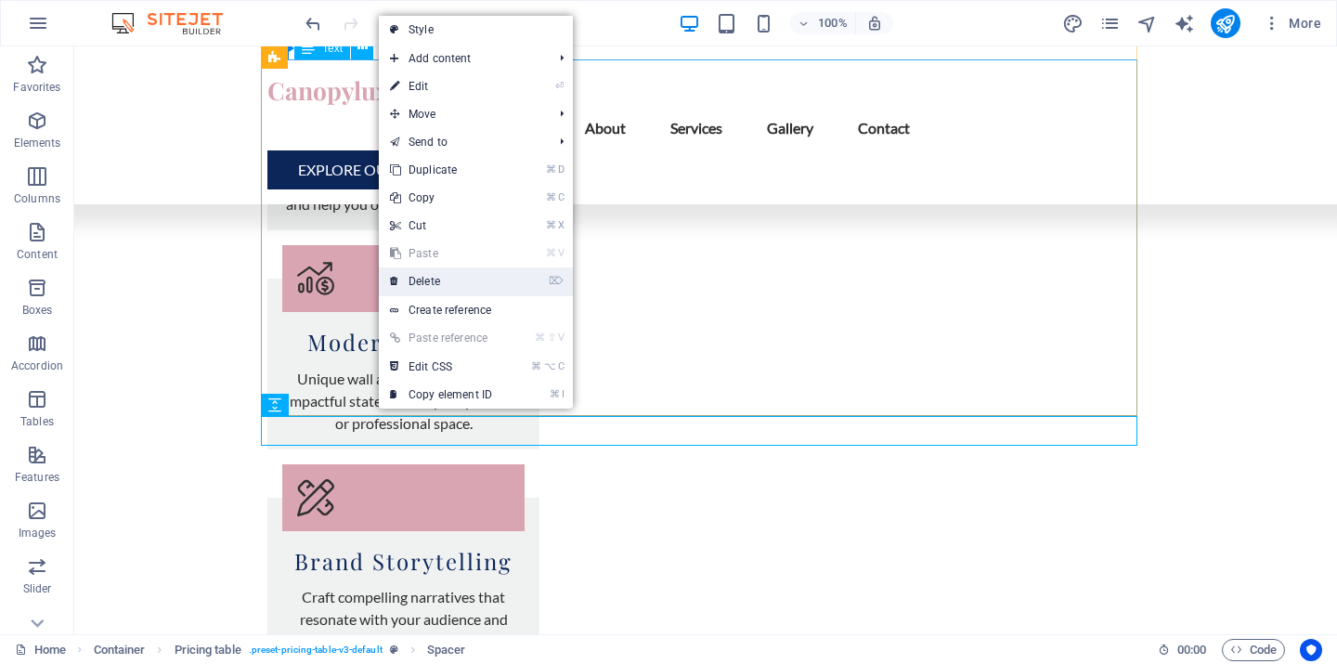
drag, startPoint x: 427, startPoint y: 285, endPoint x: 318, endPoint y: 270, distance: 110.6
click at [427, 285] on link "⌦ Delete" at bounding box center [441, 281] width 124 height 28
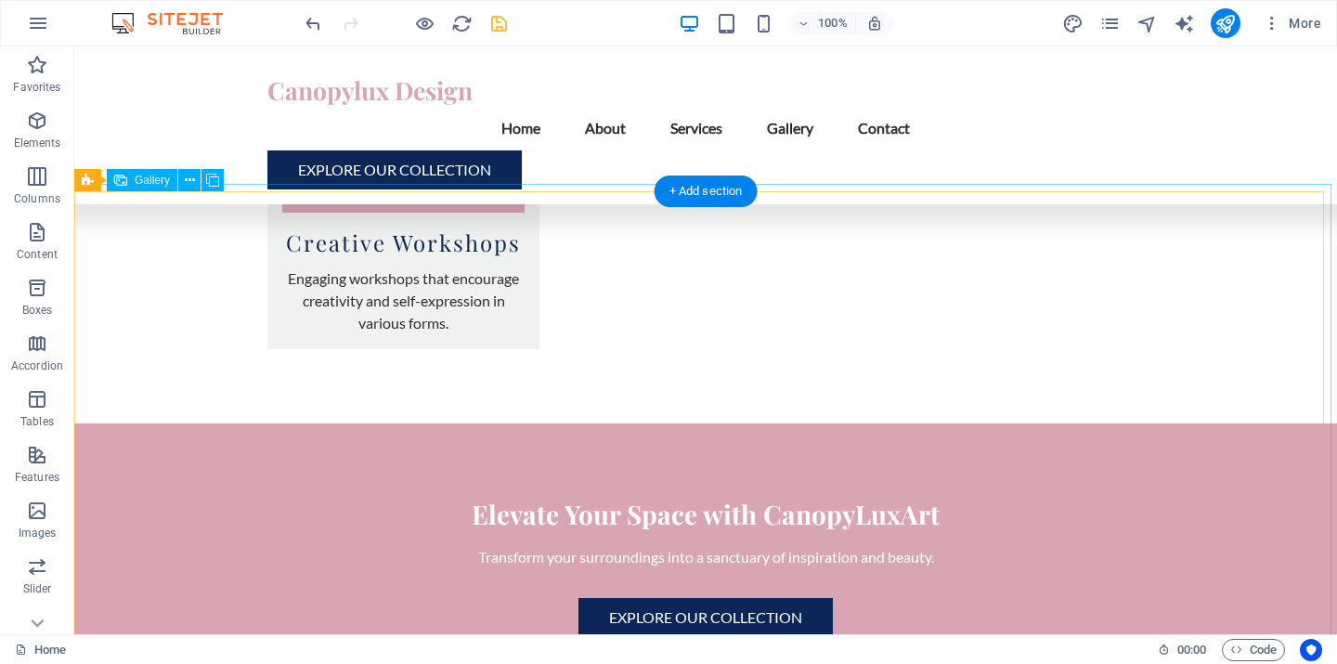
scroll to position [3825, 0]
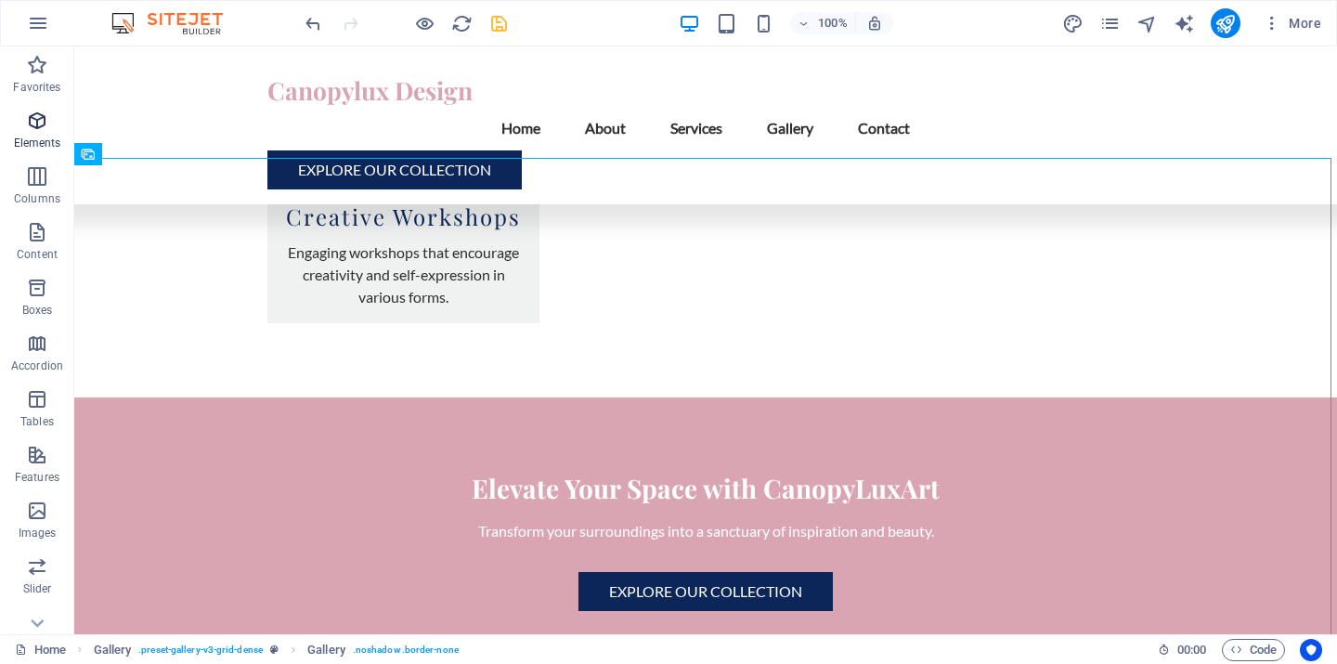
click at [29, 128] on icon "button" at bounding box center [37, 121] width 22 height 22
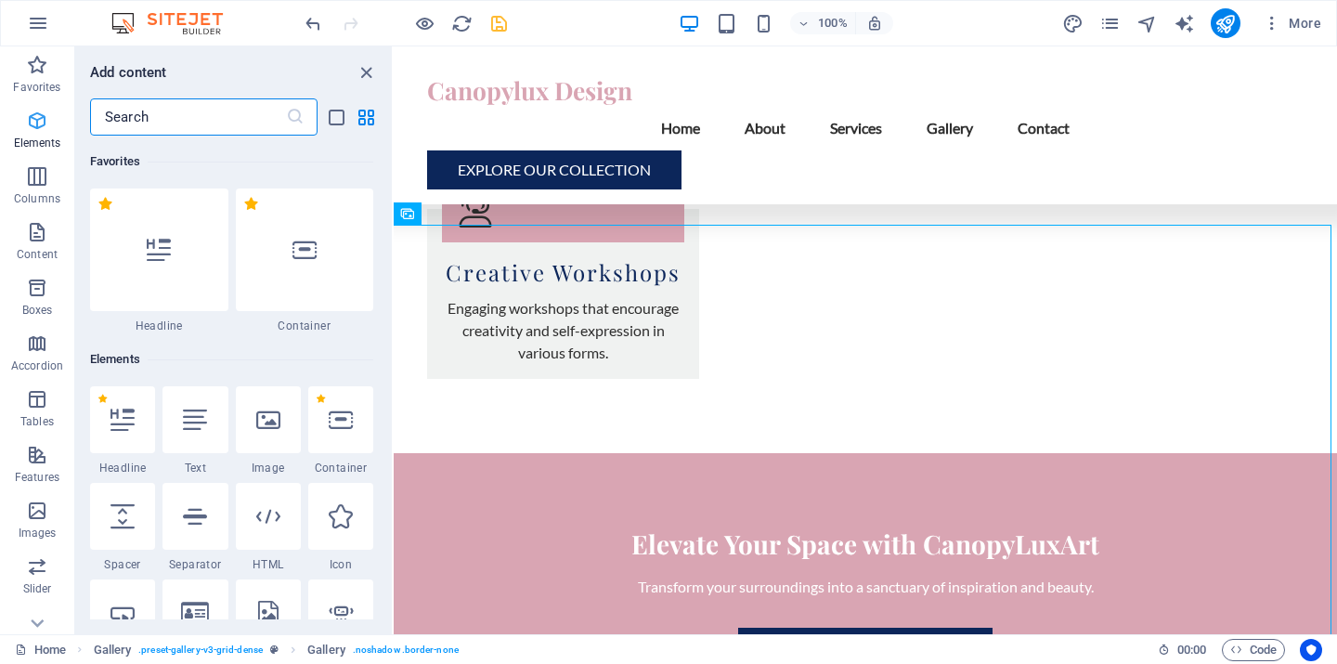
scroll to position [198, 0]
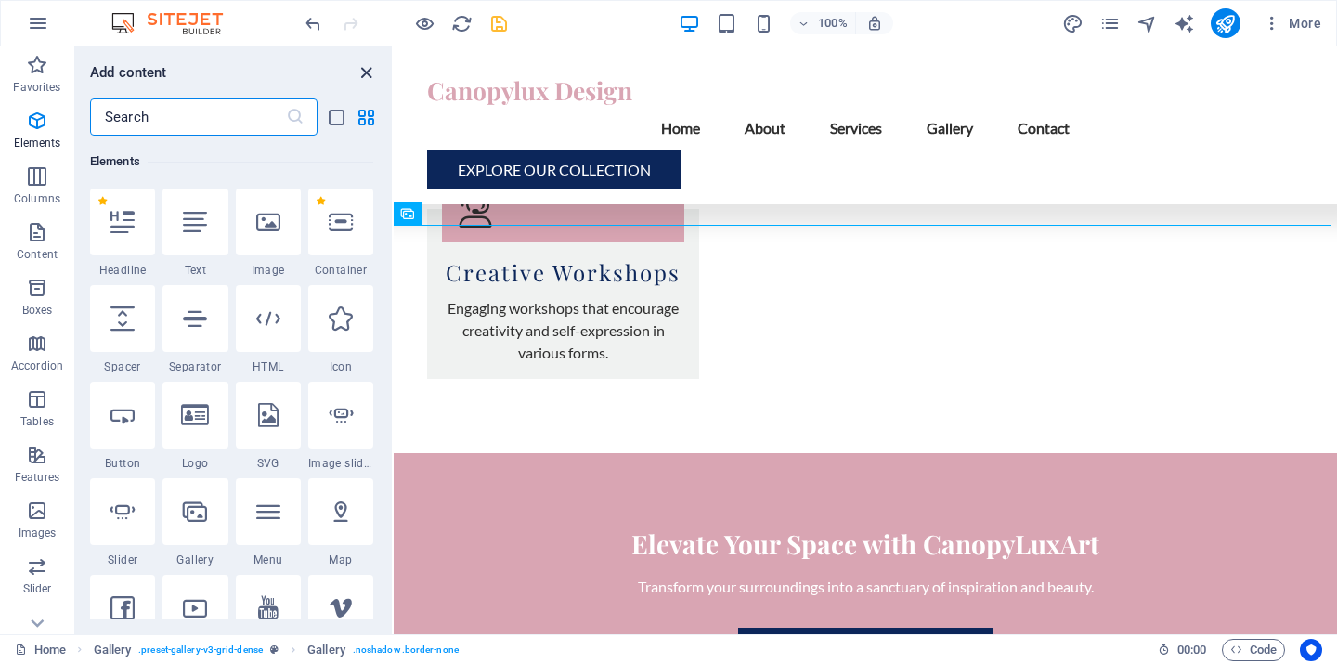
click at [361, 74] on icon "close panel" at bounding box center [366, 72] width 21 height 21
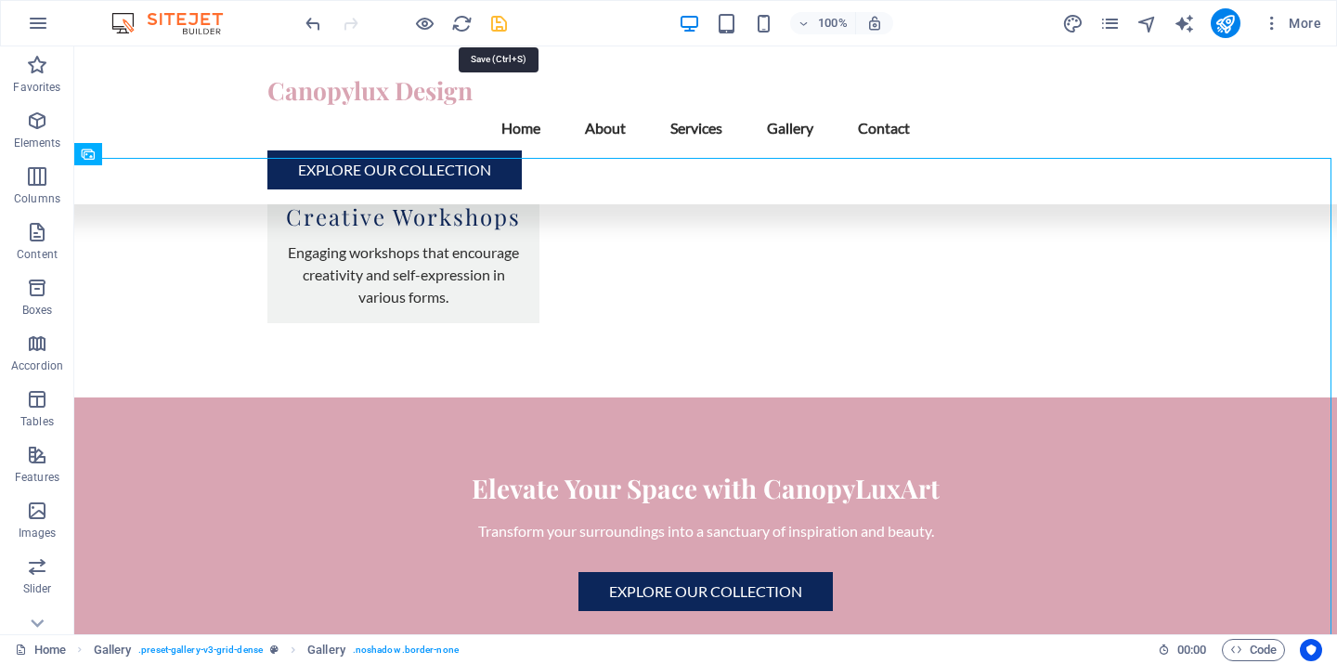
click at [495, 22] on icon "save" at bounding box center [499, 23] width 21 height 21
checkbox input "false"
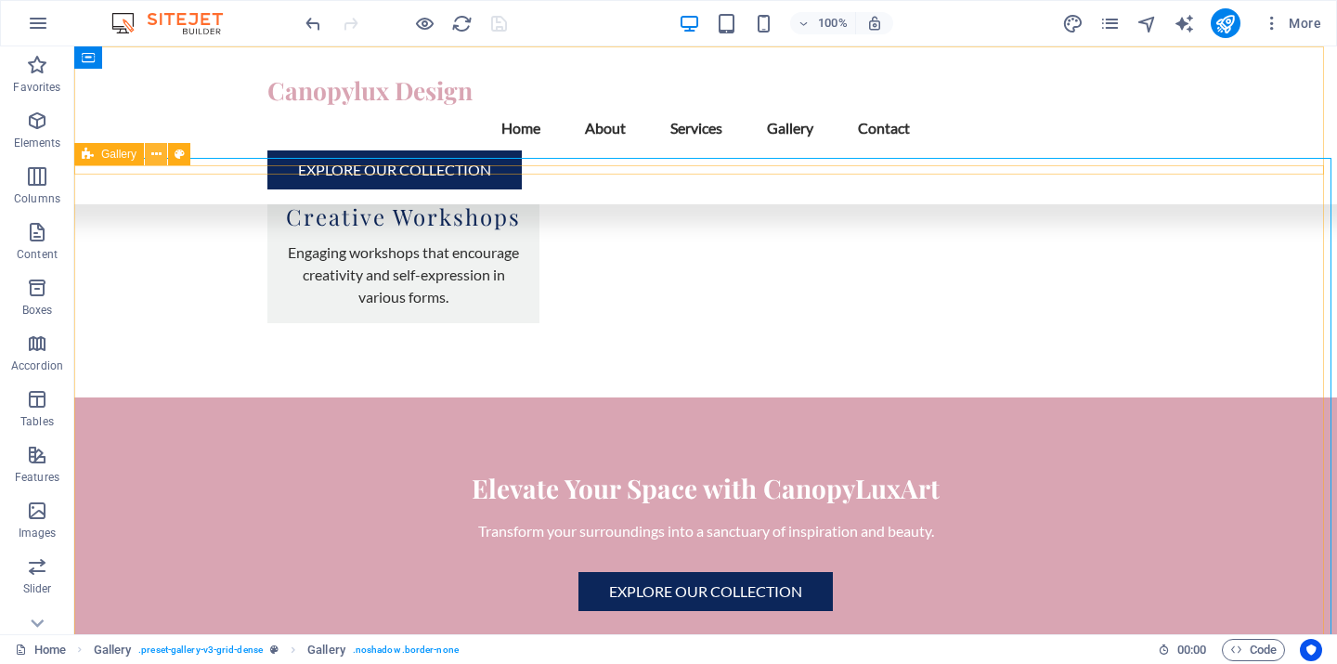
click at [154, 156] on icon at bounding box center [156, 155] width 10 height 20
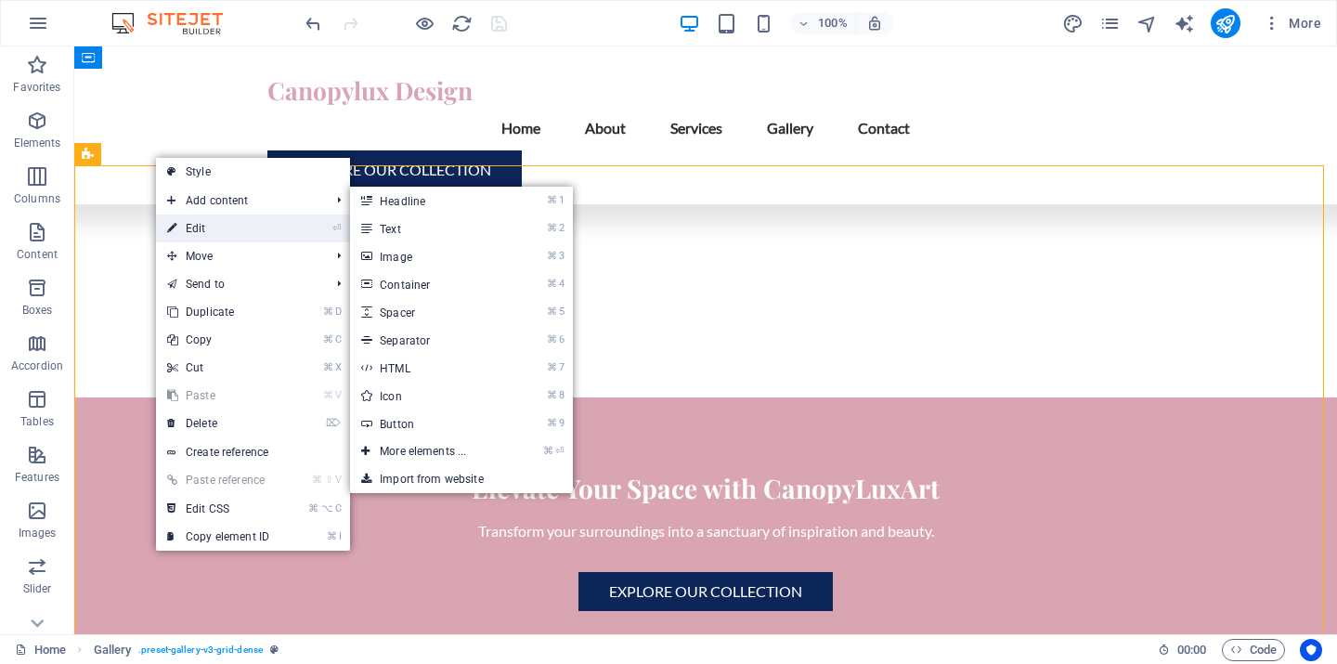
click at [199, 229] on link "⏎ Edit" at bounding box center [218, 229] width 124 height 28
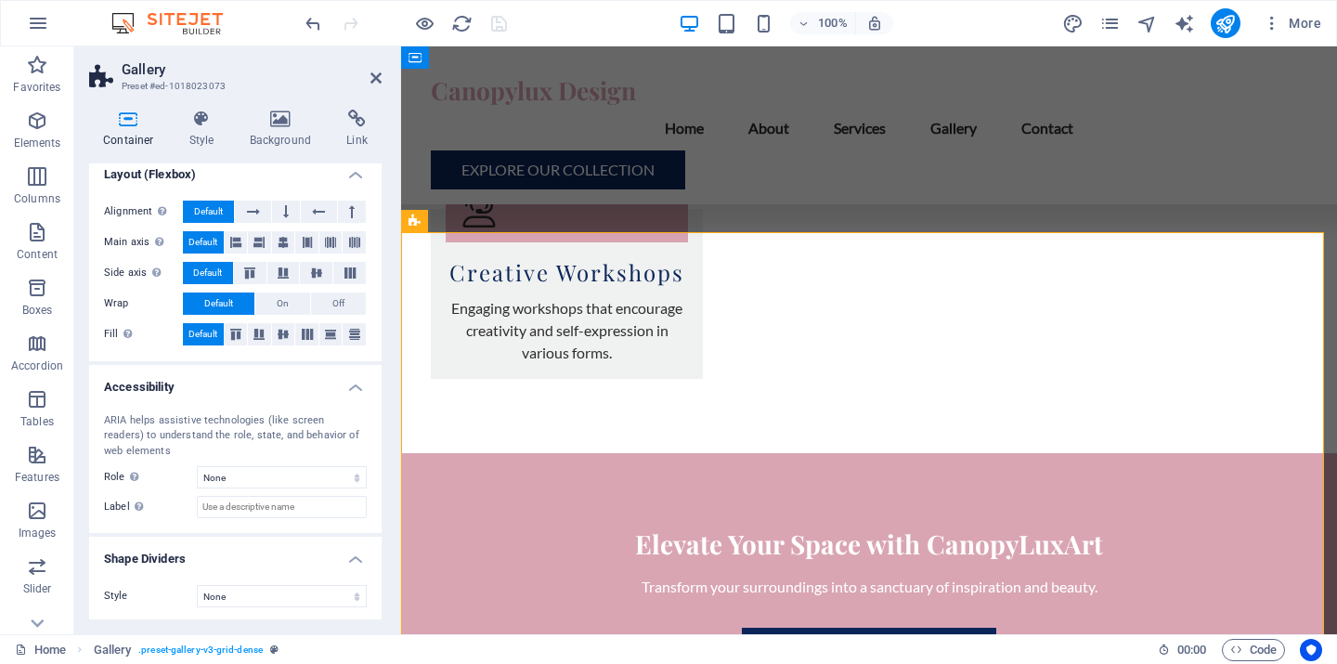
scroll to position [0, 0]
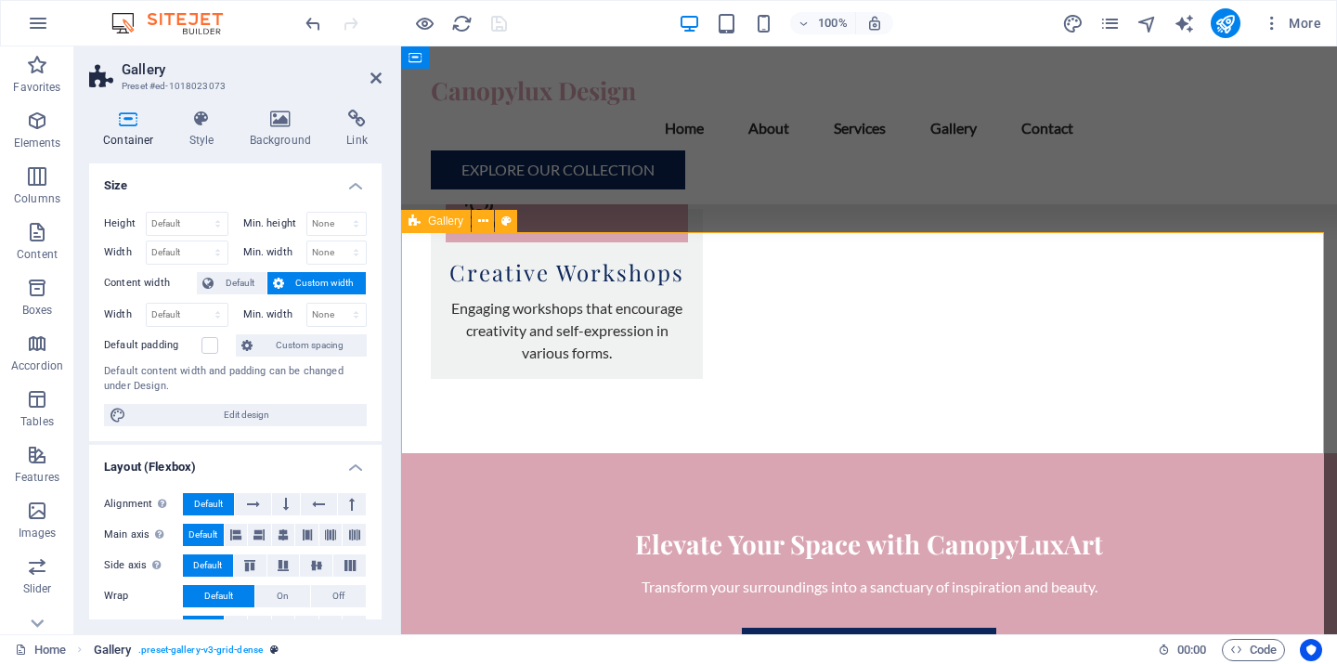
click at [235, 646] on span ". preset-gallery-v3-grid-dense" at bounding box center [200, 650] width 124 height 22
click at [277, 647] on icon "breadcrumb" at bounding box center [274, 650] width 8 height 10
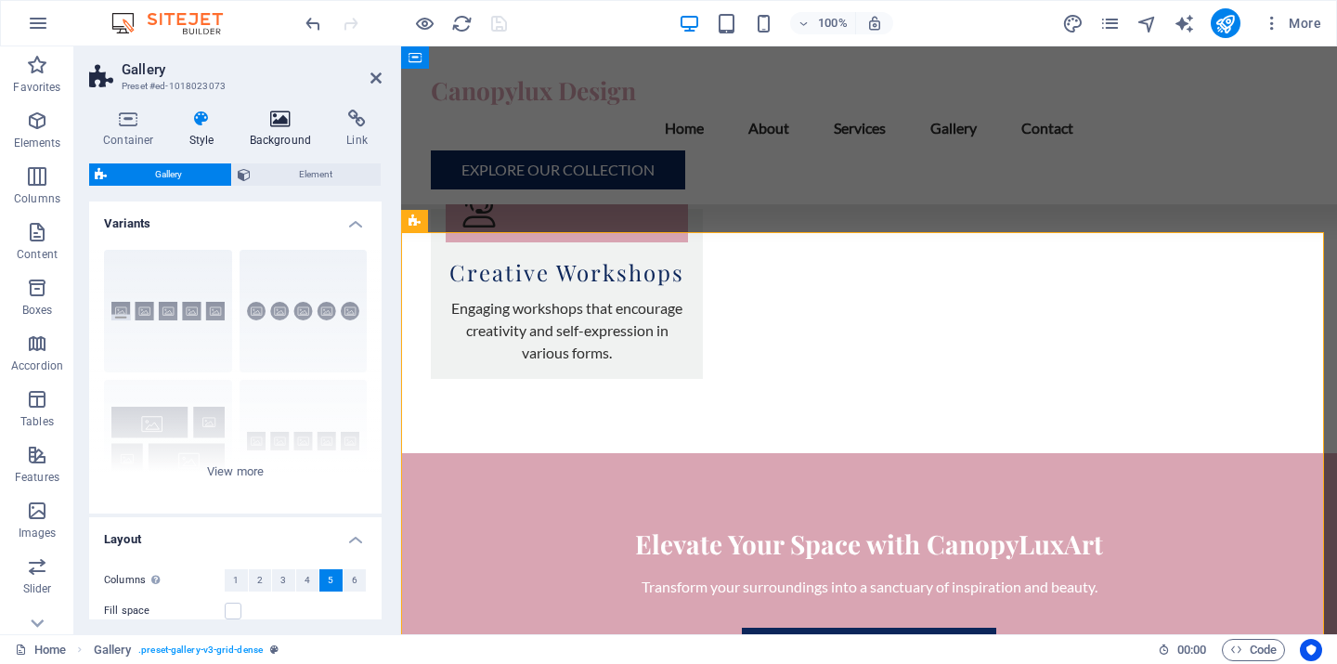
click at [282, 124] on icon at bounding box center [281, 119] width 90 height 19
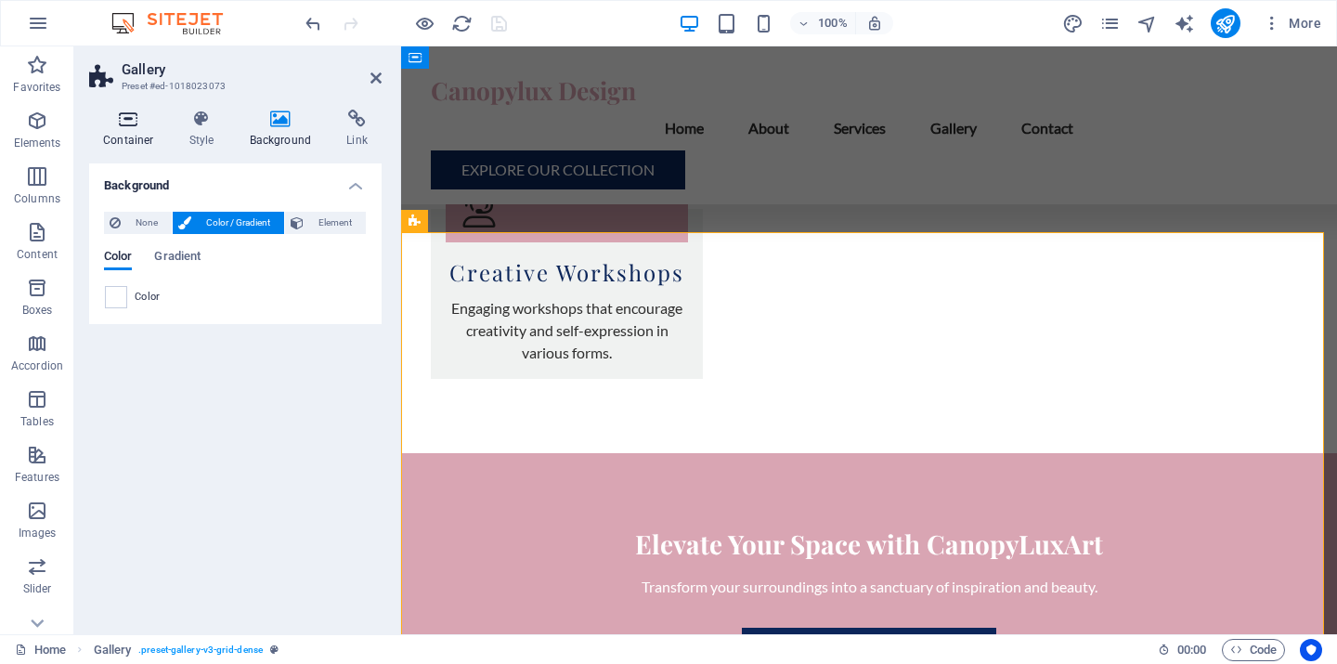
click at [127, 129] on h4 "Container" at bounding box center [132, 129] width 86 height 39
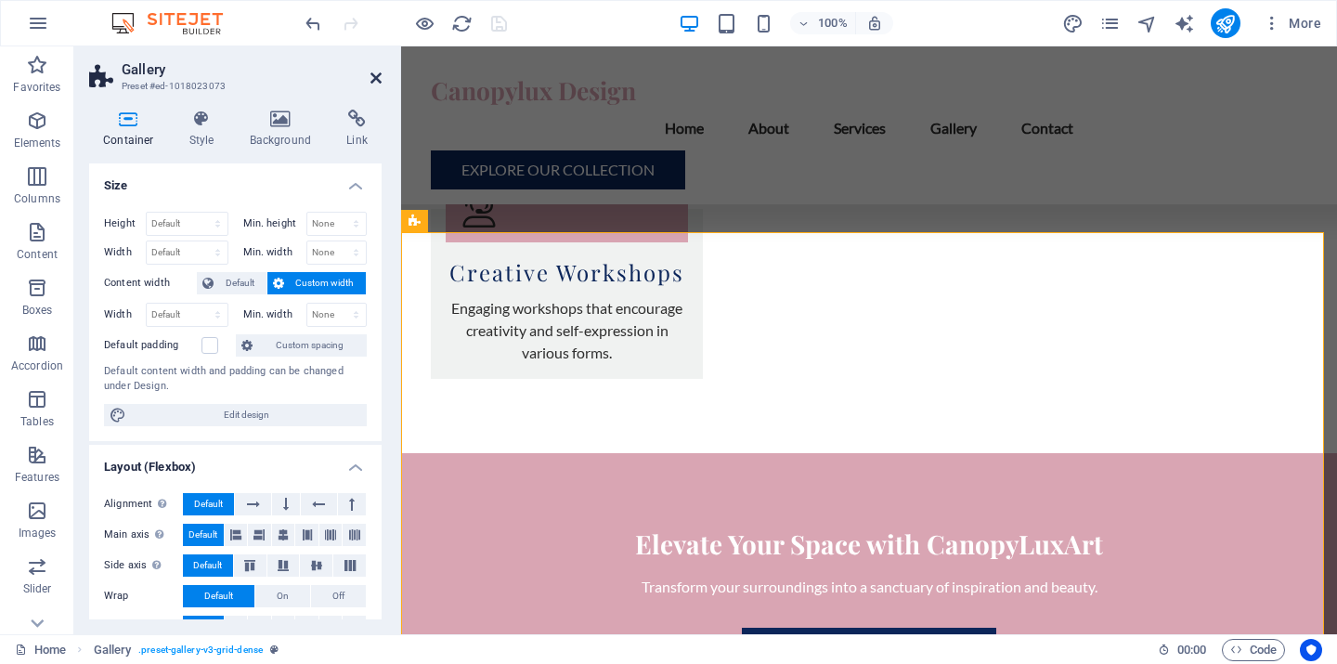
click at [378, 78] on icon at bounding box center [376, 78] width 11 height 15
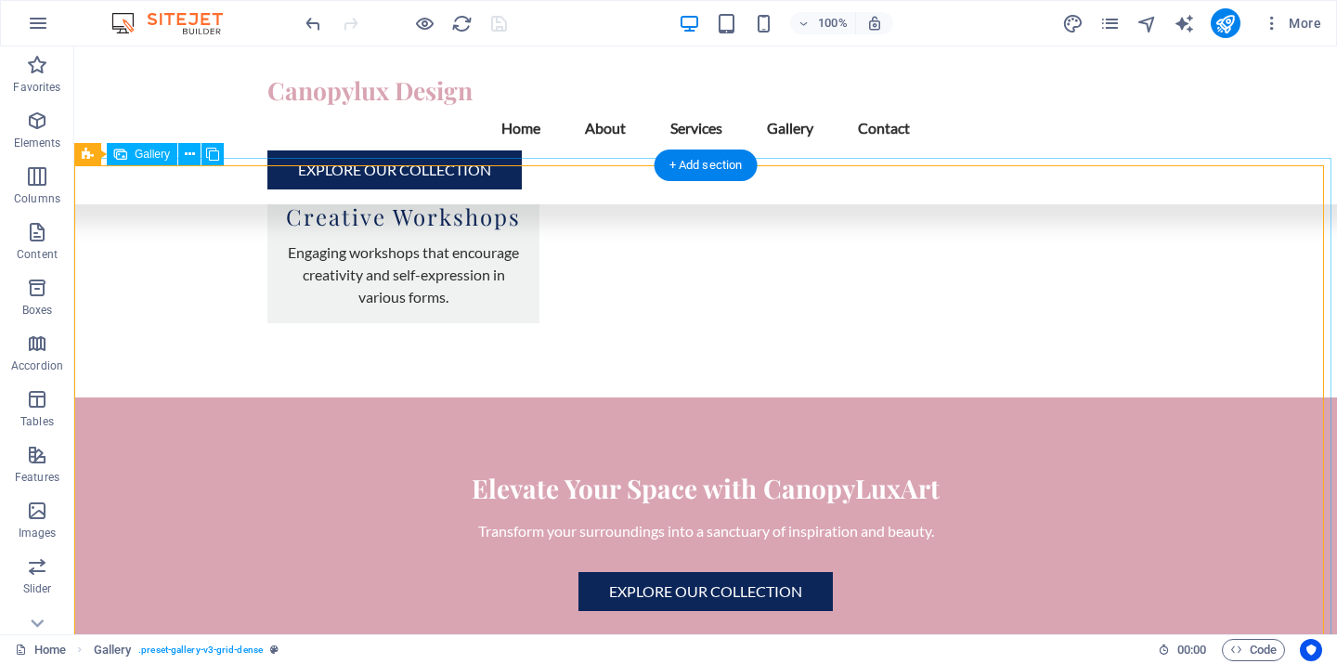
click at [398, 649] on span ". noshadow .border-none" at bounding box center [406, 650] width 106 height 22
click at [426, 648] on span ". noshadow .border-none" at bounding box center [406, 650] width 106 height 22
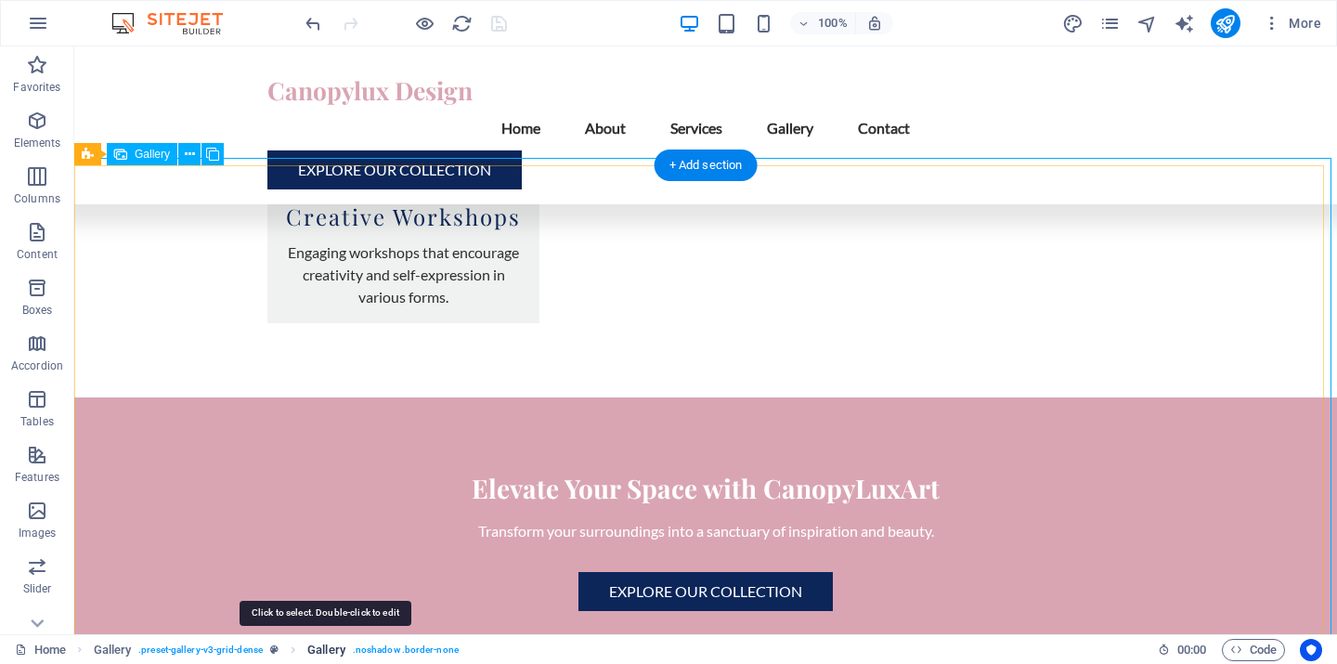
click at [337, 649] on span "Gallery" at bounding box center [326, 650] width 38 height 22
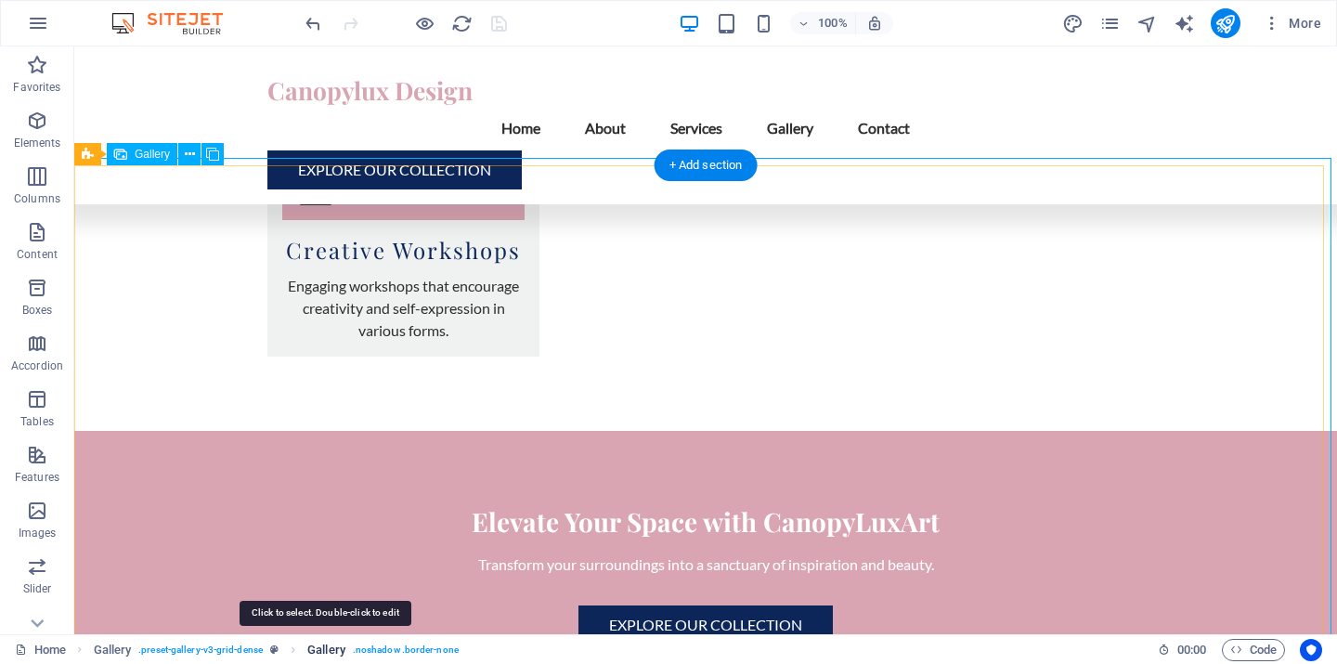
select select "4"
select select "px"
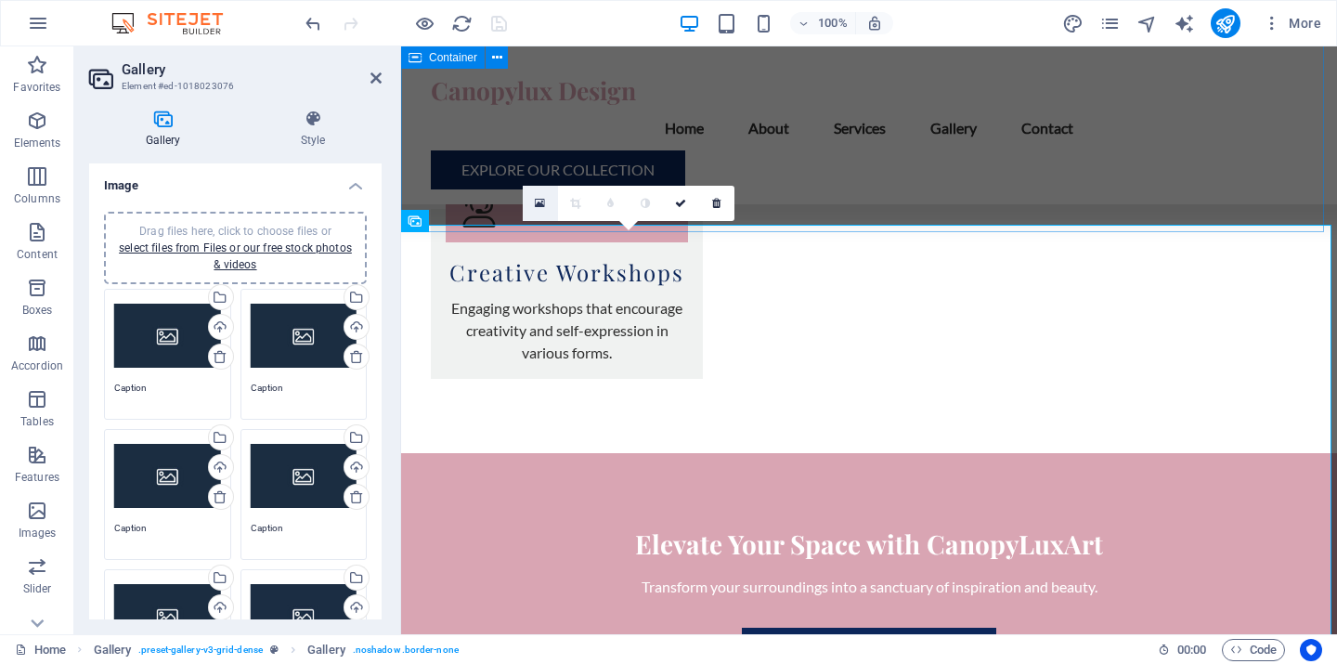
click at [541, 202] on icon at bounding box center [540, 203] width 10 height 13
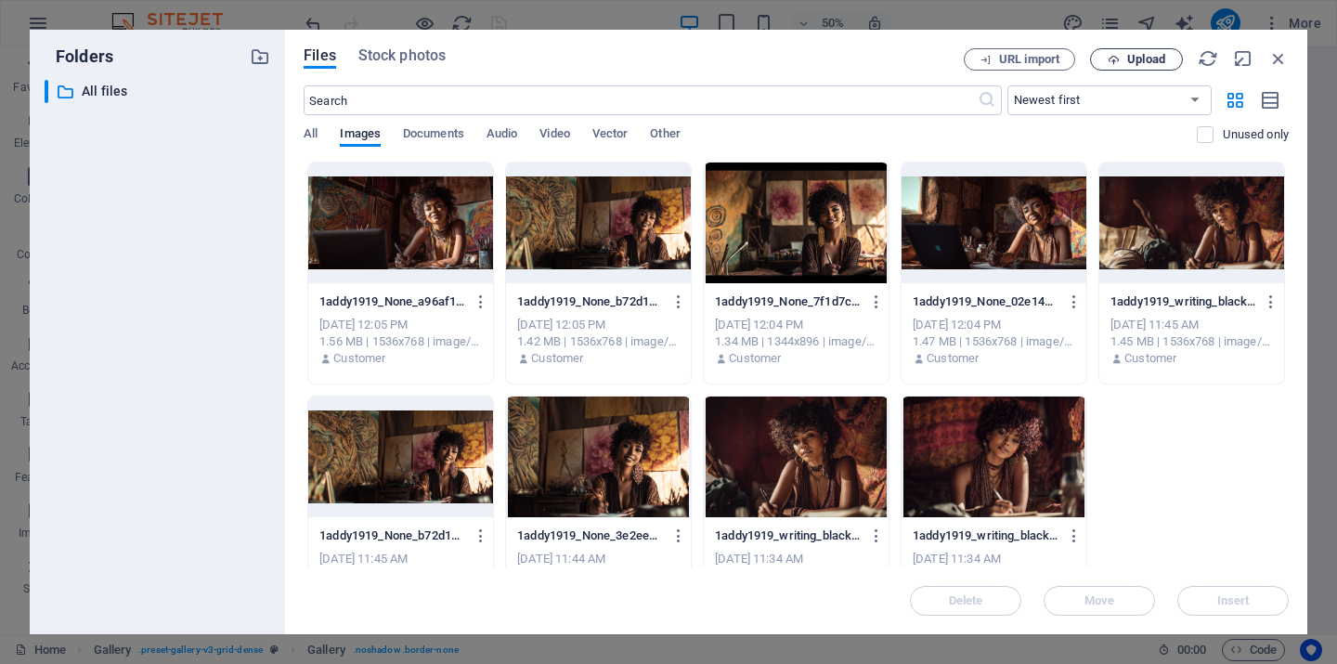
click at [1158, 56] on span "Upload" at bounding box center [1147, 59] width 38 height 11
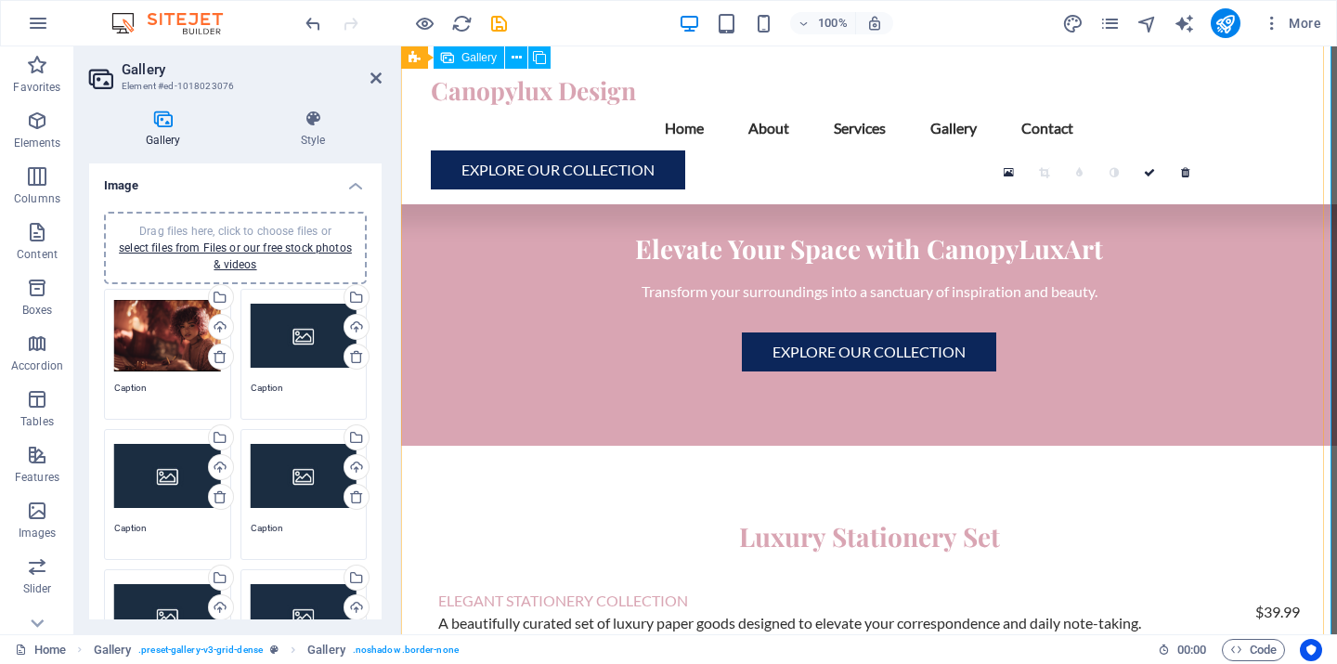
scroll to position [3891, 0]
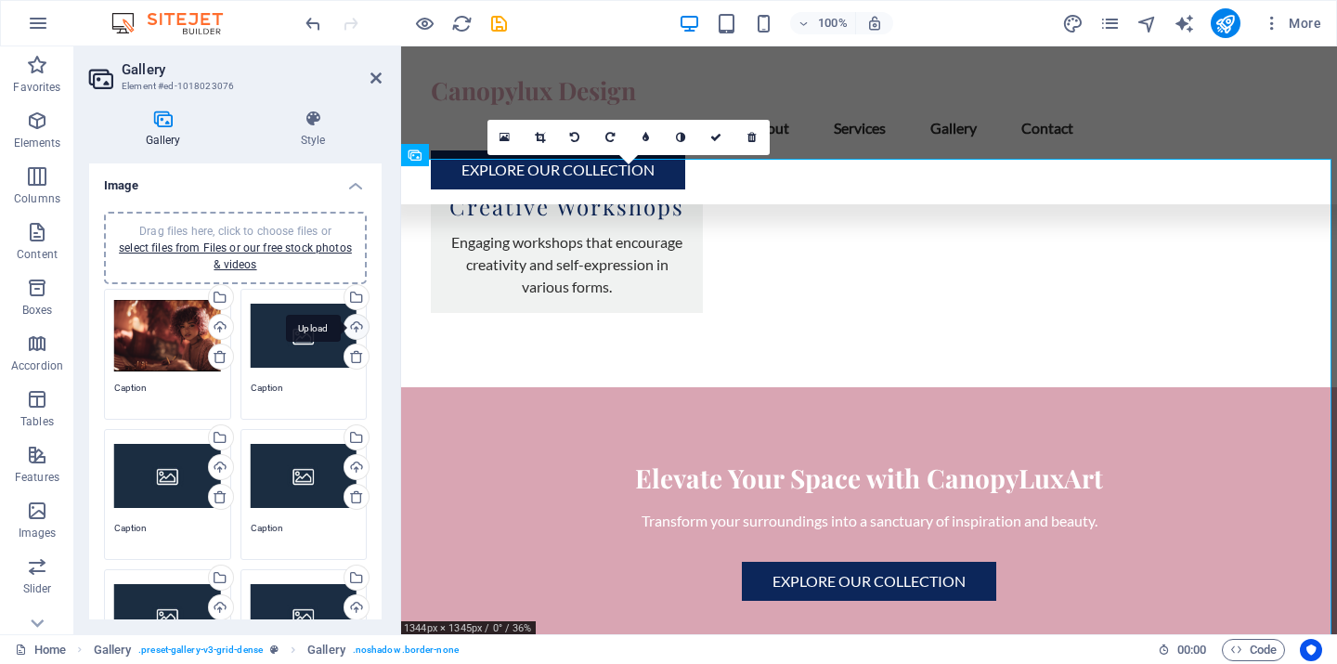
click at [351, 325] on div "Upload" at bounding box center [355, 329] width 28 height 28
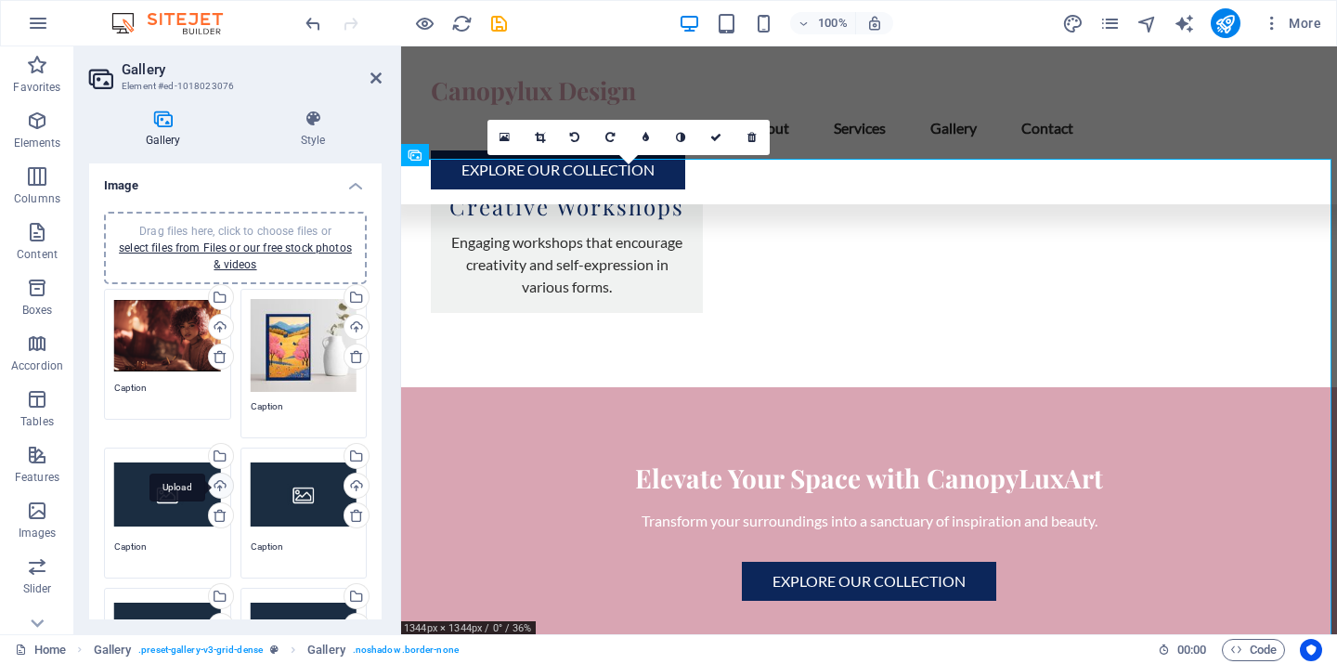
click at [220, 483] on div "Upload" at bounding box center [219, 488] width 28 height 28
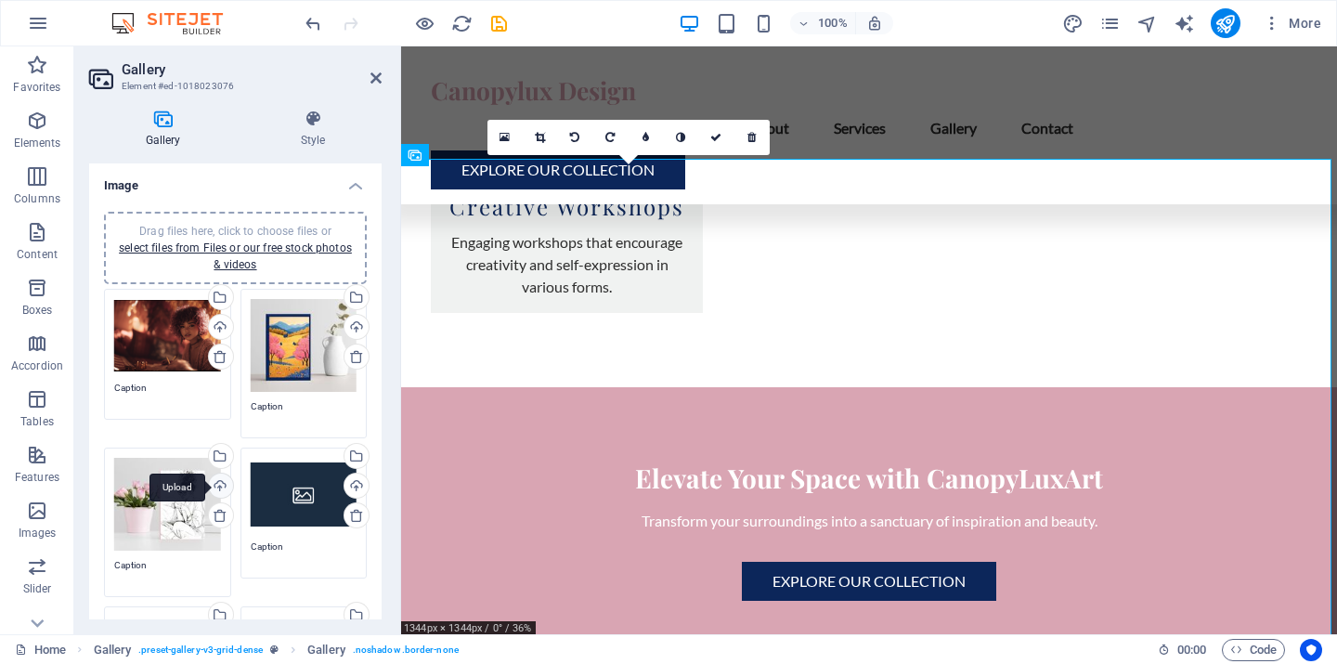
click at [221, 485] on div "Upload" at bounding box center [219, 488] width 28 height 28
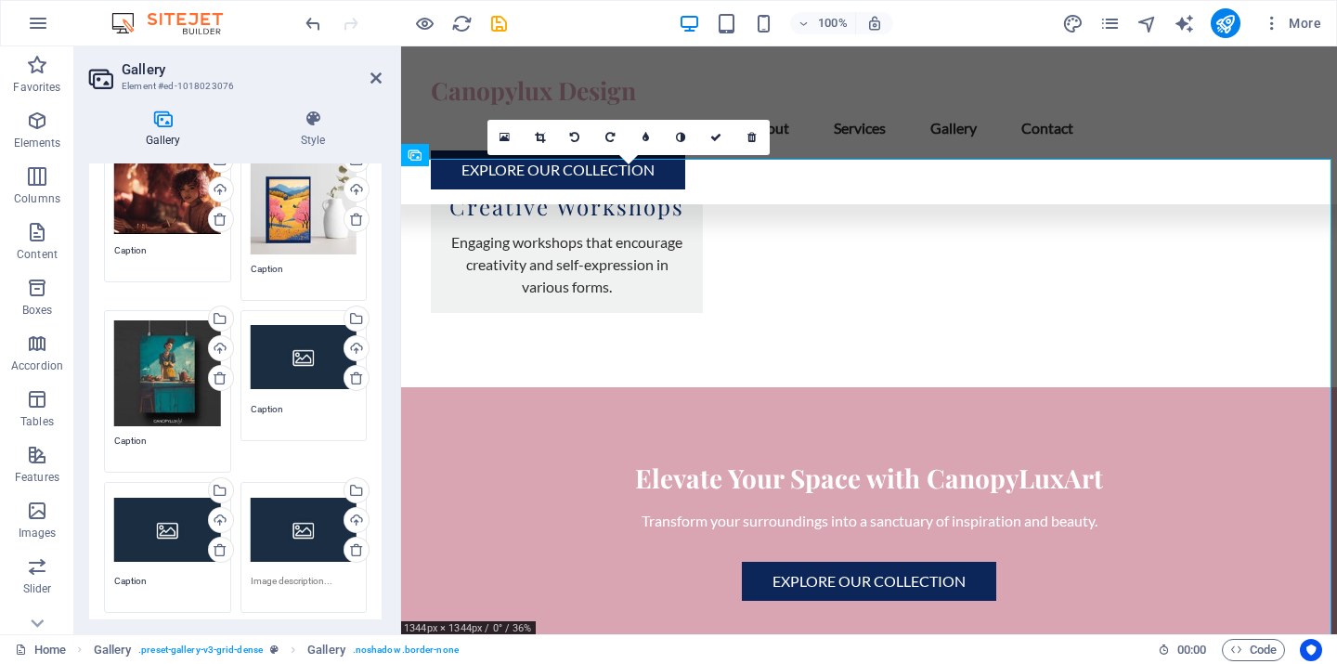
scroll to position [258, 0]
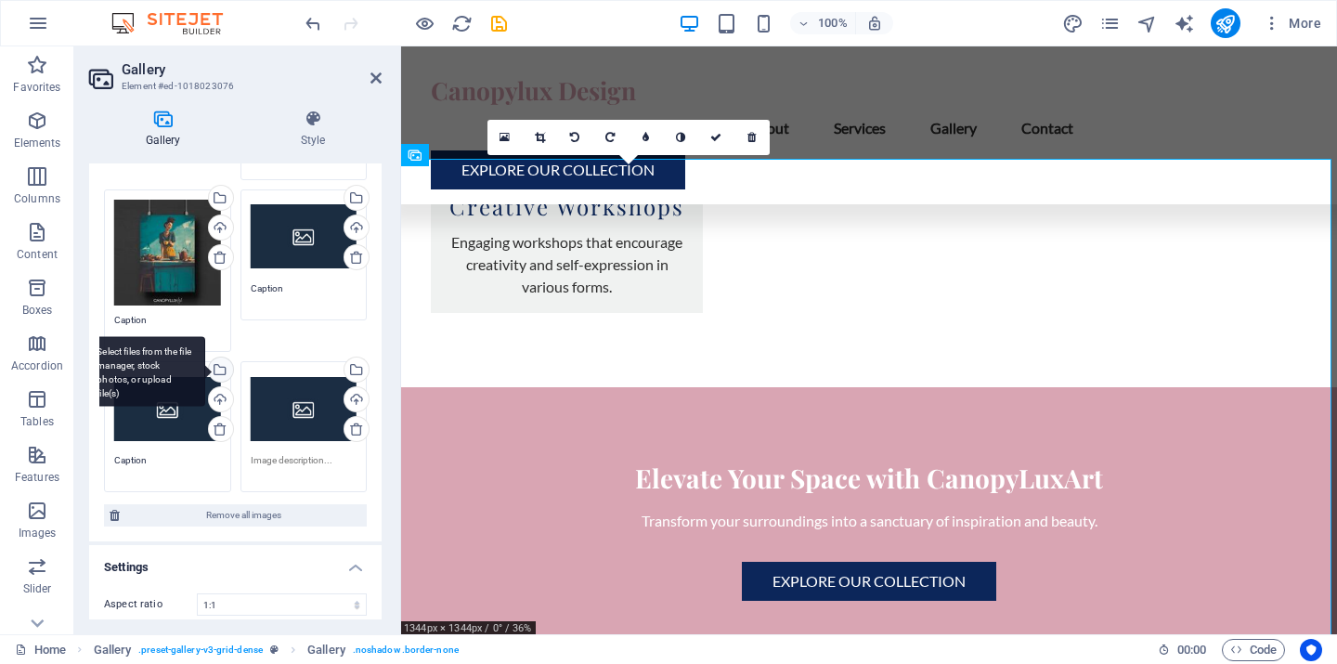
click at [219, 366] on div "Select files from the file manager, stock photos, or upload file(s)" at bounding box center [219, 372] width 28 height 28
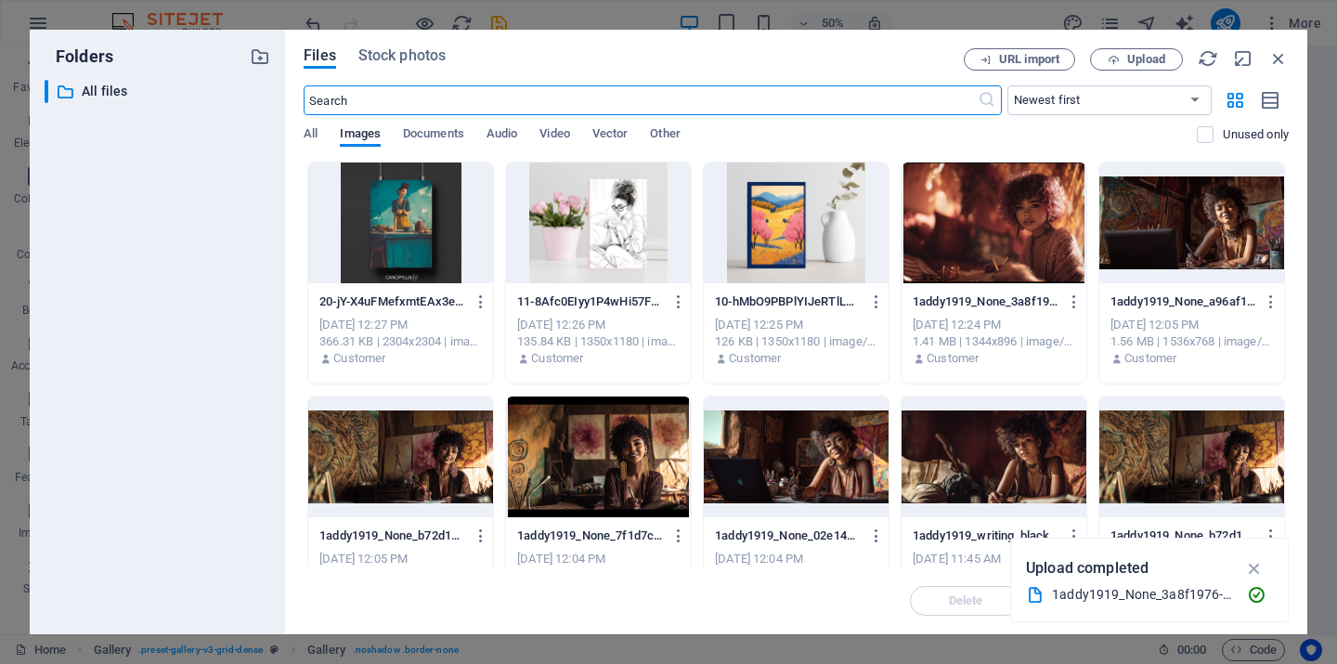
click at [588, 215] on div at bounding box center [598, 223] width 185 height 121
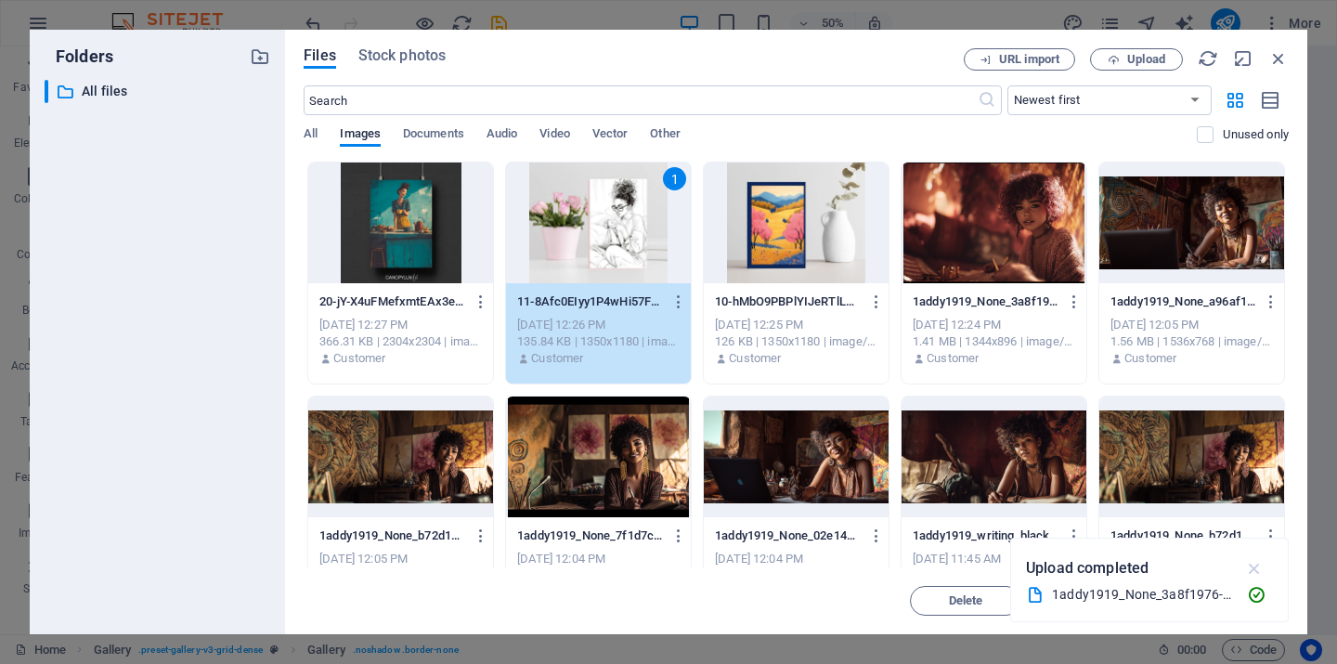
click at [1256, 562] on icon "button" at bounding box center [1255, 568] width 21 height 20
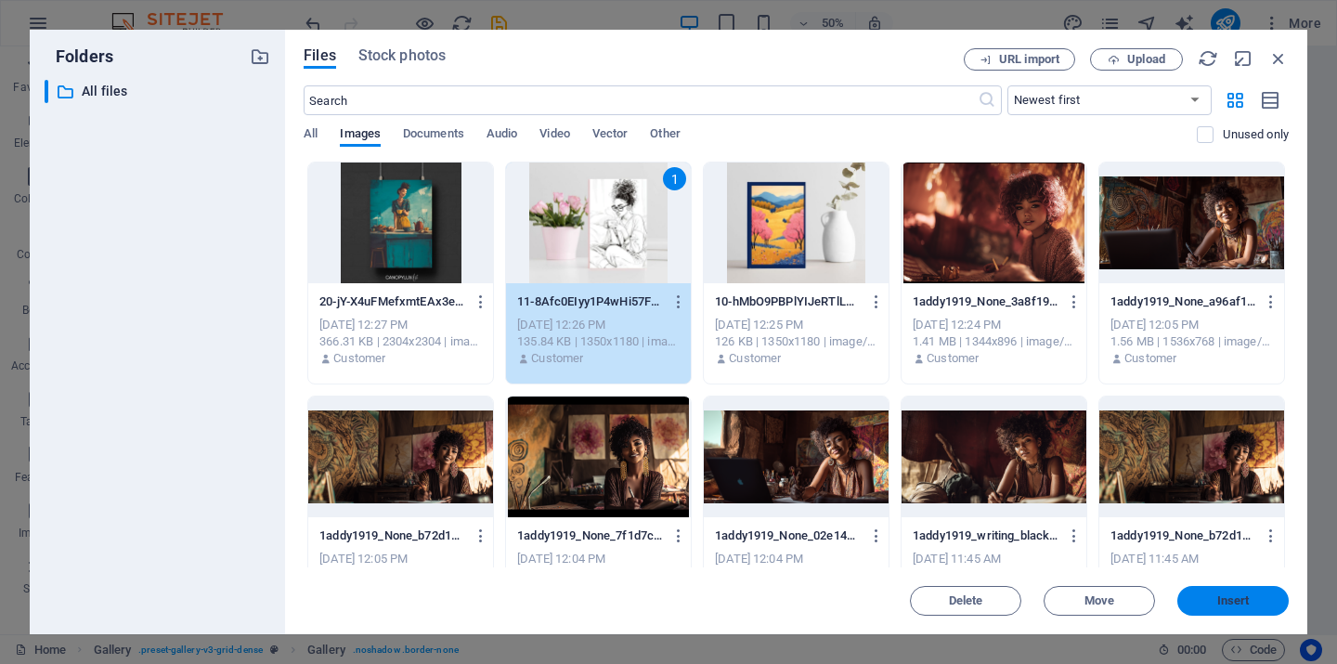
click at [1247, 601] on span "Insert" at bounding box center [1234, 600] width 33 height 11
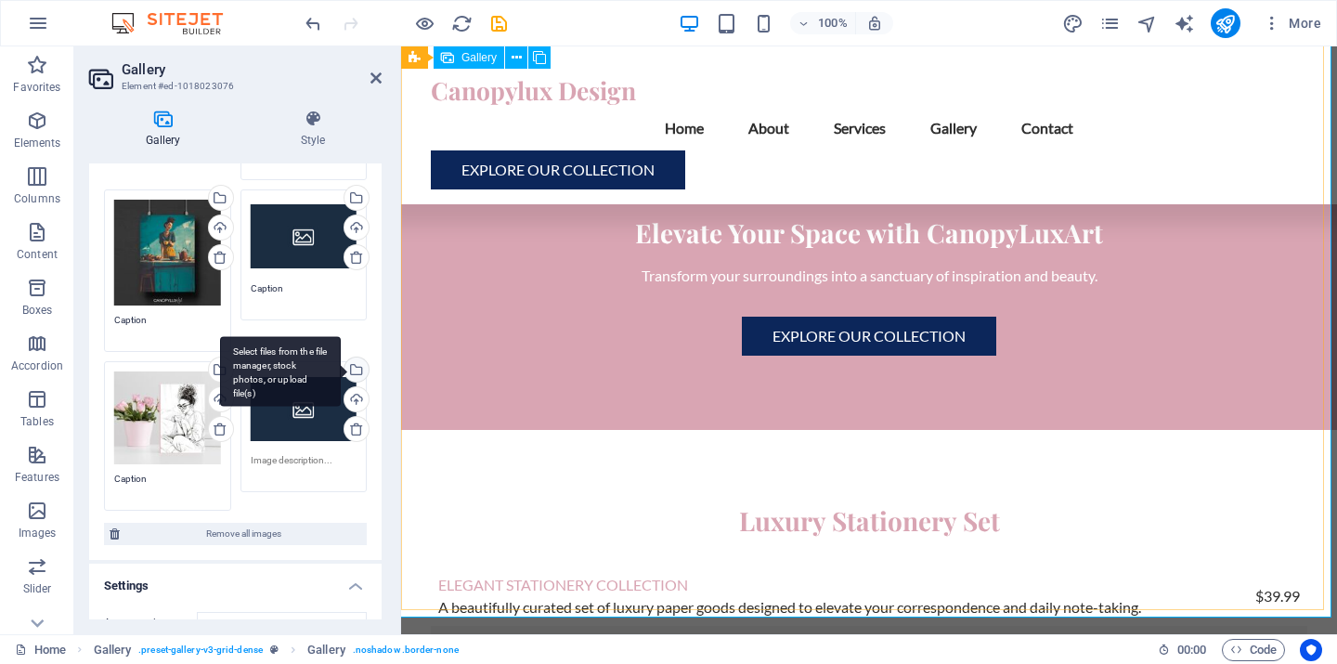
scroll to position [157, 0]
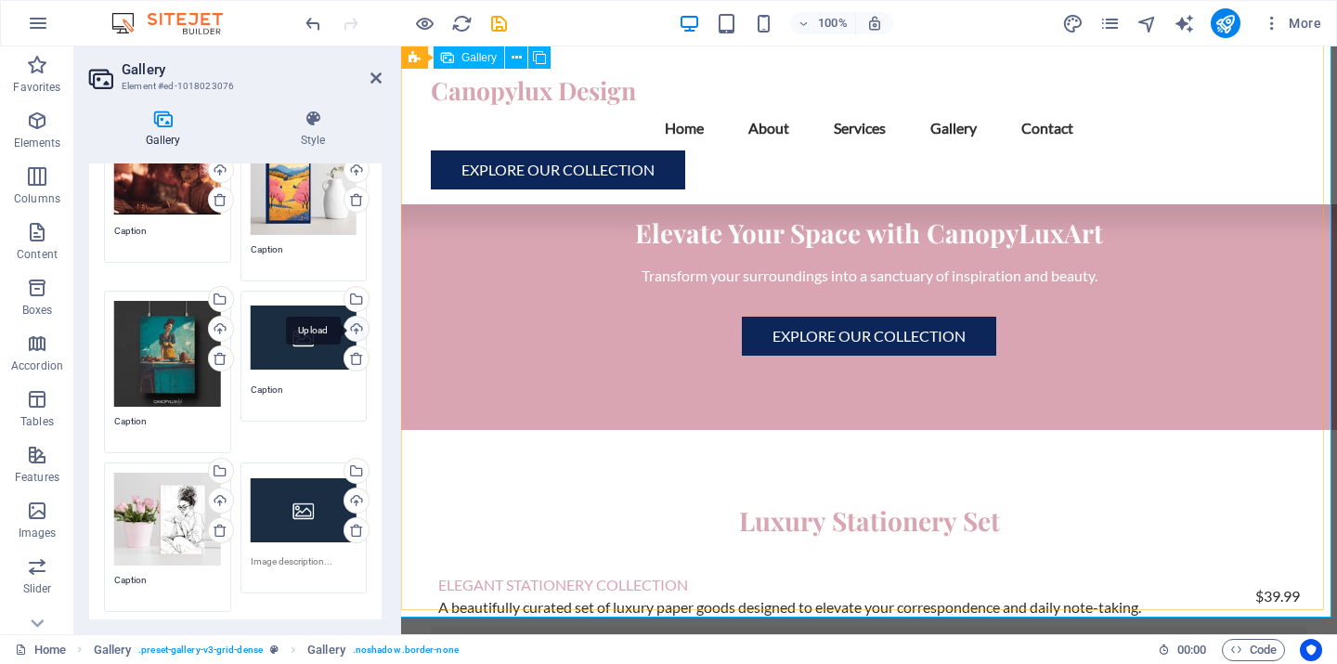
click at [349, 329] on div "Upload" at bounding box center [355, 331] width 28 height 28
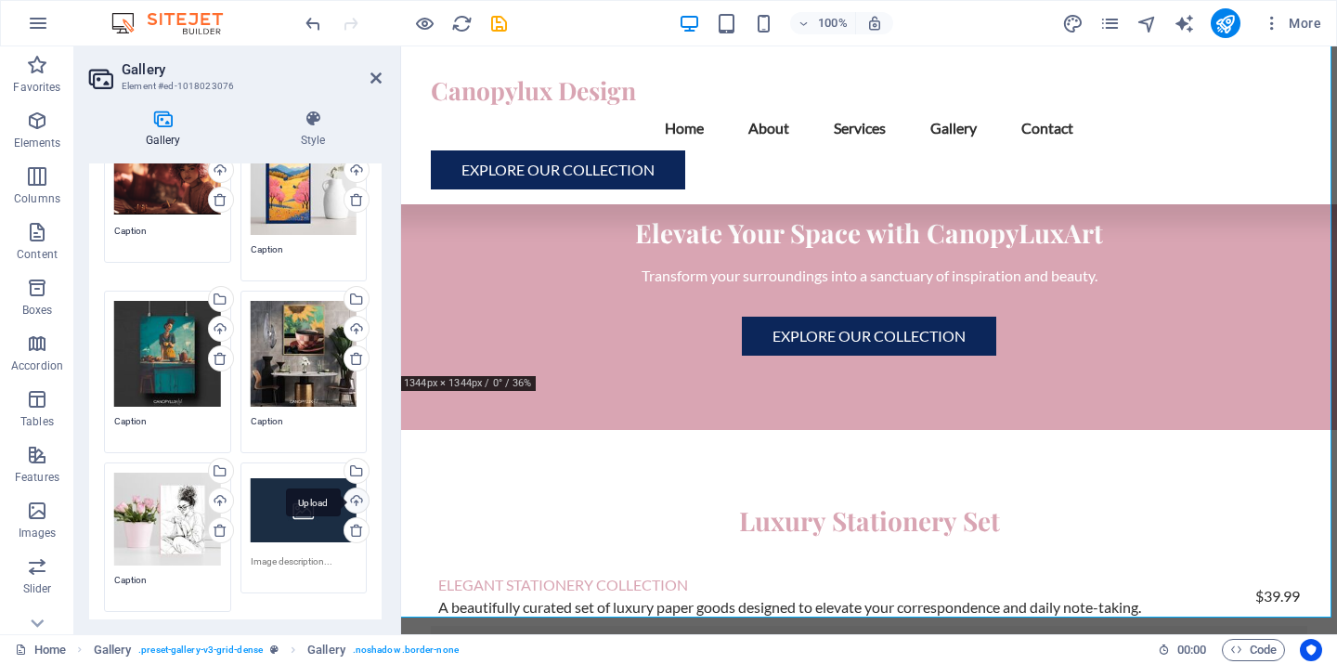
click at [355, 499] on div "Upload" at bounding box center [355, 503] width 28 height 28
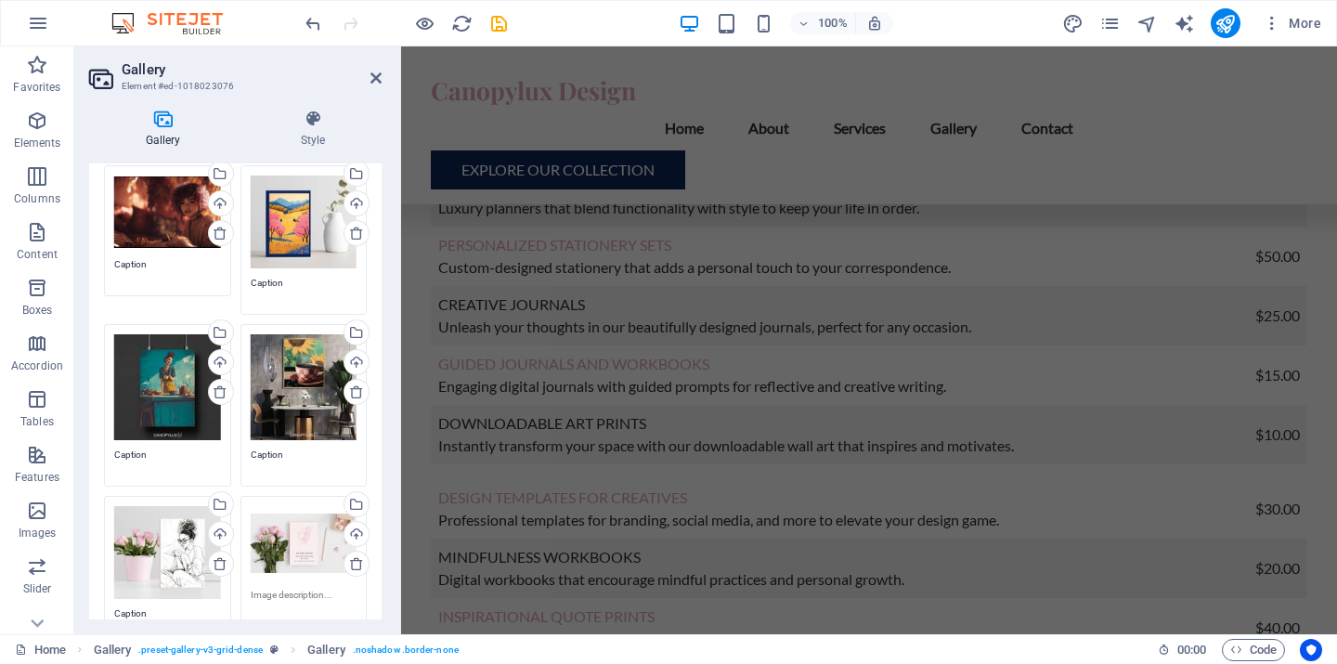
scroll to position [0, 0]
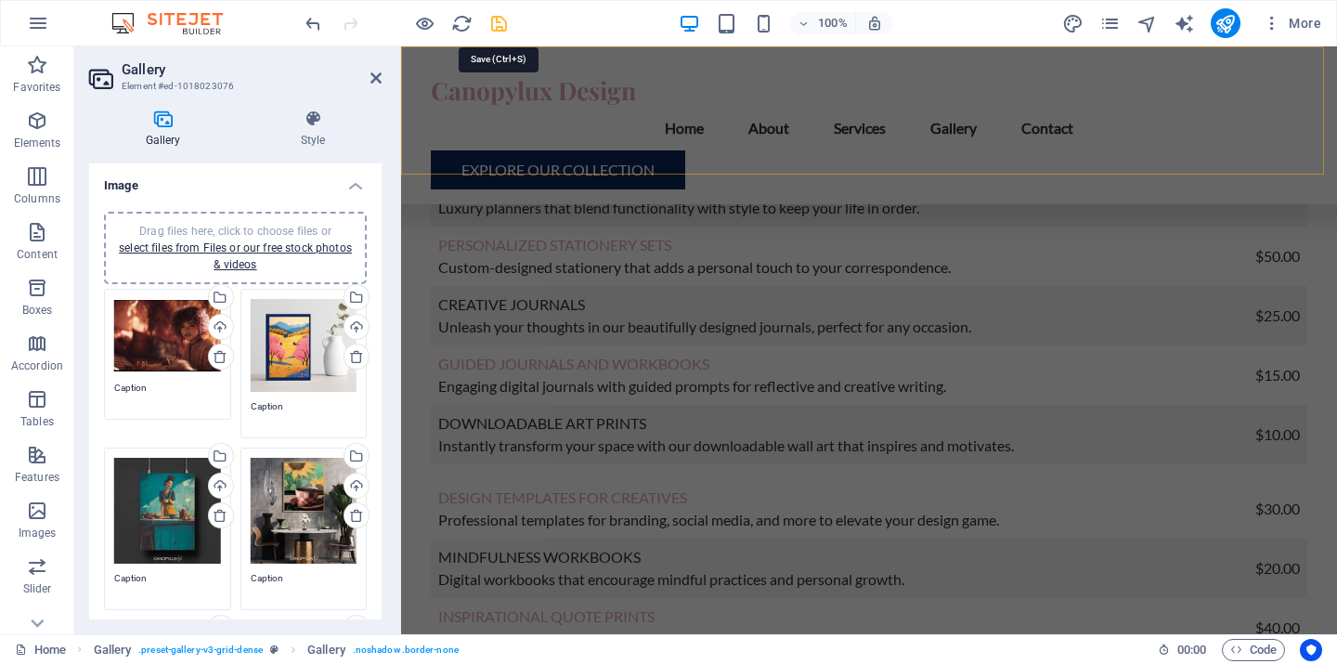
click at [501, 28] on icon "save" at bounding box center [499, 23] width 21 height 21
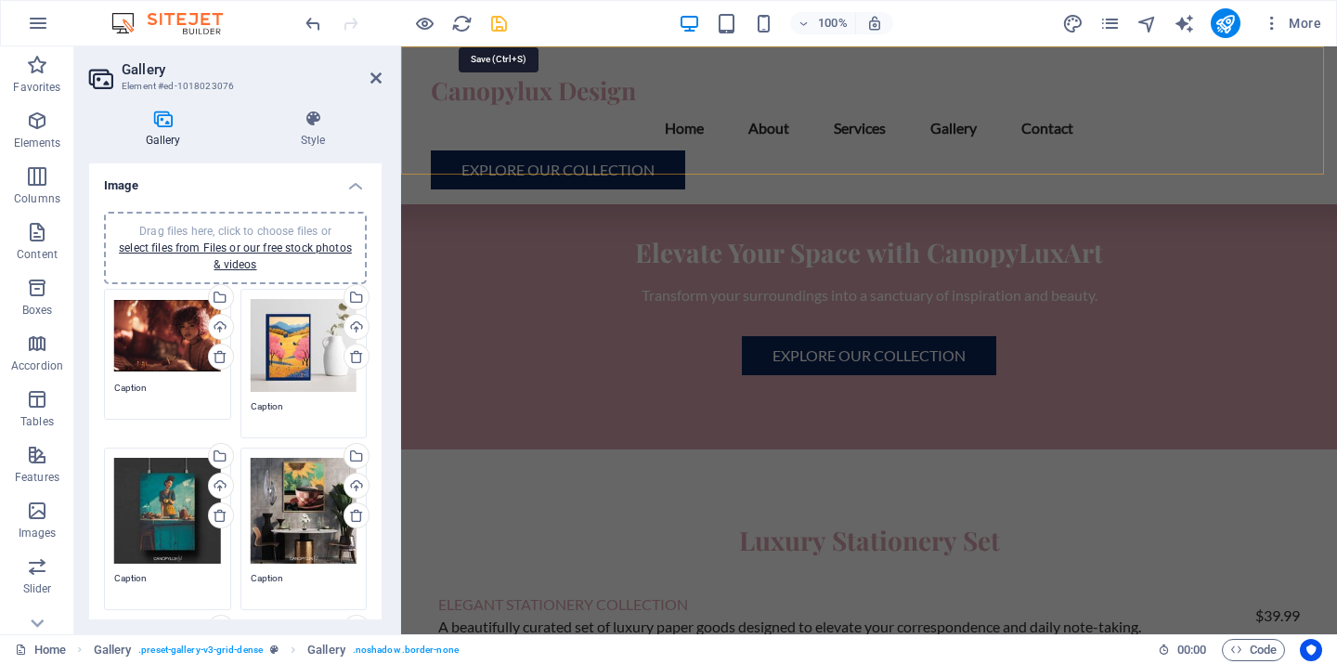
checkbox input "false"
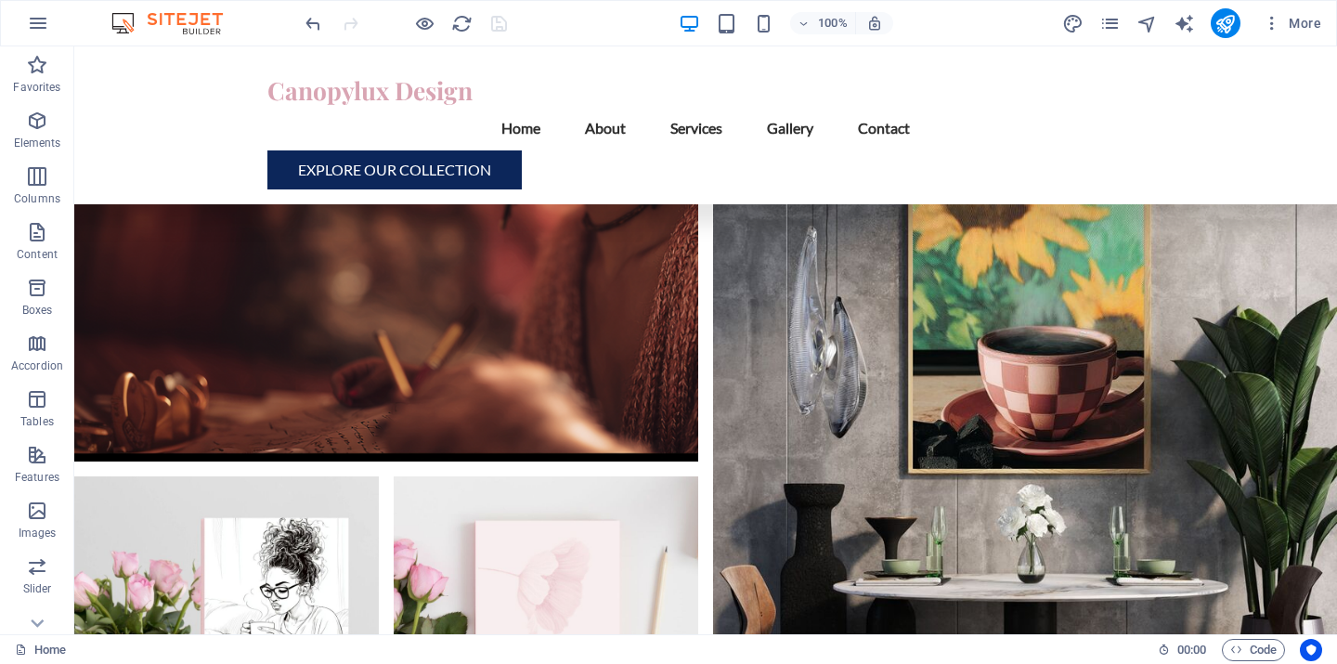
scroll to position [6381, 0]
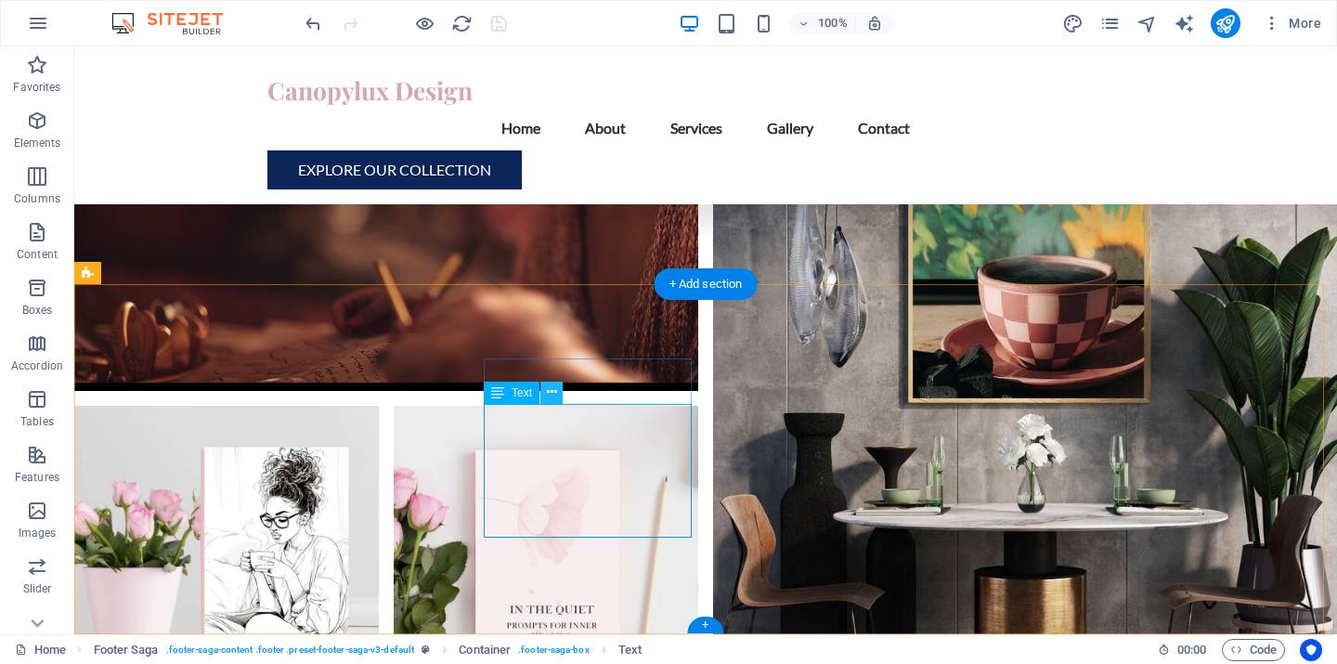
click at [551, 395] on icon at bounding box center [552, 393] width 10 height 20
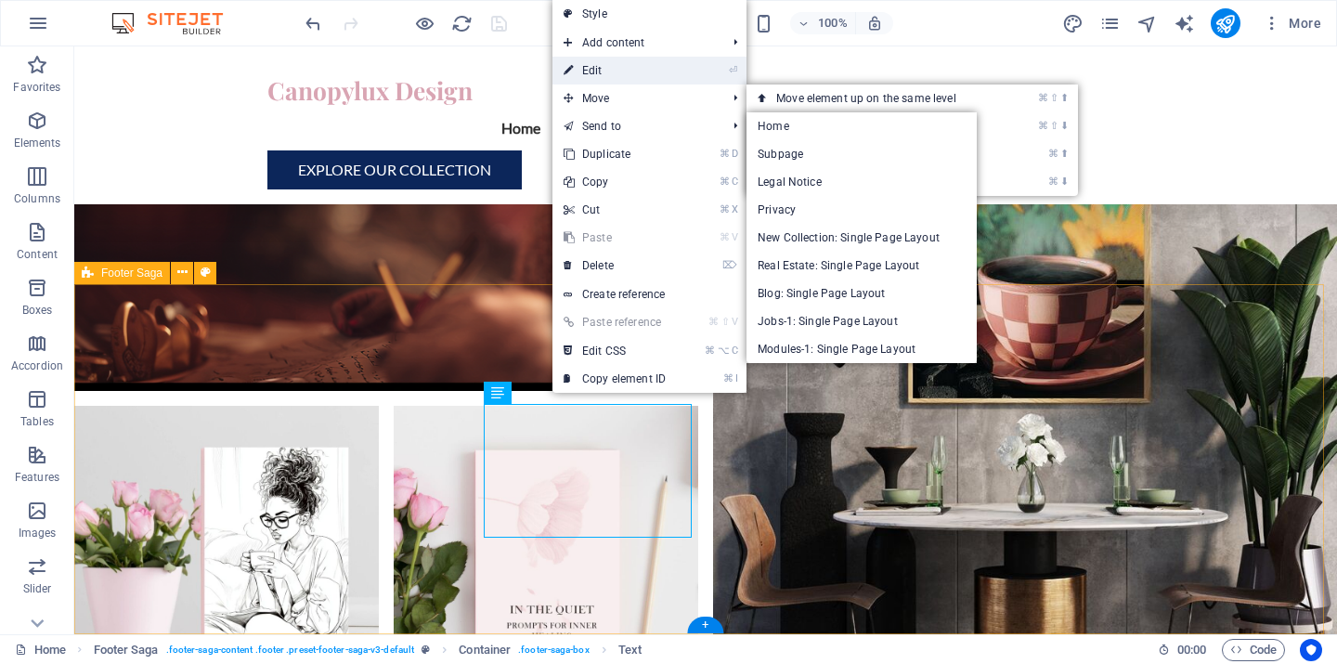
click at [628, 72] on link "⏎ Edit" at bounding box center [615, 71] width 124 height 28
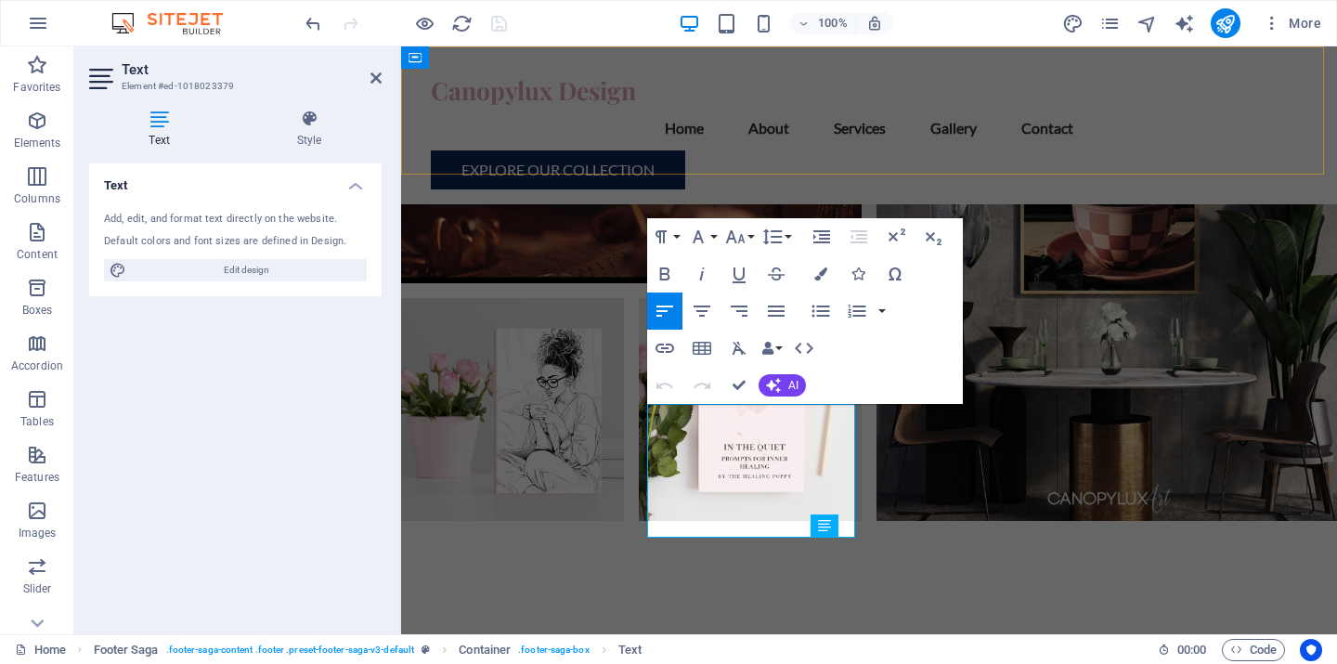
scroll to position [6202, 0]
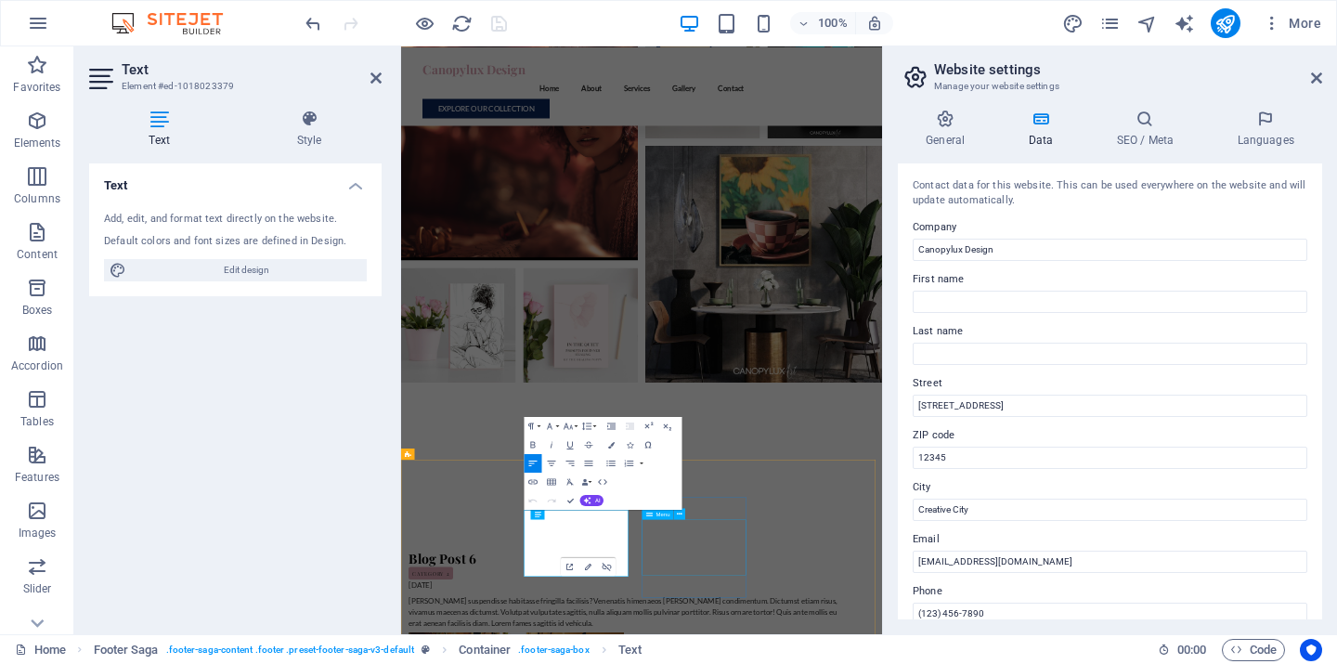
scroll to position [5634, 0]
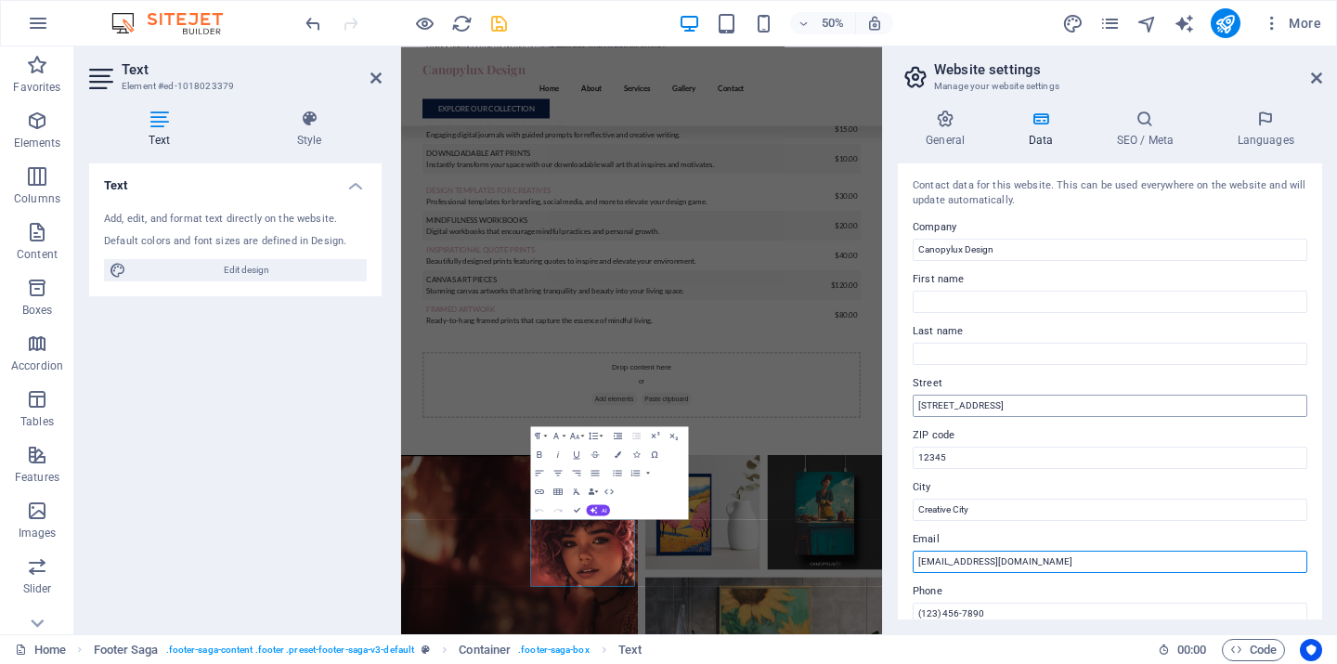
type input "[EMAIL_ADDRESS][DOMAIN_NAME]"
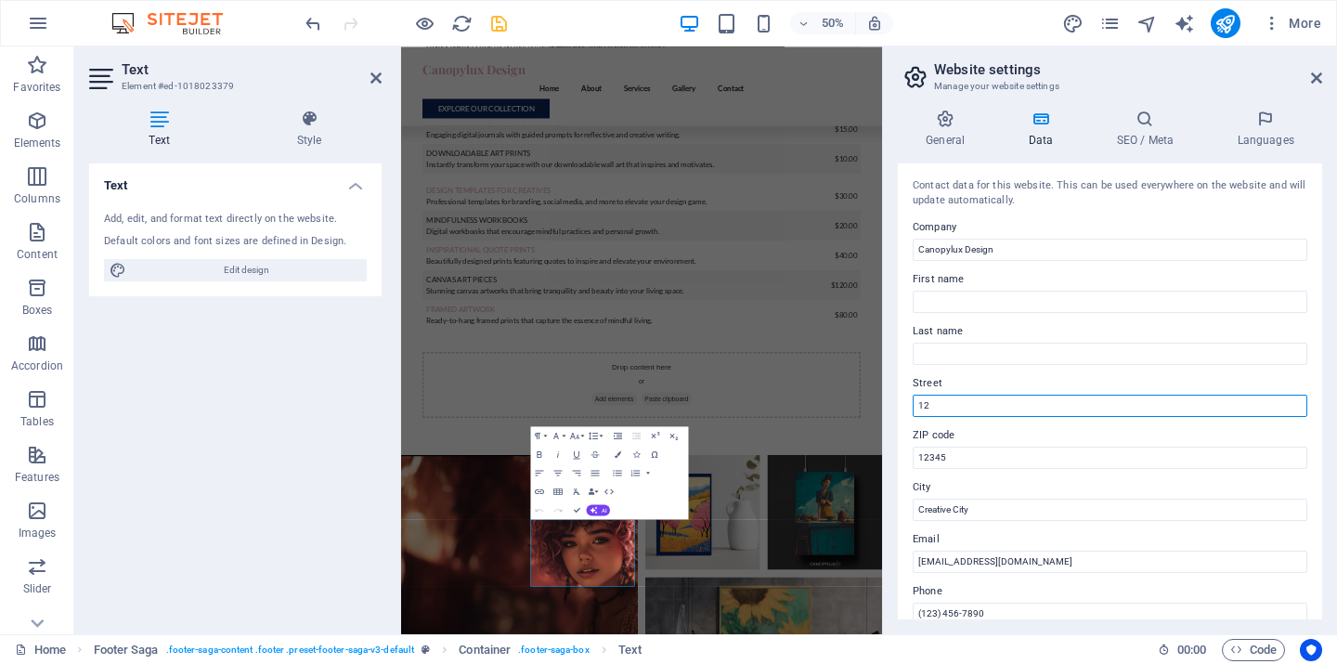
type input "1"
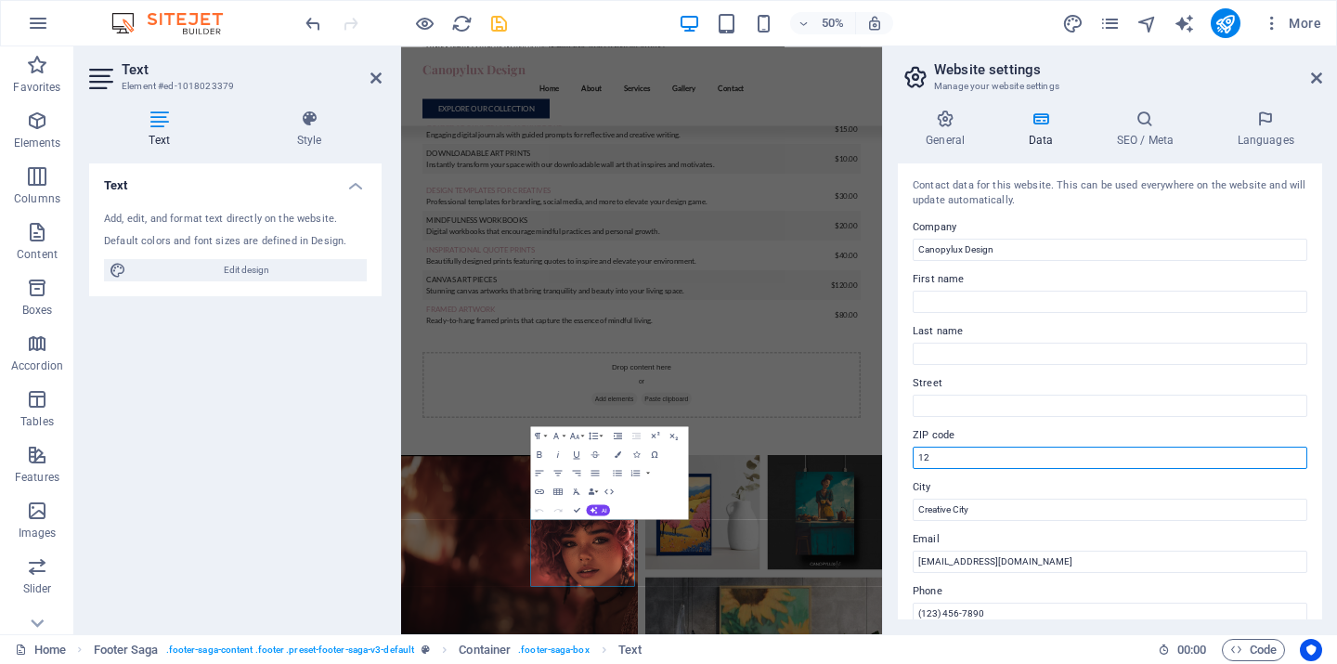
type input "1"
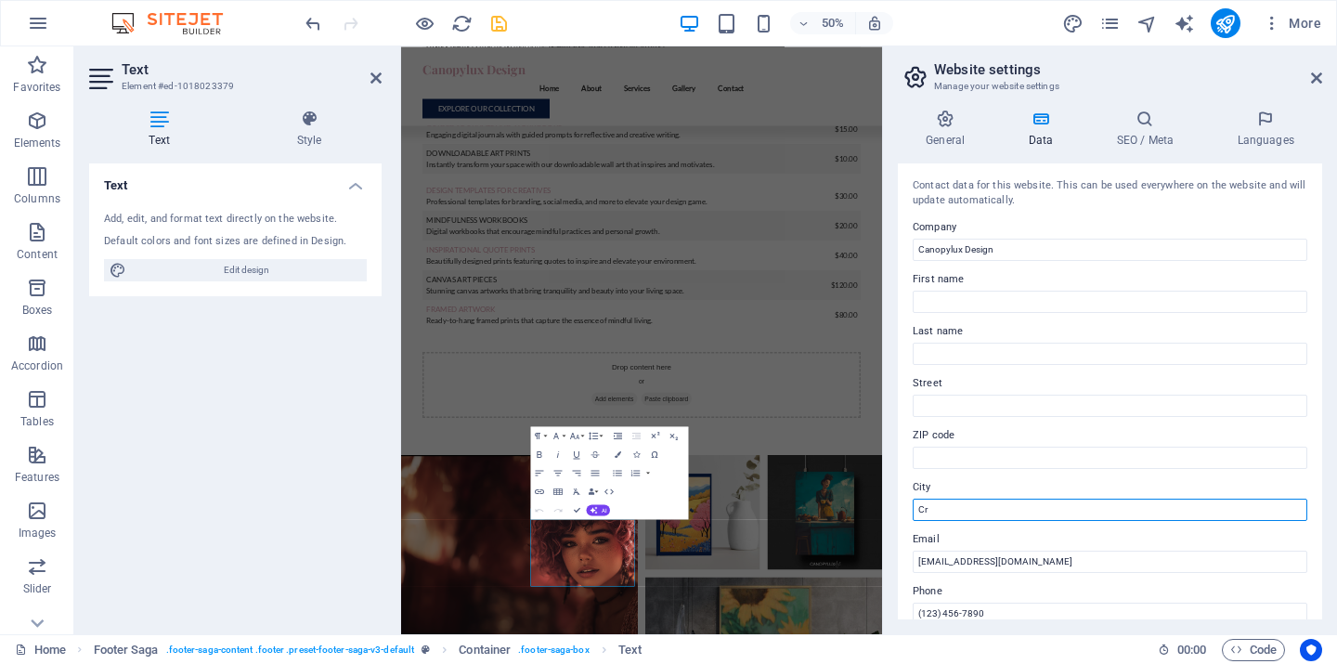
type input "C"
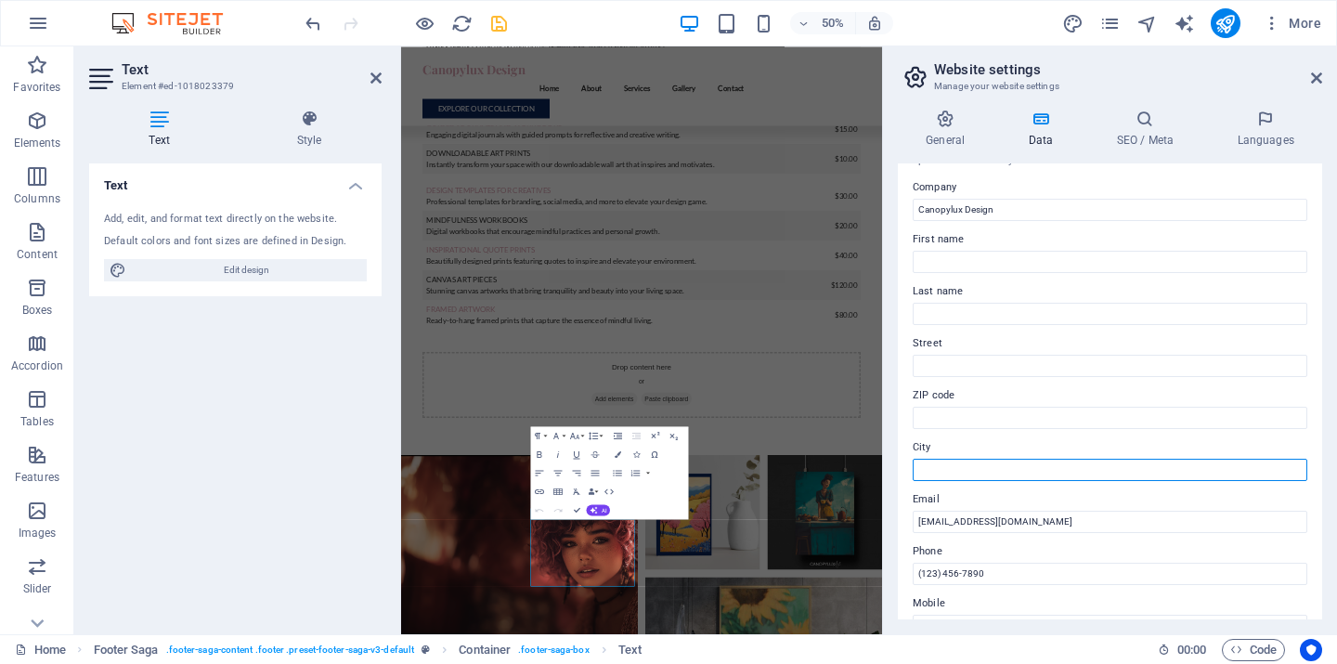
scroll to position [147, 0]
type input "("
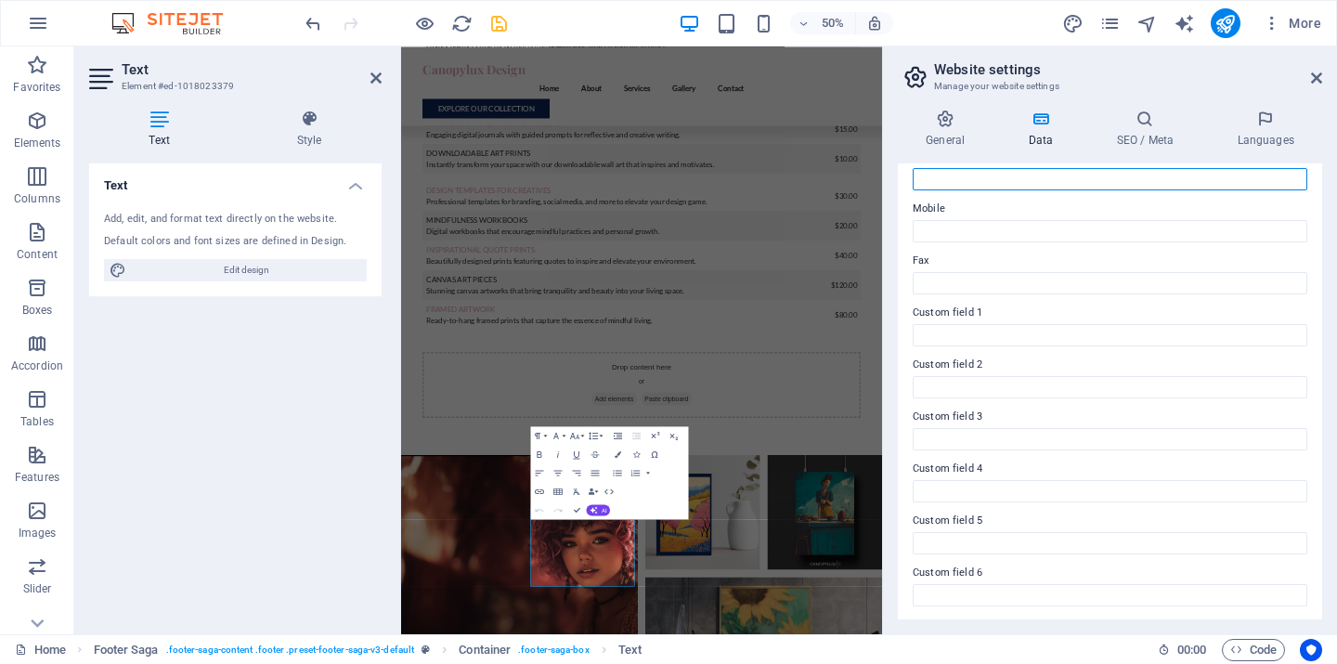
scroll to position [0, 0]
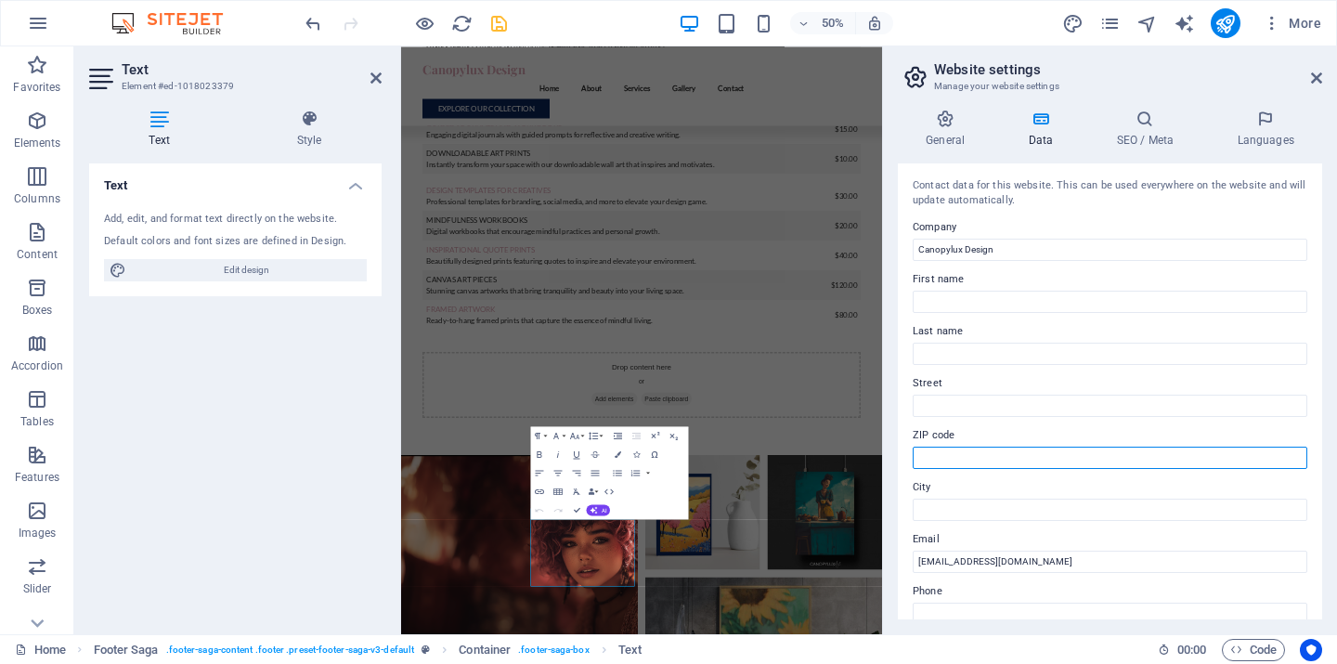
click at [1292, 457] on input "ZIP code" at bounding box center [1110, 458] width 395 height 22
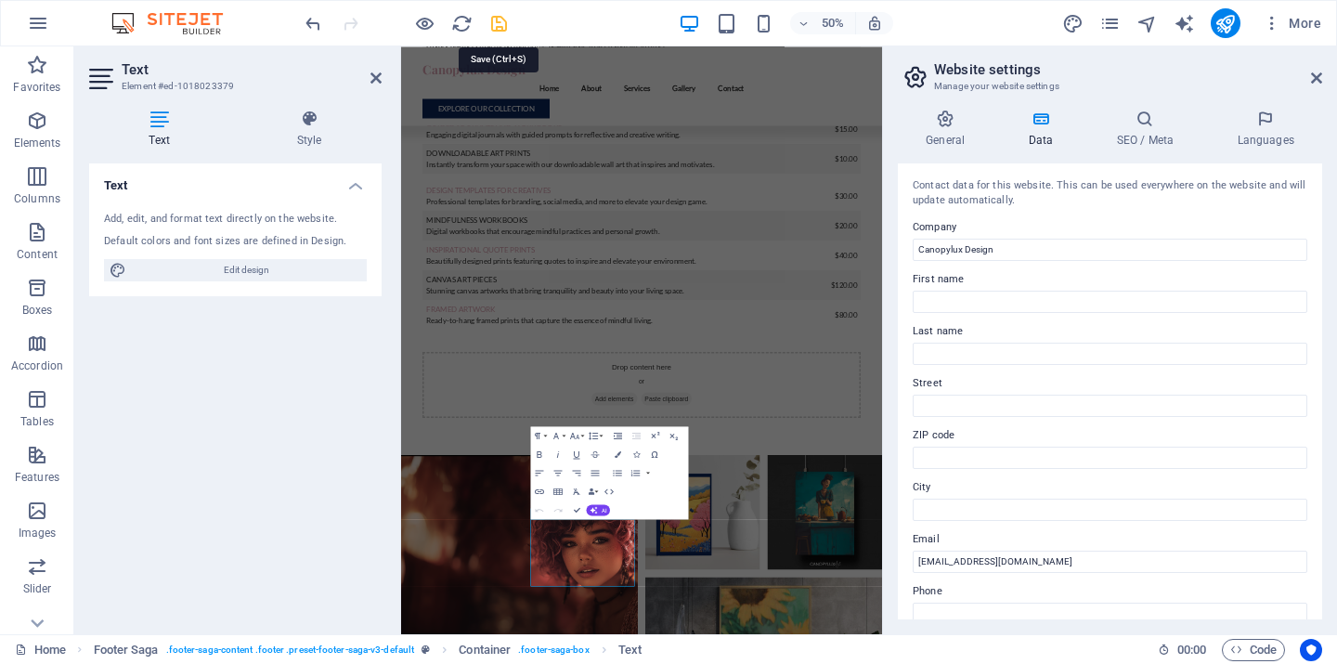
click at [502, 19] on icon "save" at bounding box center [499, 23] width 21 height 21
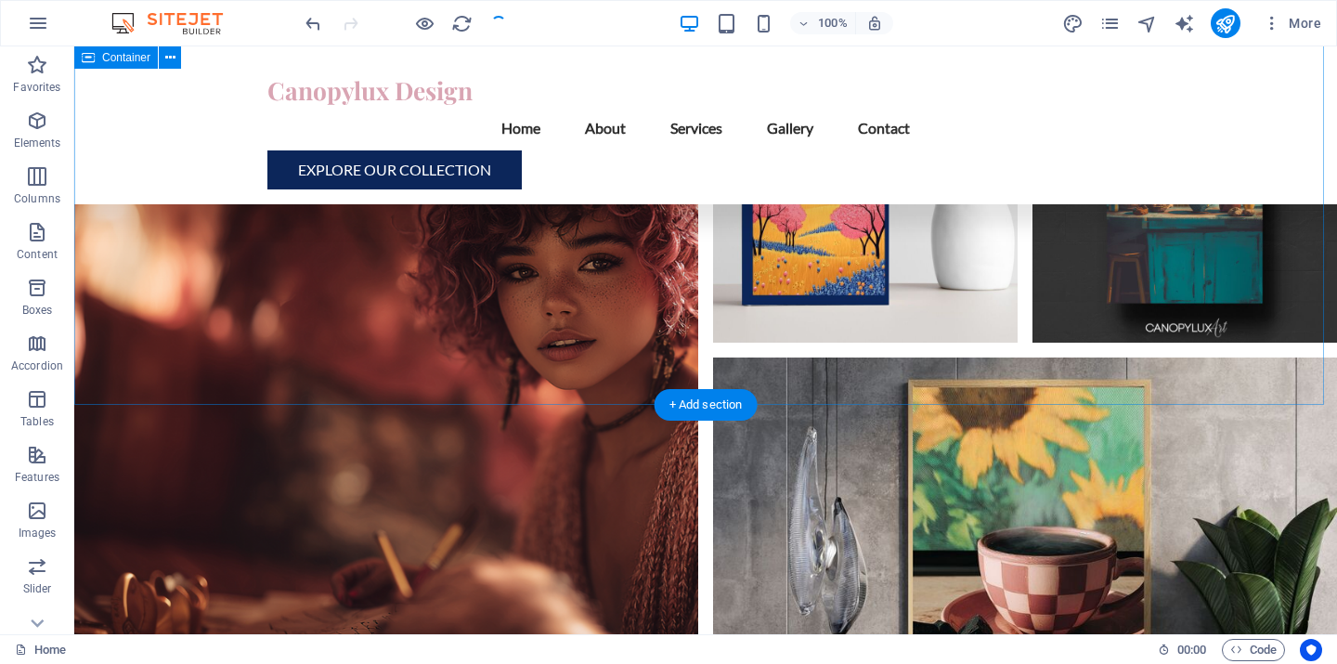
scroll to position [6381, 0]
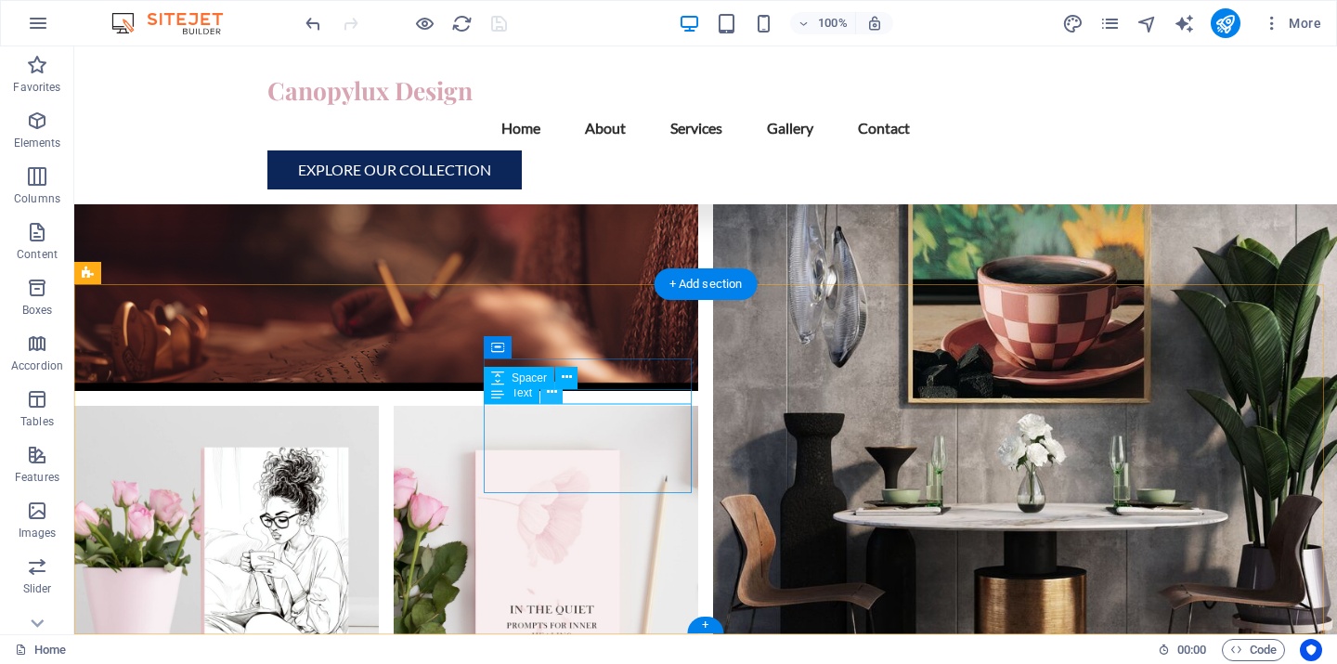
click at [548, 397] on icon at bounding box center [552, 393] width 10 height 20
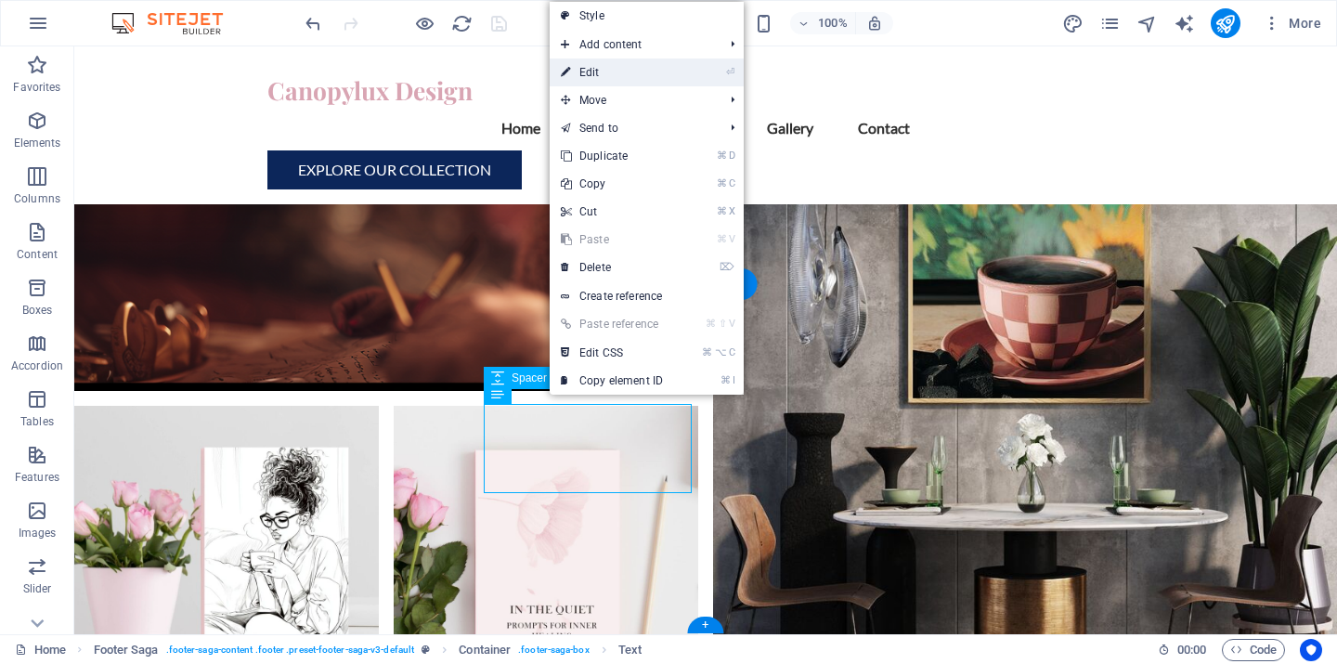
click at [609, 64] on link "⏎ Edit" at bounding box center [612, 73] width 124 height 28
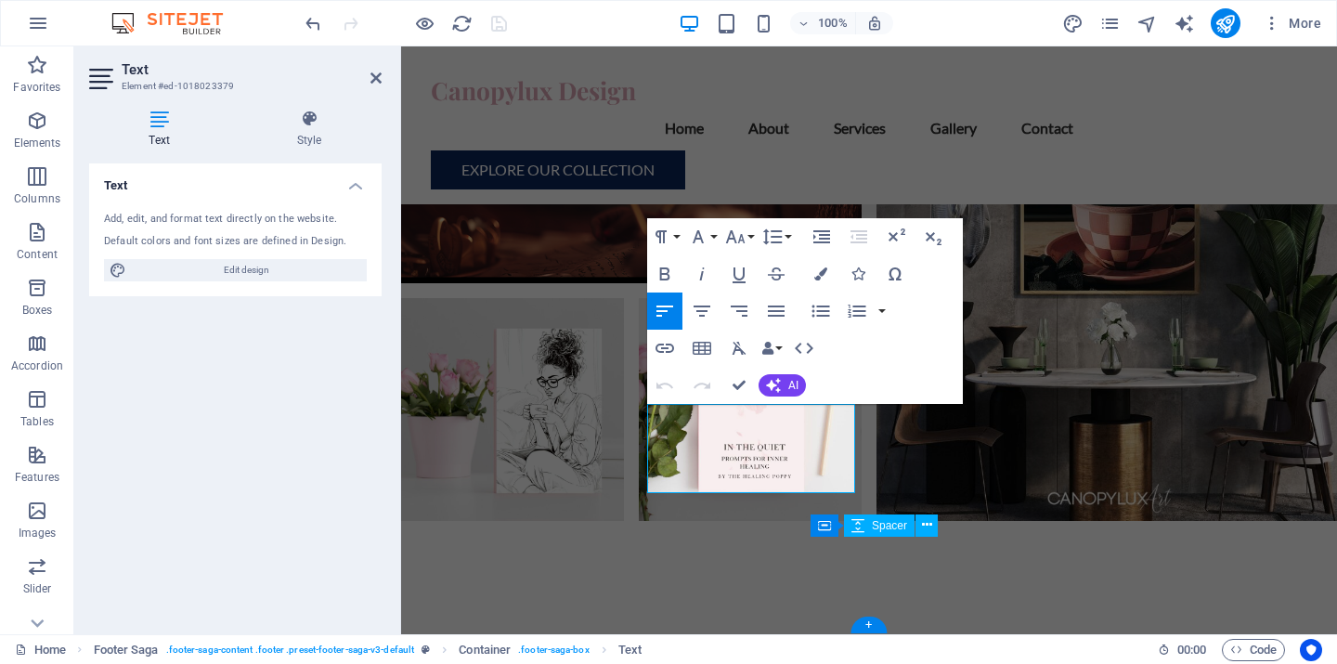
scroll to position [6202, 0]
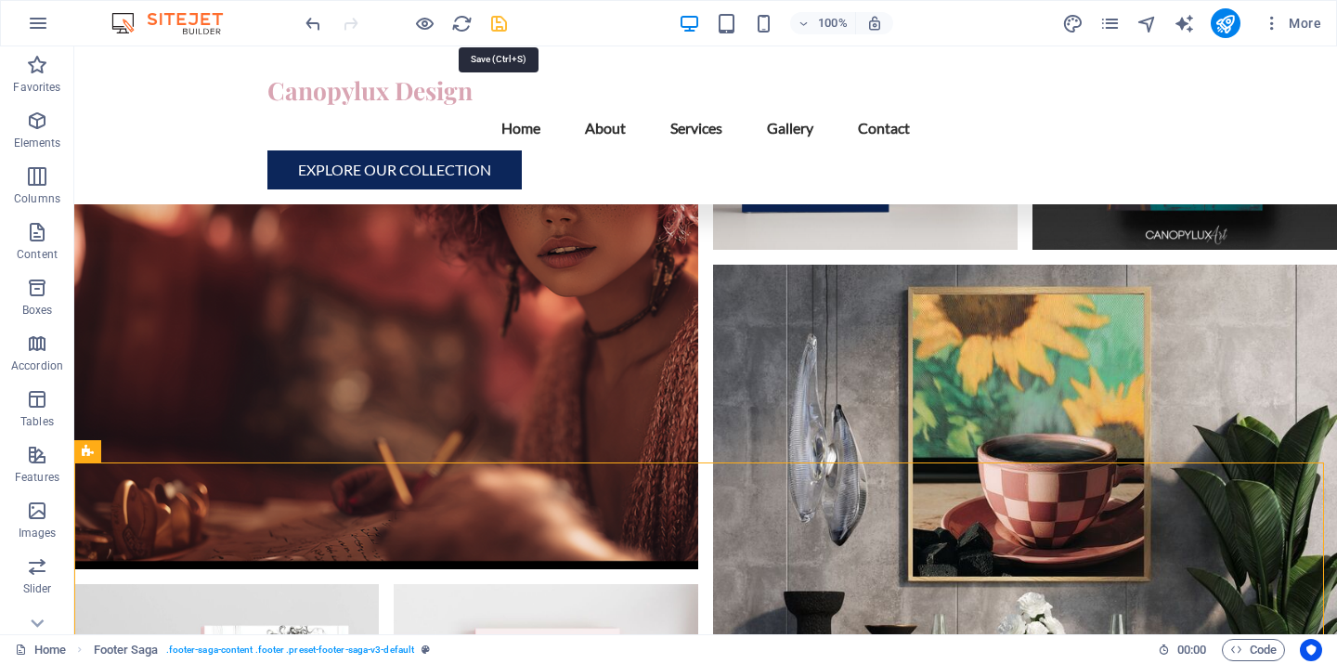
click at [495, 20] on icon "save" at bounding box center [499, 23] width 21 height 21
checkbox input "false"
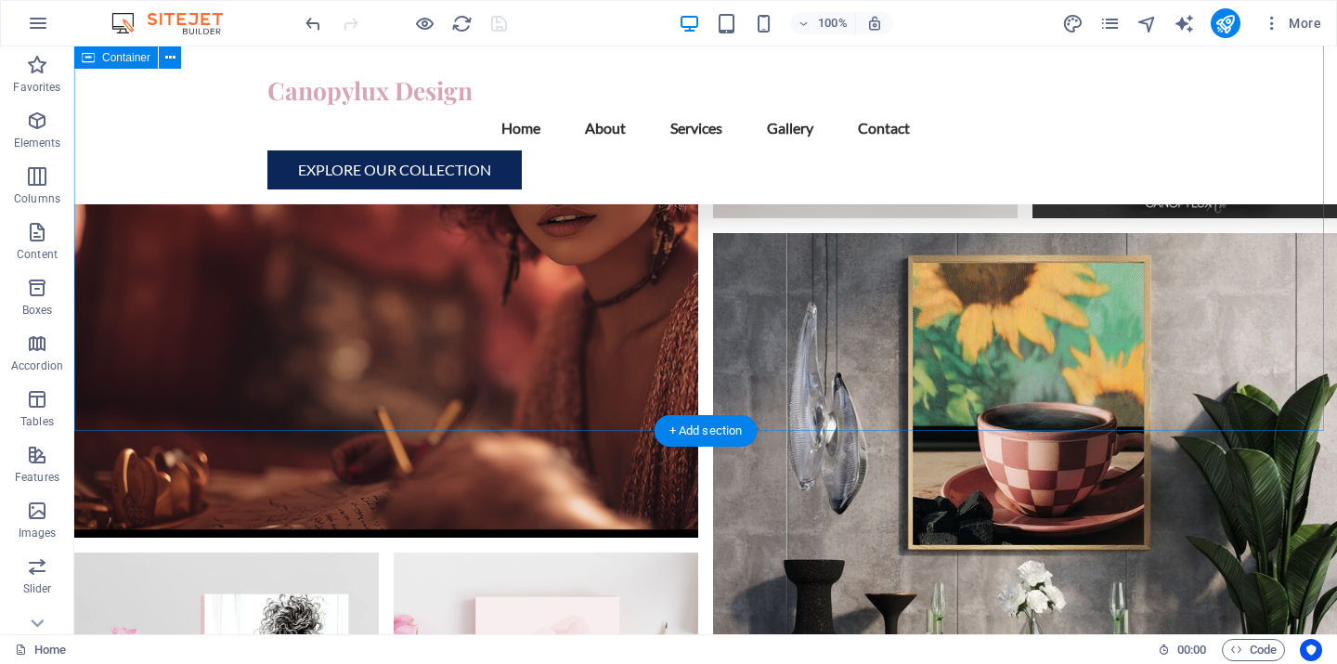
scroll to position [6372, 0]
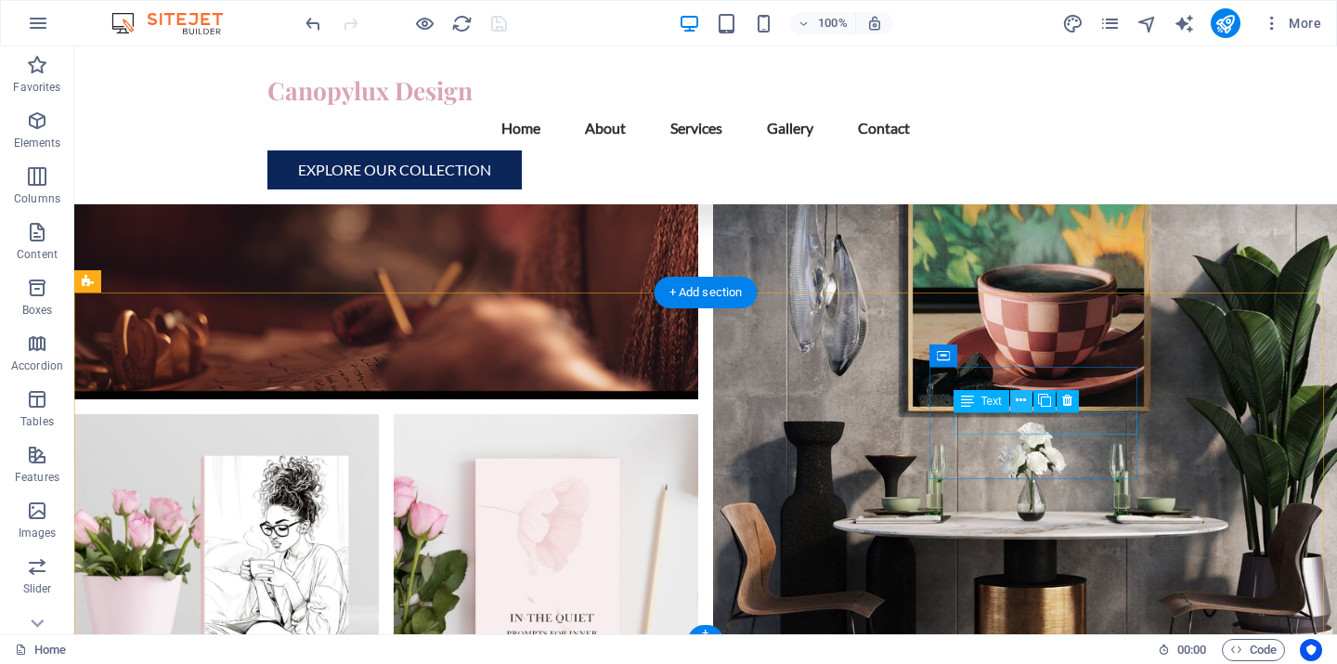
click at [1021, 402] on icon at bounding box center [1021, 401] width 10 height 20
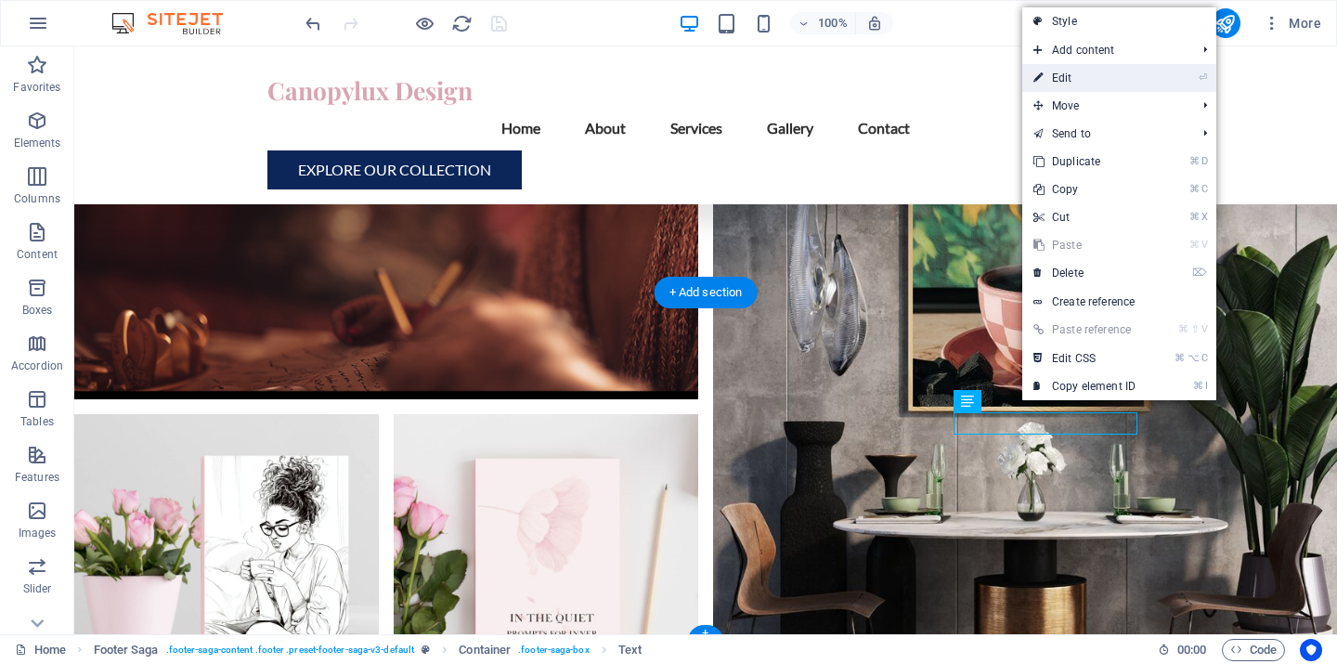
click at [1071, 83] on link "⏎ Edit" at bounding box center [1085, 78] width 124 height 28
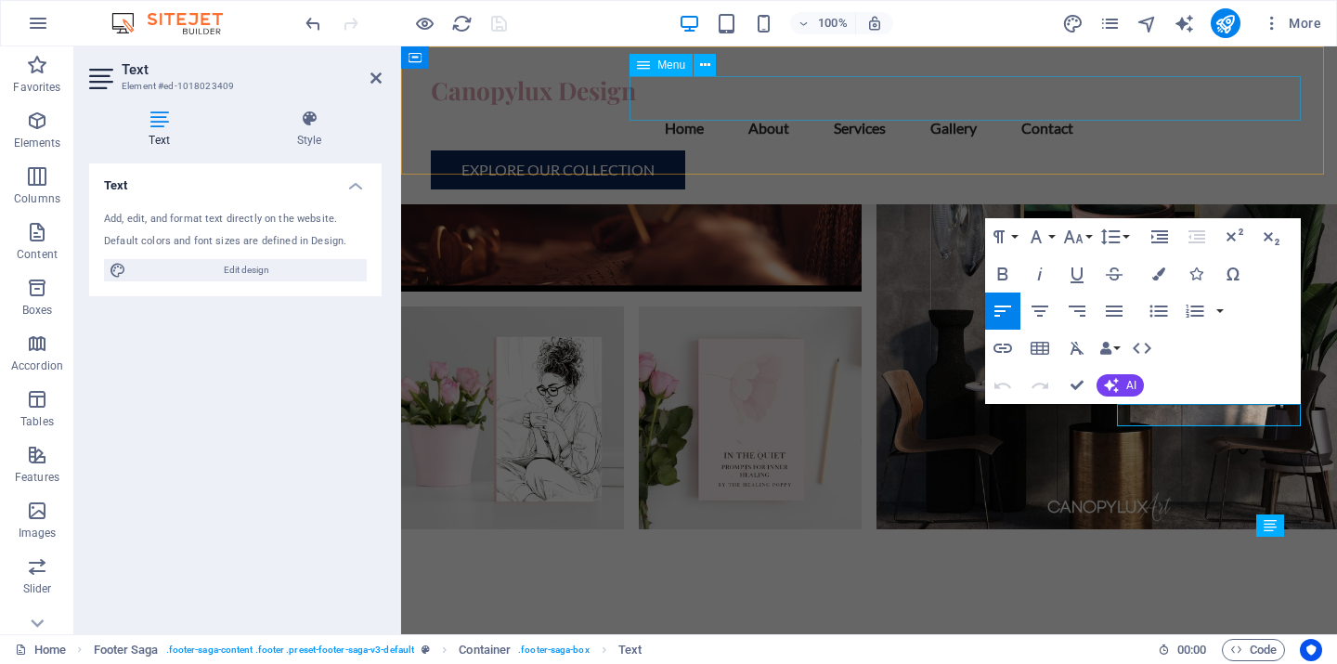
scroll to position [6202, 0]
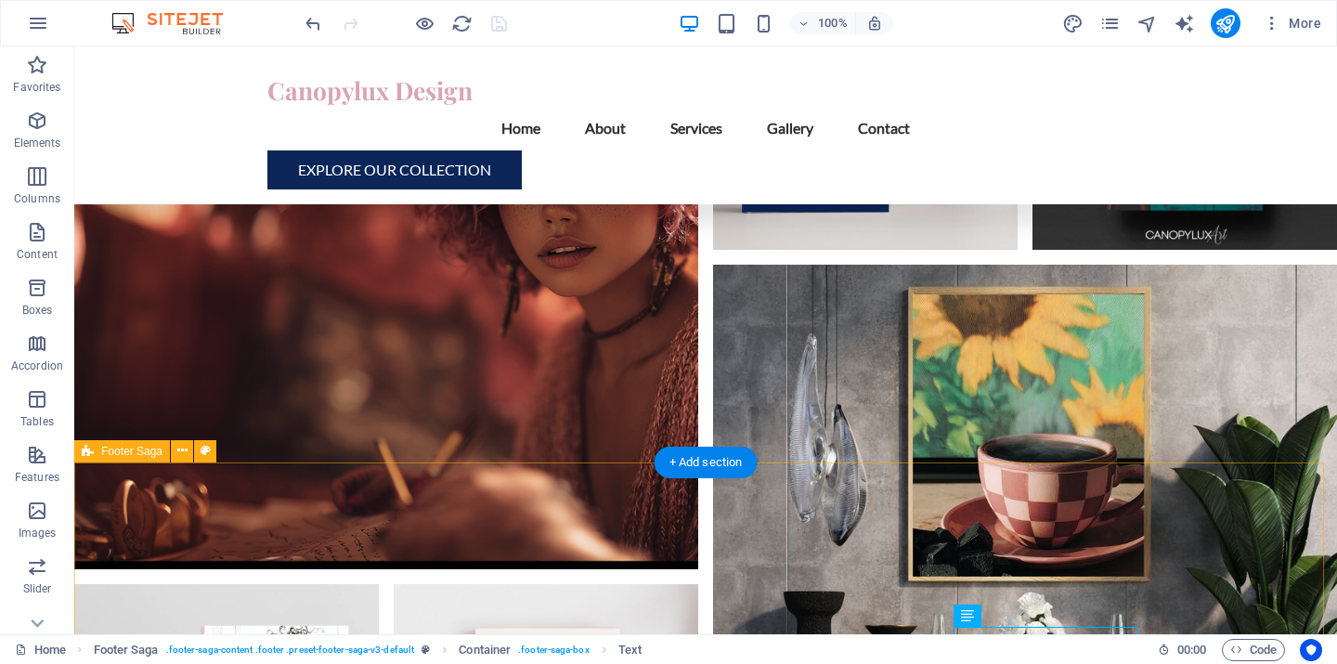
scroll to position [6323, 0]
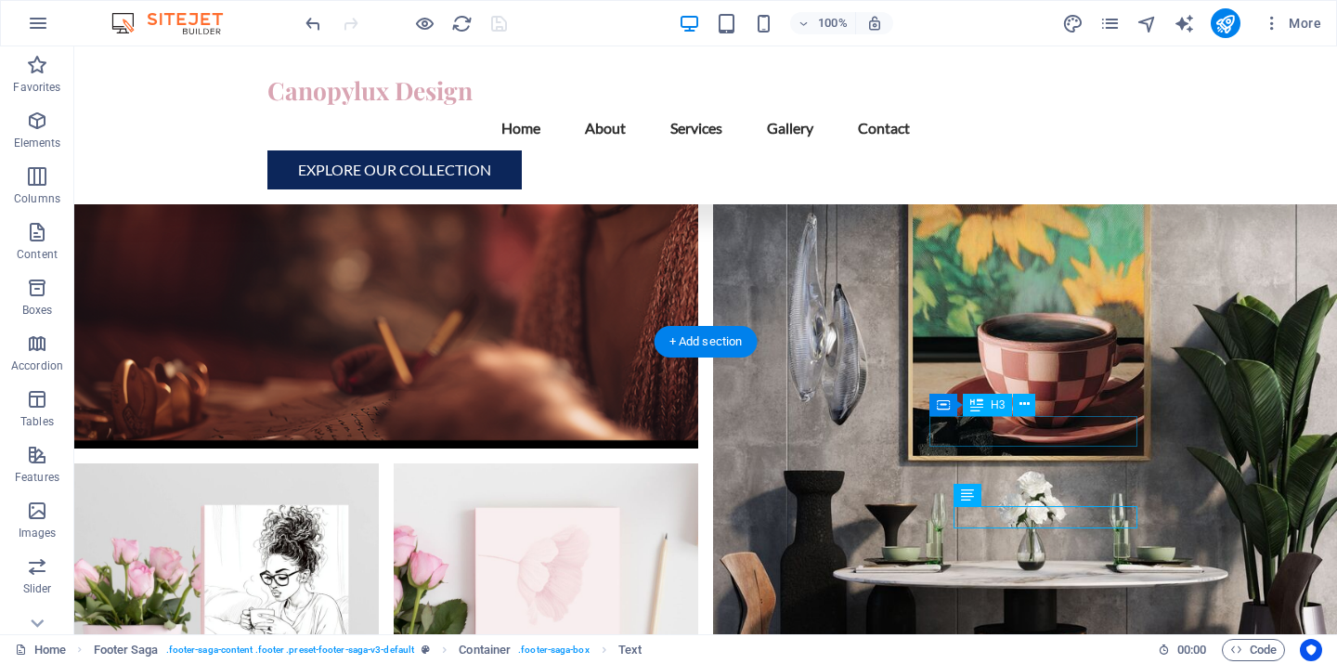
click at [1022, 402] on icon at bounding box center [1025, 405] width 10 height 20
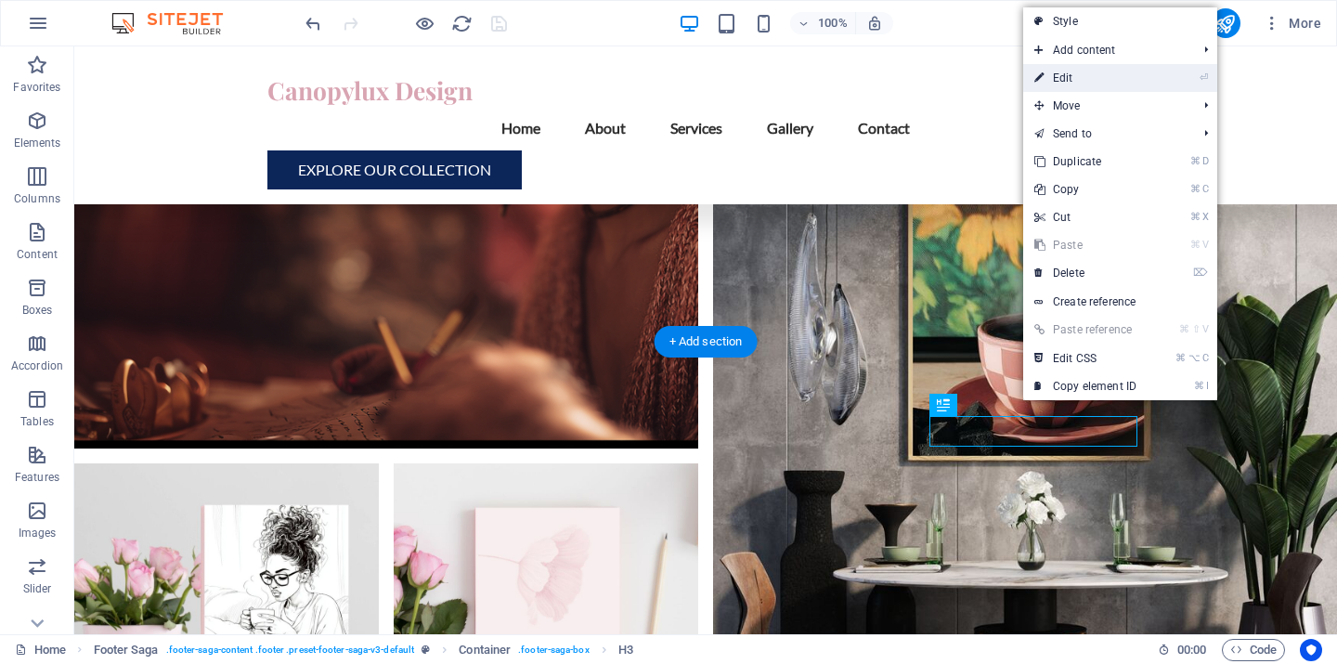
drag, startPoint x: 1080, startPoint y: 76, endPoint x: 679, endPoint y: 30, distance: 403.9
click at [1080, 76] on link "⏎ Edit" at bounding box center [1085, 78] width 124 height 28
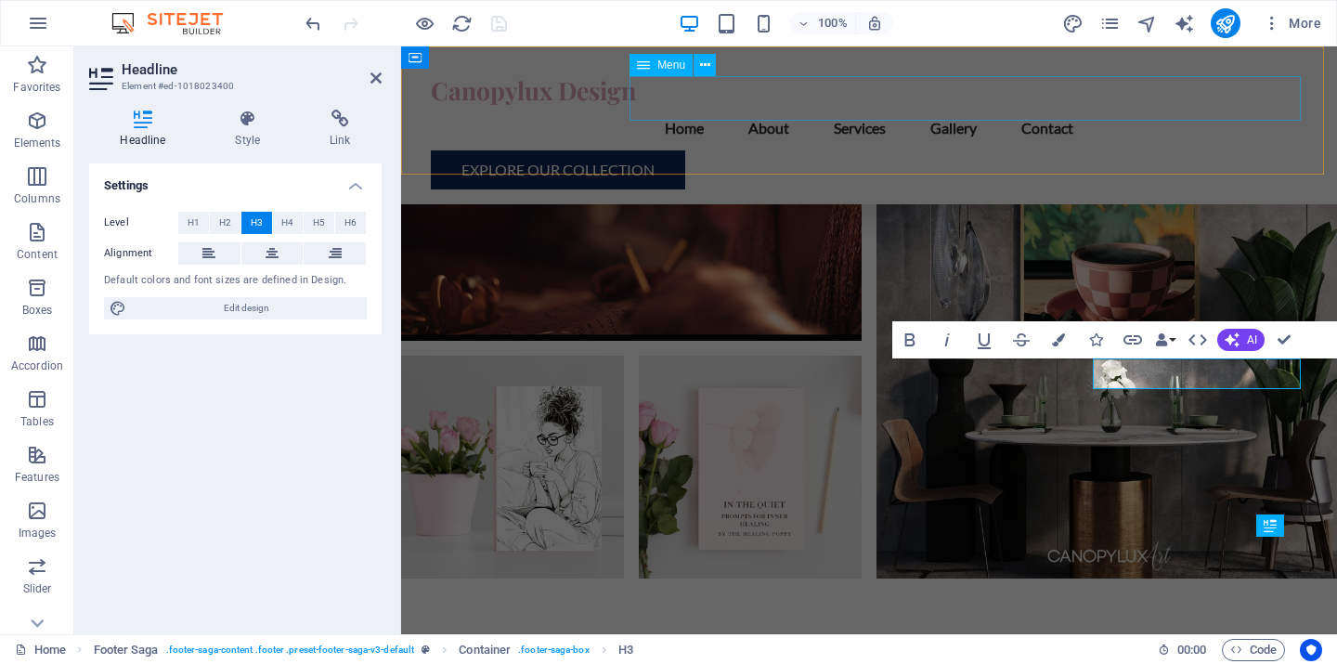
scroll to position [6202, 0]
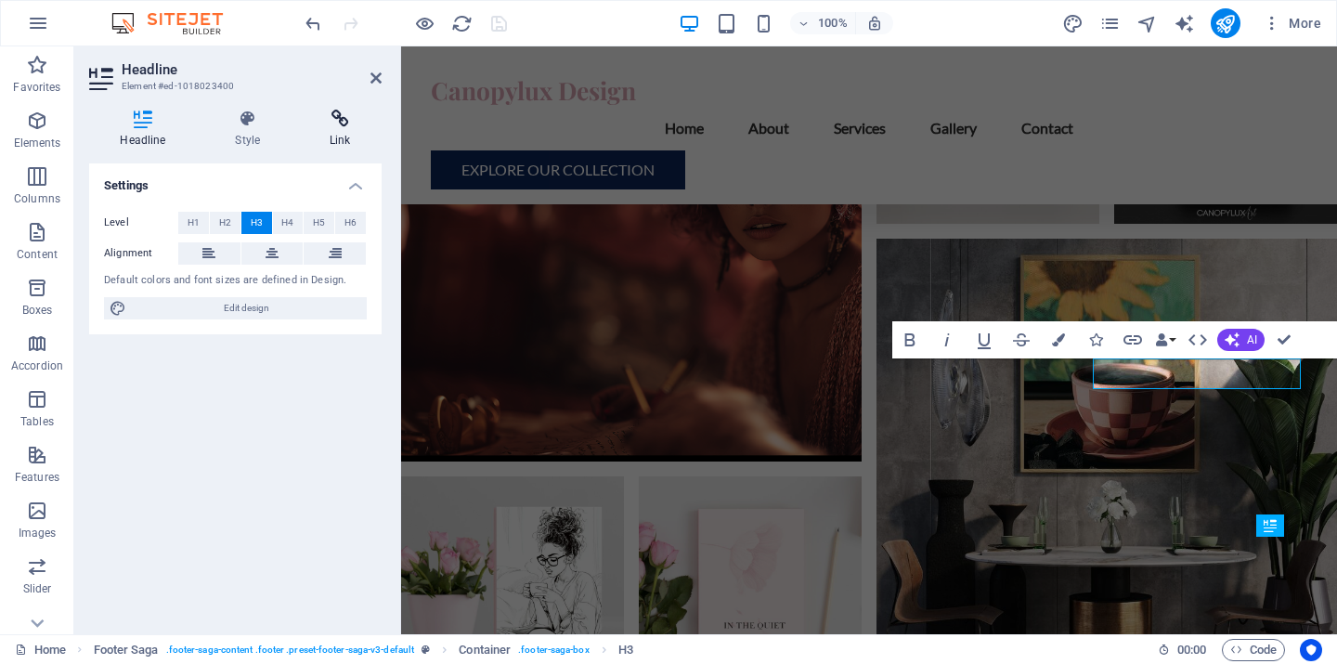
click at [340, 125] on icon at bounding box center [340, 119] width 83 height 19
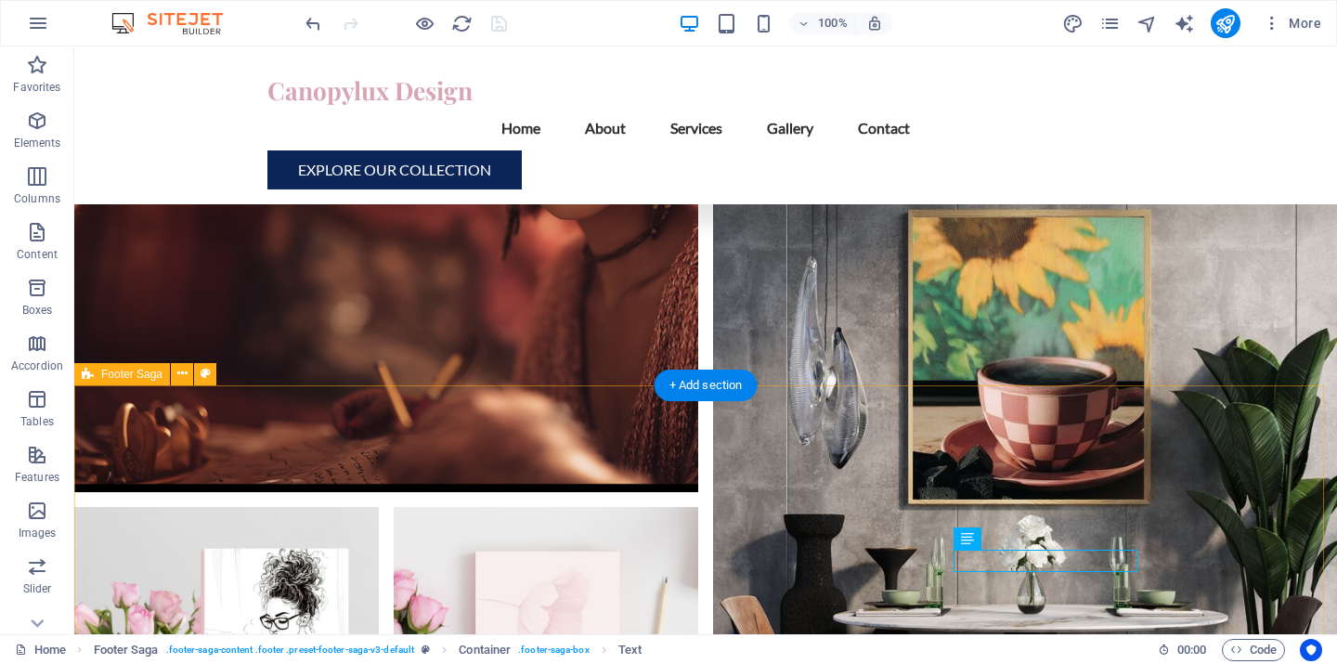
scroll to position [6324, 0]
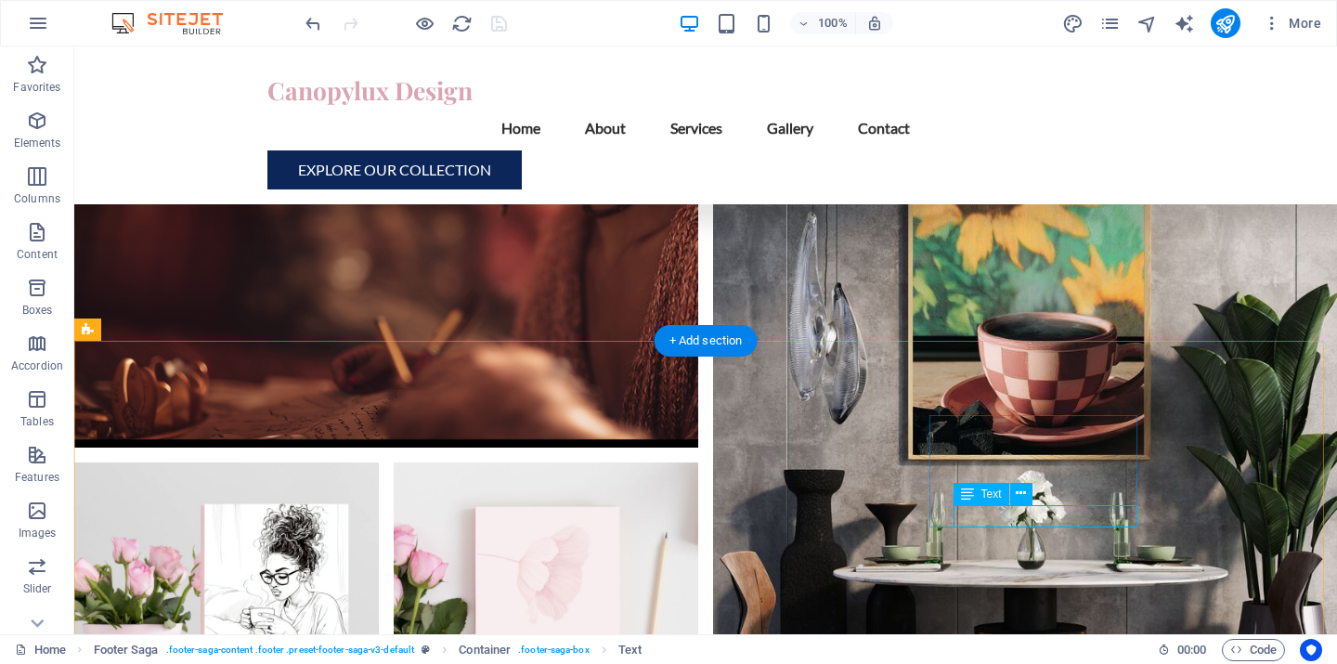
click at [1022, 495] on icon at bounding box center [1021, 494] width 10 height 20
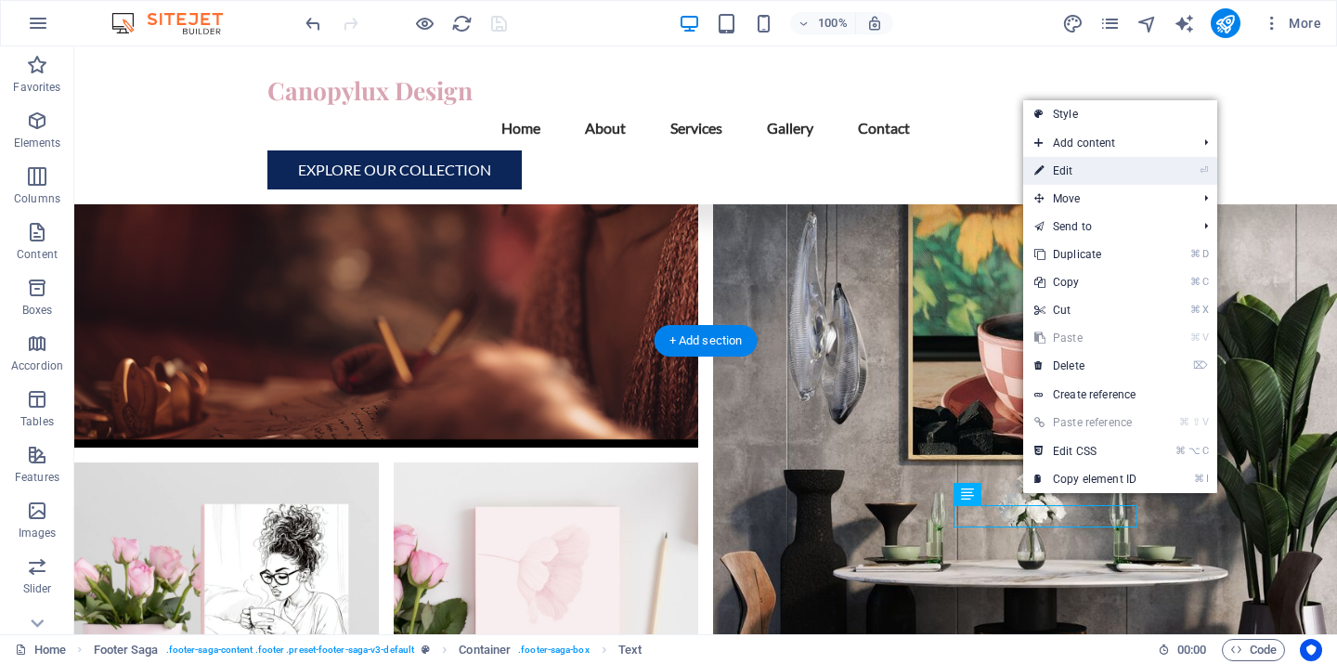
click at [1098, 165] on link "⏎ Edit" at bounding box center [1085, 171] width 124 height 28
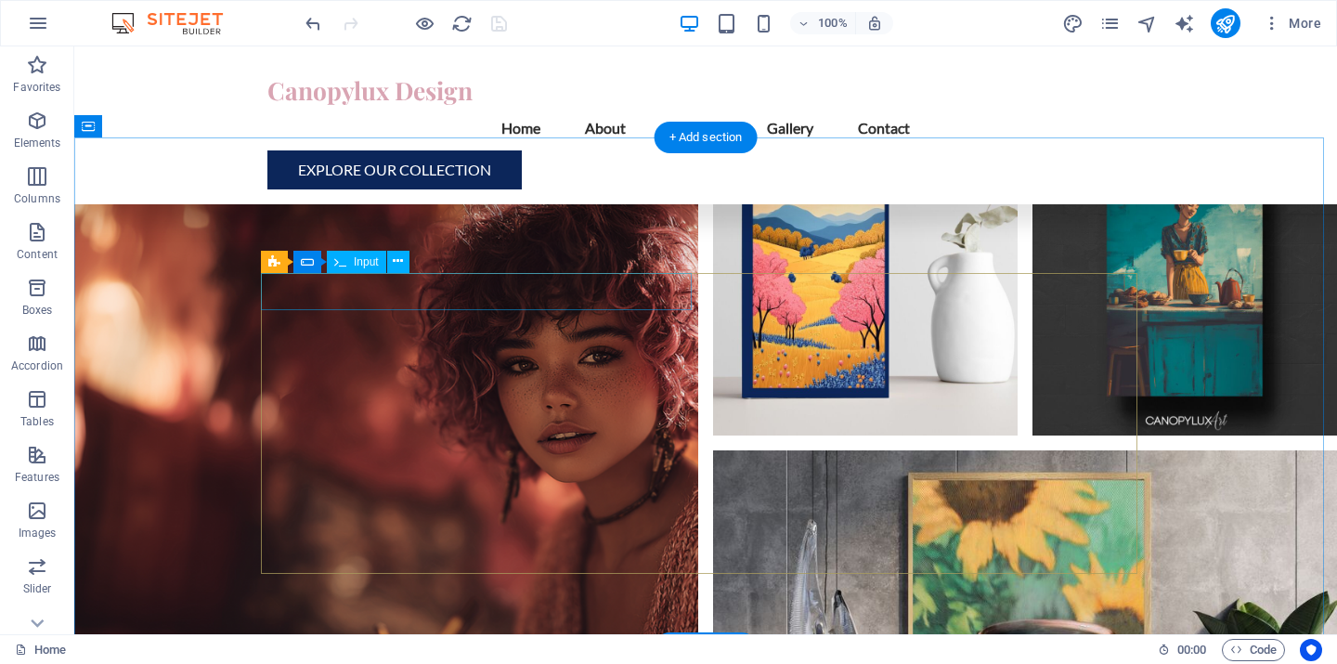
scroll to position [5909, 0]
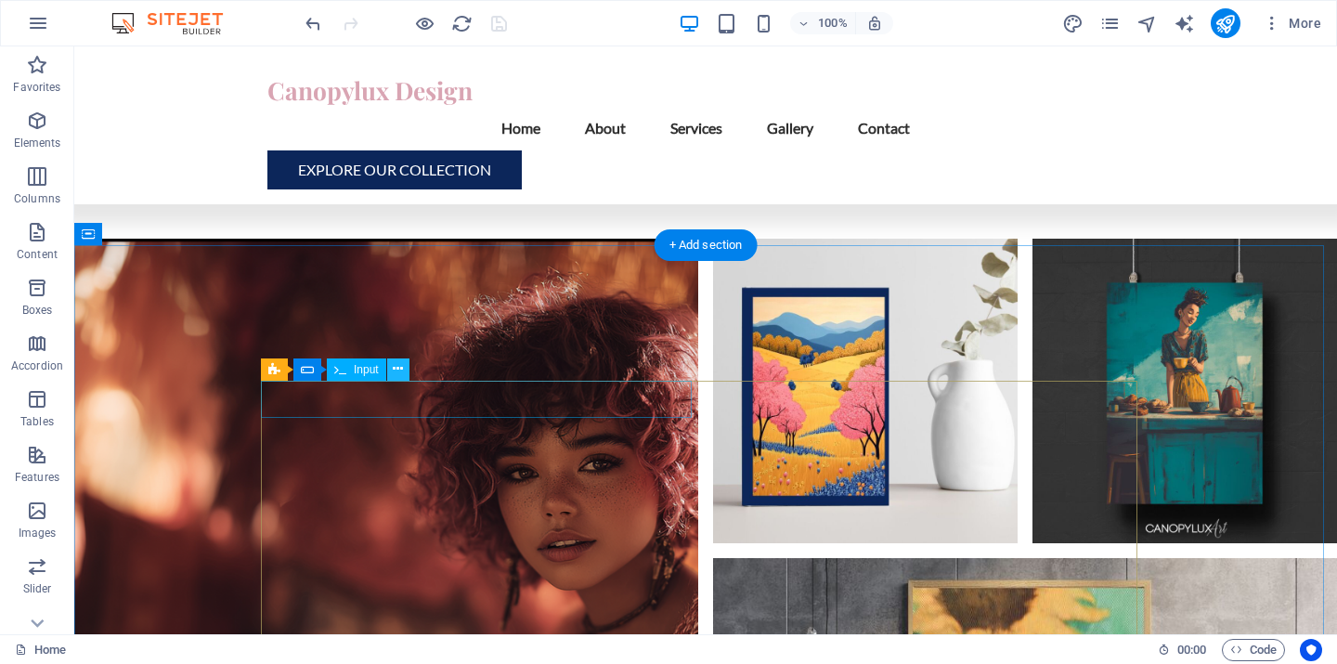
click at [397, 372] on icon at bounding box center [398, 369] width 10 height 20
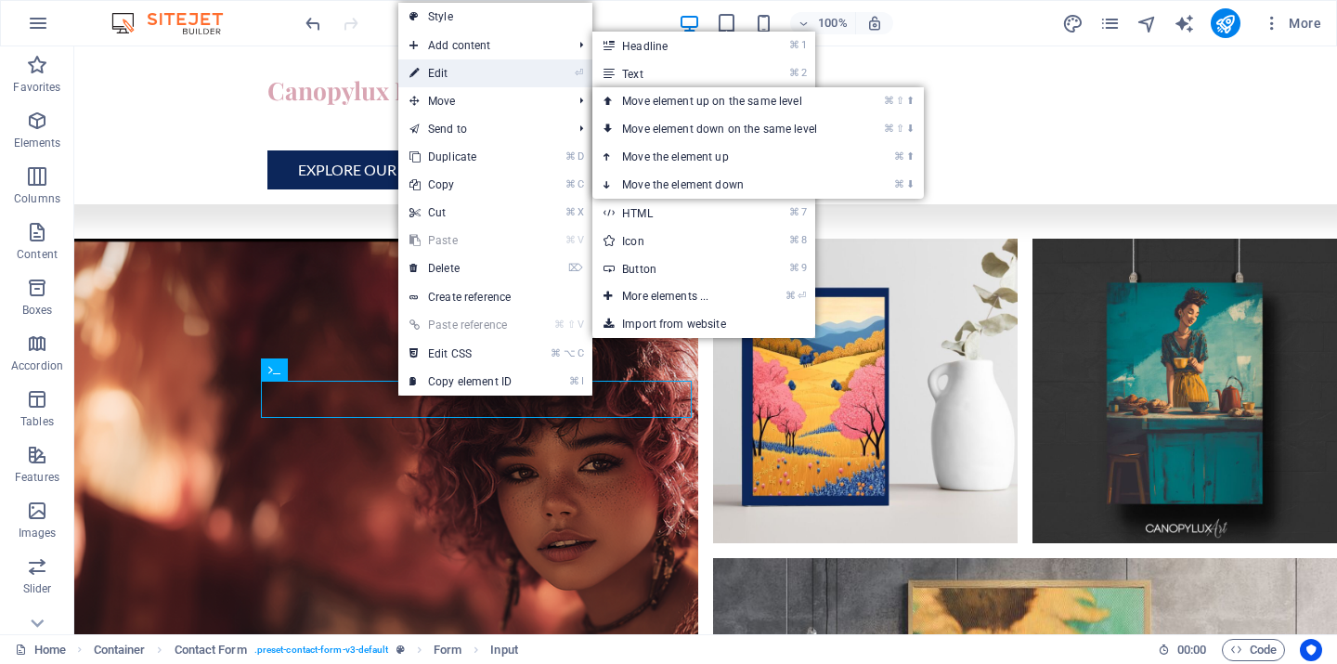
click at [464, 76] on link "⏎ Edit" at bounding box center [460, 73] width 124 height 28
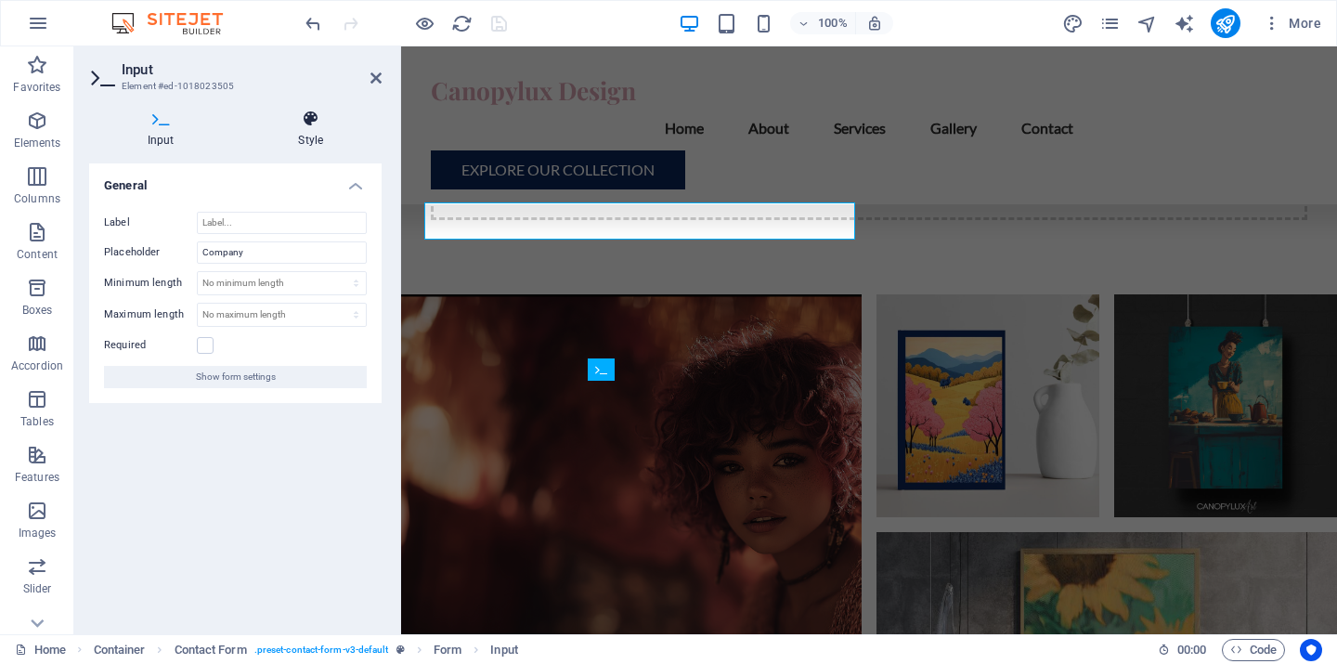
click at [326, 123] on icon at bounding box center [312, 119] width 142 height 19
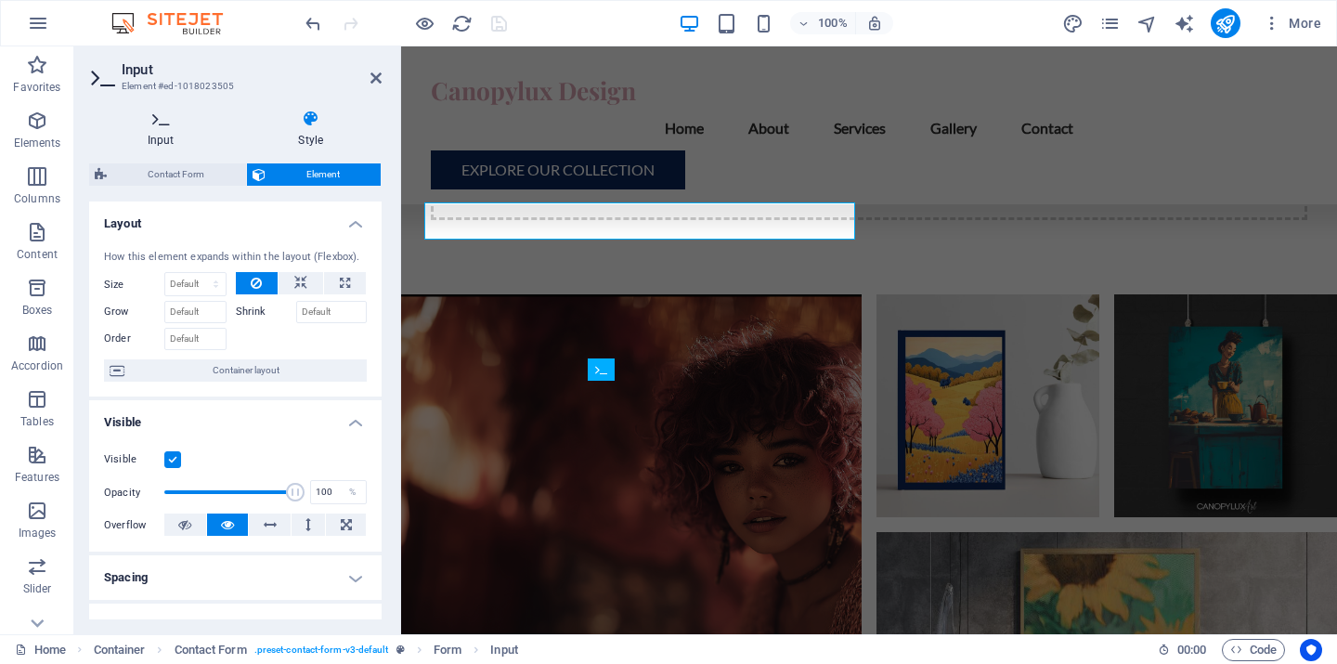
click at [178, 128] on h4 "Input" at bounding box center [164, 129] width 151 height 39
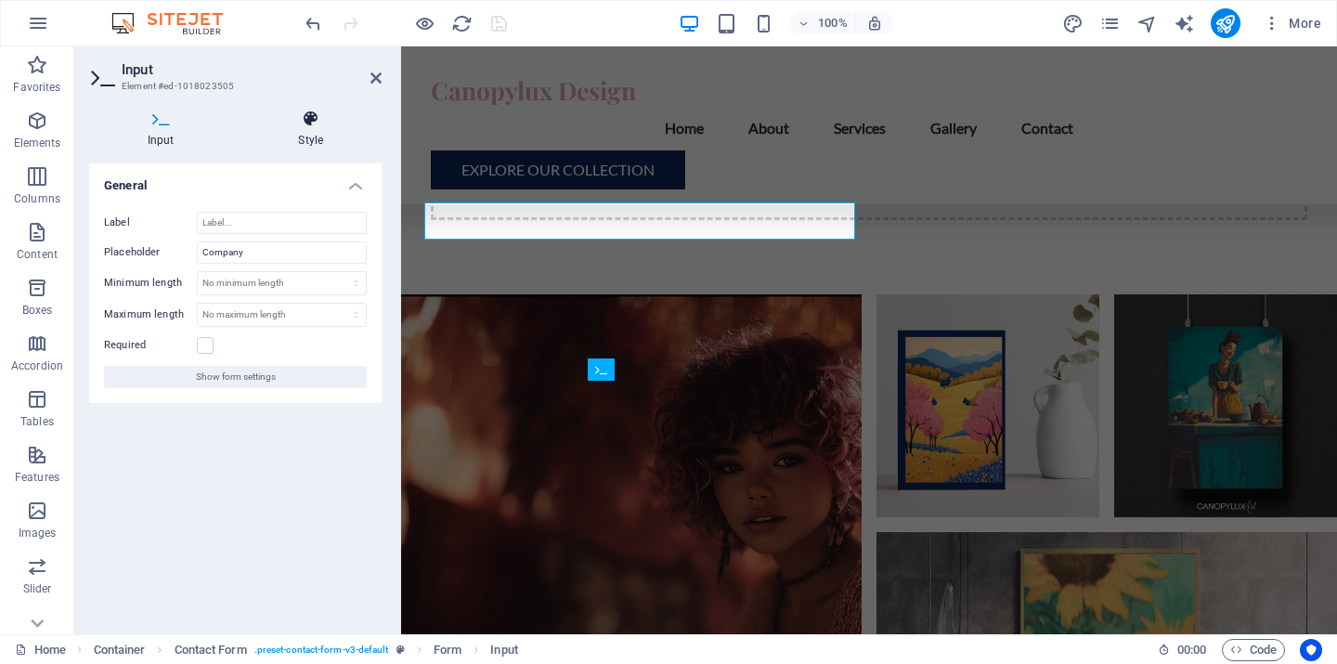
click at [296, 128] on h4 "Style" at bounding box center [312, 129] width 142 height 39
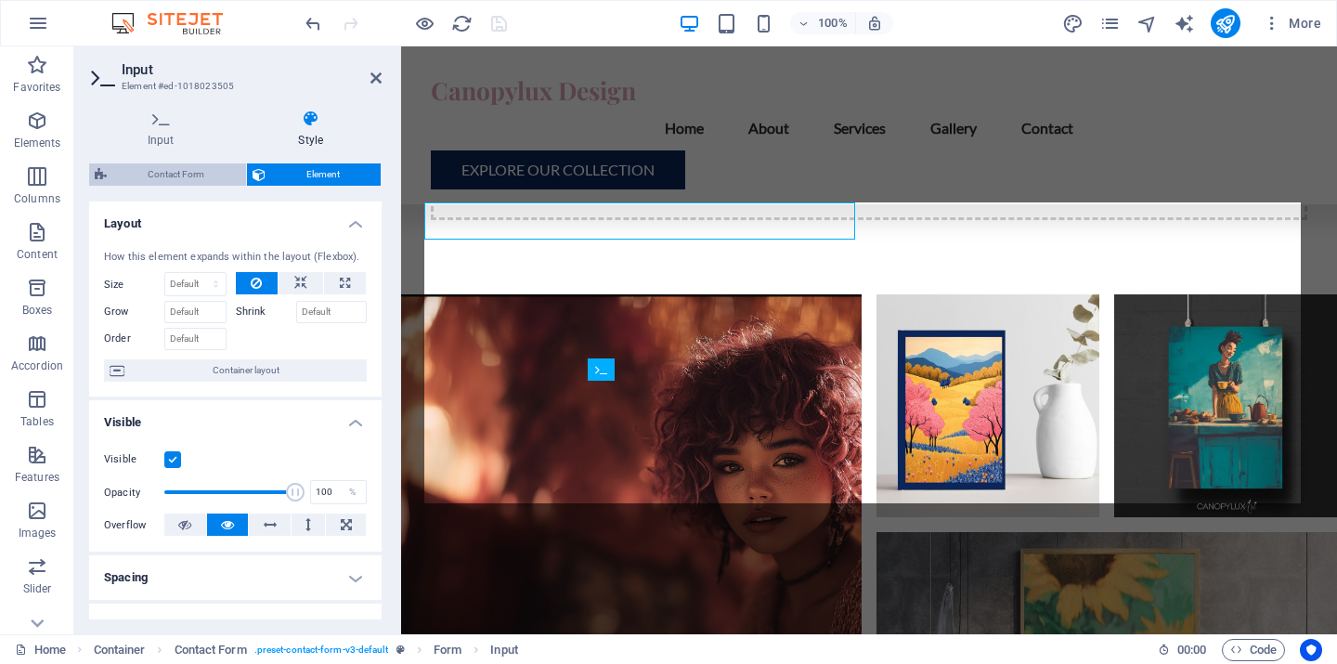
click at [169, 168] on span "Contact Form" at bounding box center [176, 174] width 128 height 22
select select "rem"
select select "preset-contact-form-v3-default"
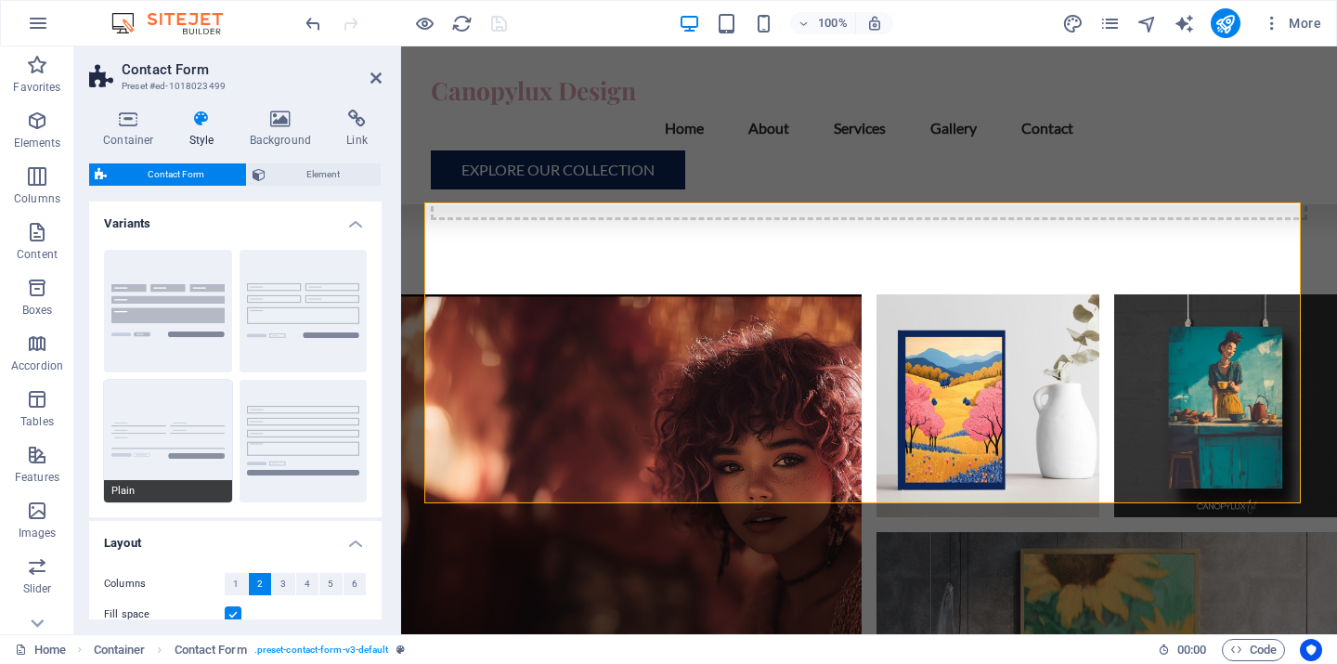
click at [143, 405] on button "Plain" at bounding box center [168, 441] width 128 height 123
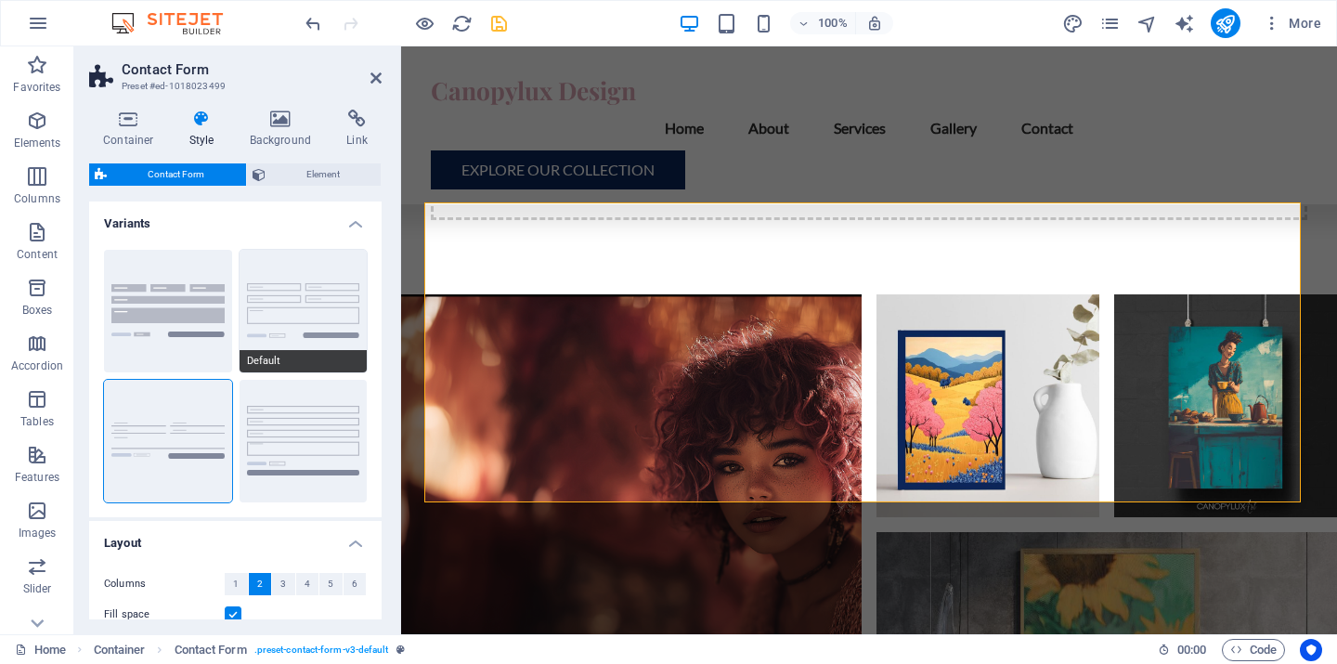
click at [289, 295] on button "Default" at bounding box center [304, 311] width 128 height 123
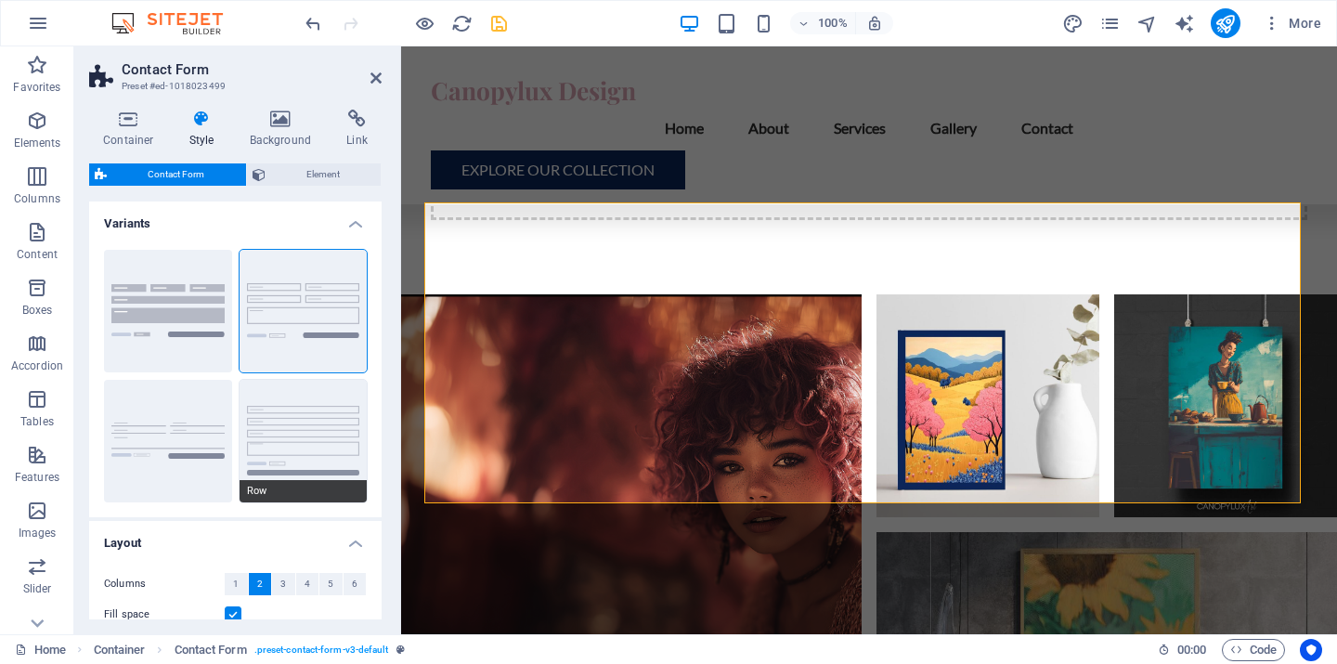
click at [299, 391] on button "Row" at bounding box center [304, 441] width 128 height 123
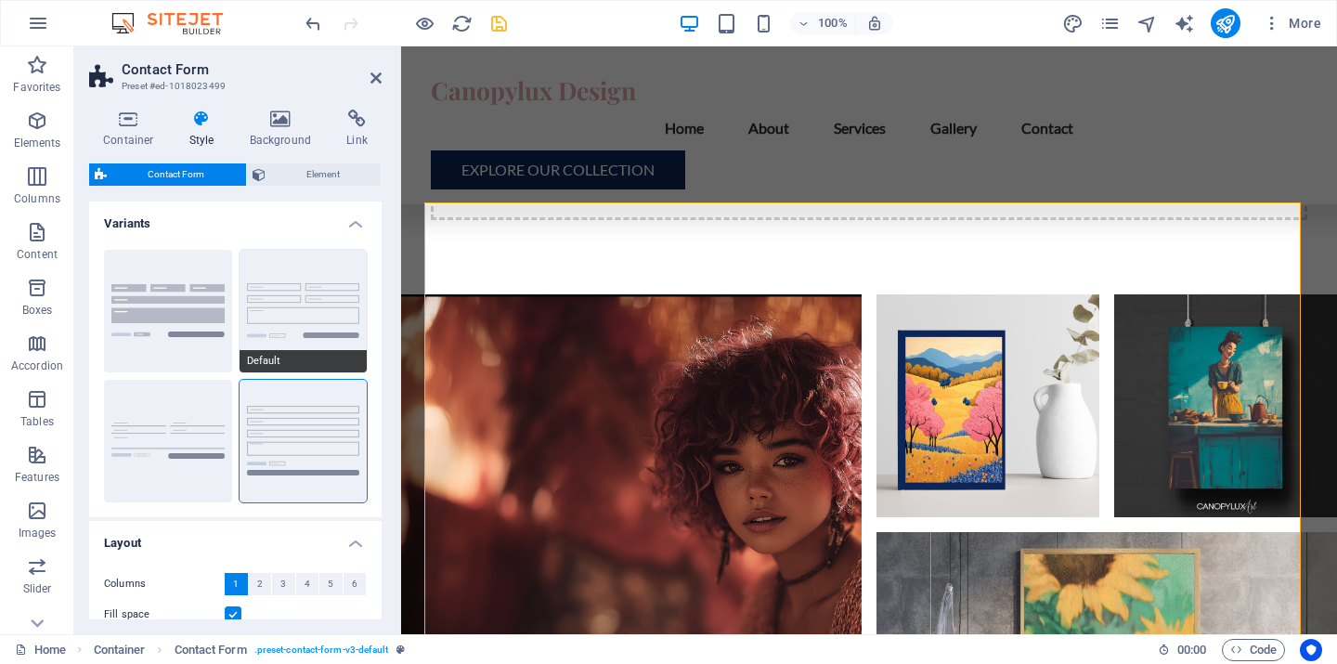
click at [309, 295] on button "Default" at bounding box center [304, 311] width 128 height 123
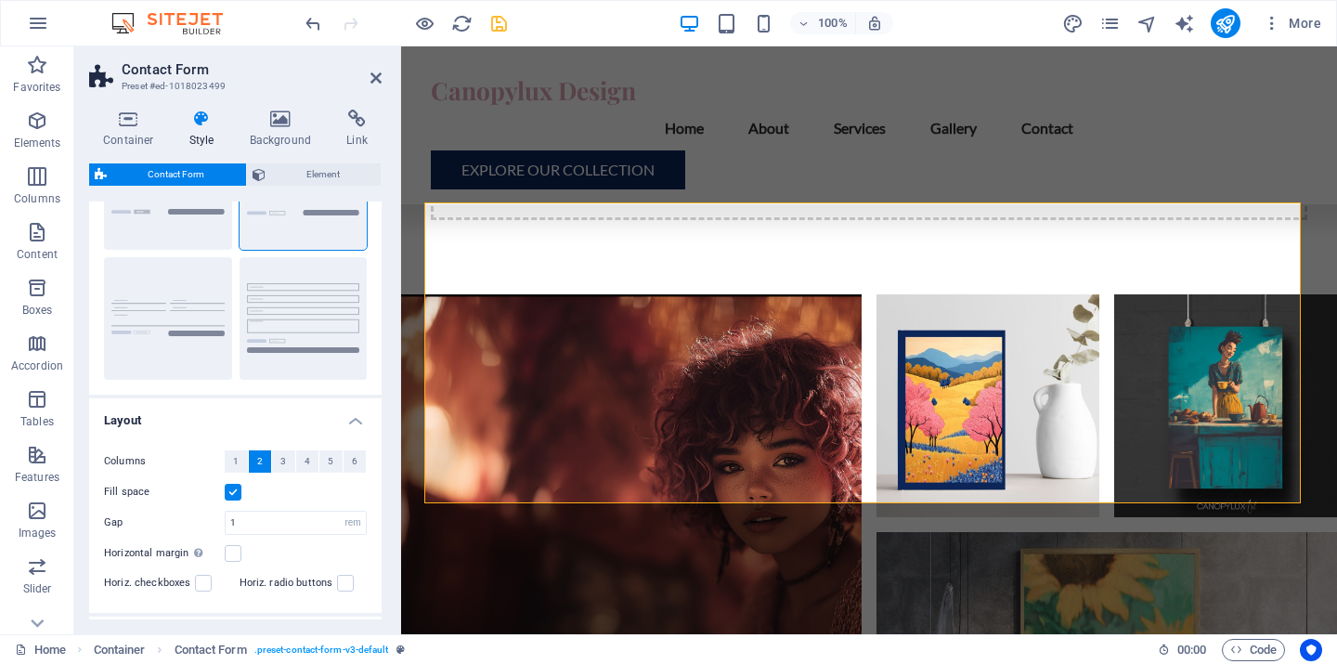
scroll to position [256, 0]
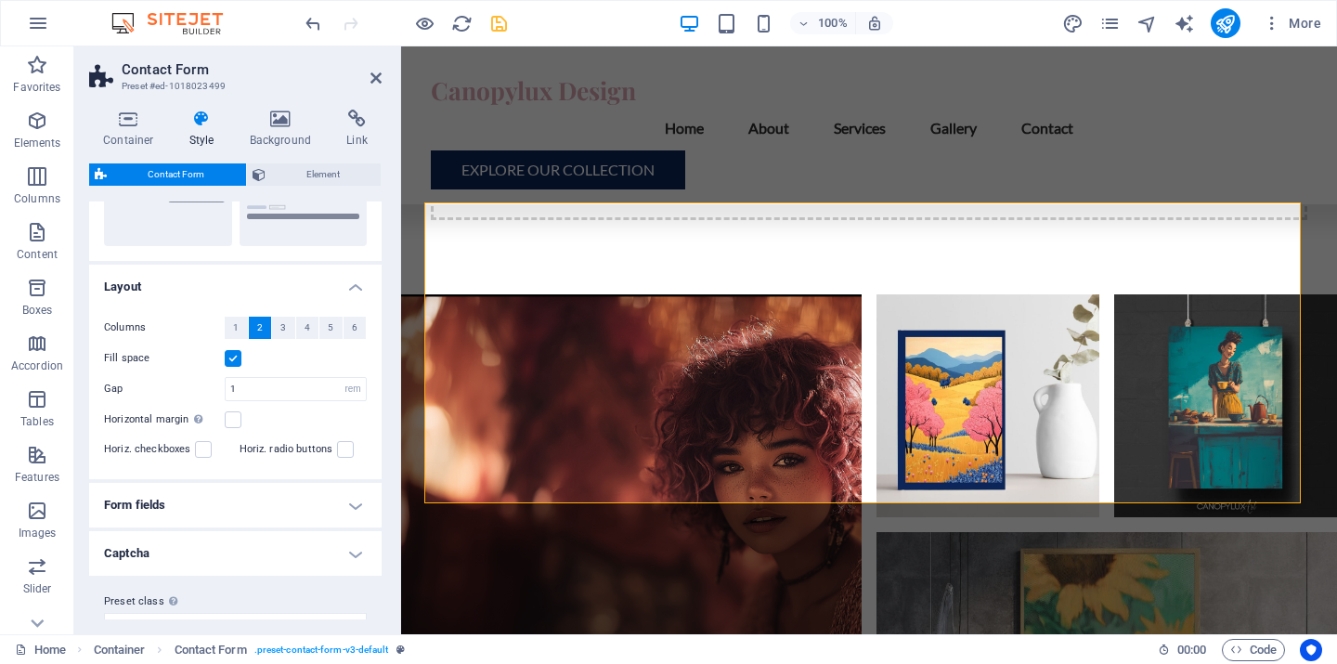
click at [330, 502] on h4 "Form fields" at bounding box center [235, 505] width 293 height 45
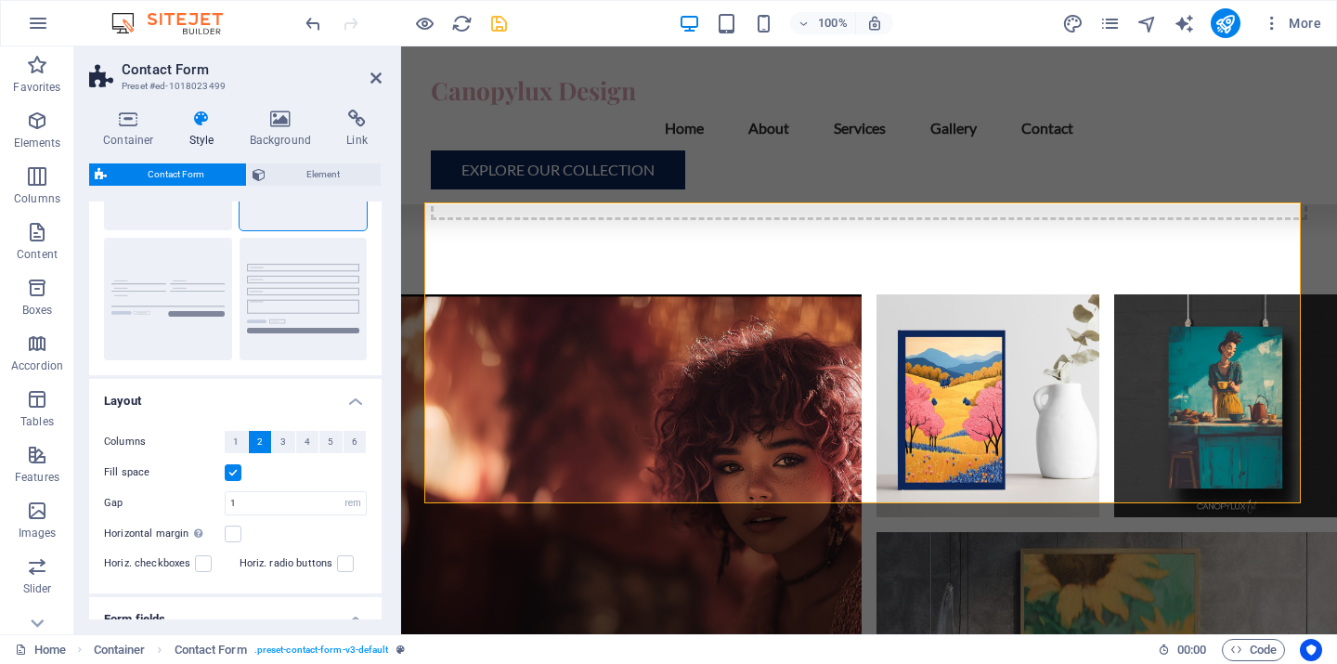
scroll to position [0, 0]
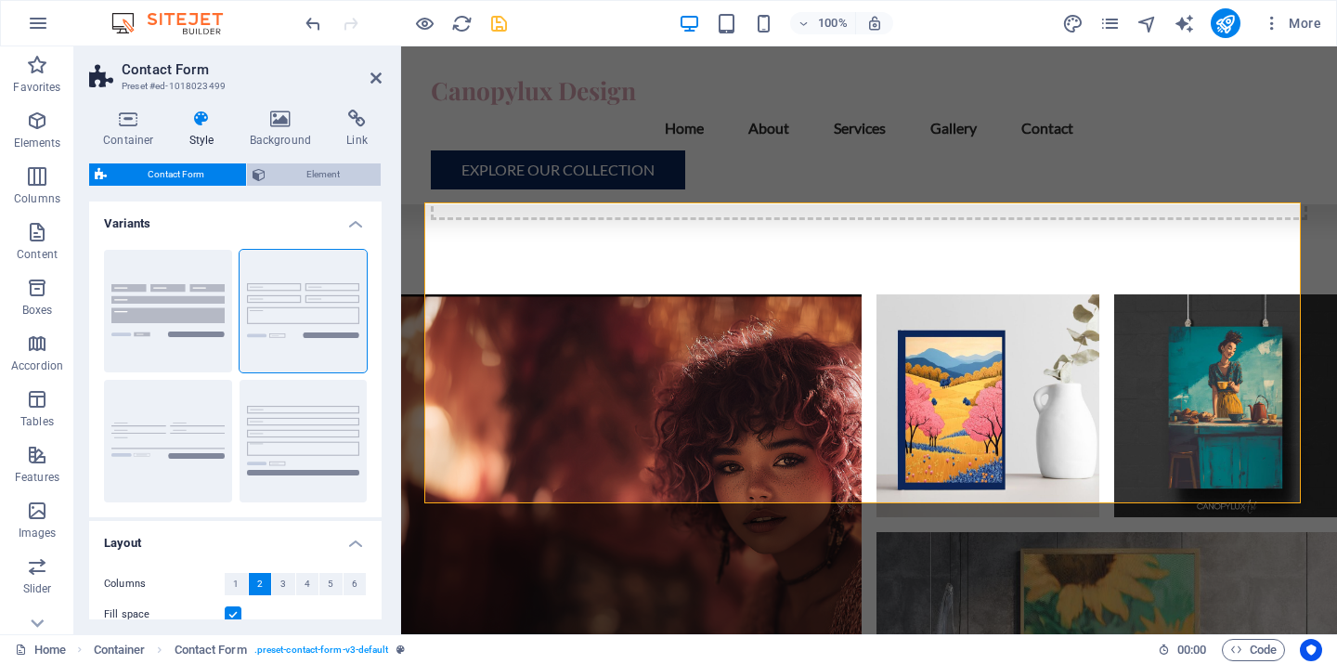
click at [303, 173] on span "Element" at bounding box center [323, 174] width 105 height 22
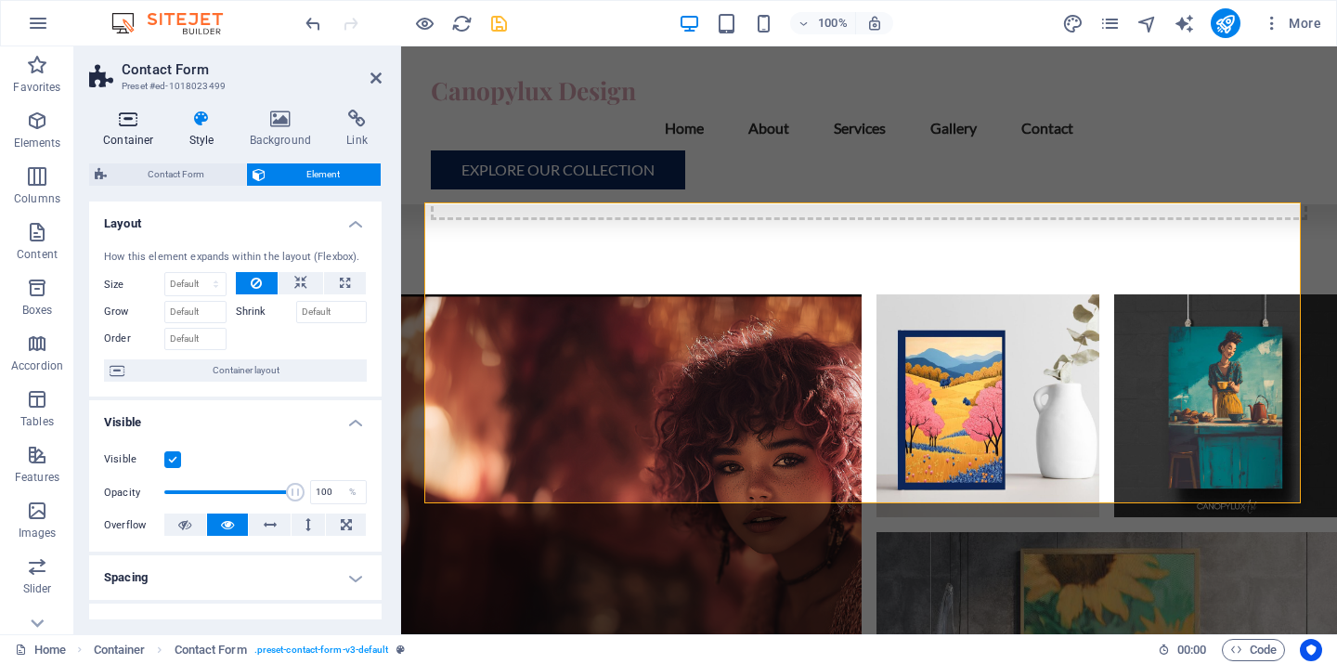
click at [134, 114] on icon at bounding box center [128, 119] width 79 height 19
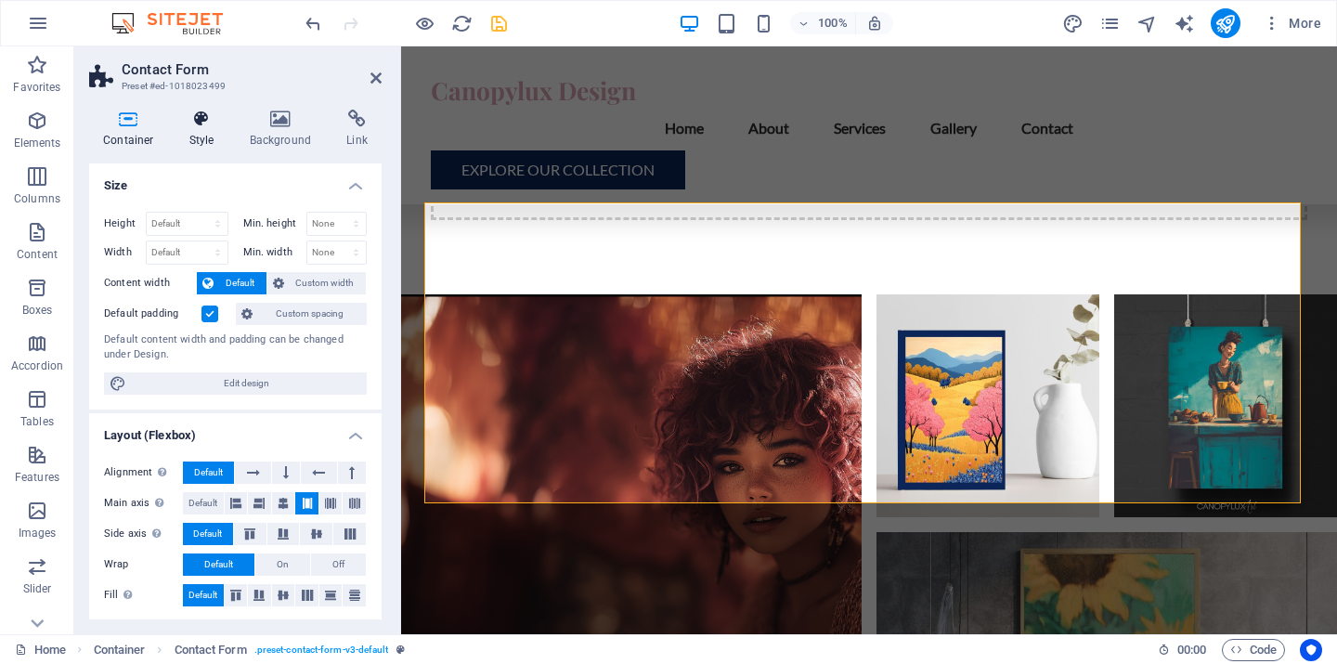
click at [192, 124] on icon at bounding box center [202, 119] width 53 height 19
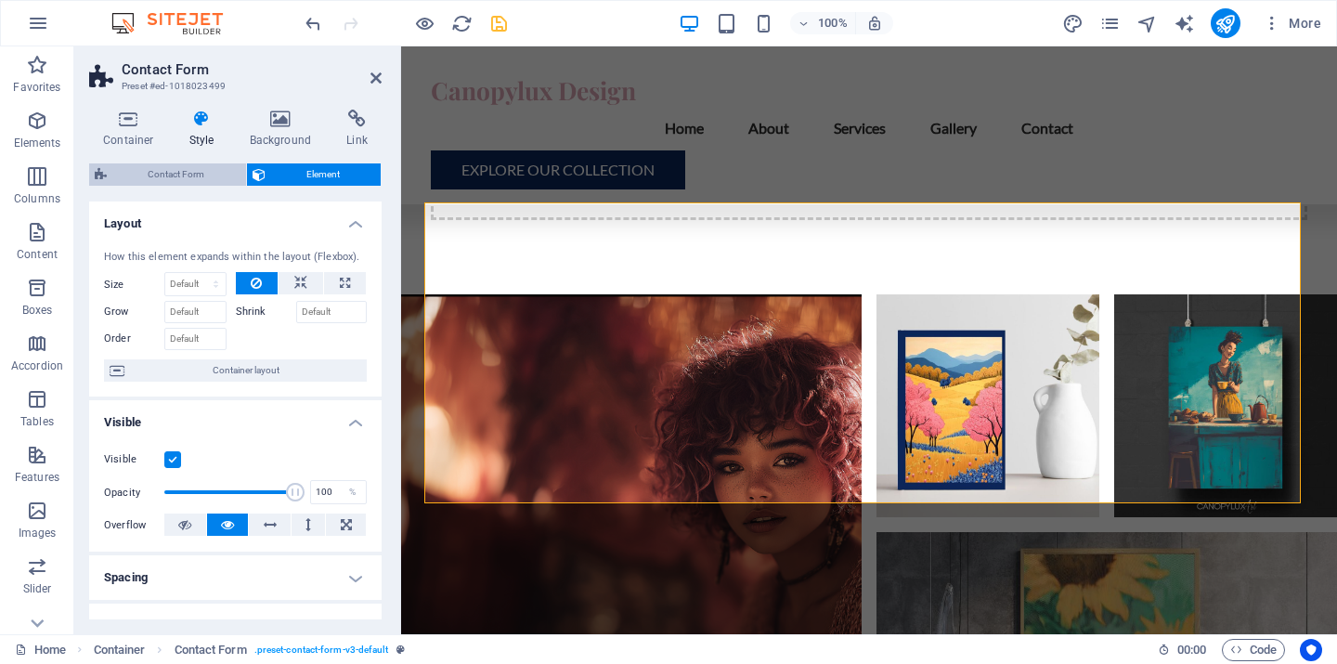
click at [180, 176] on span "Contact Form" at bounding box center [176, 174] width 128 height 22
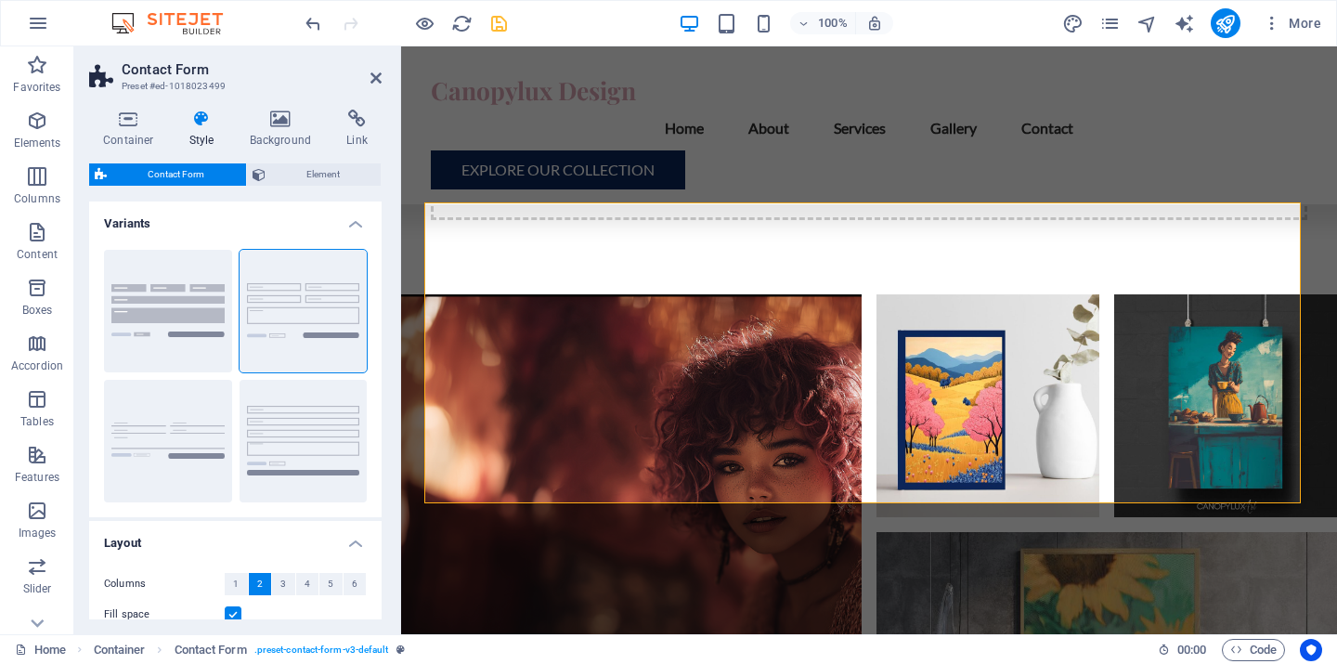
click at [203, 123] on icon at bounding box center [202, 119] width 53 height 19
click at [301, 645] on span ". preset-contact-form-v3-default" at bounding box center [321, 650] width 135 height 22
click at [503, 20] on icon "save" at bounding box center [499, 23] width 21 height 21
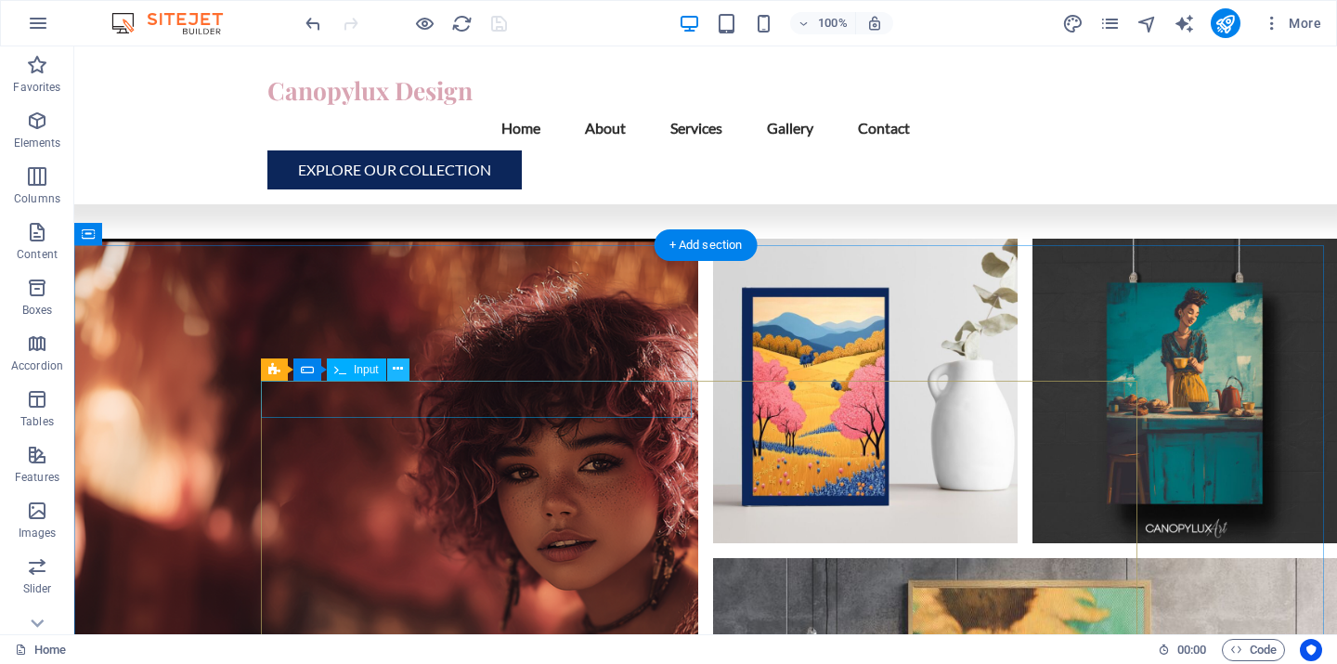
click at [402, 372] on icon at bounding box center [398, 369] width 10 height 20
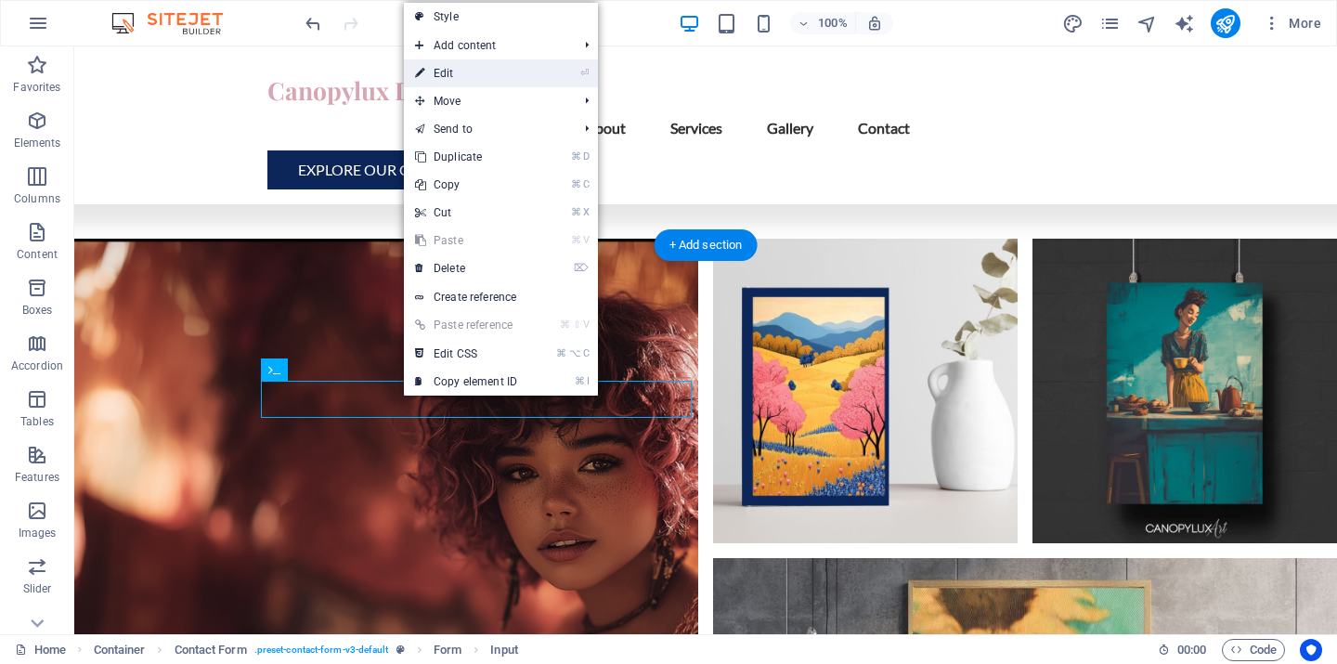
click at [463, 72] on link "⏎ Edit" at bounding box center [466, 73] width 124 height 28
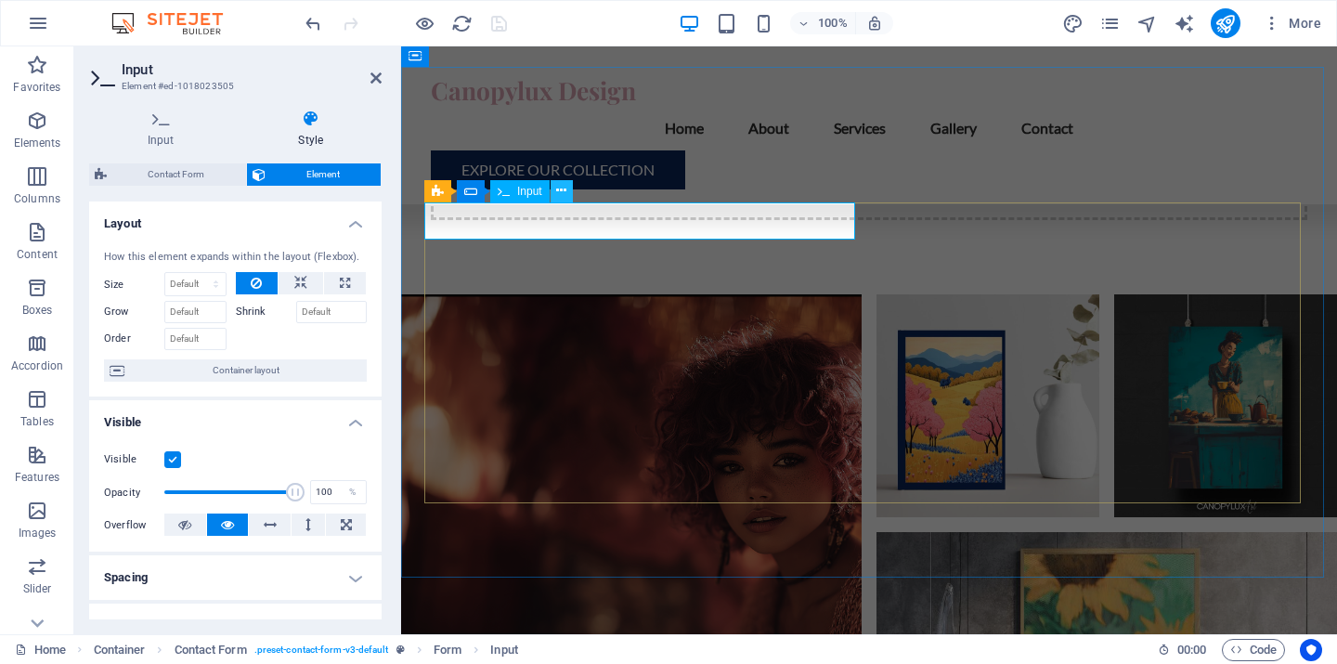
click at [560, 196] on icon at bounding box center [561, 191] width 10 height 20
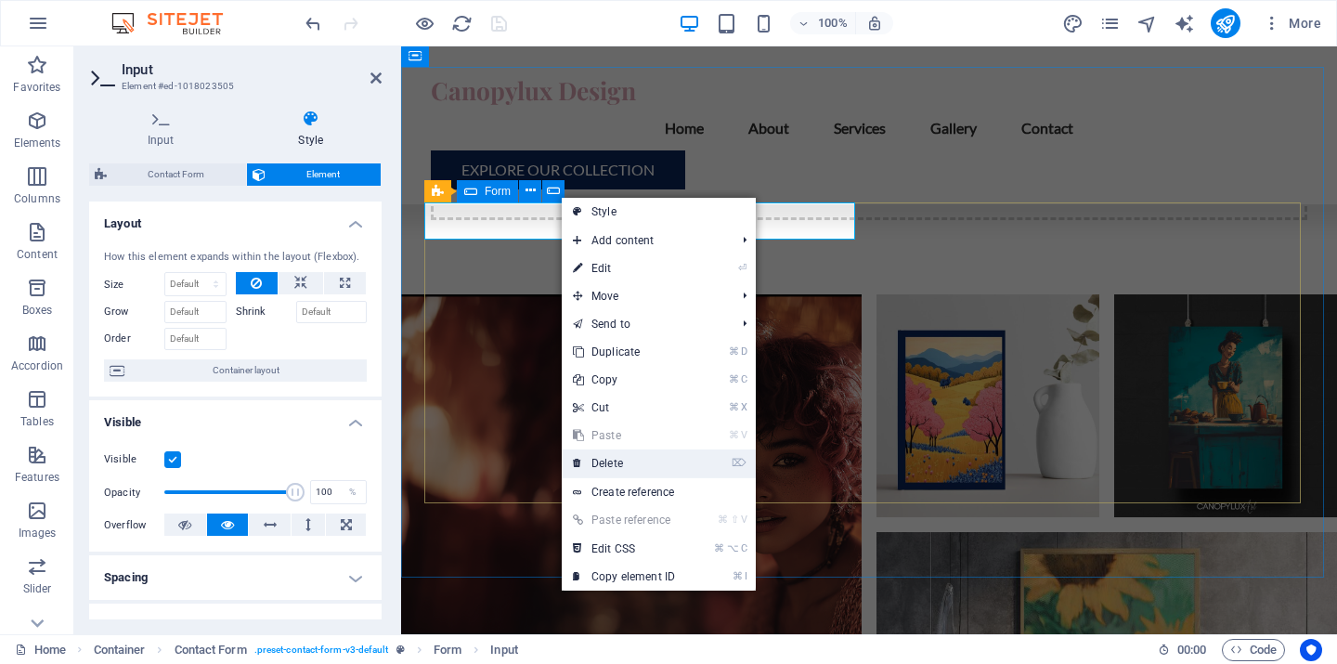
click at [613, 463] on link "⌦ Delete" at bounding box center [624, 464] width 124 height 28
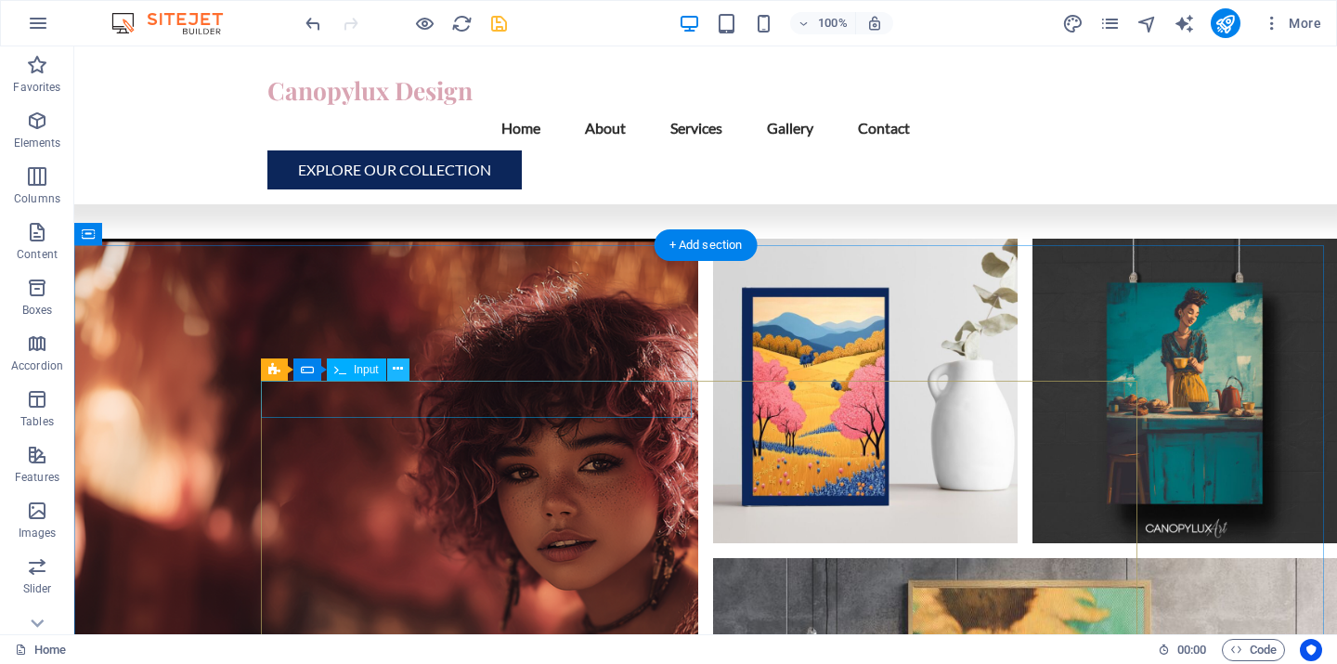
click at [398, 371] on icon at bounding box center [398, 369] width 10 height 20
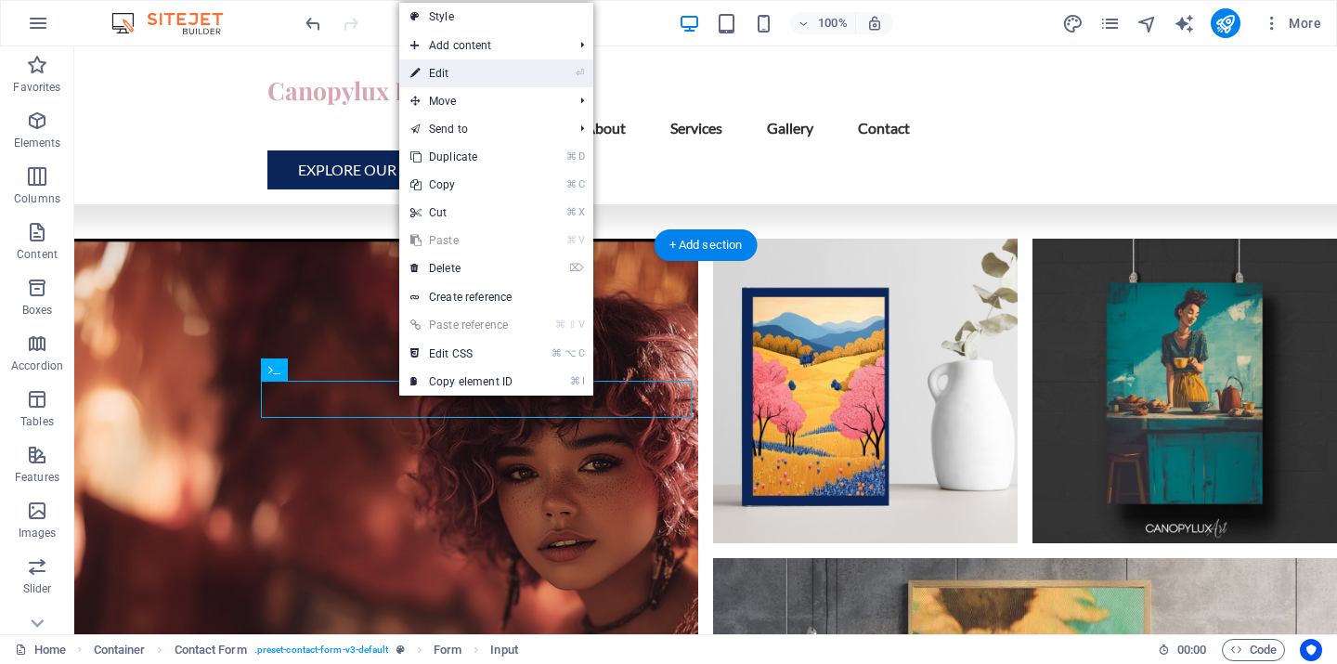
click at [478, 72] on link "⏎ Edit" at bounding box center [461, 73] width 124 height 28
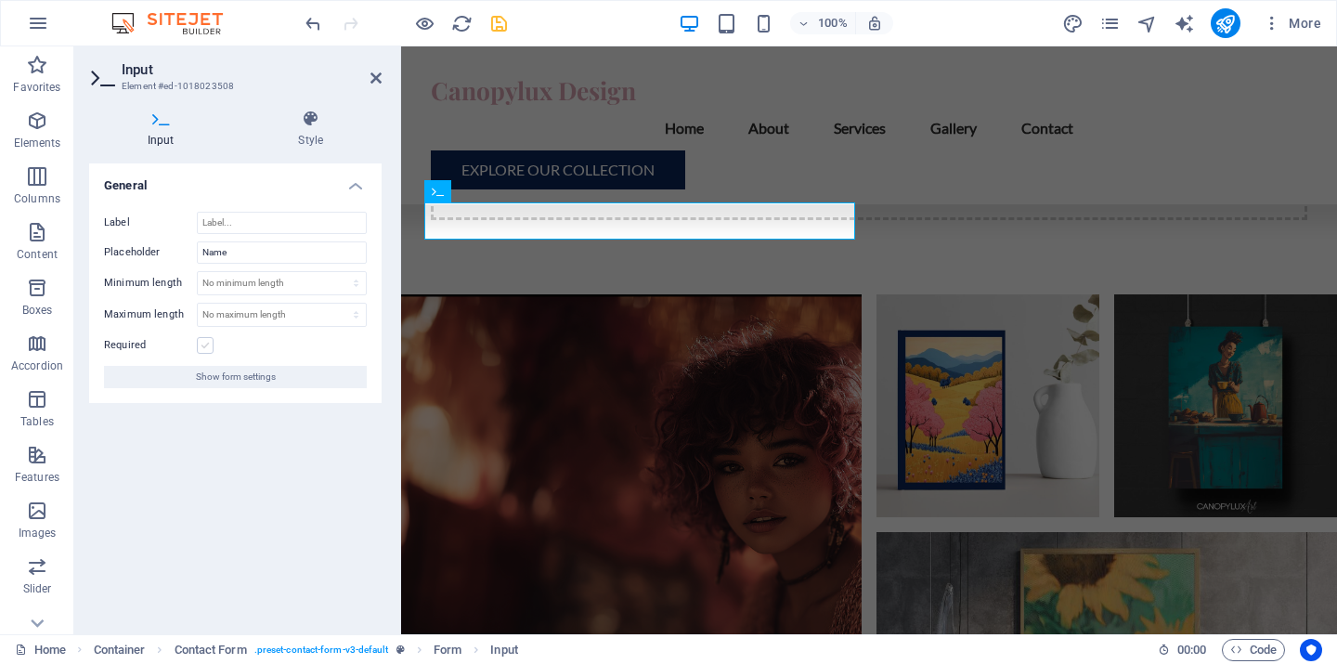
click at [205, 345] on label at bounding box center [205, 345] width 17 height 17
click at [0, 0] on input "Required" at bounding box center [0, 0] width 0 height 0
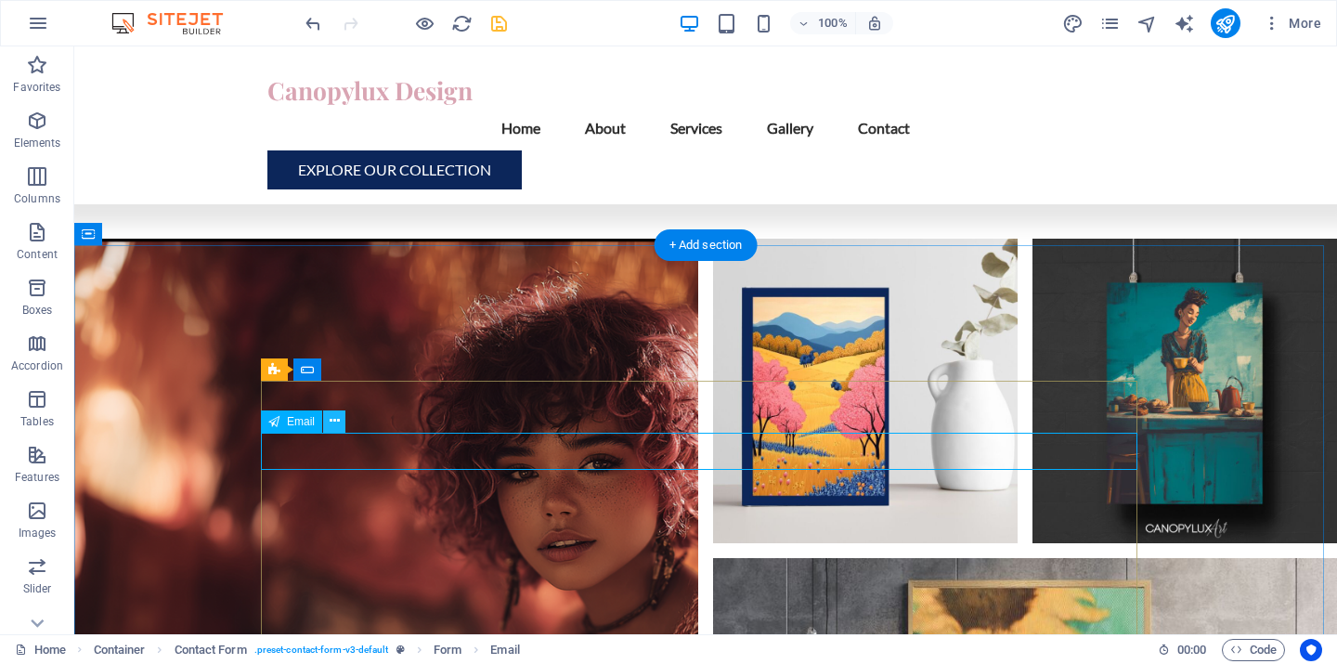
click at [332, 427] on icon at bounding box center [335, 421] width 10 height 20
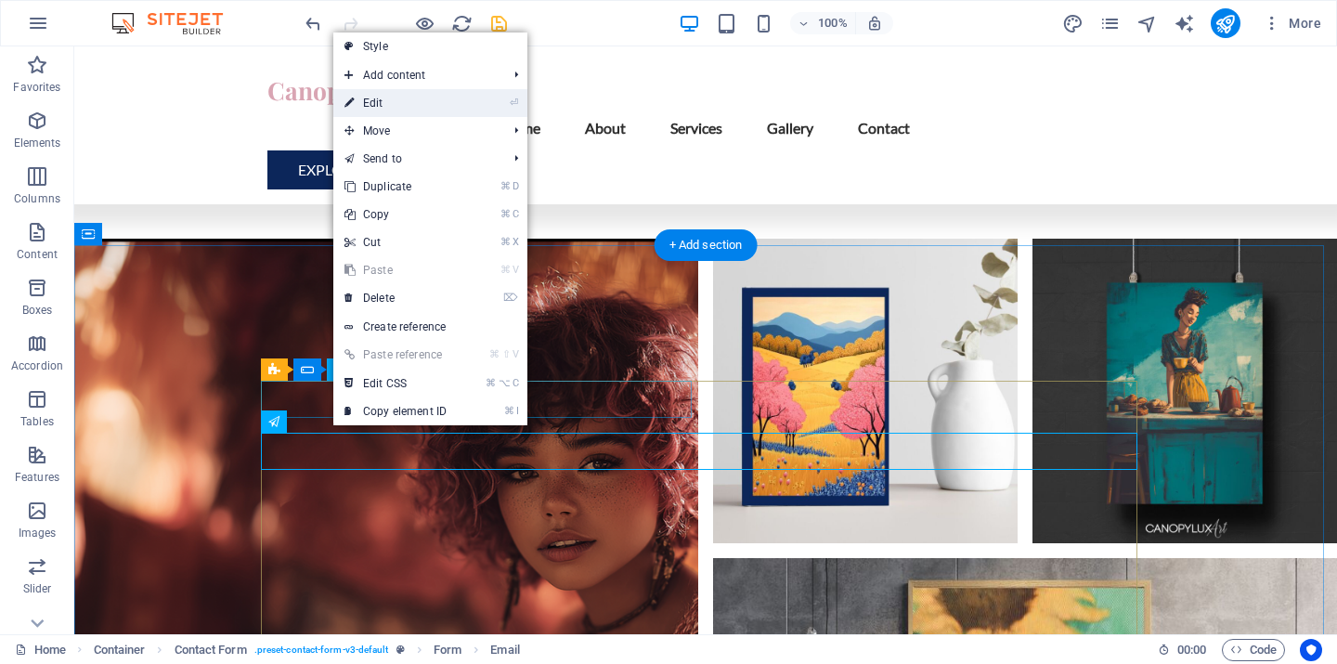
drag, startPoint x: 400, startPoint y: 106, endPoint x: 60, endPoint y: 164, distance: 344.9
click at [400, 106] on link "⏎ Edit" at bounding box center [395, 103] width 124 height 28
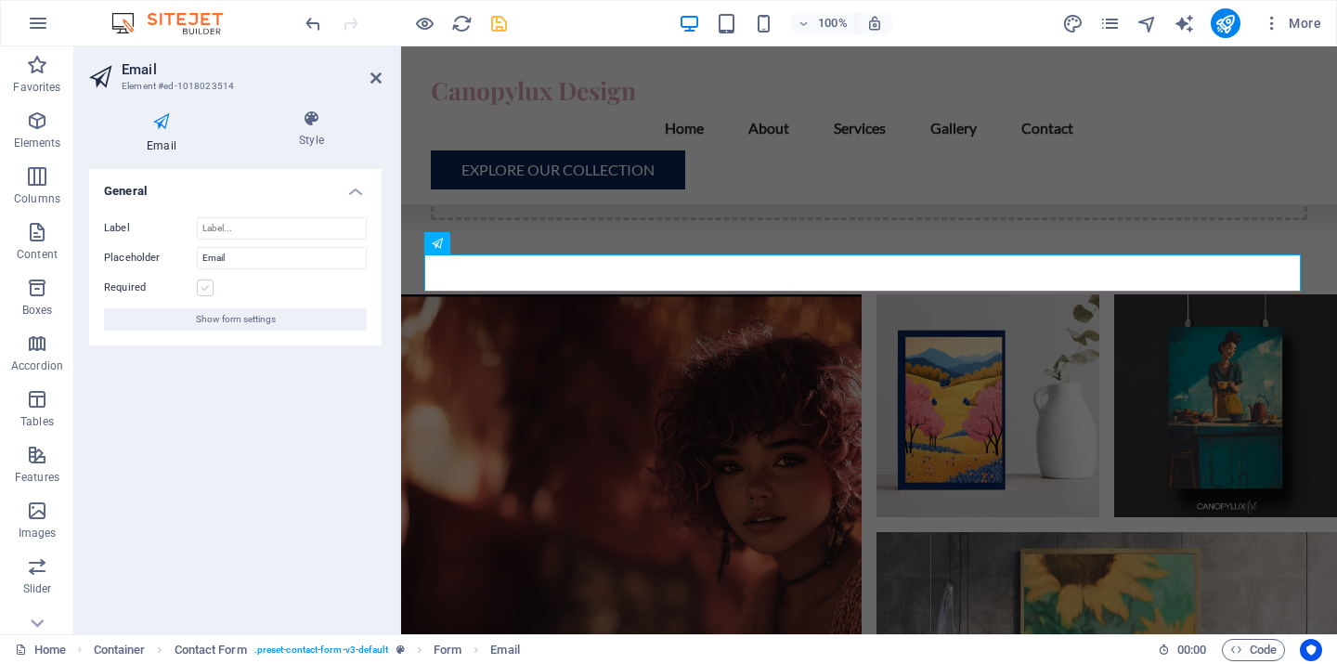
click at [202, 284] on label at bounding box center [205, 288] width 17 height 17
click at [0, 0] on input "Required" at bounding box center [0, 0] width 0 height 0
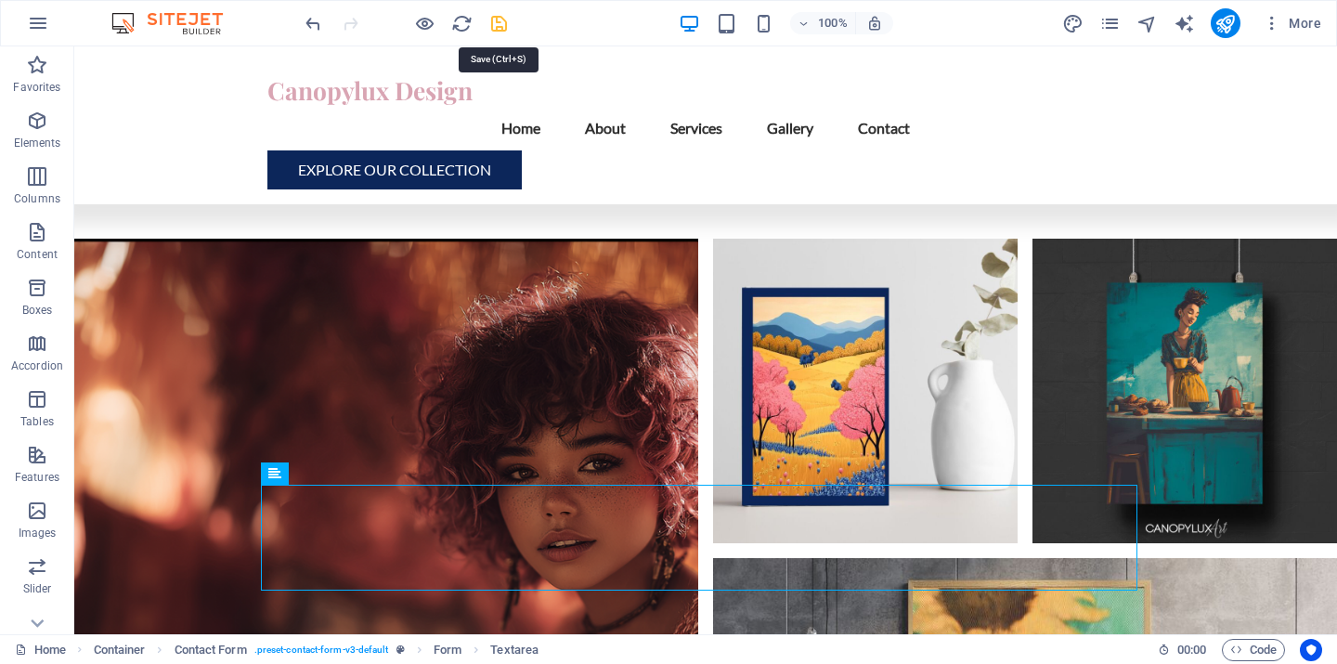
drag, startPoint x: 495, startPoint y: 25, endPoint x: 512, endPoint y: 135, distance: 110.9
click at [495, 25] on icon "save" at bounding box center [499, 23] width 21 height 21
checkbox input "false"
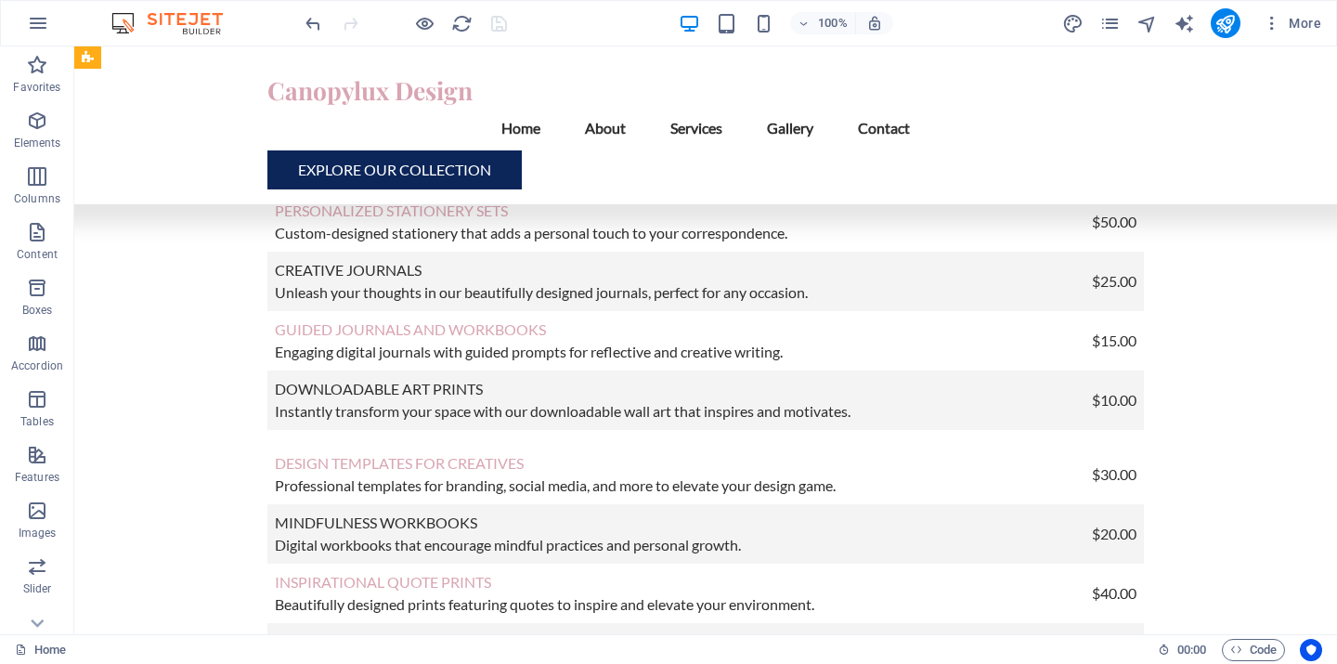
scroll to position [6133, 0]
